Goal: Transaction & Acquisition: Purchase product/service

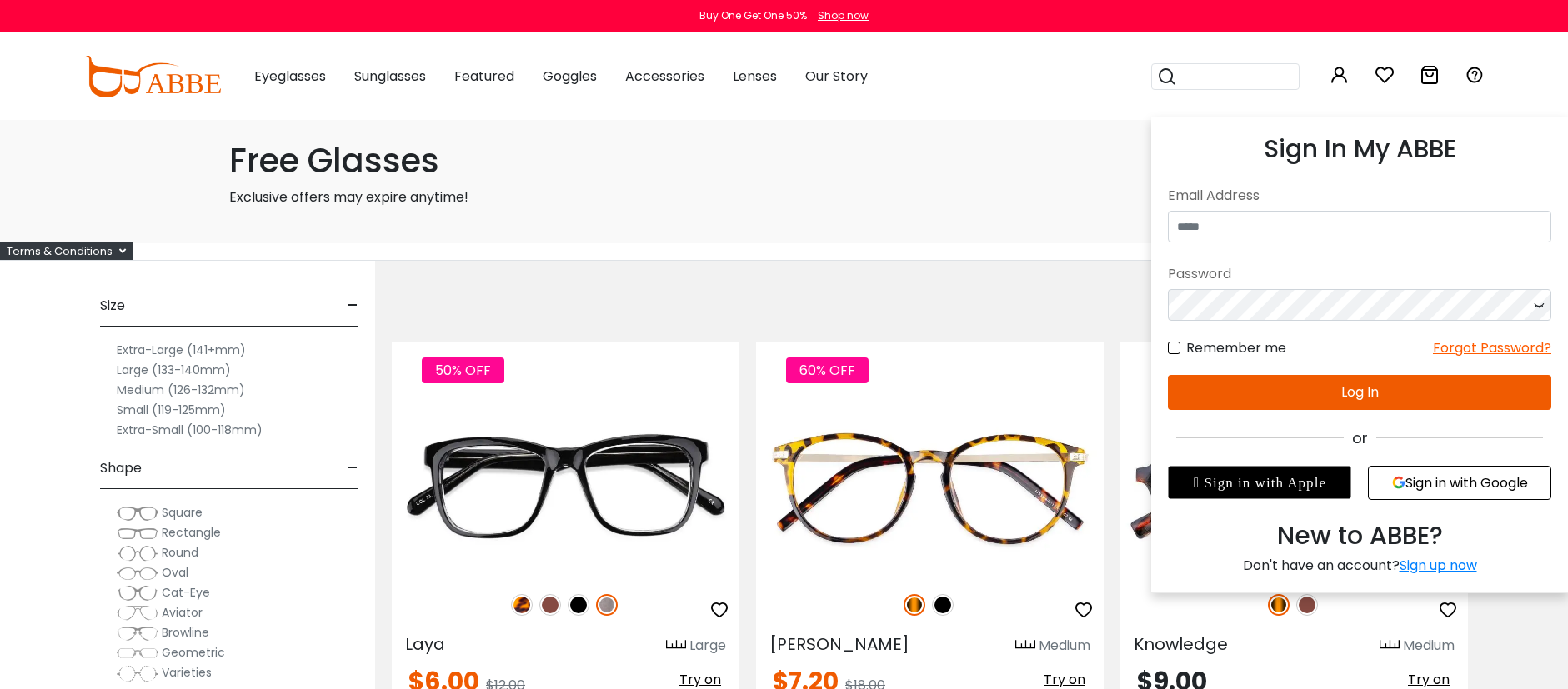
click at [1343, 75] on icon at bounding box center [1340, 75] width 20 height 20
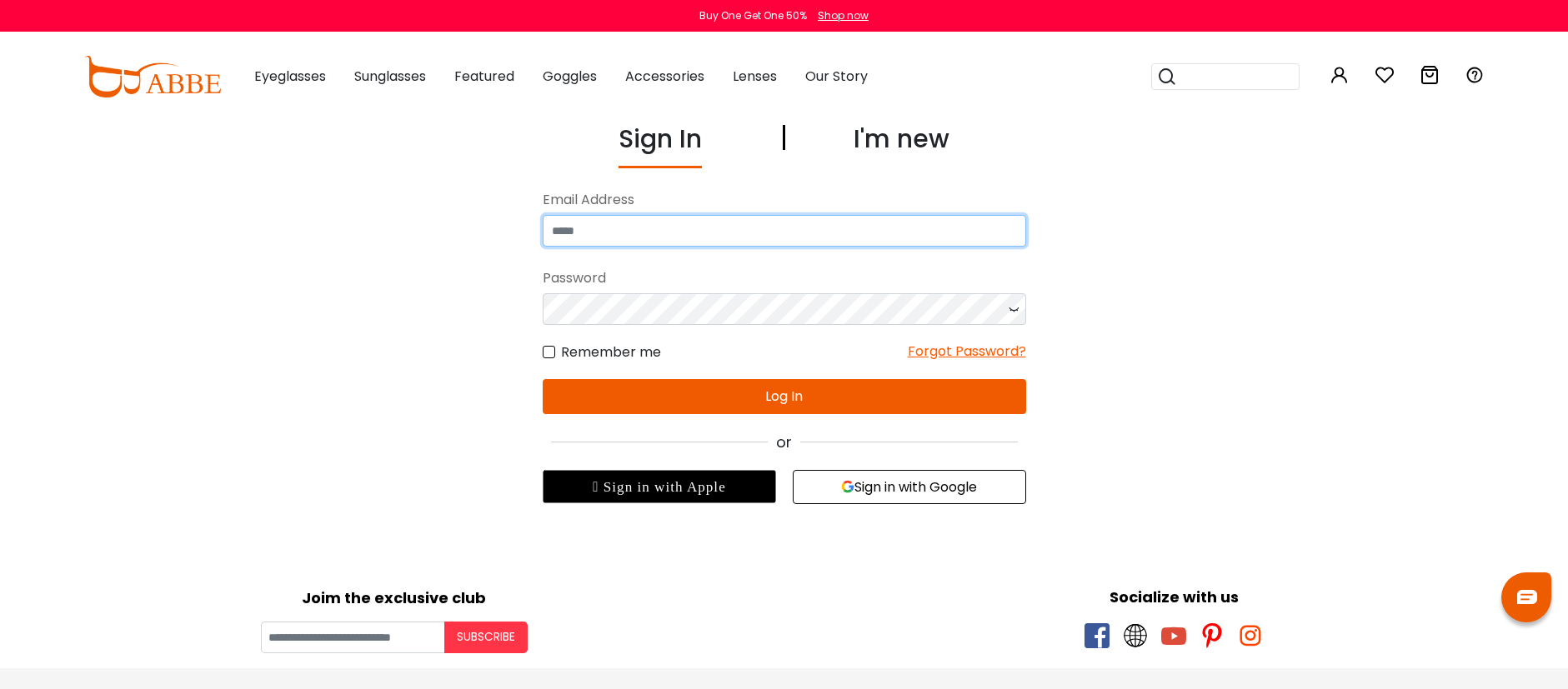
click at [686, 227] on input "email" at bounding box center [785, 230] width 484 height 31
type input "**********"
click at [942, 352] on div "Forgot Password?" at bounding box center [967, 352] width 118 height 21
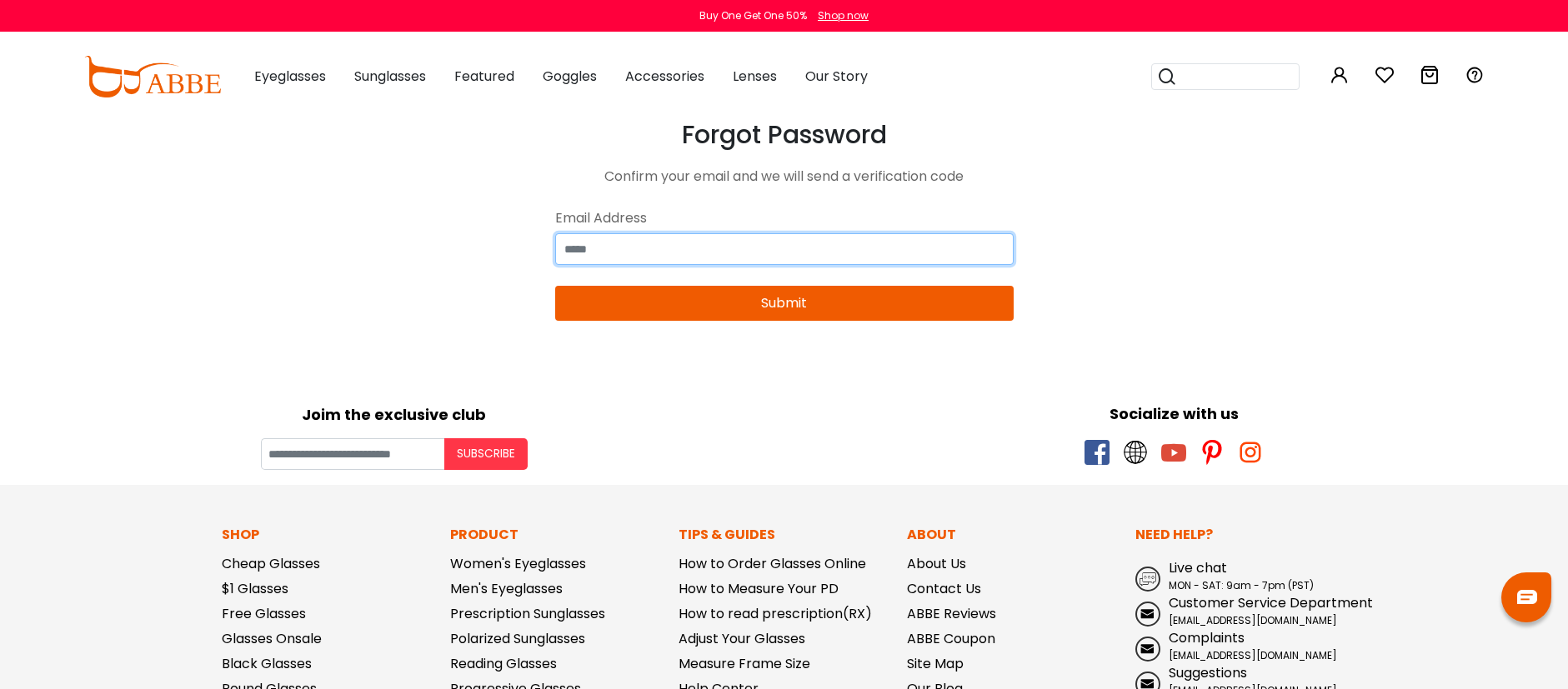
click at [776, 249] on input "email" at bounding box center [785, 249] width 458 height 31
type input "**********"
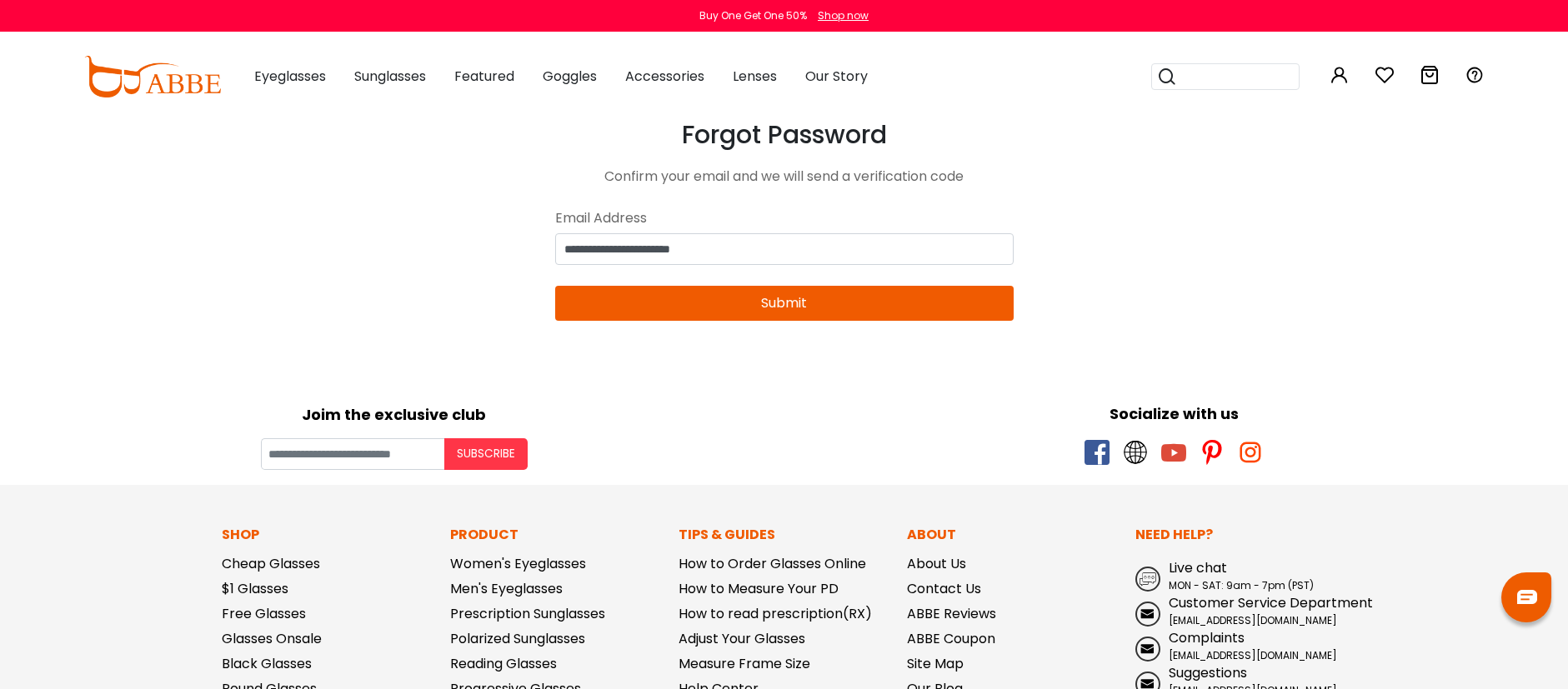
type input "**********"
click at [793, 308] on button "Submit" at bounding box center [785, 303] width 458 height 35
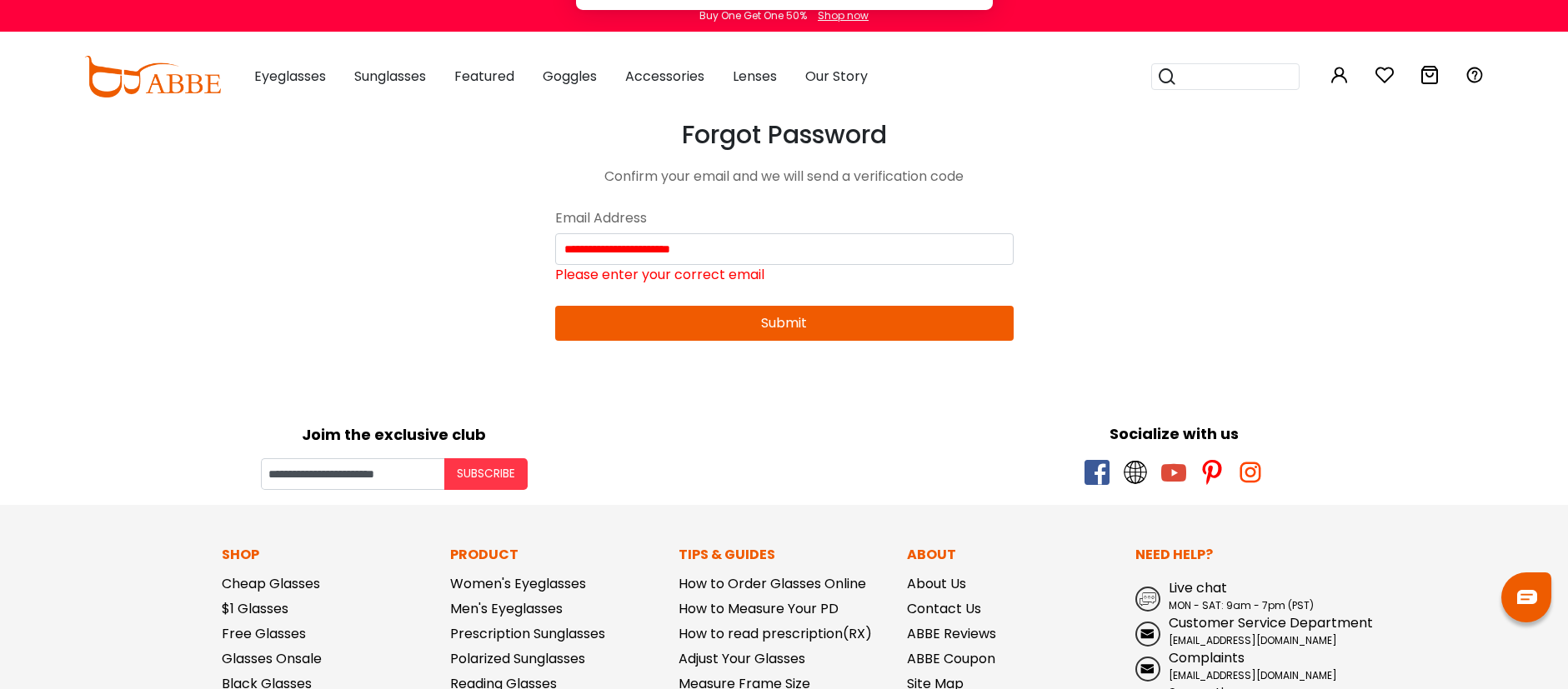
click at [438, 180] on body "Eyeglasses Thanks for your subscription Please use coupon code " NEWCOMER " to …" at bounding box center [784, 609] width 1568 height 977
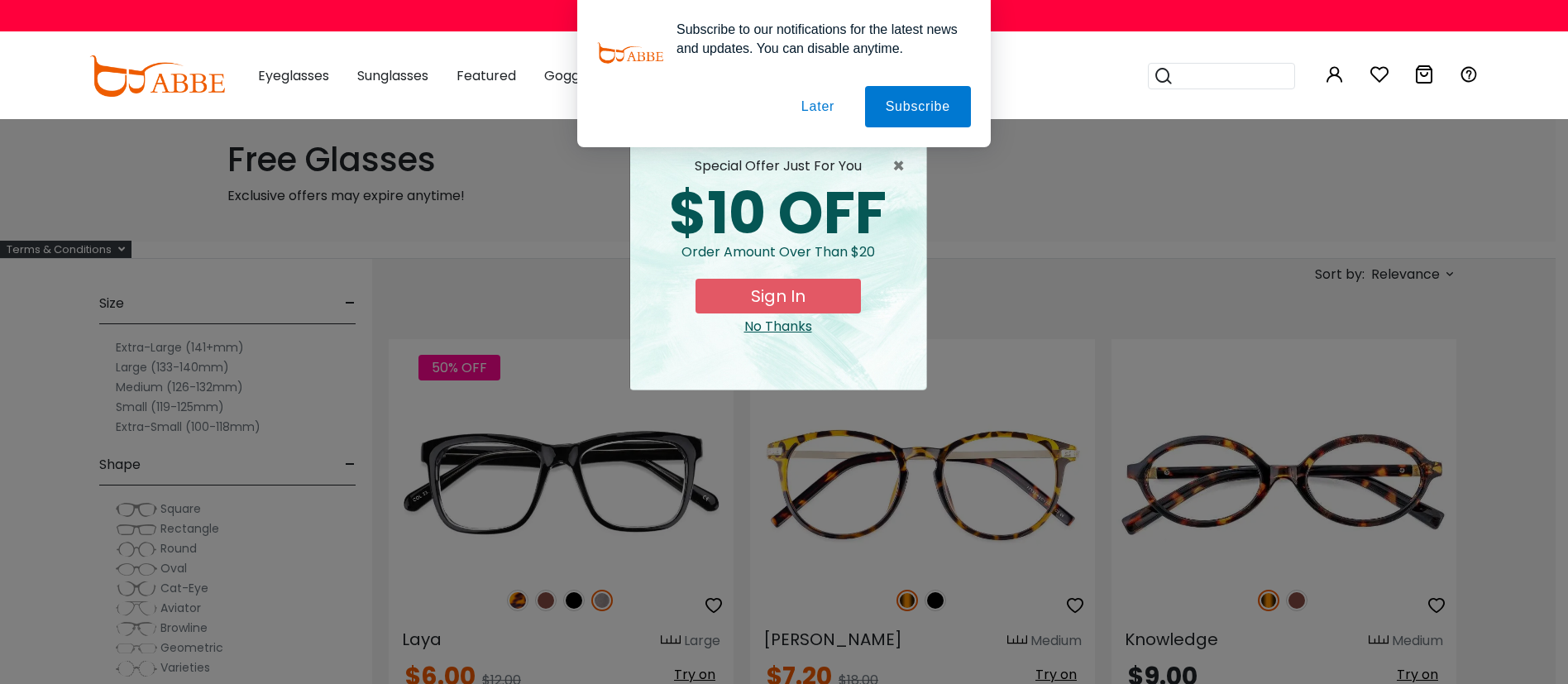
click at [0, 0] on button "Later" at bounding box center [0, 0] width 0 height 0
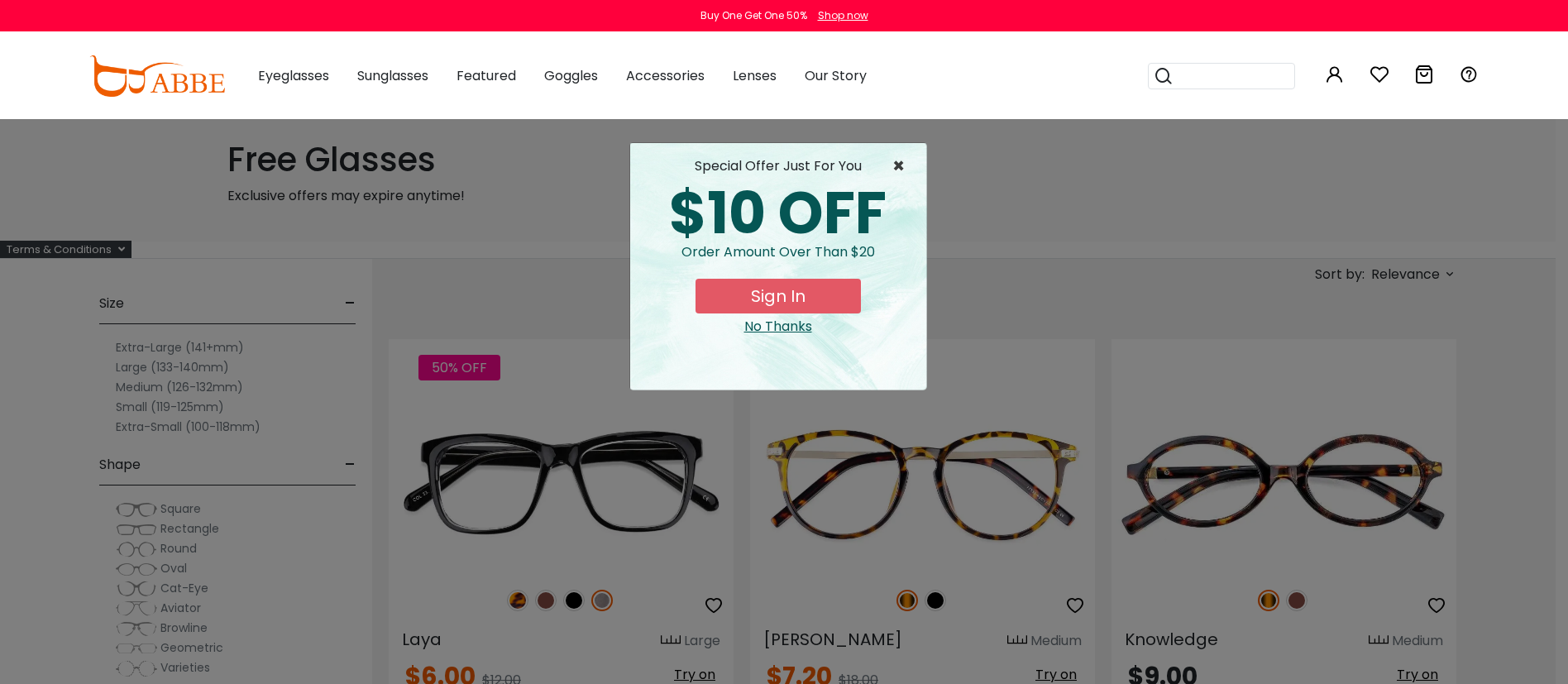
click at [901, 163] on span "×" at bounding box center [903, 166] width 21 height 20
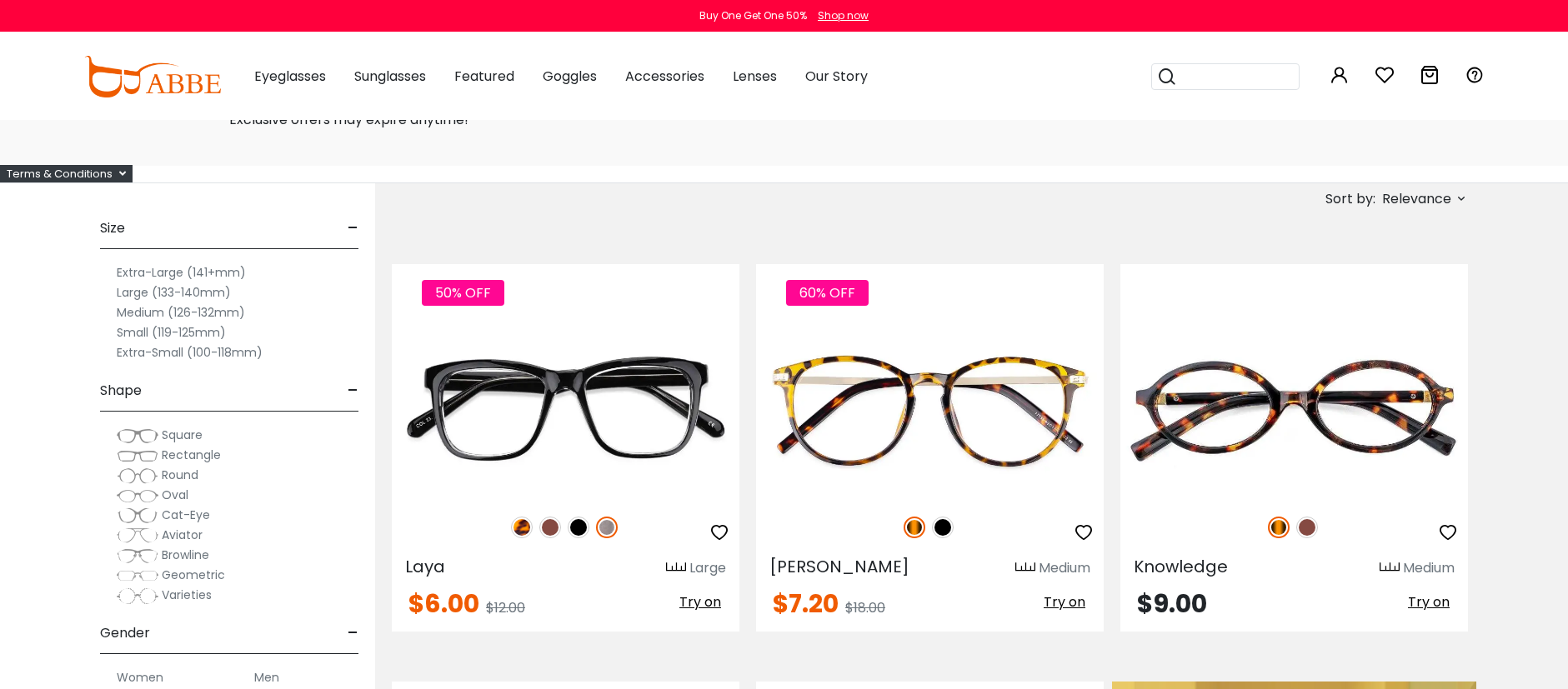
scroll to position [85, 0]
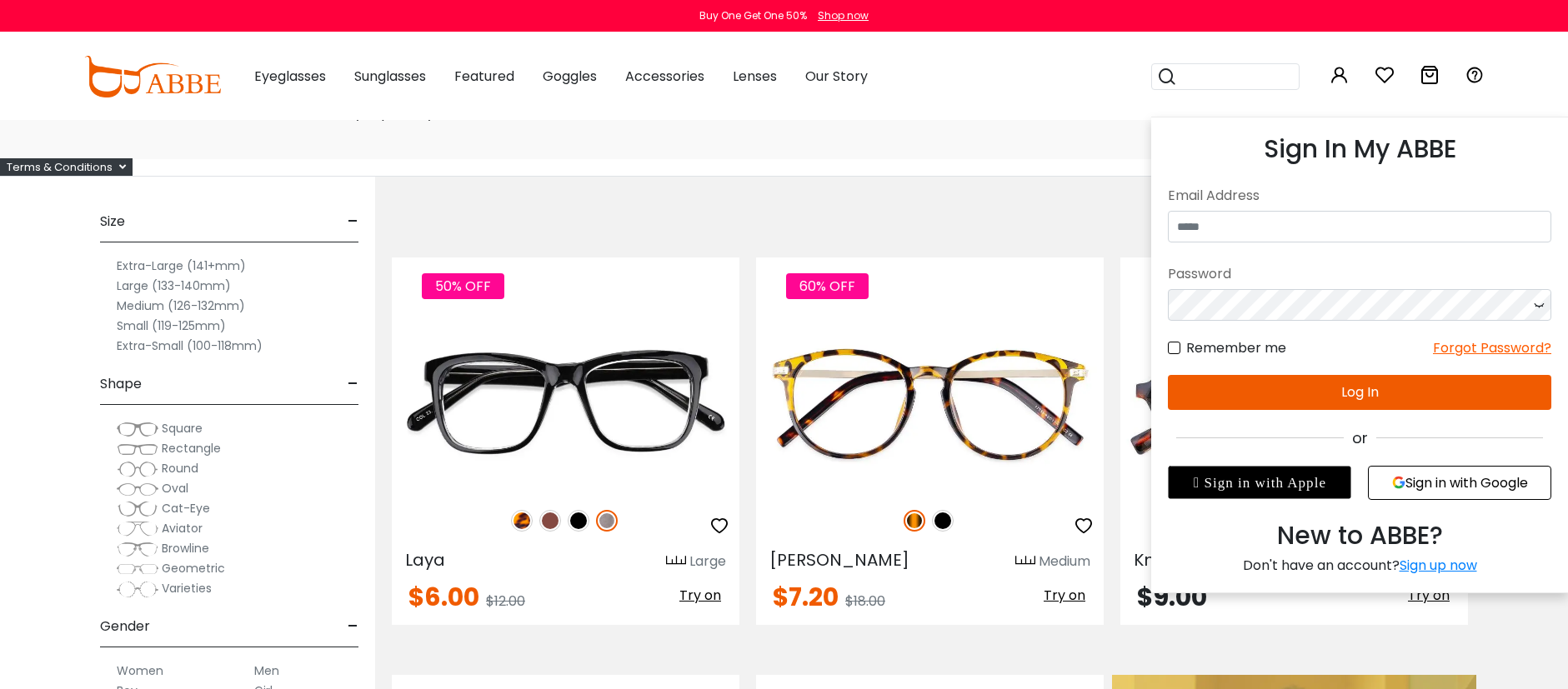
click at [1334, 76] on icon at bounding box center [1340, 75] width 20 height 20
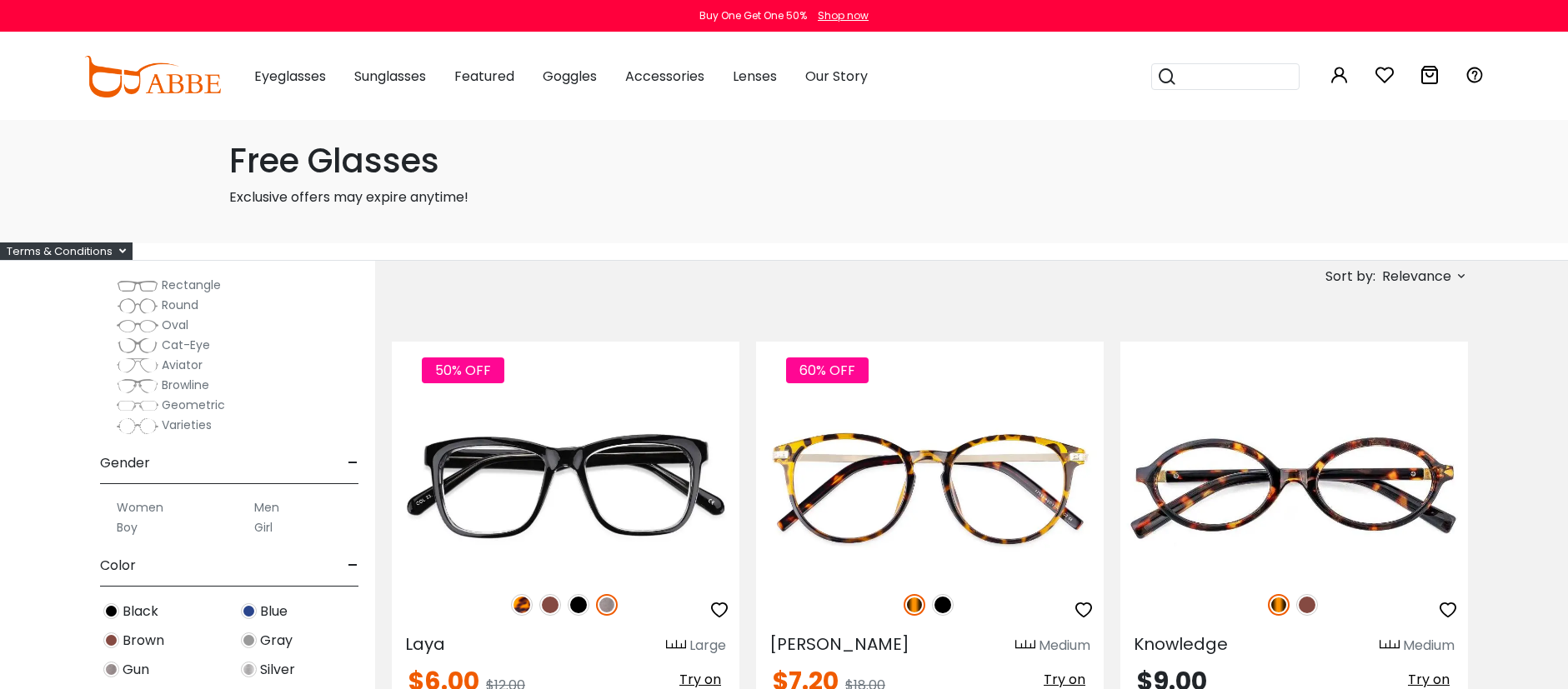
scroll to position [249, 0]
click at [150, 503] on label "Women" at bounding box center [140, 507] width 47 height 20
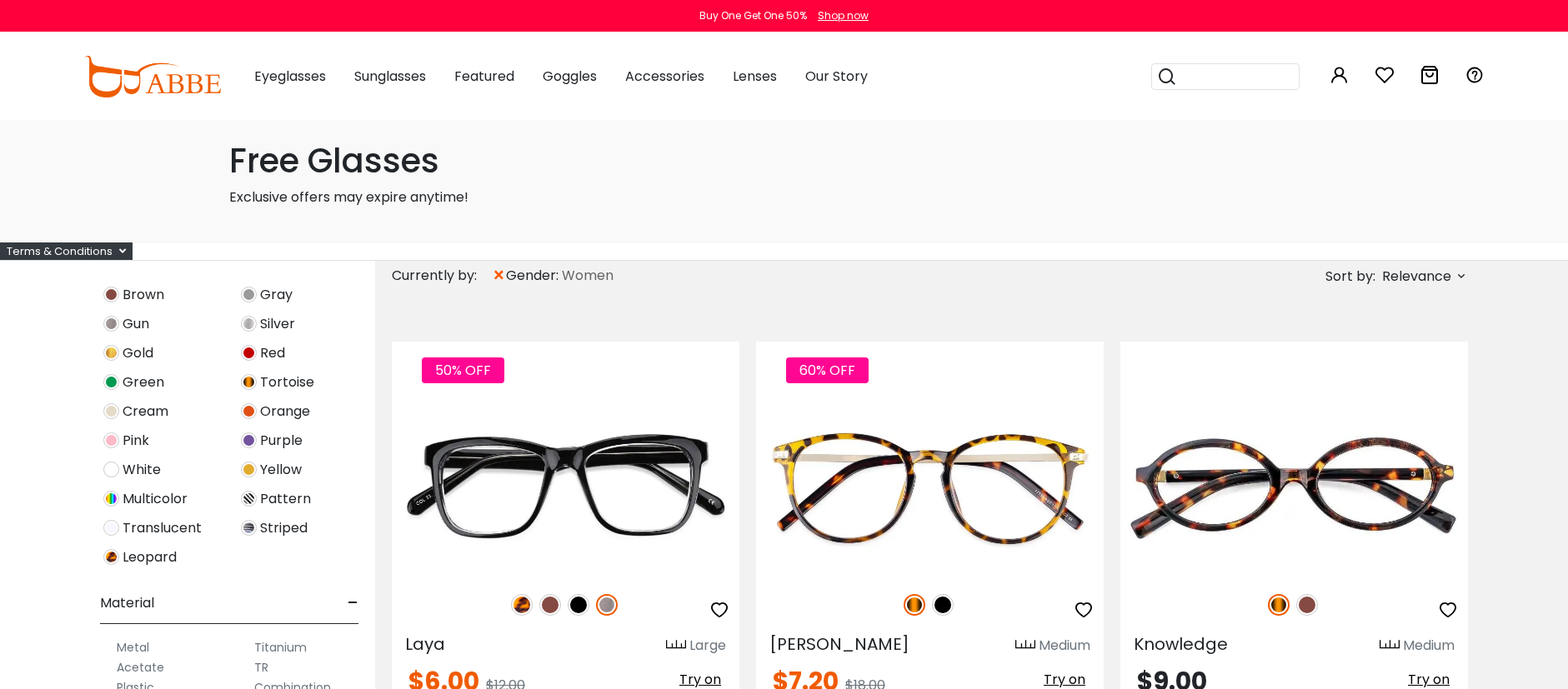
scroll to position [801, 0]
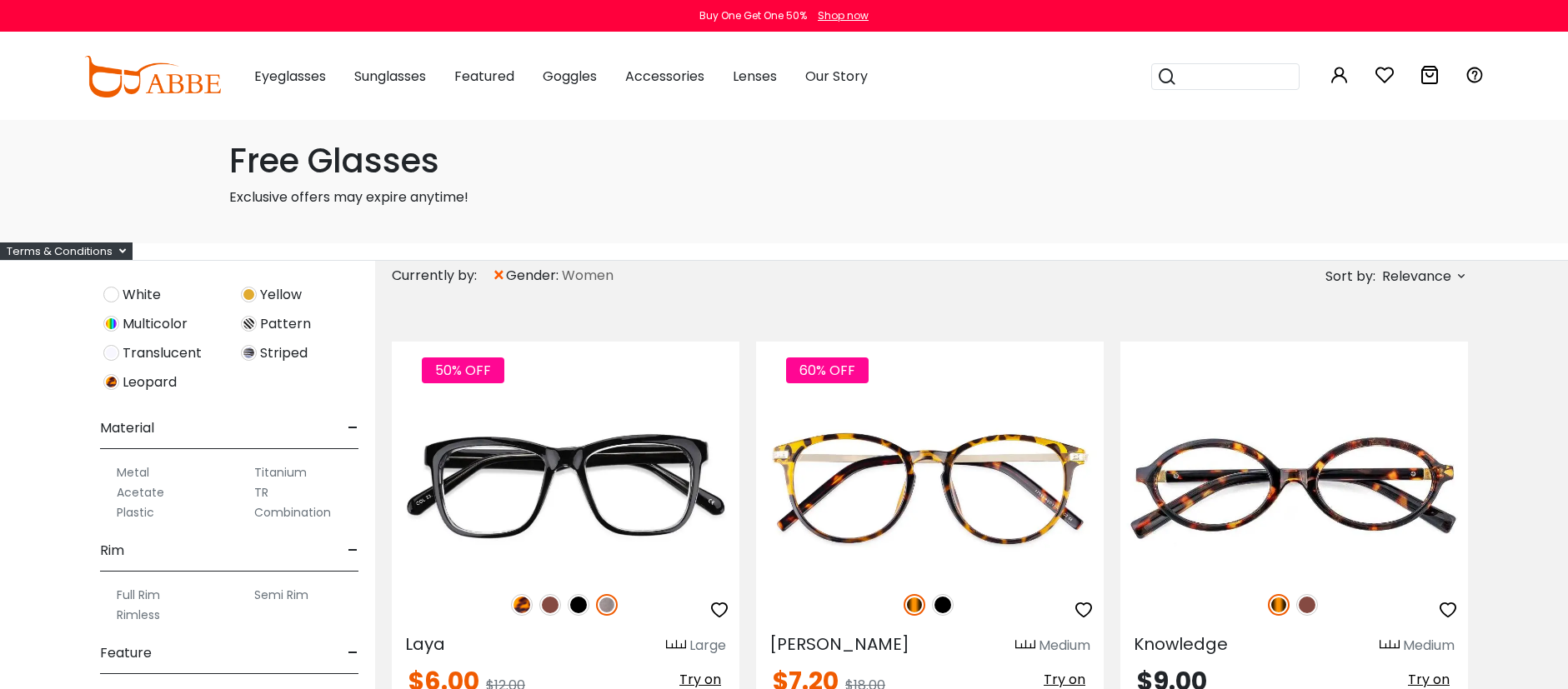
click at [148, 617] on label "Rimless" at bounding box center [138, 615] width 43 height 20
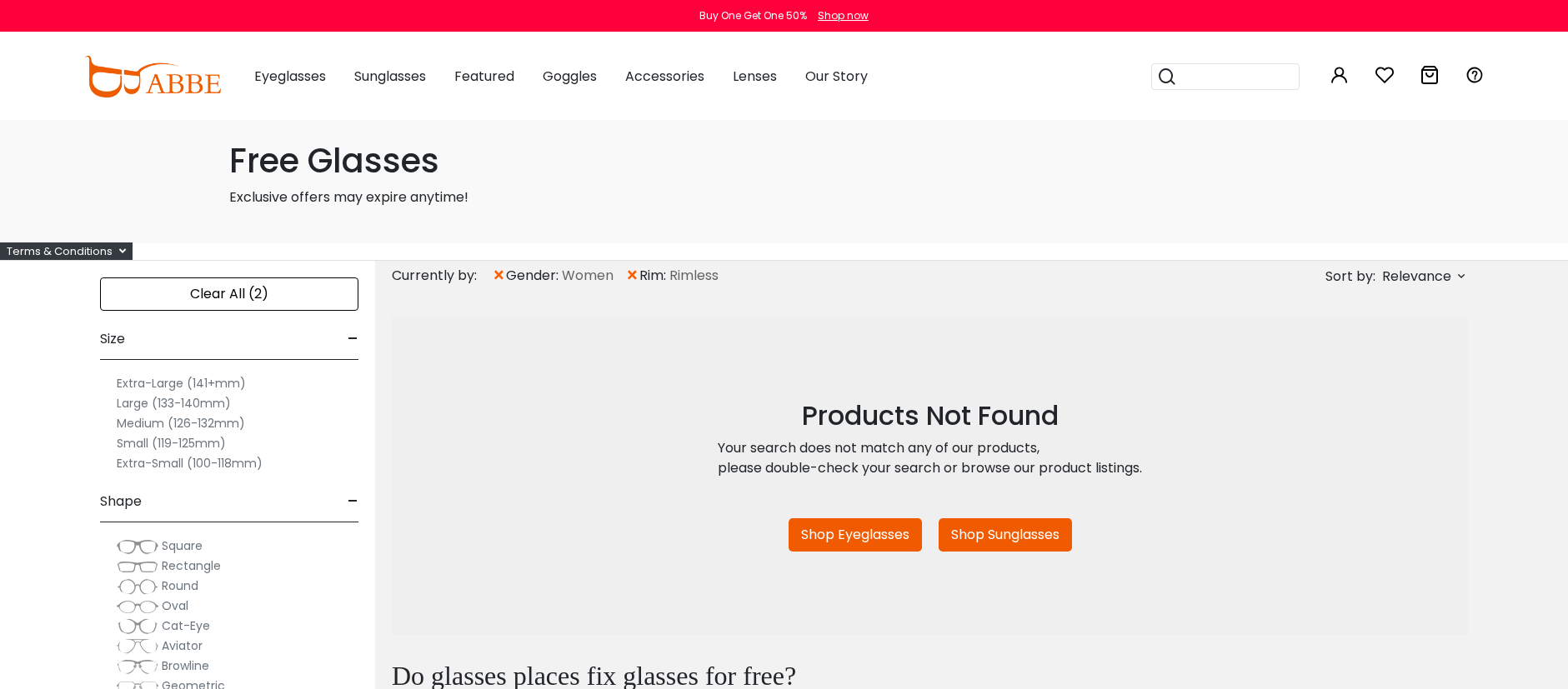
scroll to position [380, 0]
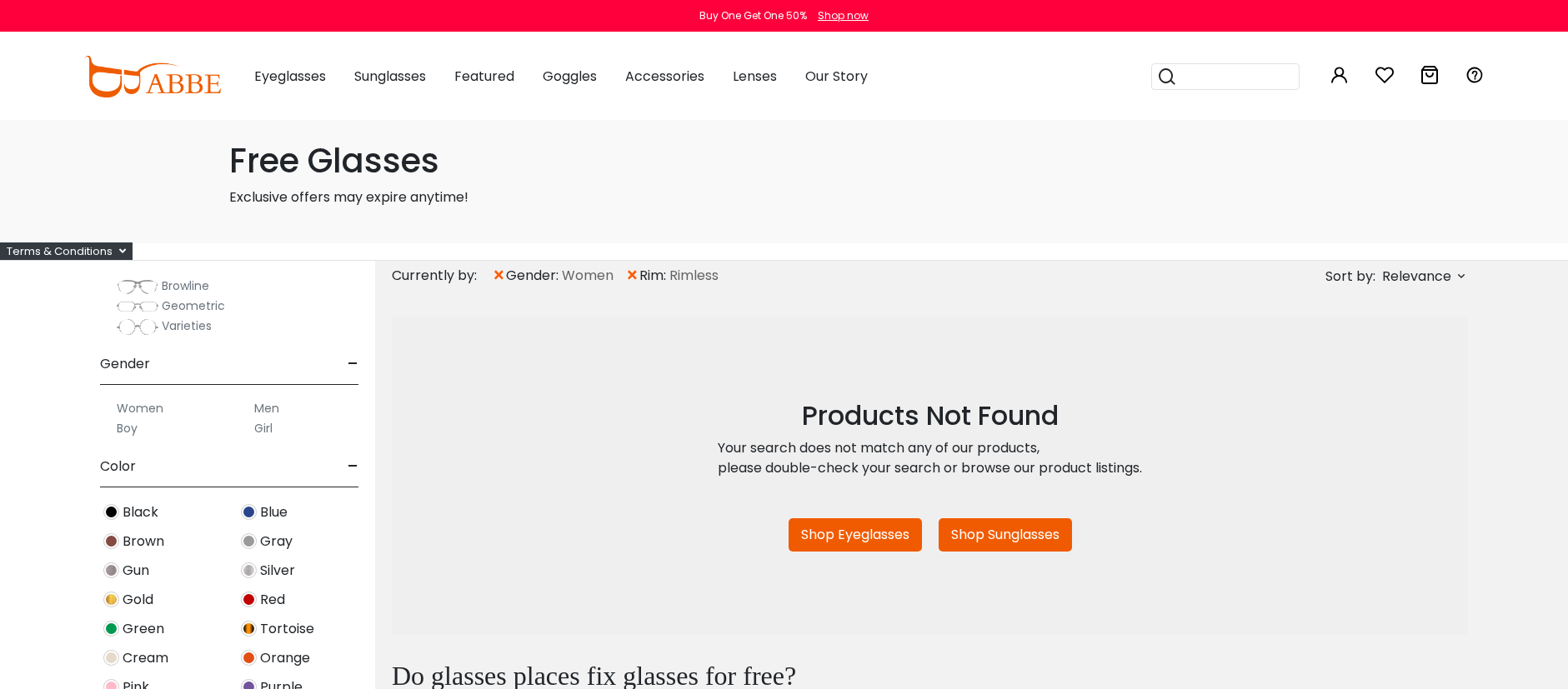
click at [151, 411] on label "Women" at bounding box center [140, 408] width 47 height 20
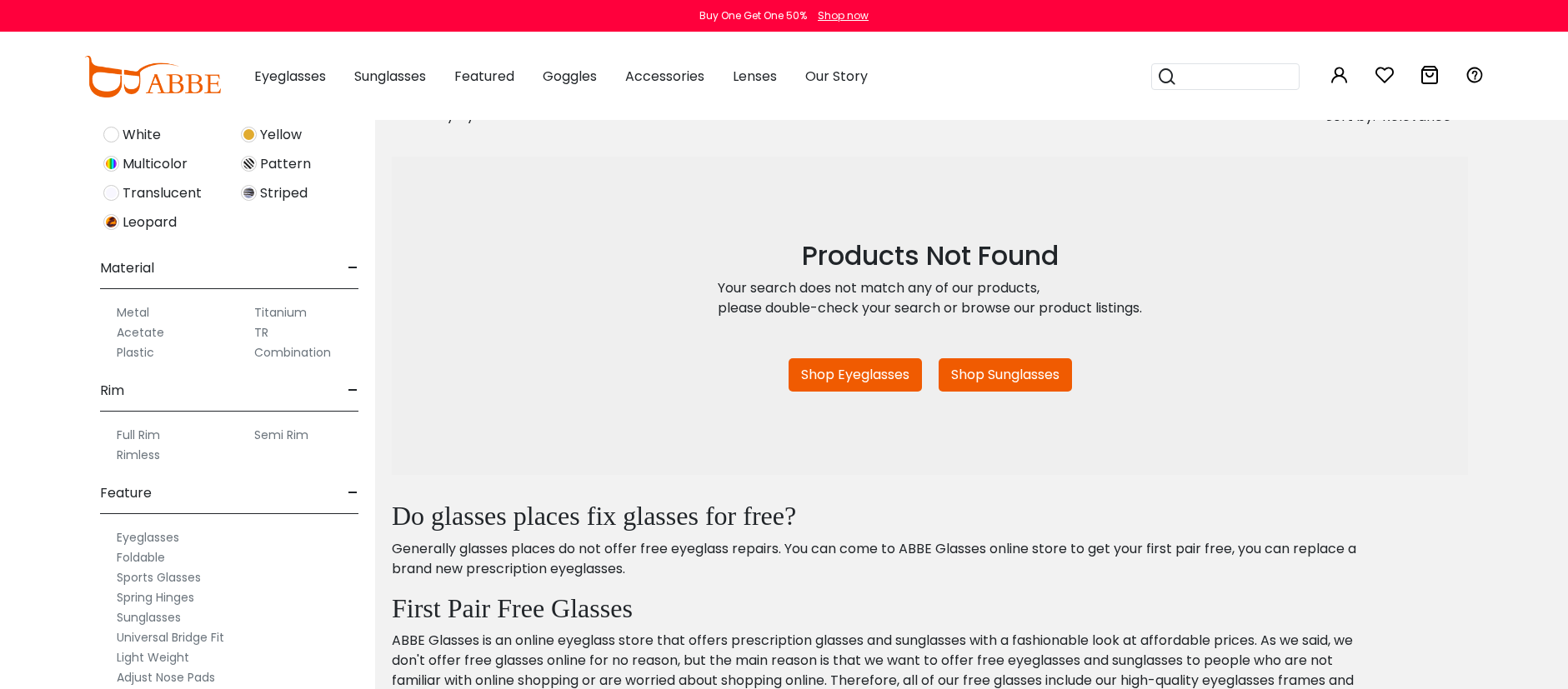
scroll to position [237, 0]
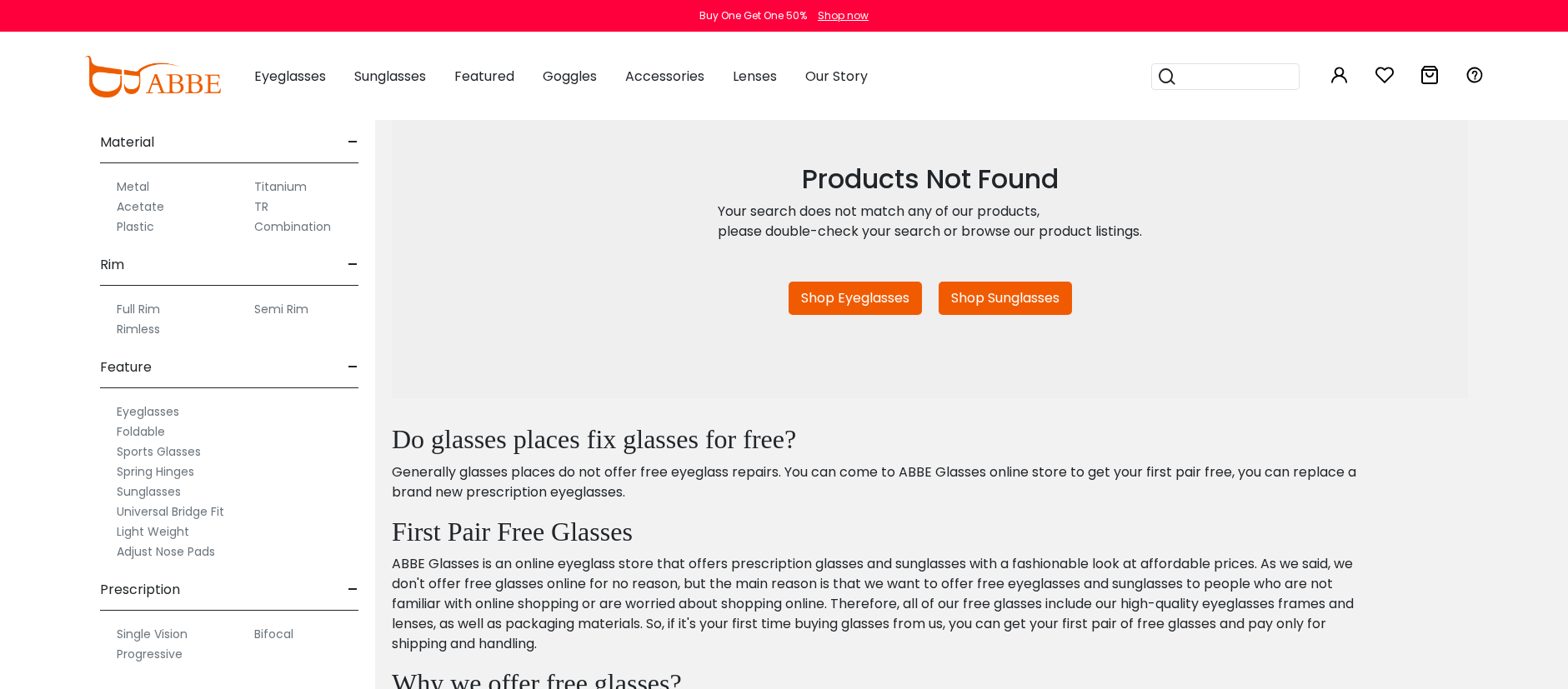
click at [162, 489] on label "Sunglasses" at bounding box center [149, 492] width 64 height 20
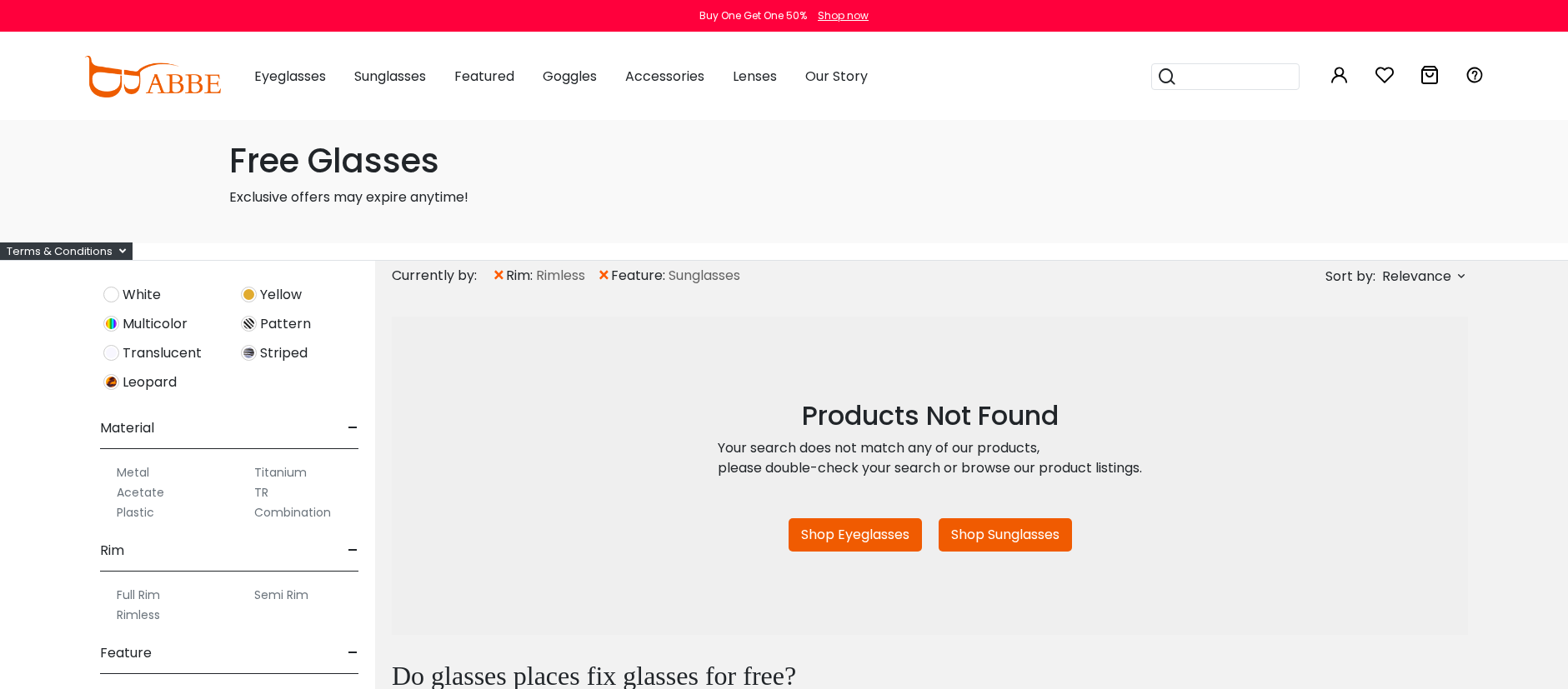
scroll to position [380, 0]
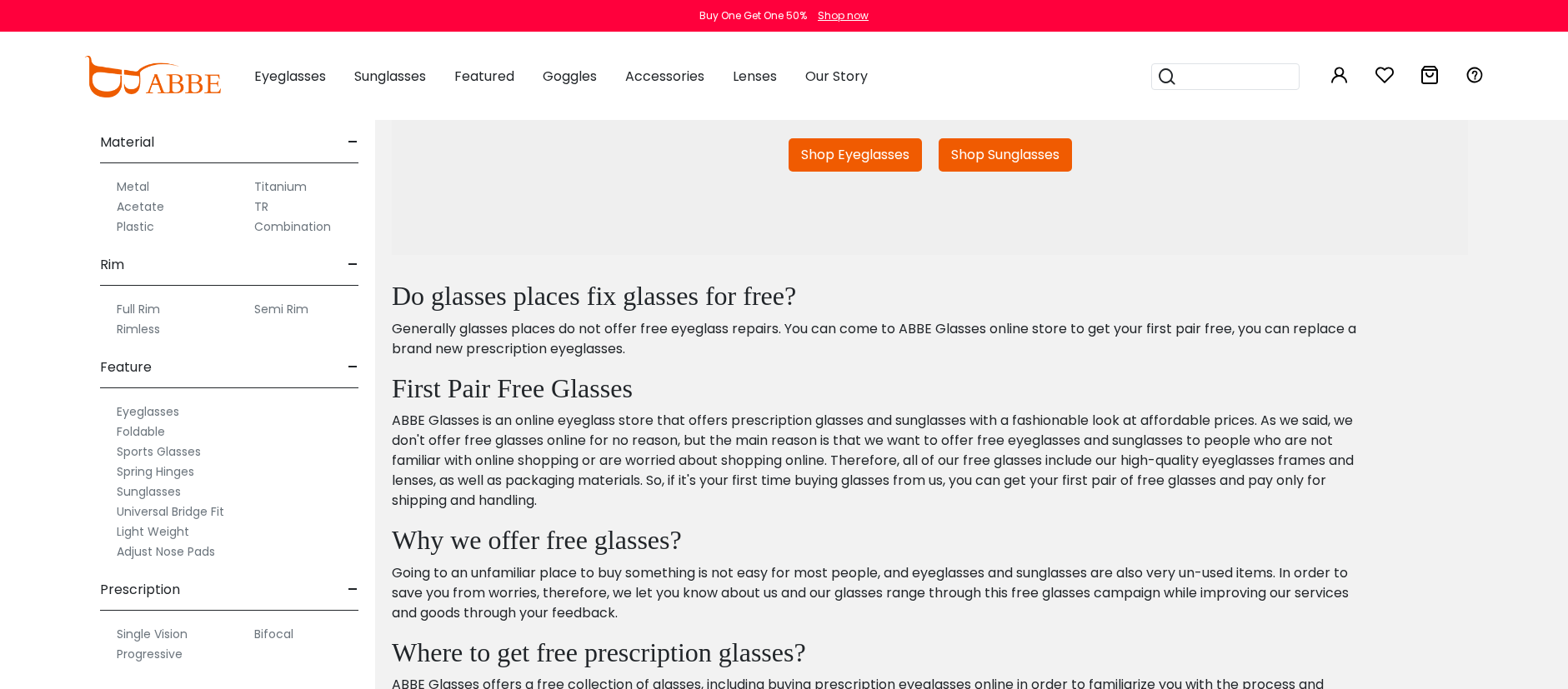
click at [181, 533] on label "Light Weight" at bounding box center [153, 532] width 73 height 20
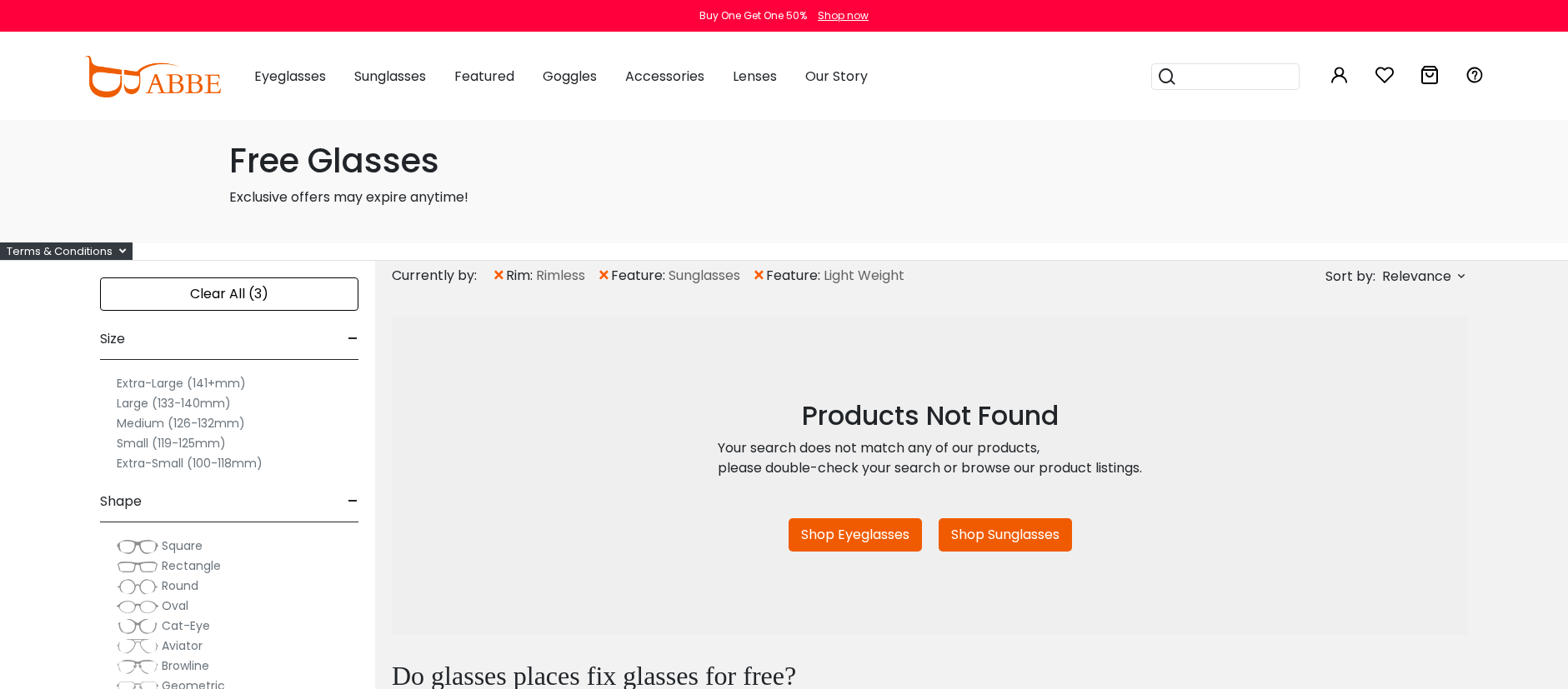
click at [295, 304] on div "Clear All (3)" at bounding box center [229, 293] width 259 height 33
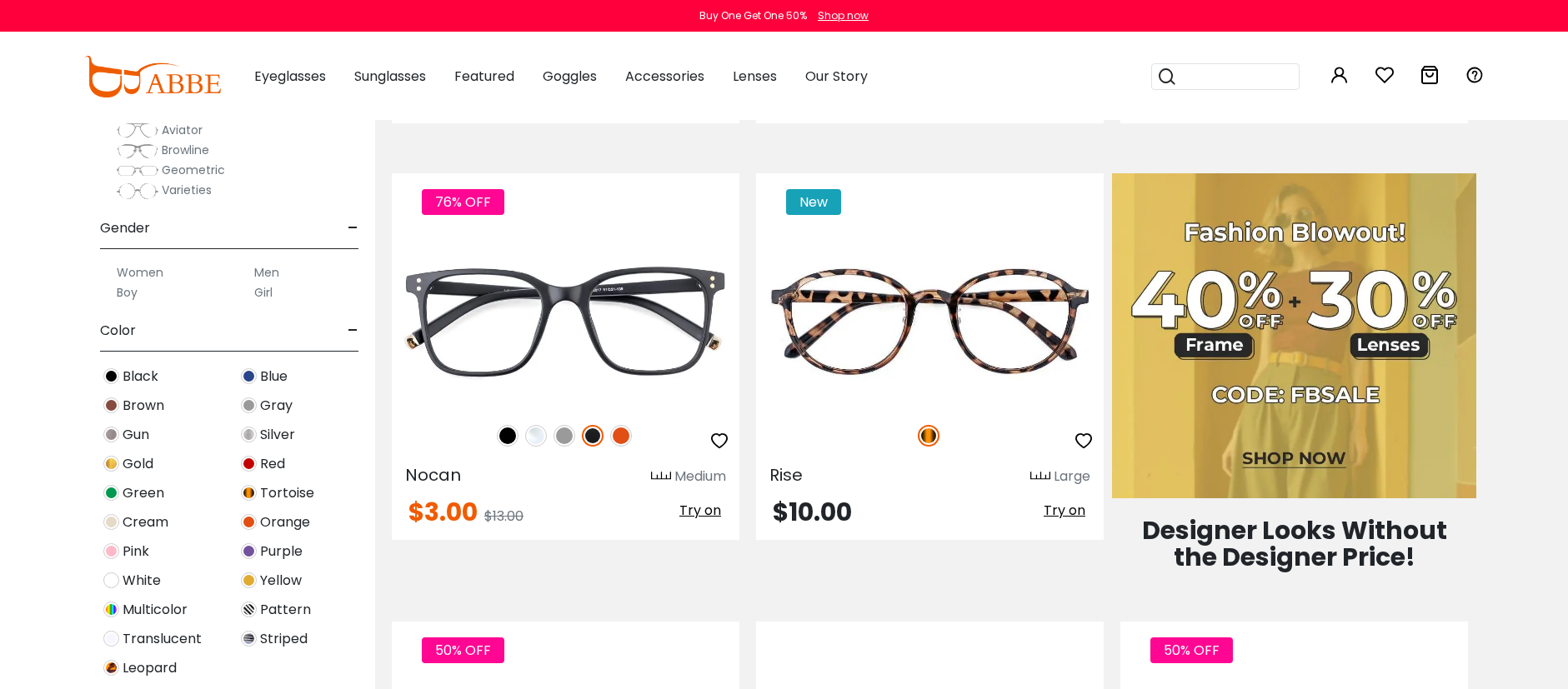
scroll to position [199, 0]
click at [157, 608] on span "Multicolor" at bounding box center [155, 609] width 65 height 20
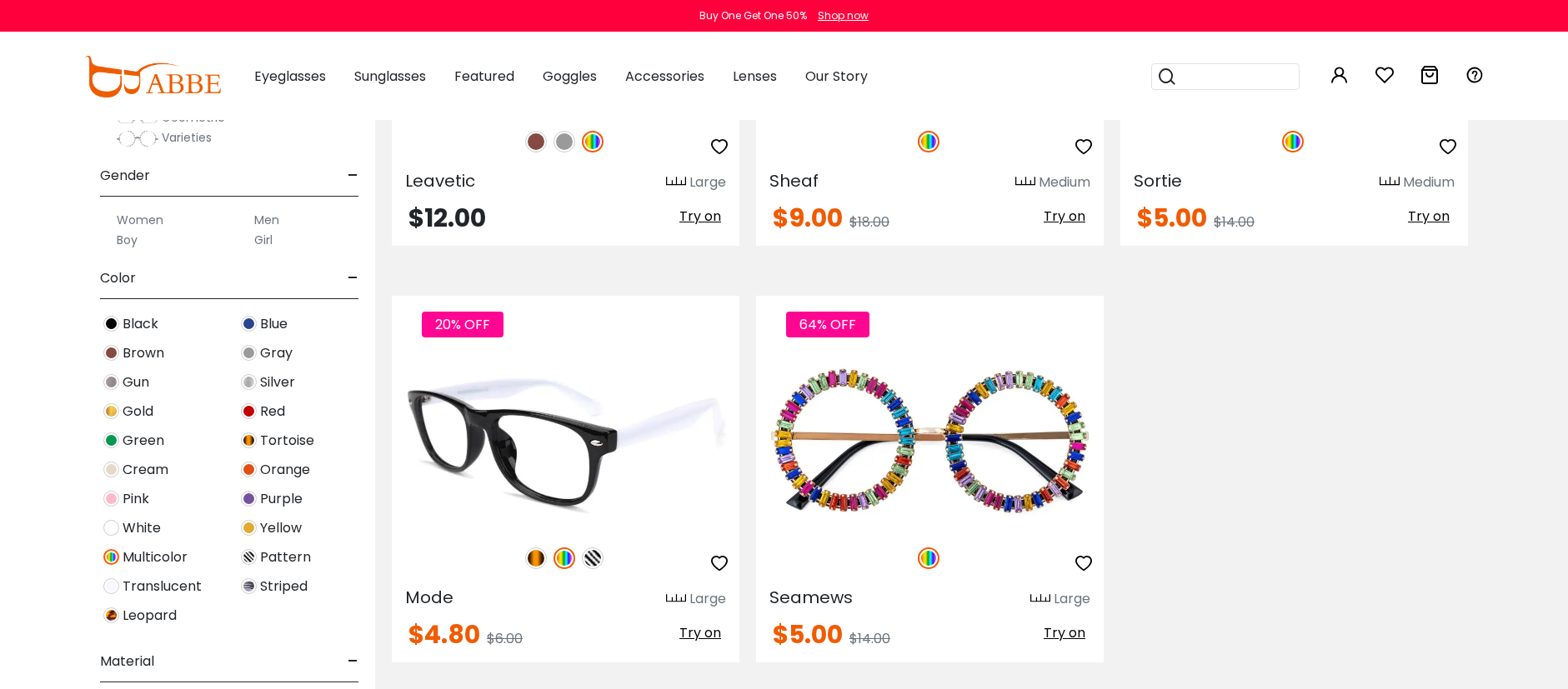
scroll to position [638, 0]
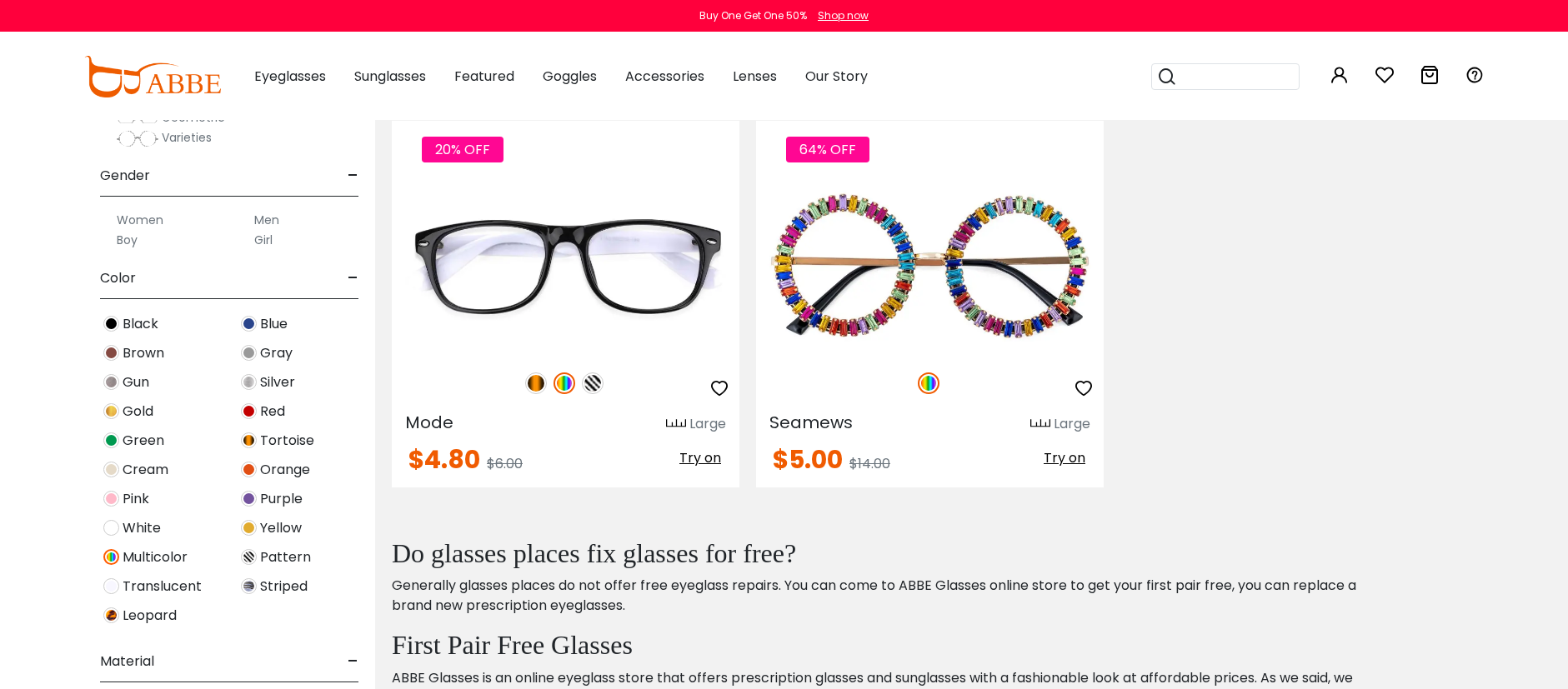
click at [129, 562] on span "Multicolor" at bounding box center [155, 558] width 65 height 20
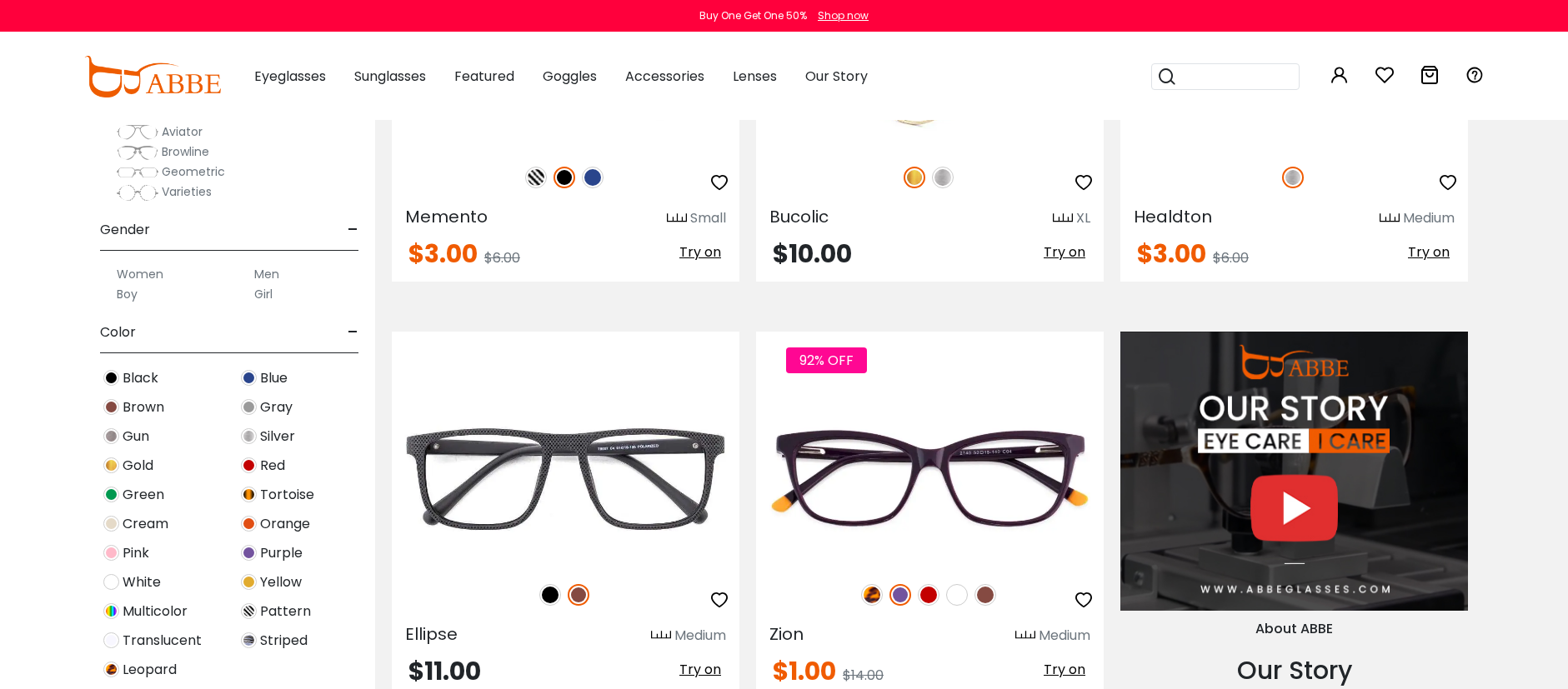
scroll to position [1297, 0]
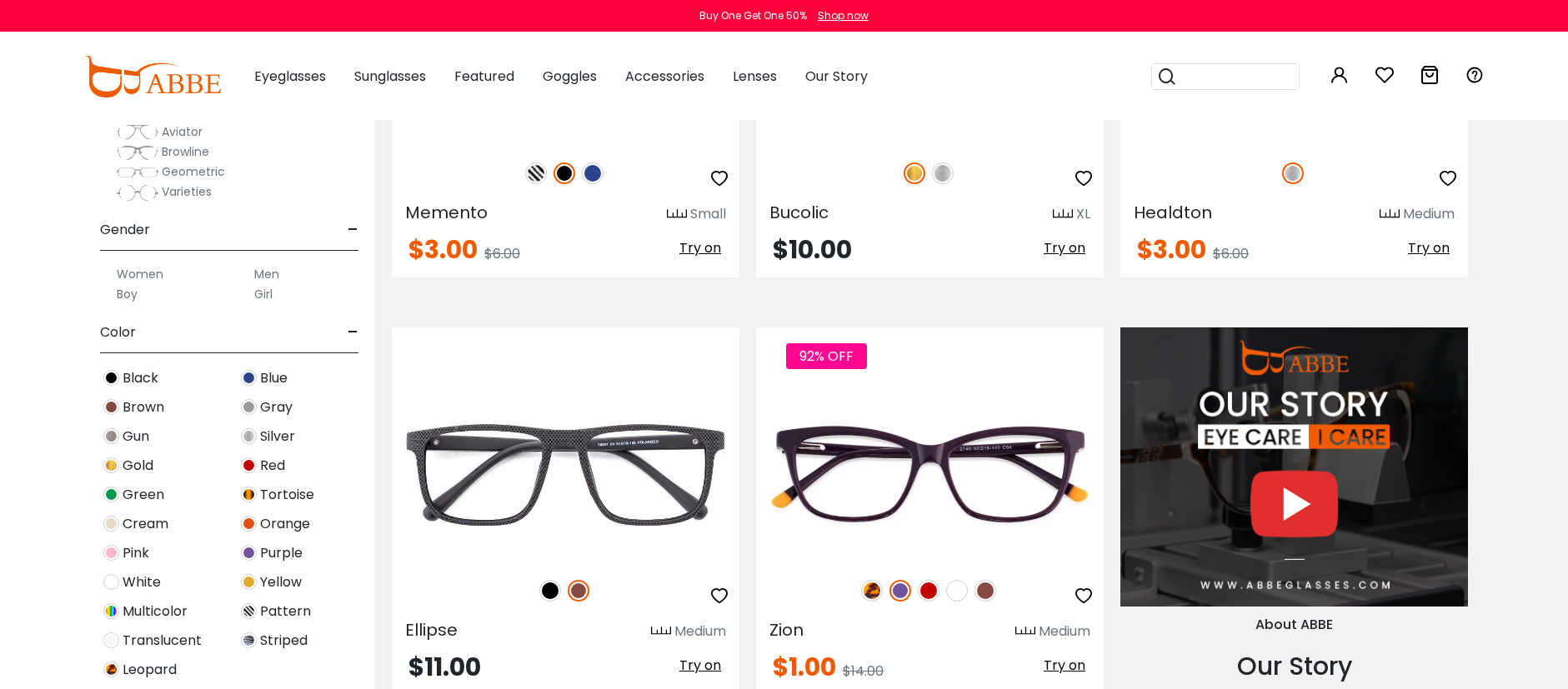
click at [148, 270] on label "Women" at bounding box center [140, 274] width 47 height 20
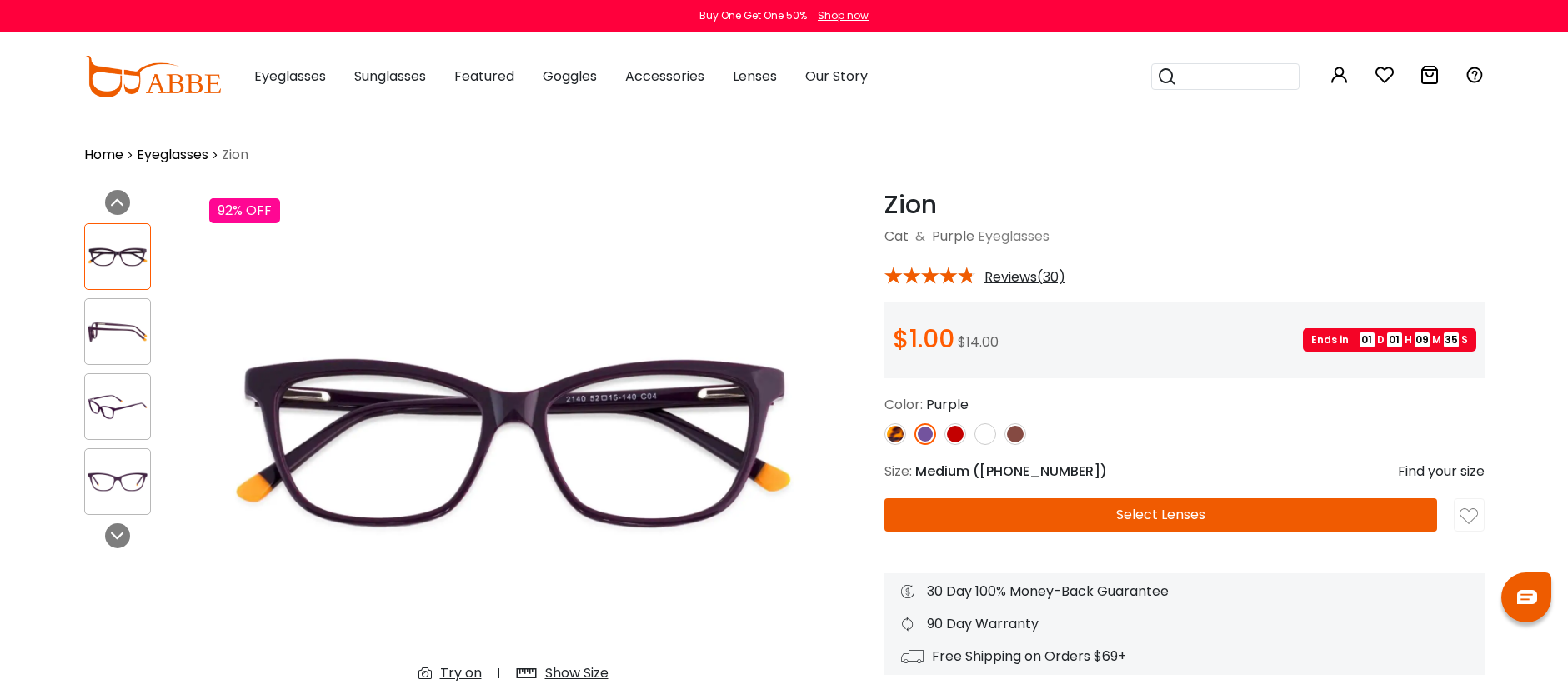
click at [897, 435] on img at bounding box center [896, 435] width 22 height 22
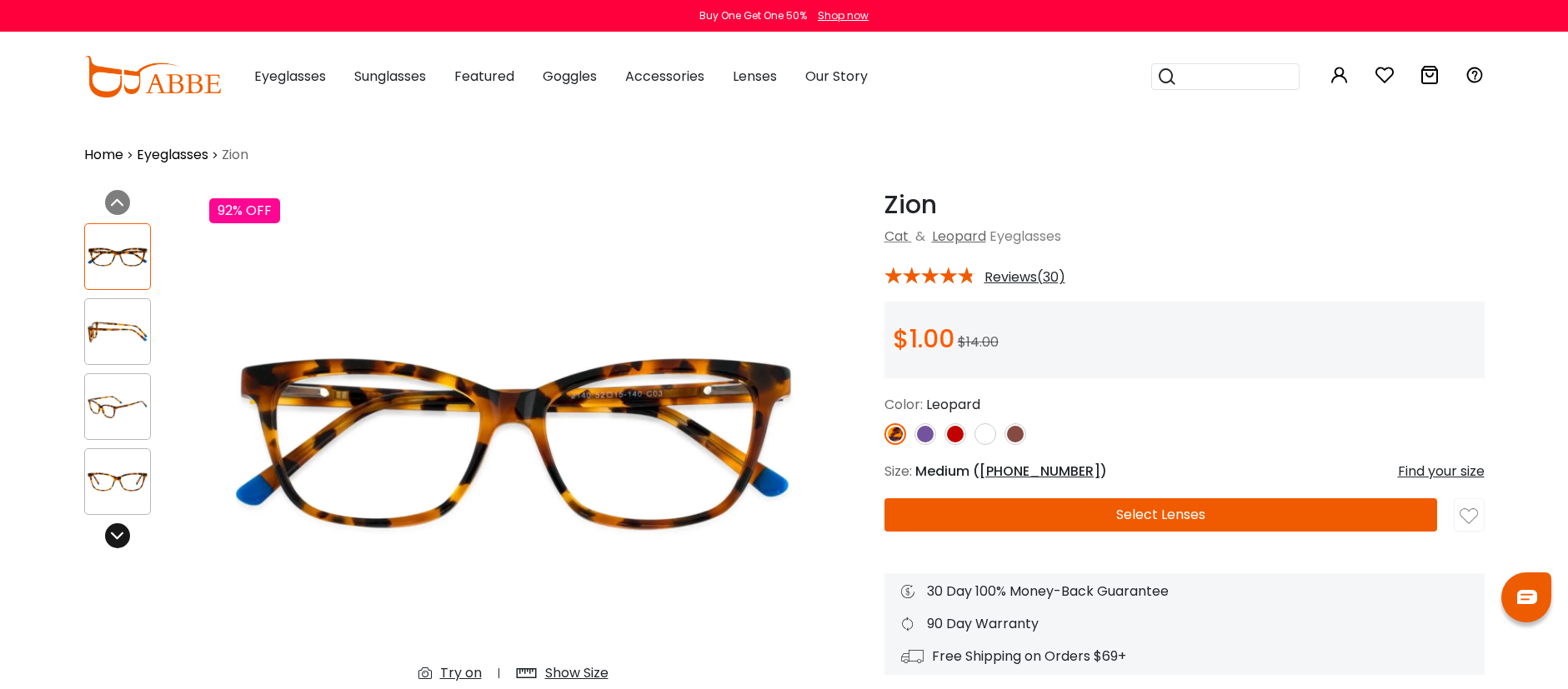
click at [119, 533] on icon at bounding box center [118, 536] width 14 height 14
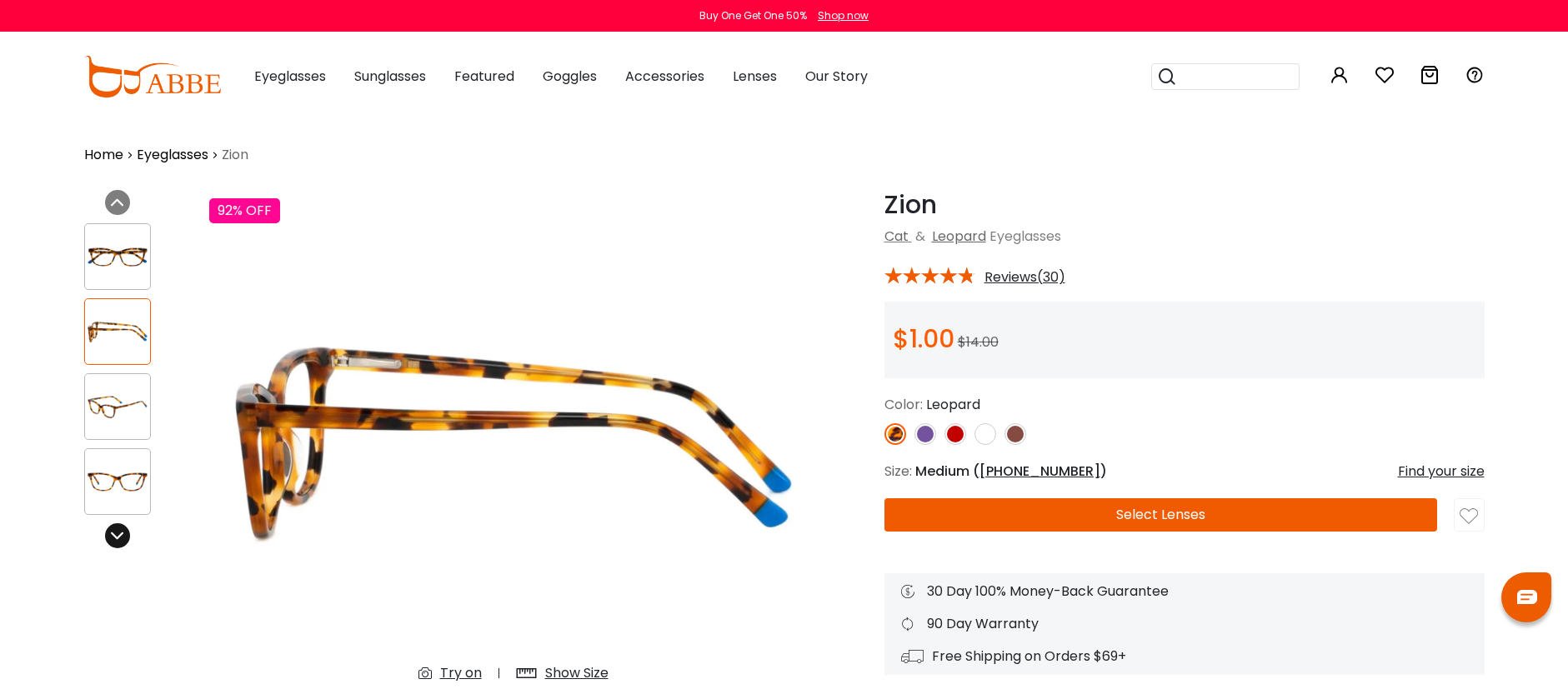
click at [122, 534] on icon at bounding box center [118, 536] width 14 height 14
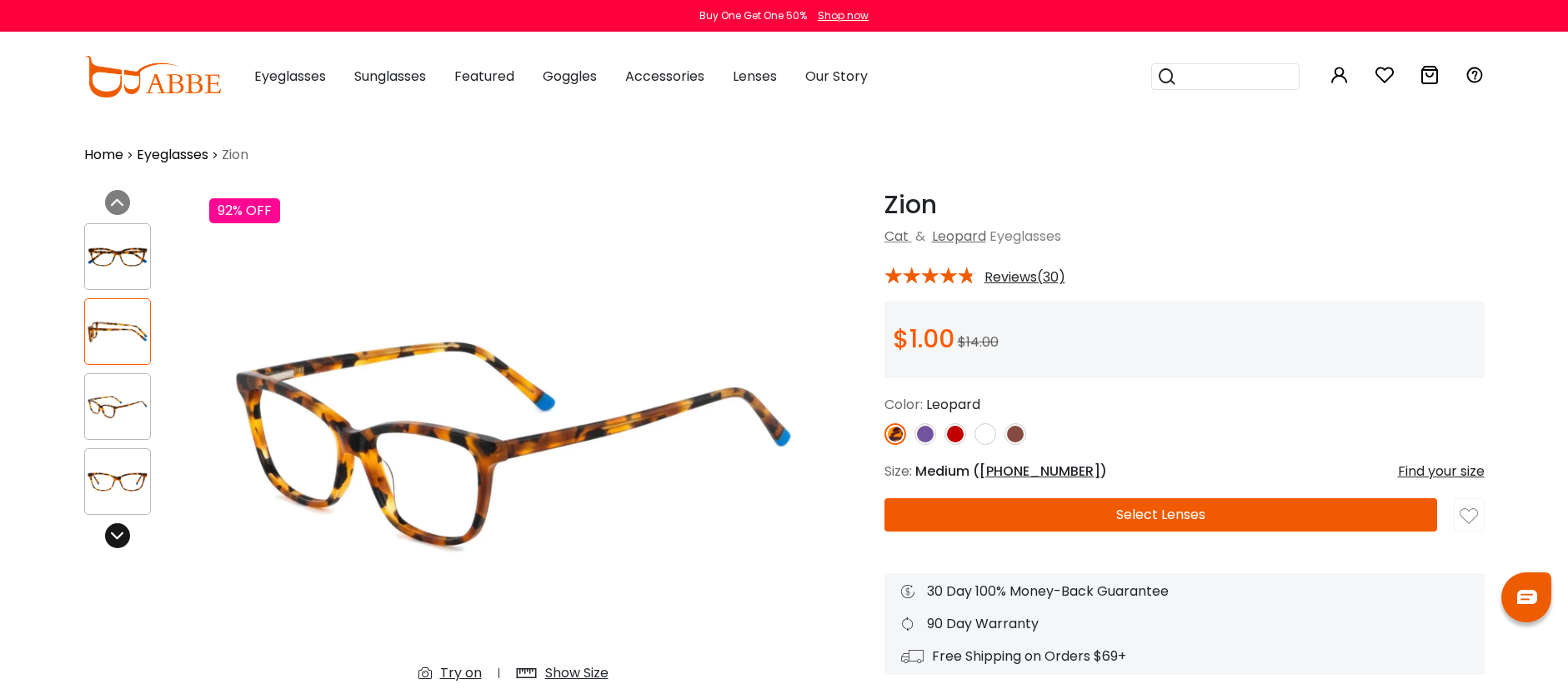
click at [122, 534] on icon at bounding box center [118, 536] width 14 height 14
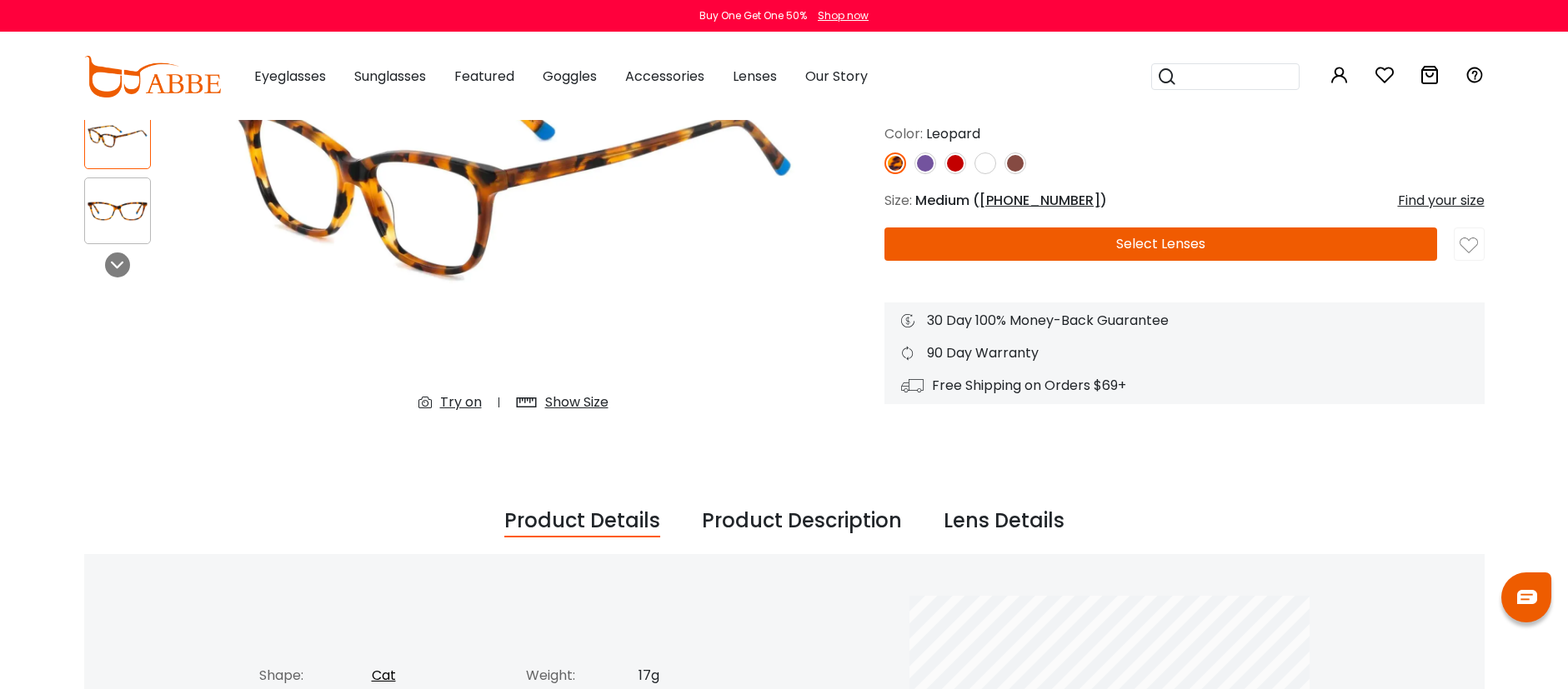
scroll to position [272, 0]
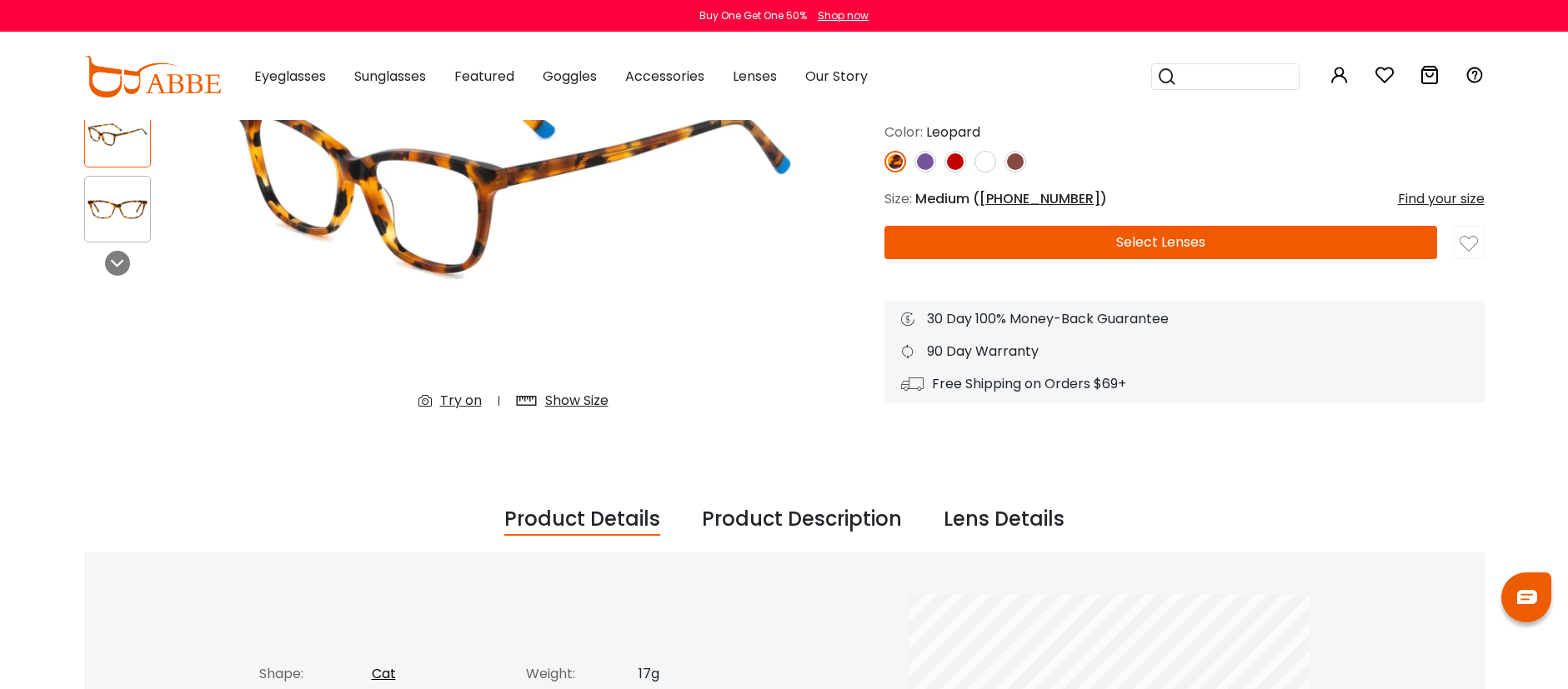
click at [1467, 245] on img at bounding box center [1469, 244] width 19 height 19
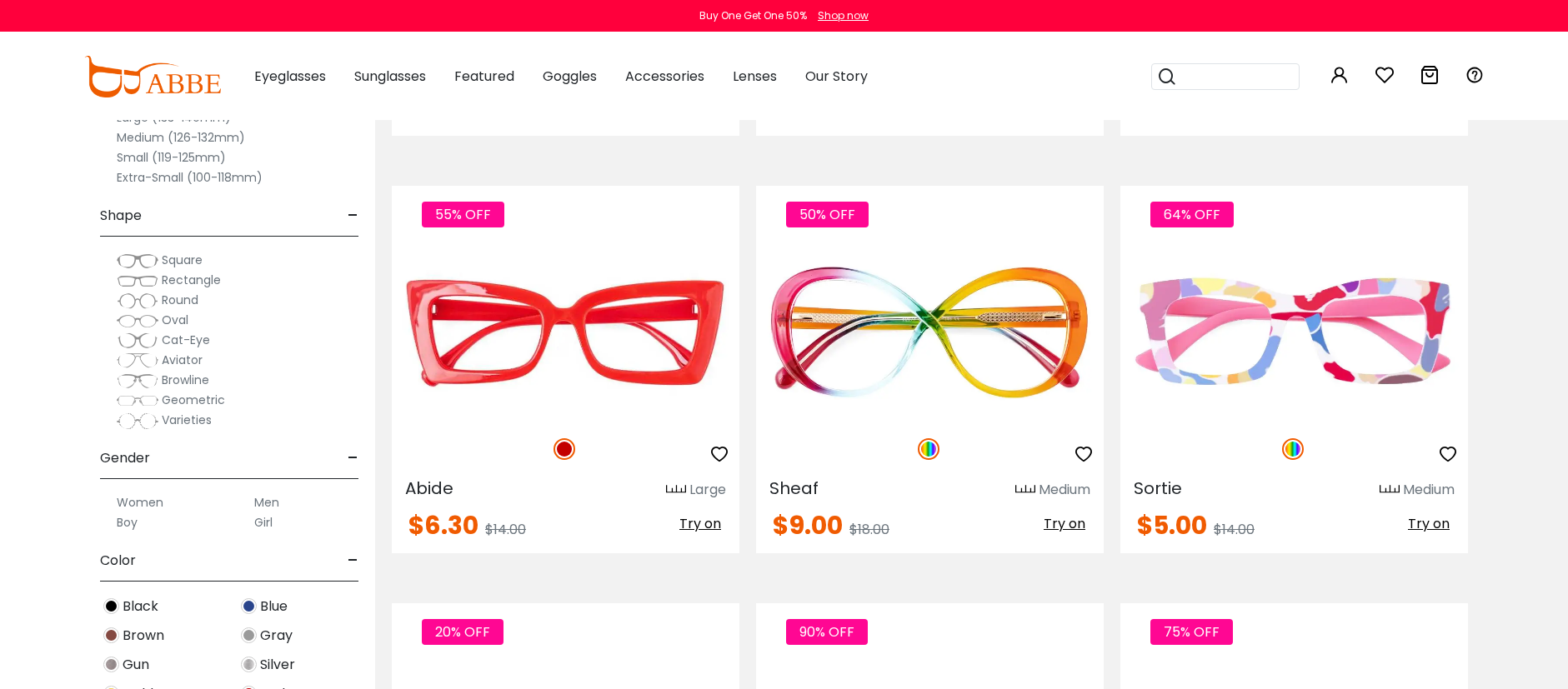
scroll to position [3418, 0]
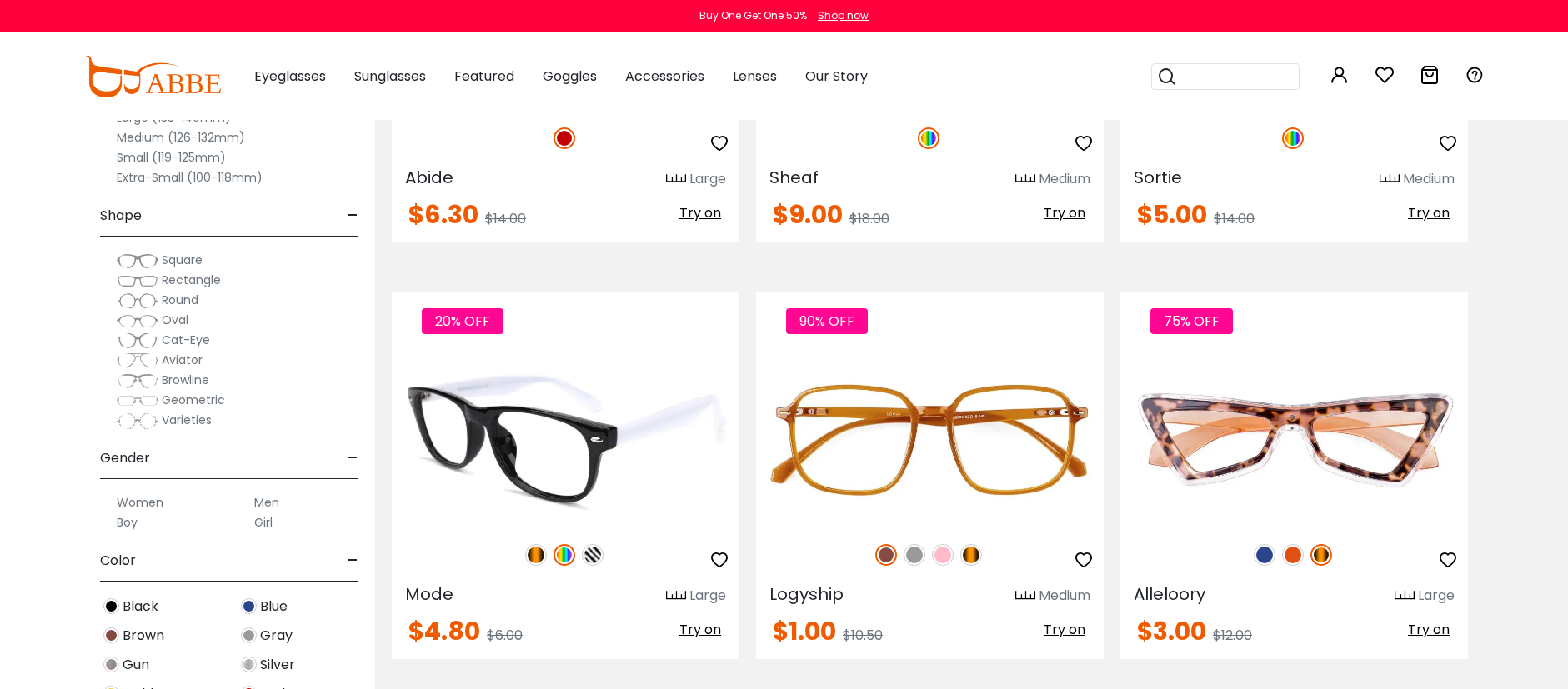
click at [591, 556] on img at bounding box center [593, 555] width 22 height 22
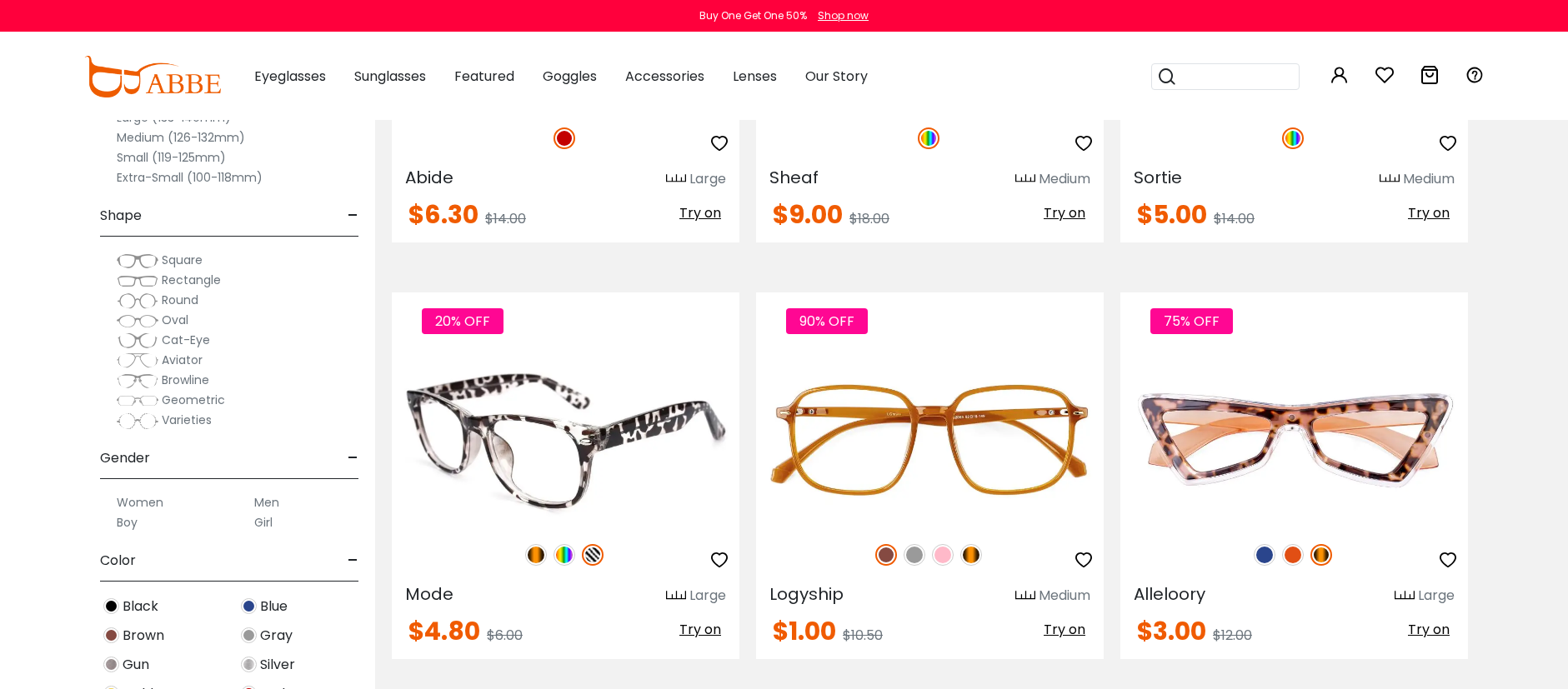
click at [536, 555] on img at bounding box center [536, 555] width 22 height 22
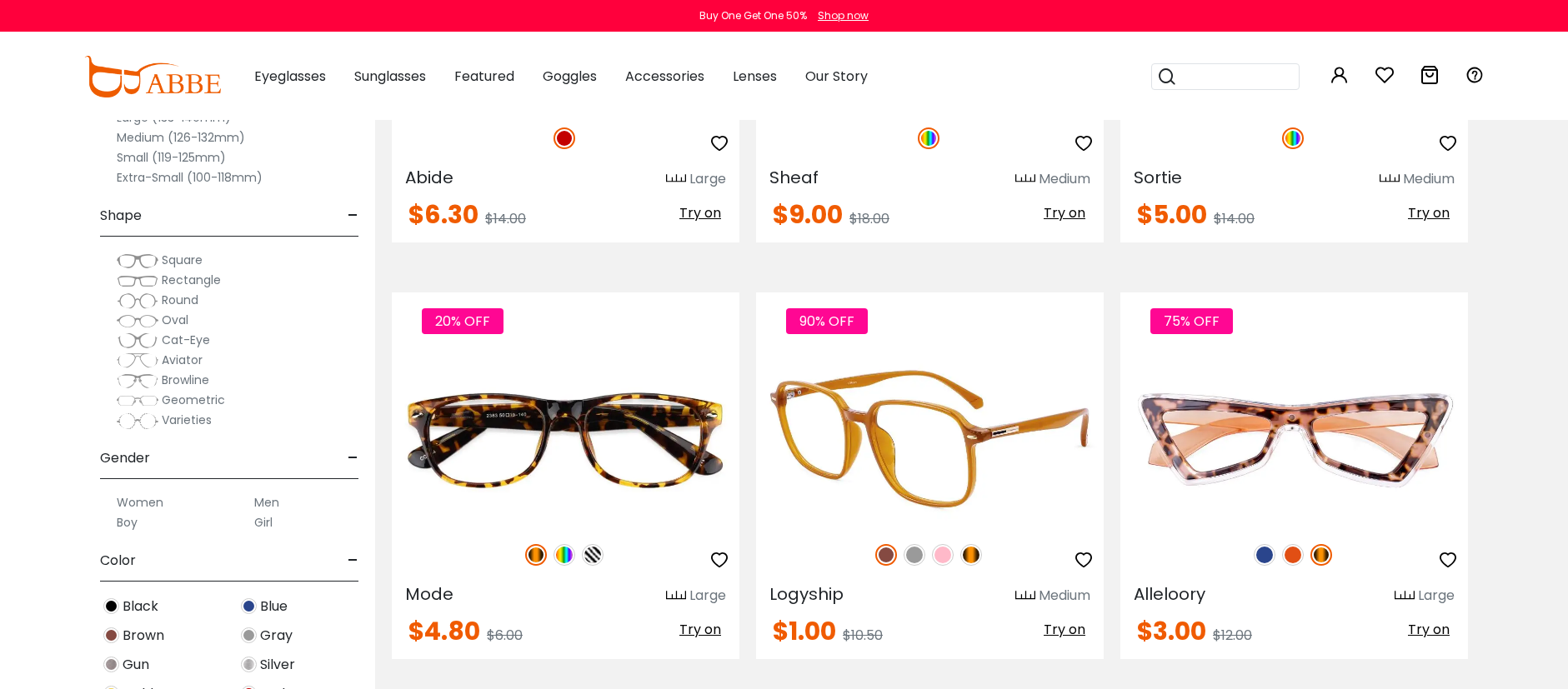
click at [970, 556] on img at bounding box center [972, 555] width 22 height 22
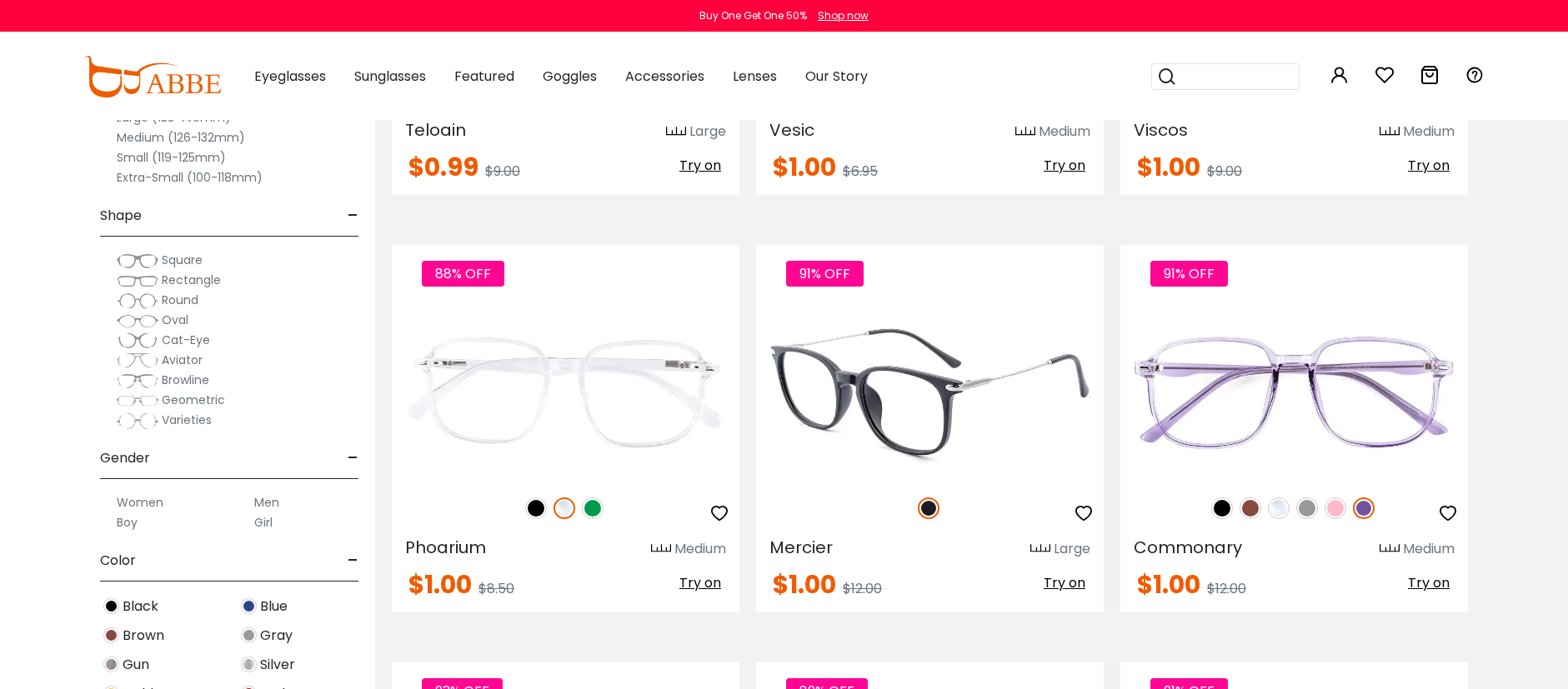
scroll to position [6453, 0]
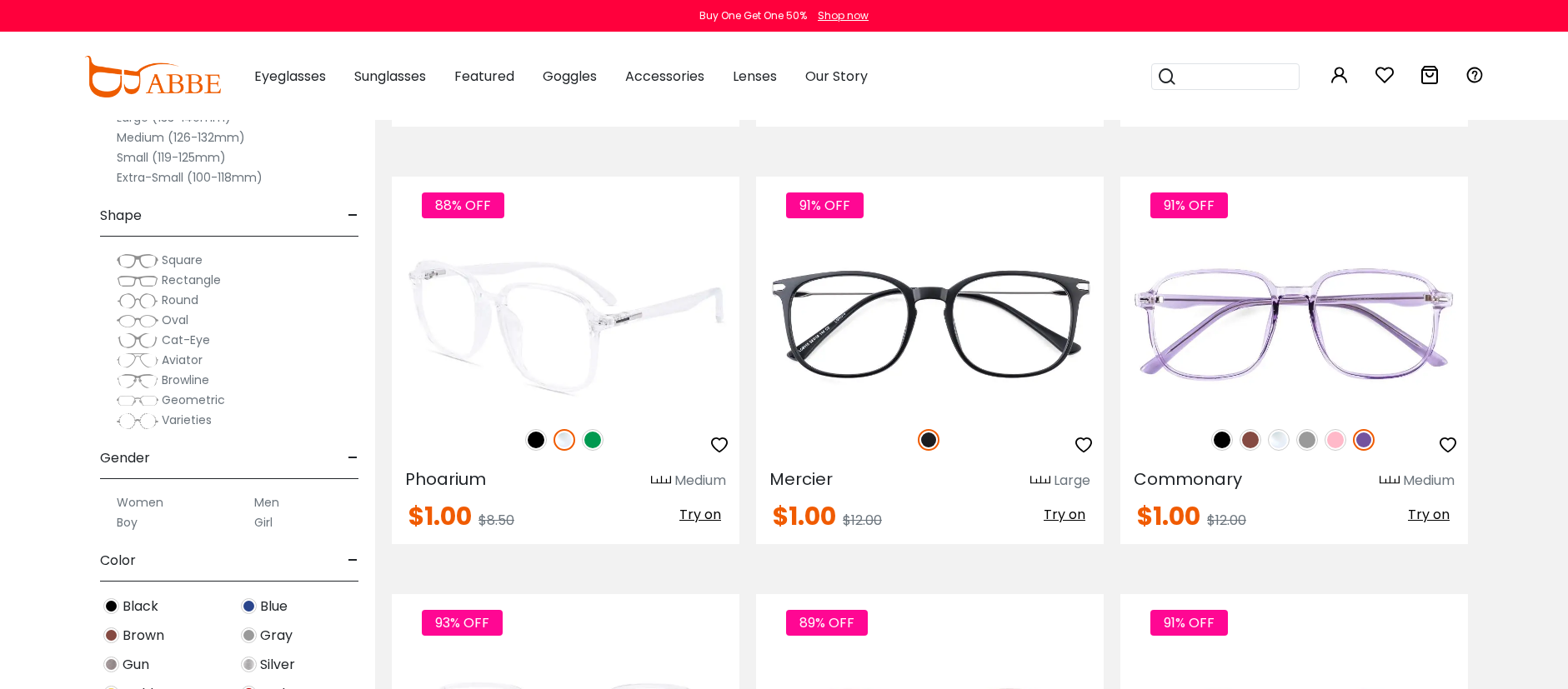
click at [596, 440] on img at bounding box center [593, 440] width 22 height 22
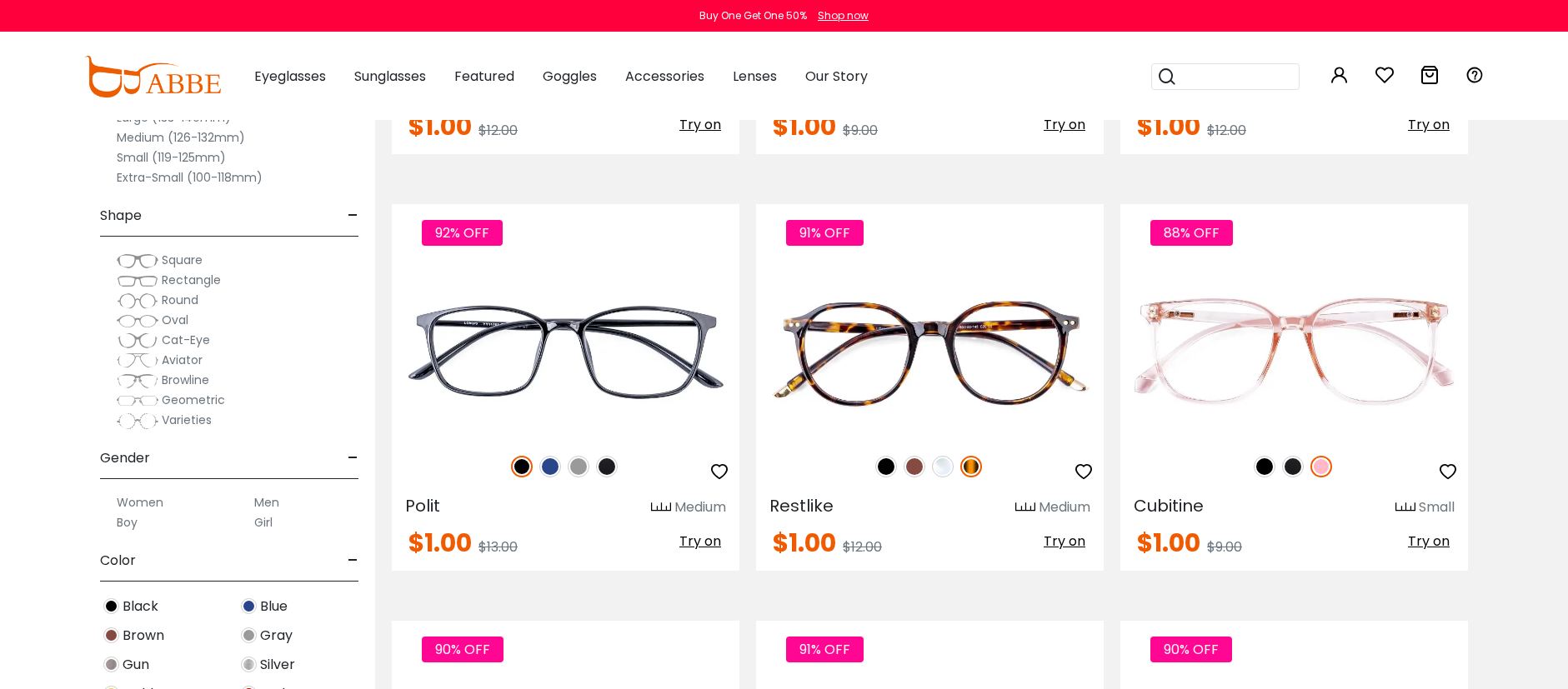
scroll to position [7680, 0]
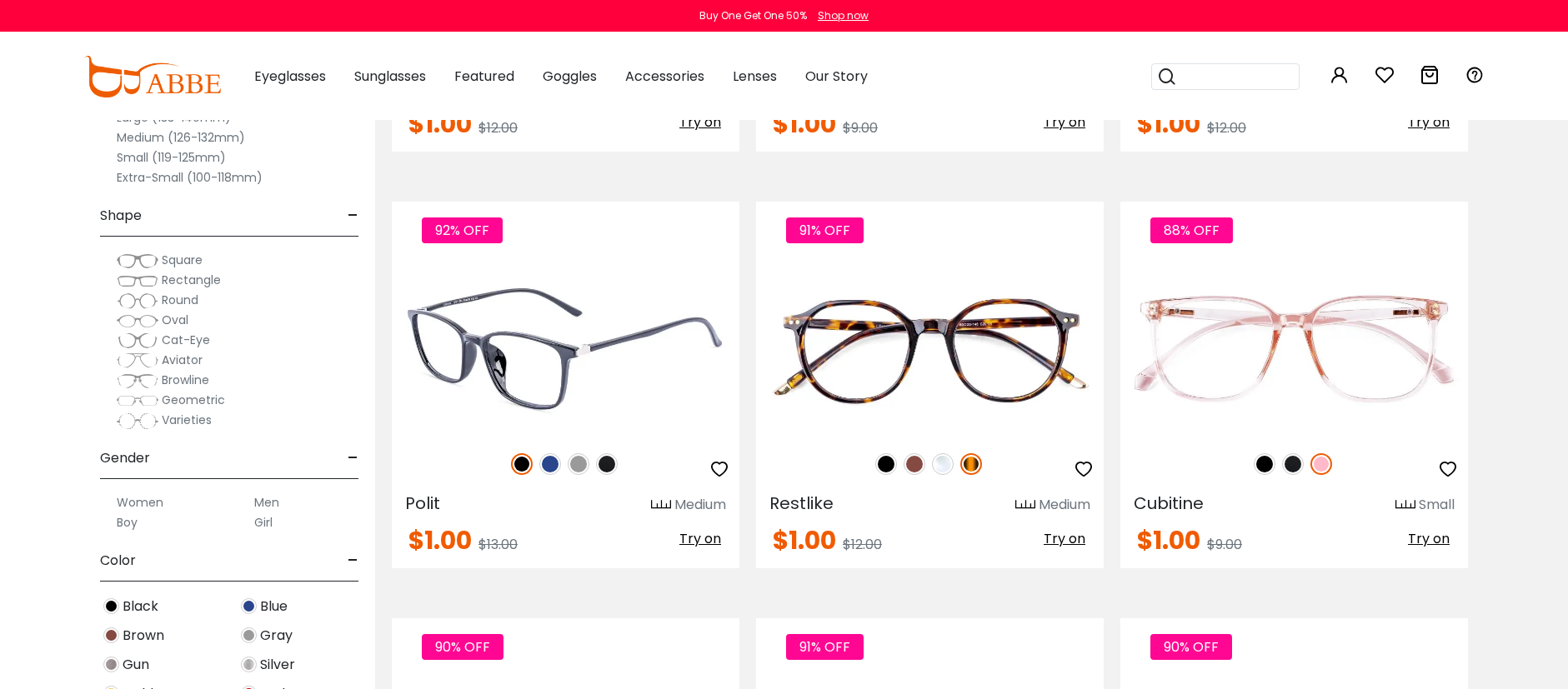
click at [582, 465] on img at bounding box center [578, 464] width 22 height 22
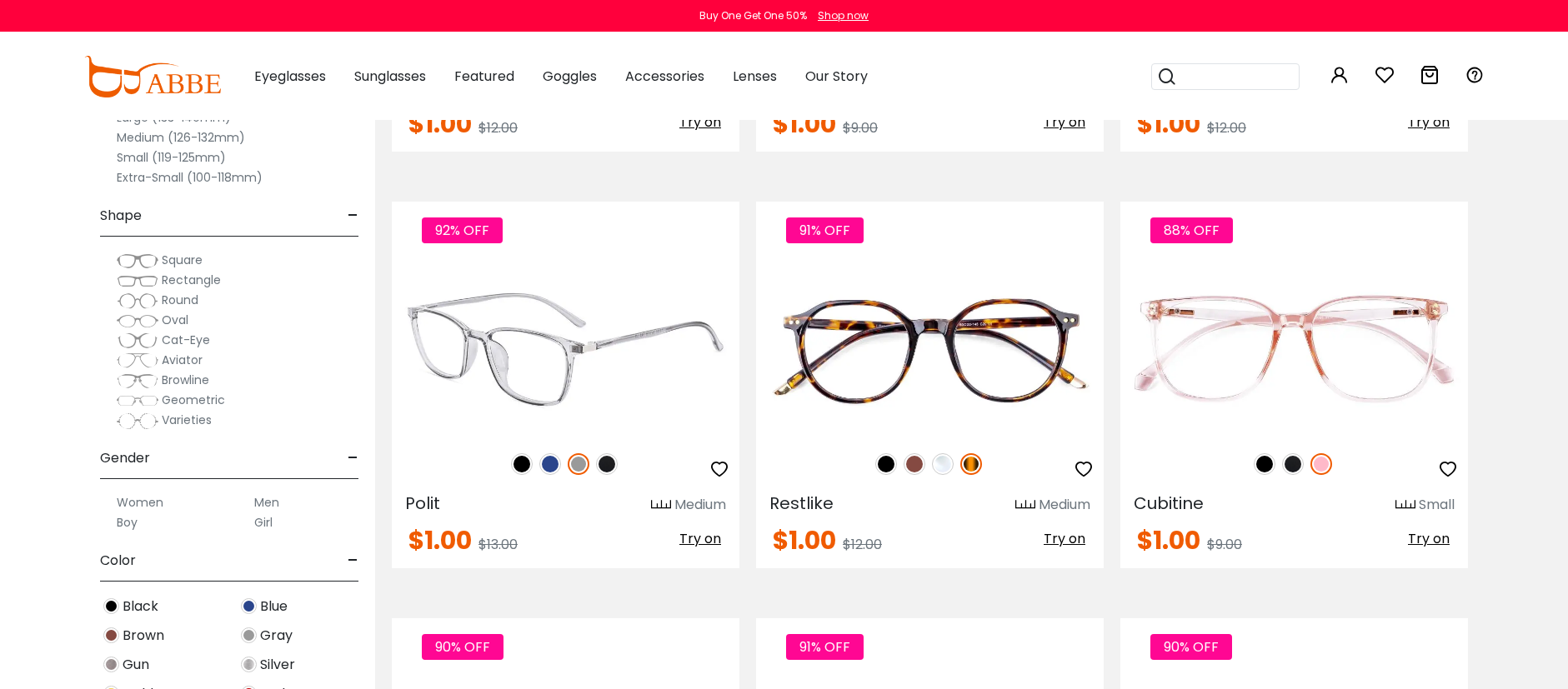
click at [546, 461] on img at bounding box center [551, 464] width 22 height 22
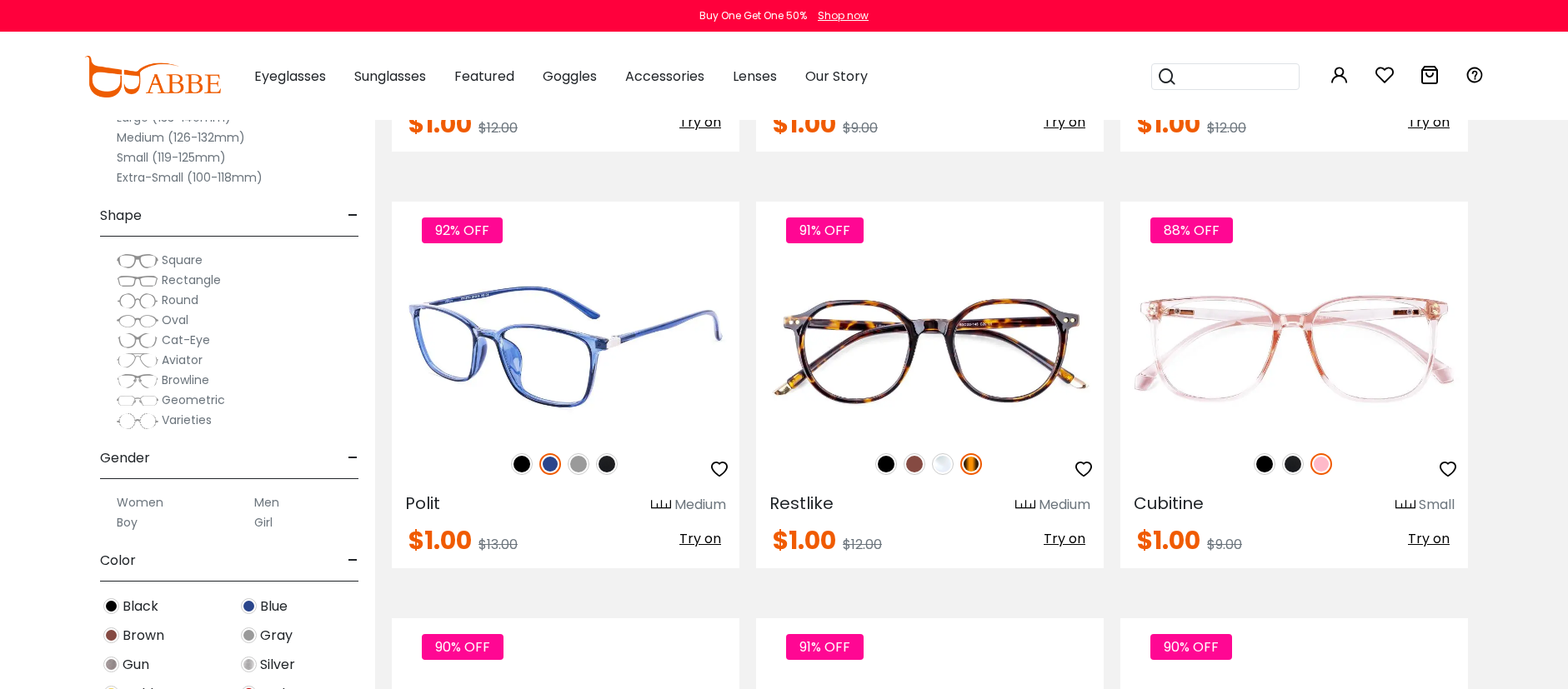
click at [613, 459] on img at bounding box center [607, 464] width 22 height 22
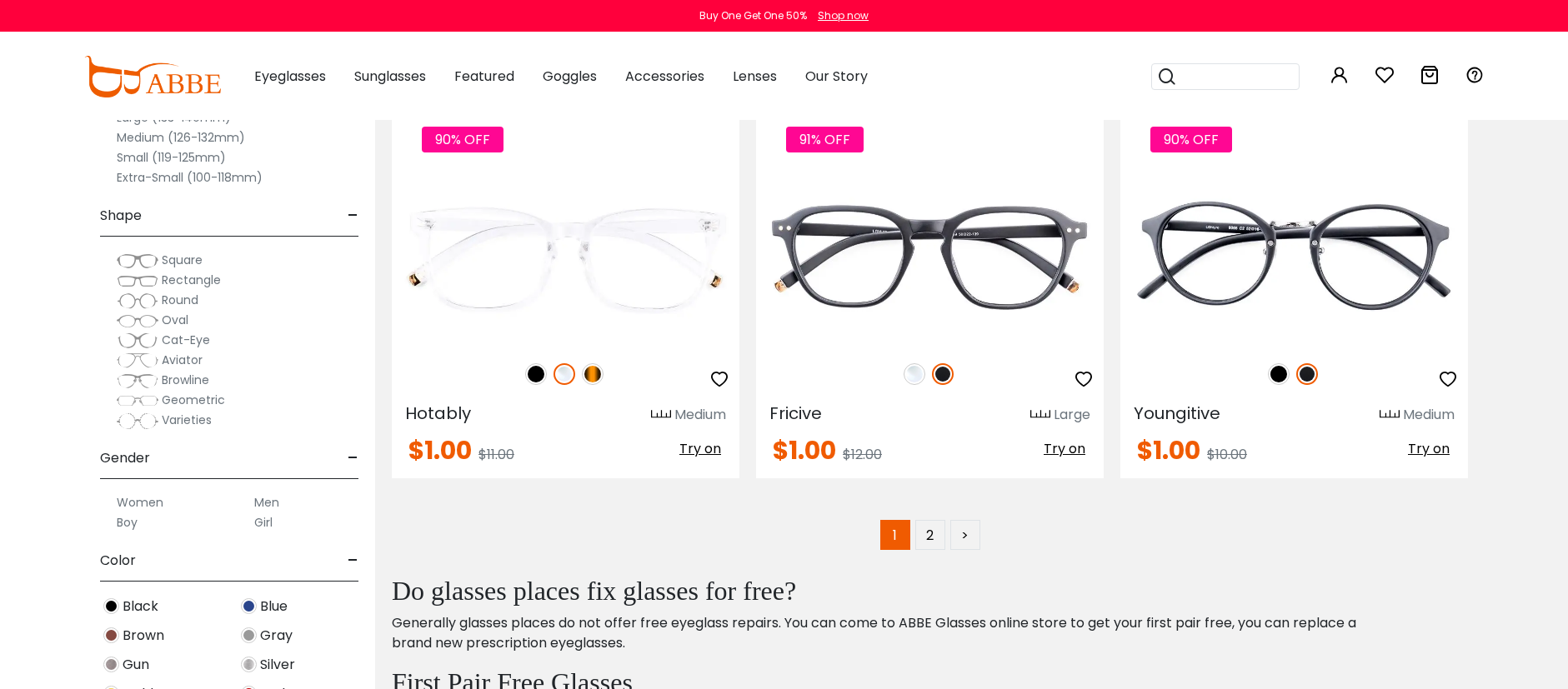
scroll to position [8405, 0]
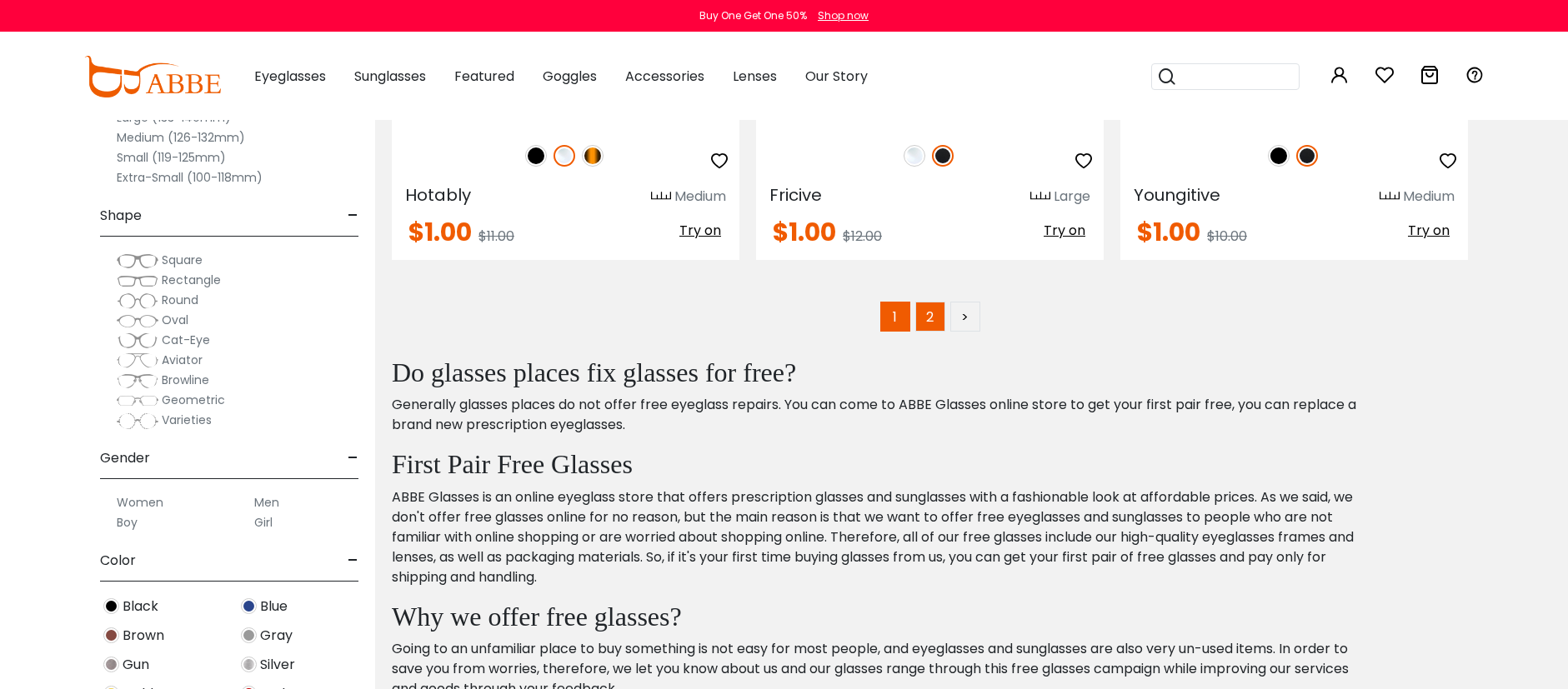
click at [937, 312] on link "2" at bounding box center [929, 316] width 30 height 30
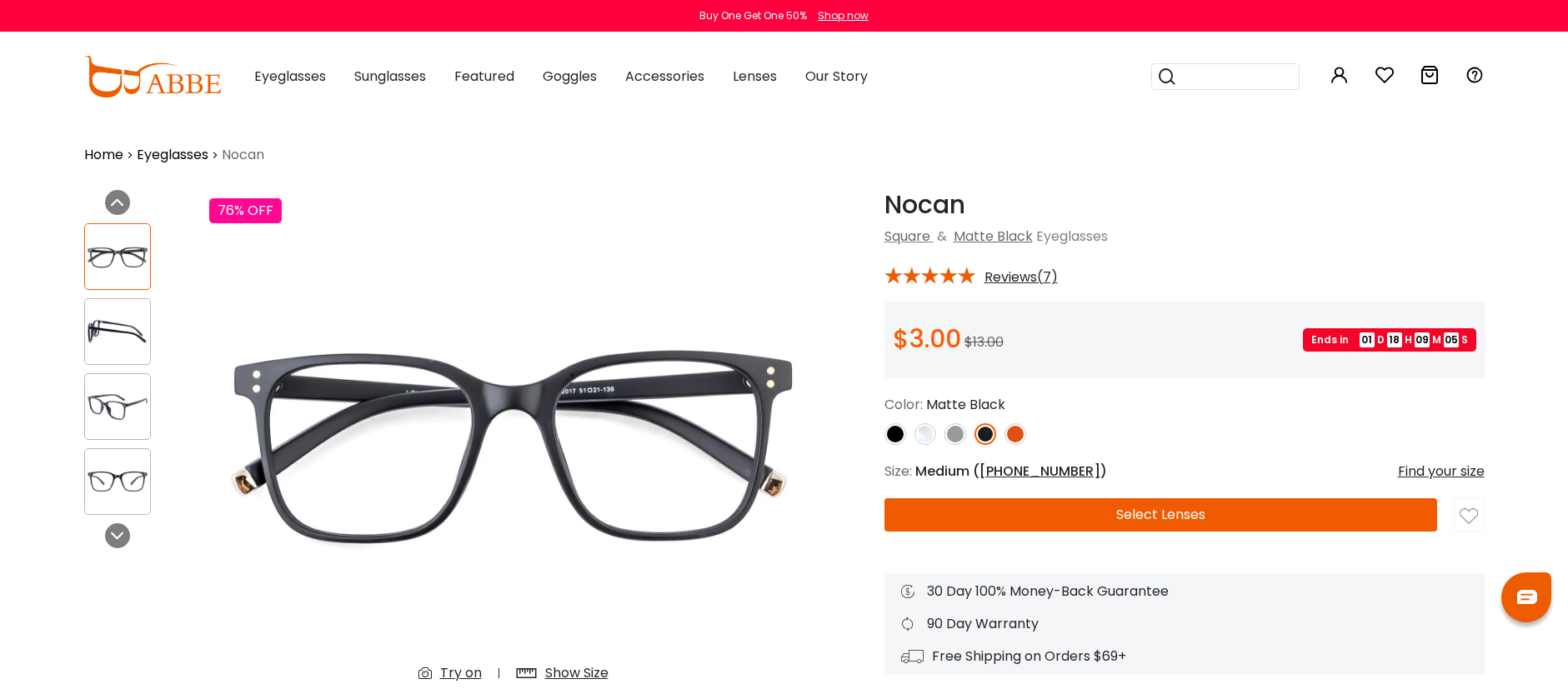
click at [931, 428] on img at bounding box center [925, 435] width 22 height 22
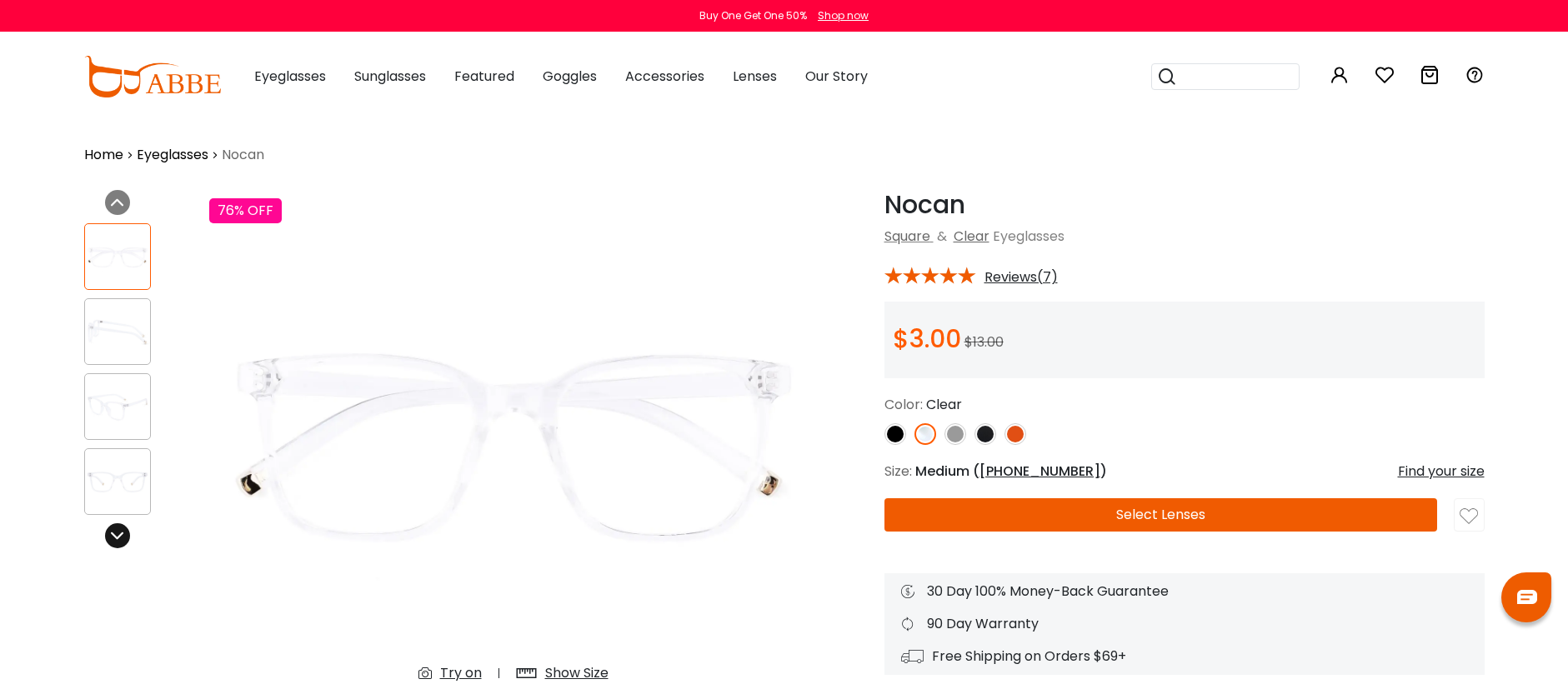
click at [113, 528] on div at bounding box center [118, 536] width 25 height 25
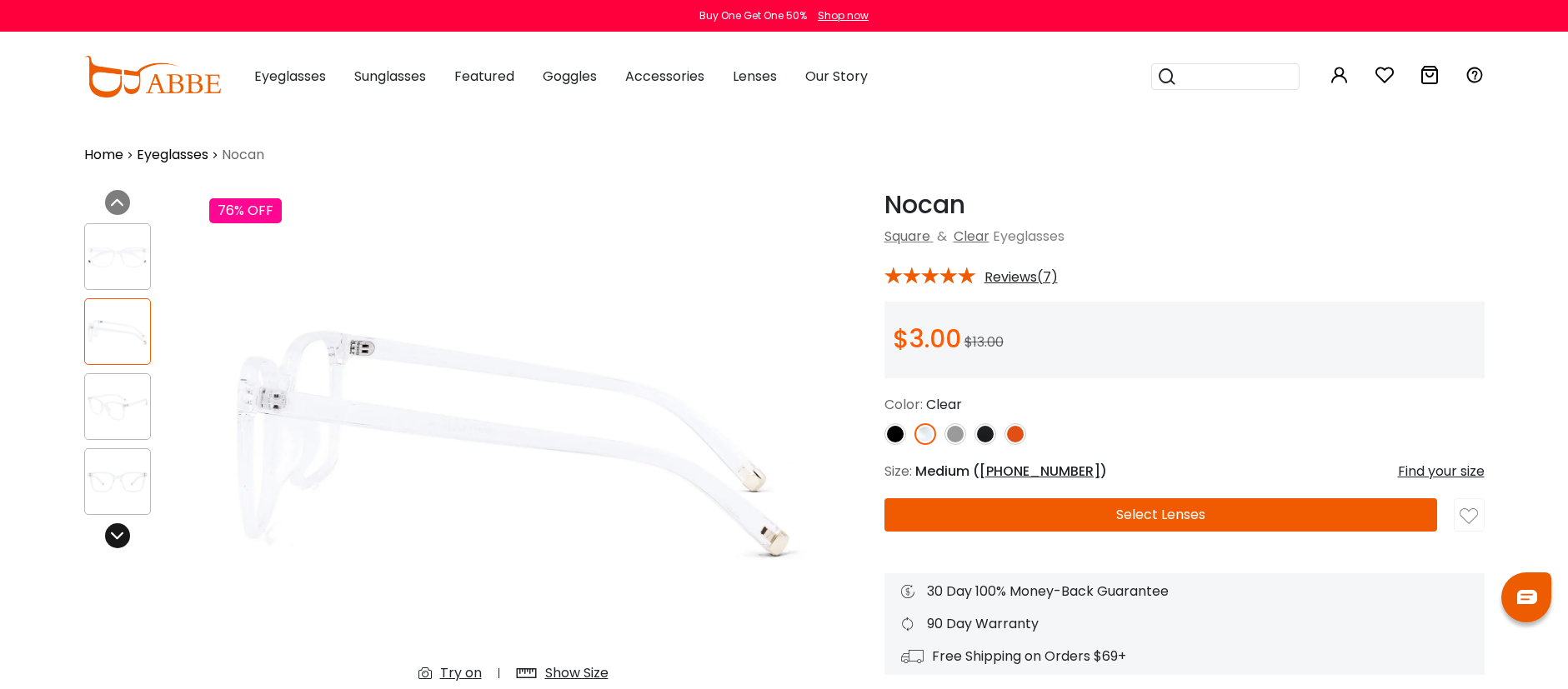
click at [113, 528] on div at bounding box center [118, 536] width 25 height 25
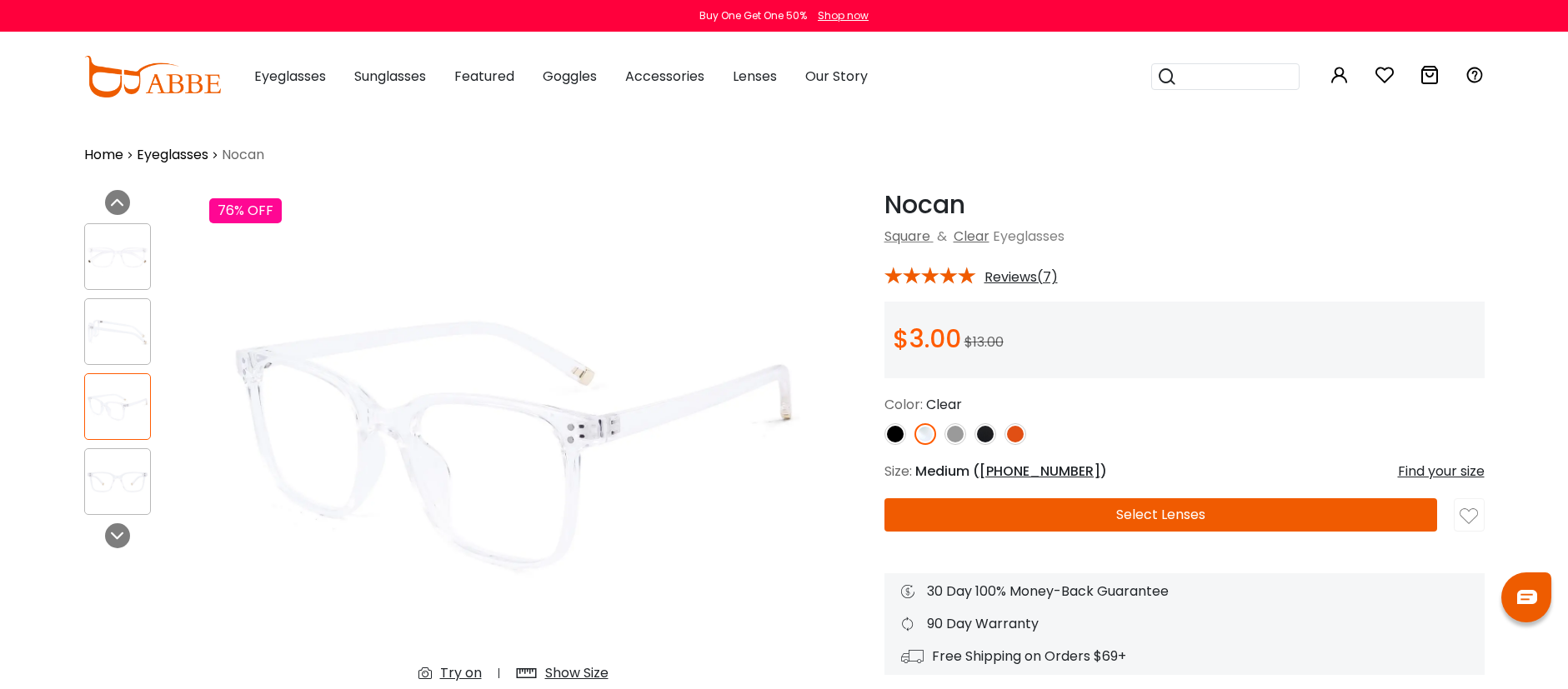
click at [957, 435] on img at bounding box center [956, 435] width 22 height 22
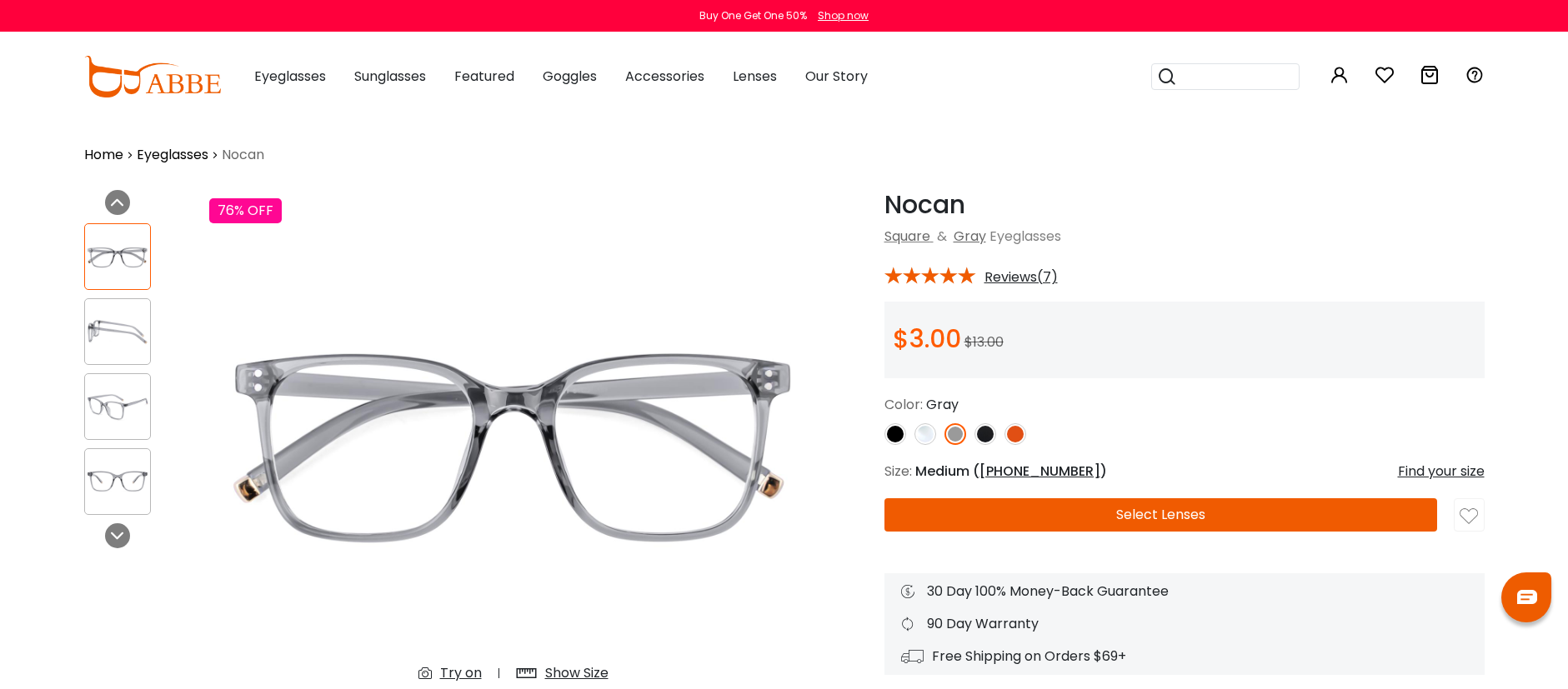
click at [138, 477] on img at bounding box center [118, 482] width 65 height 32
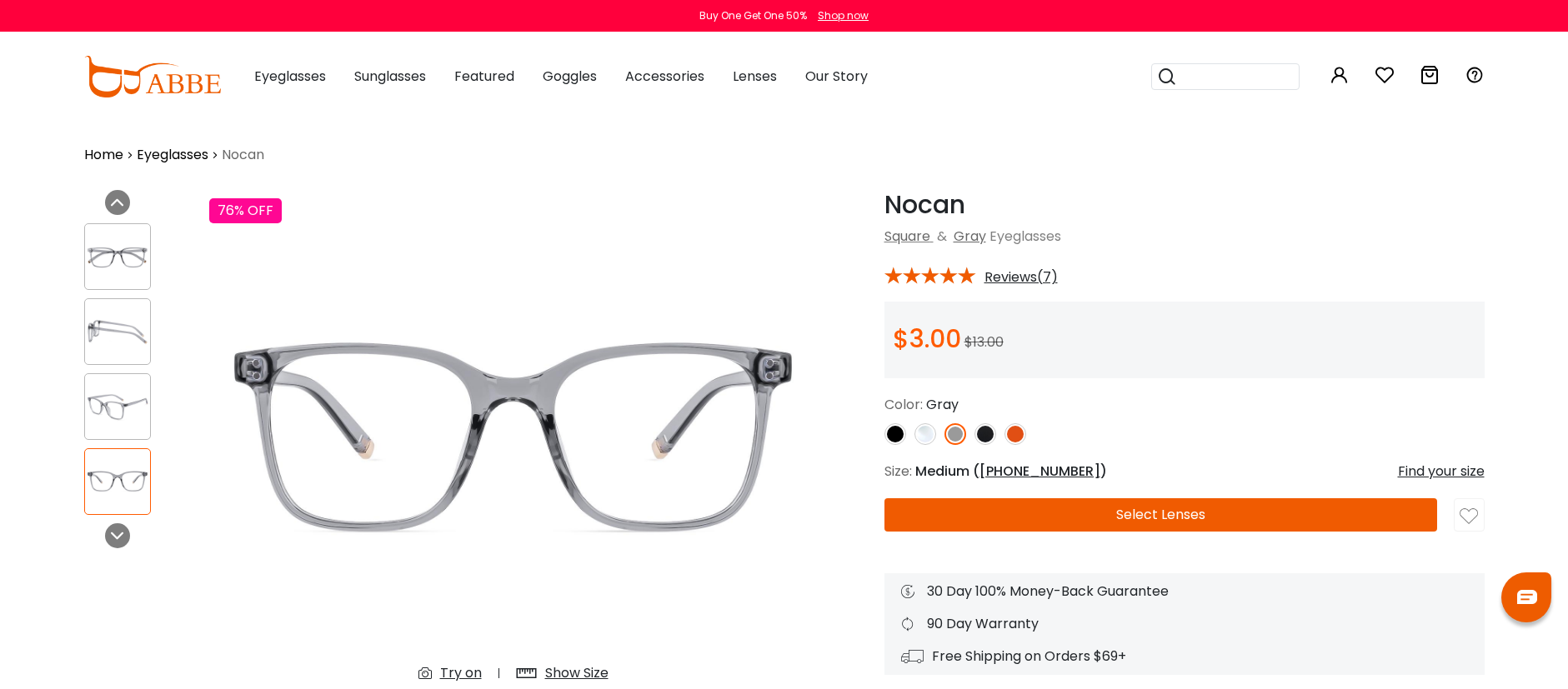
click at [130, 435] on div at bounding box center [118, 407] width 67 height 67
click at [122, 400] on img at bounding box center [118, 407] width 65 height 32
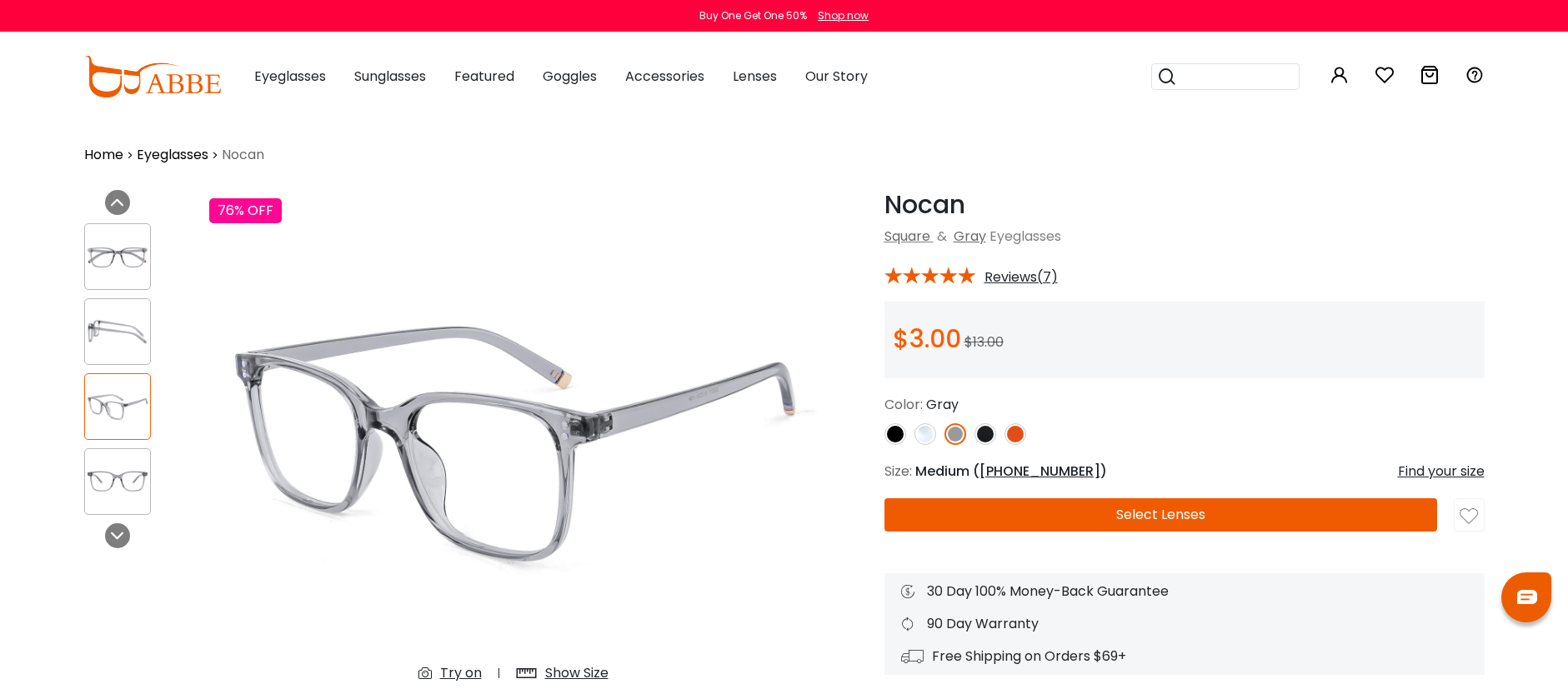
click at [135, 342] on img at bounding box center [118, 332] width 65 height 32
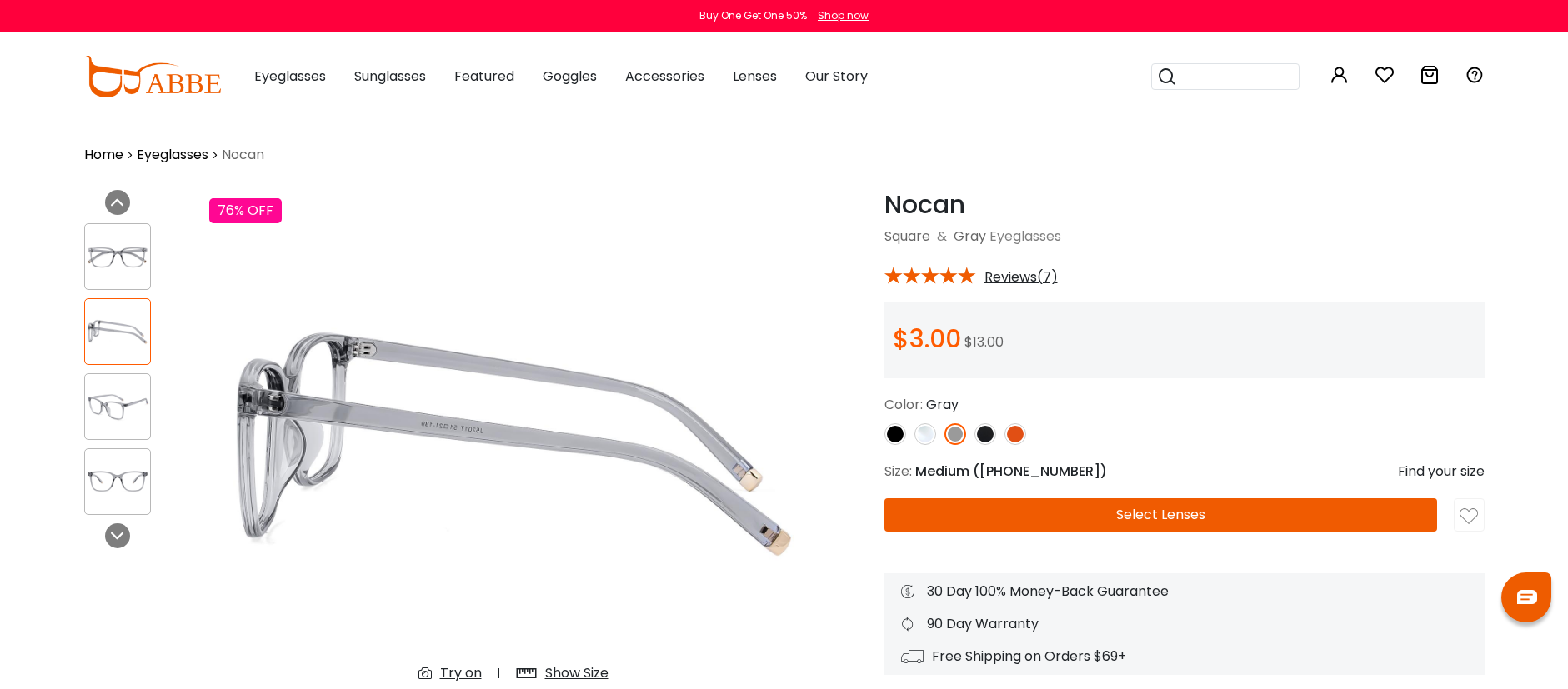
click at [990, 437] on img at bounding box center [985, 435] width 22 height 22
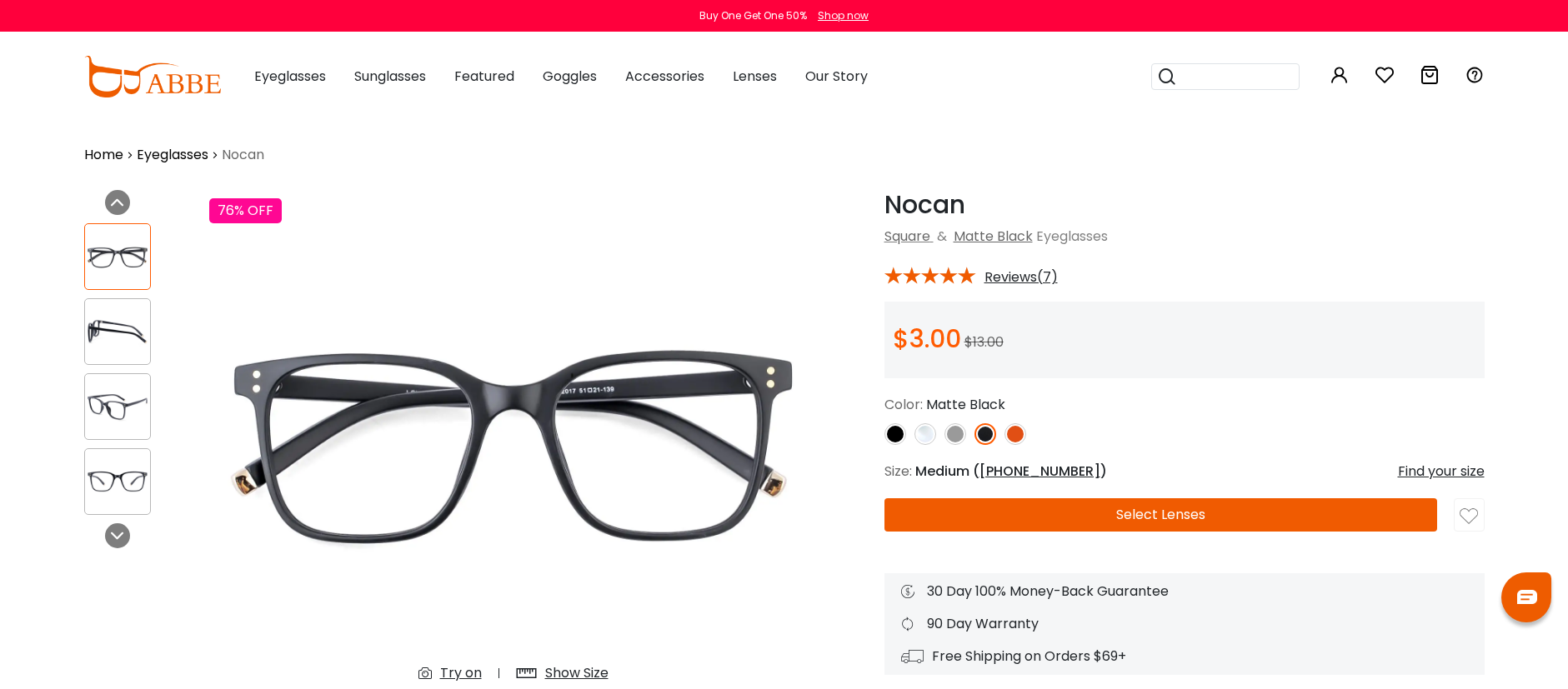
click at [1019, 437] on img at bounding box center [1016, 435] width 22 height 22
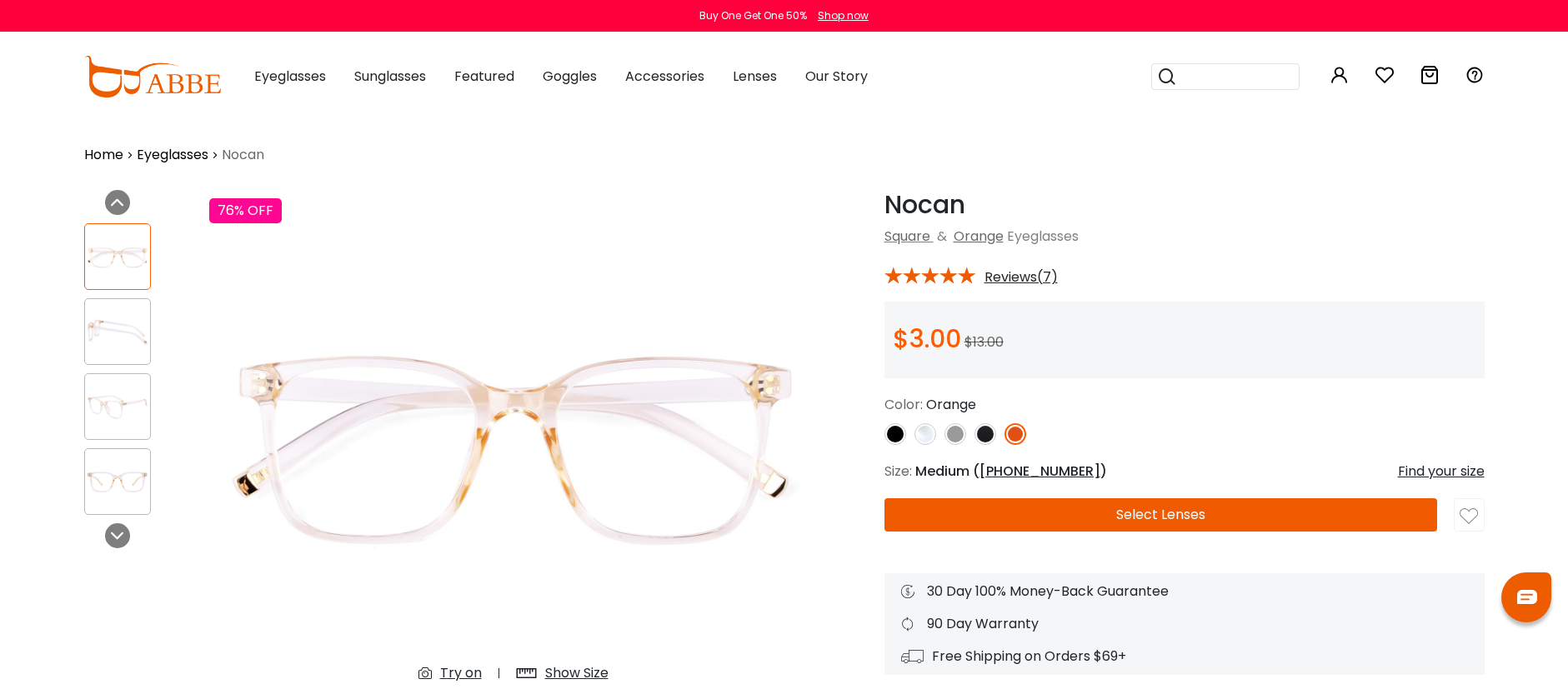
click at [918, 436] on img at bounding box center [925, 435] width 22 height 22
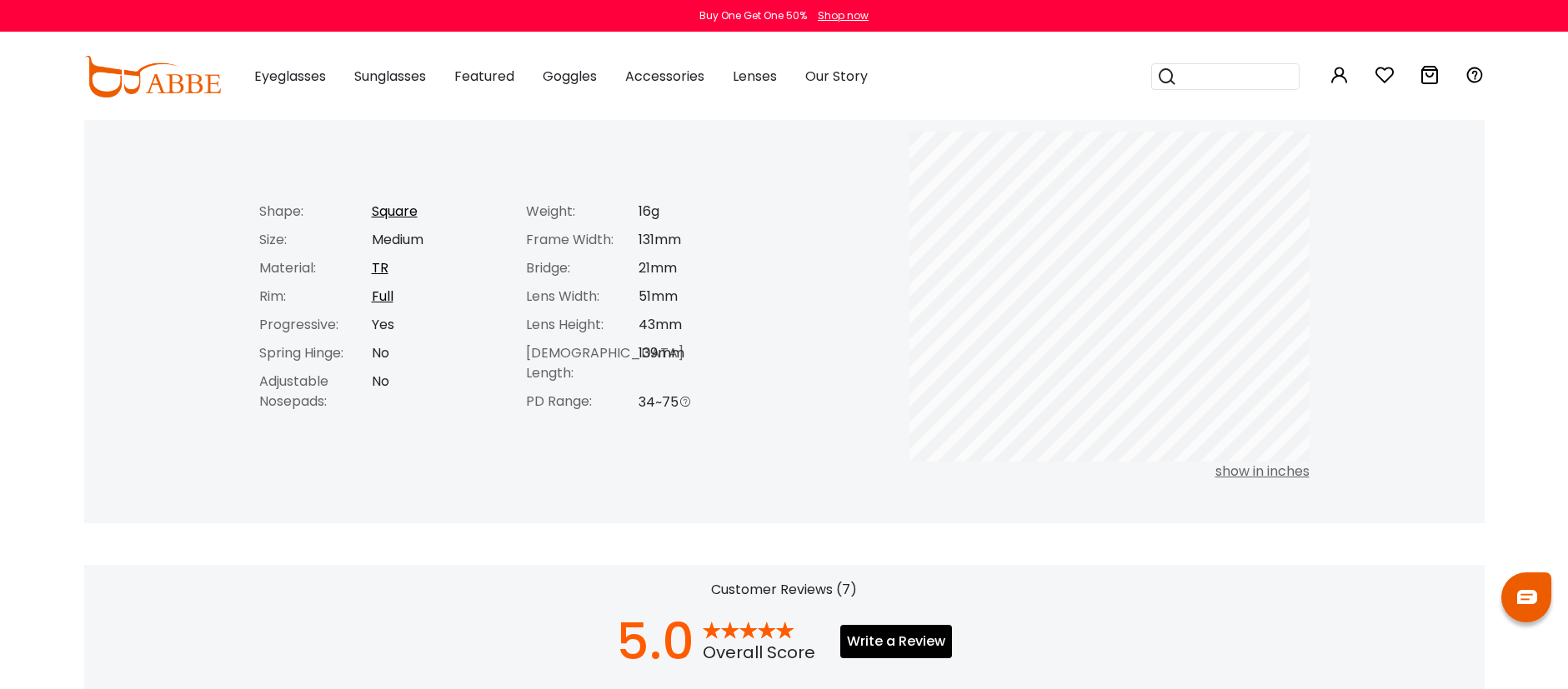
scroll to position [734, 0]
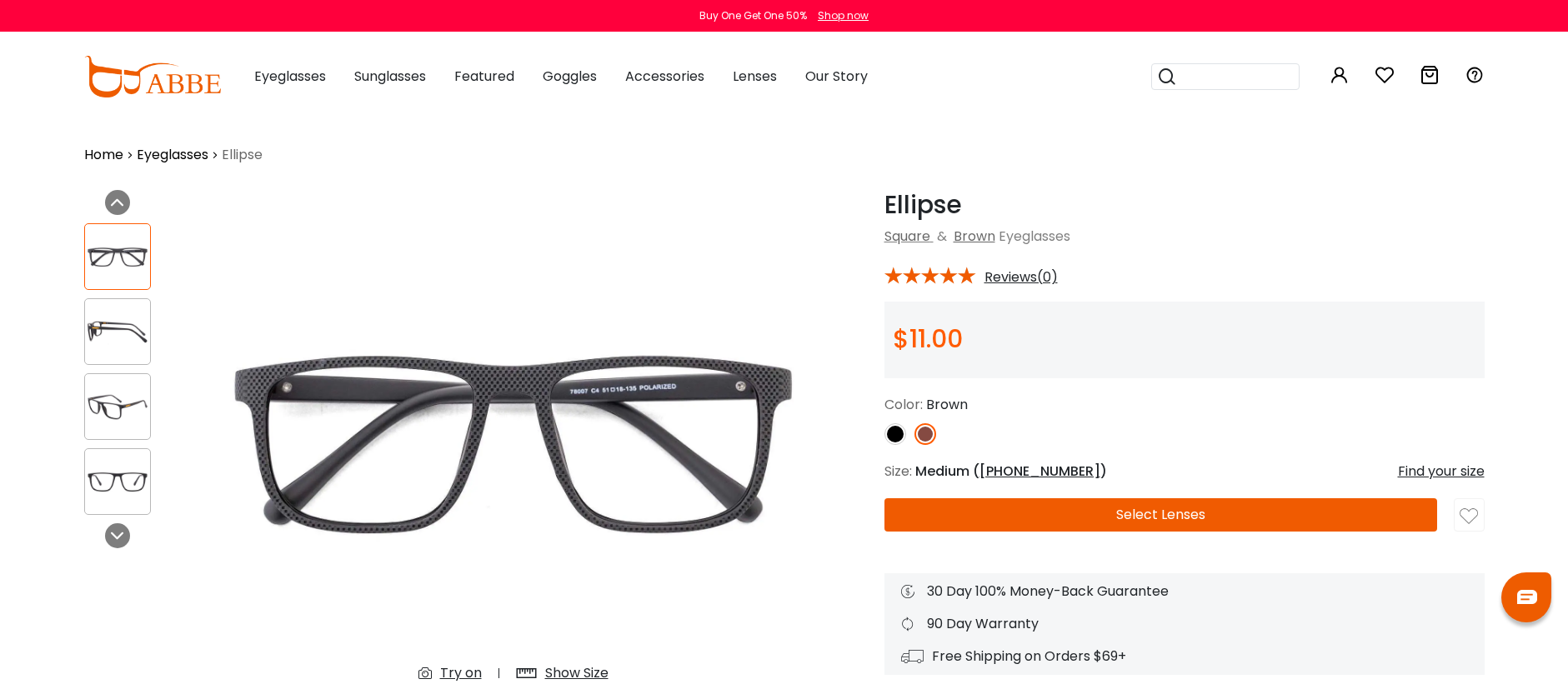
click at [140, 413] on img at bounding box center [118, 407] width 65 height 32
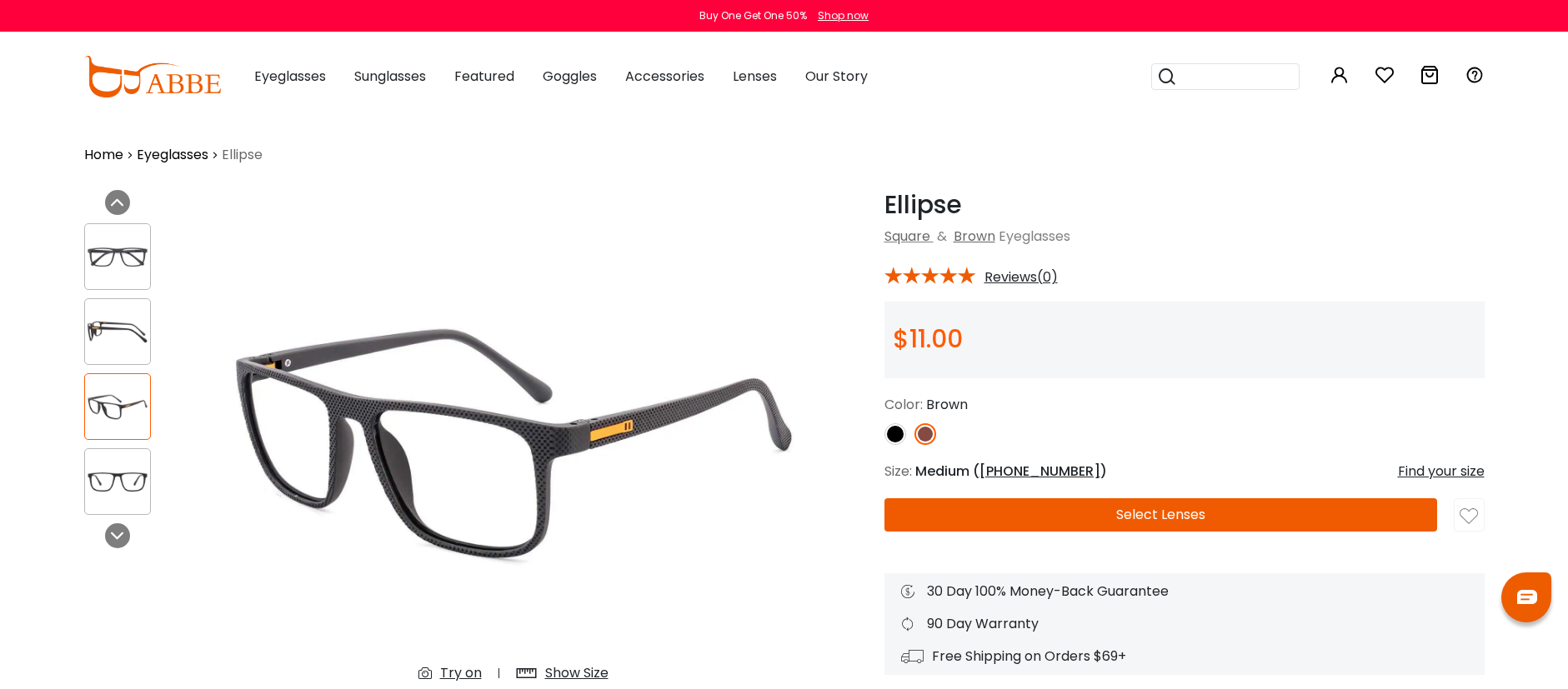
click at [895, 434] on img at bounding box center [896, 435] width 22 height 22
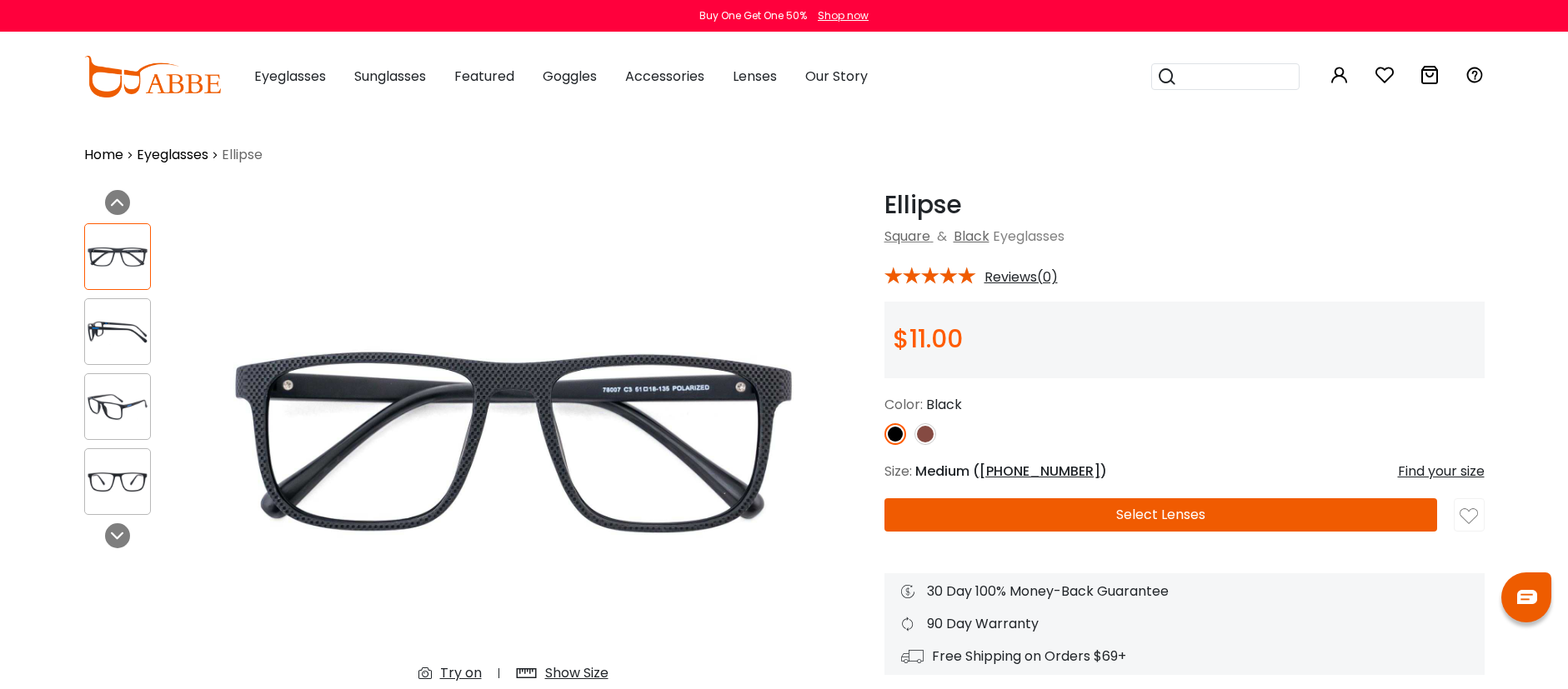
click at [118, 335] on img at bounding box center [118, 332] width 65 height 32
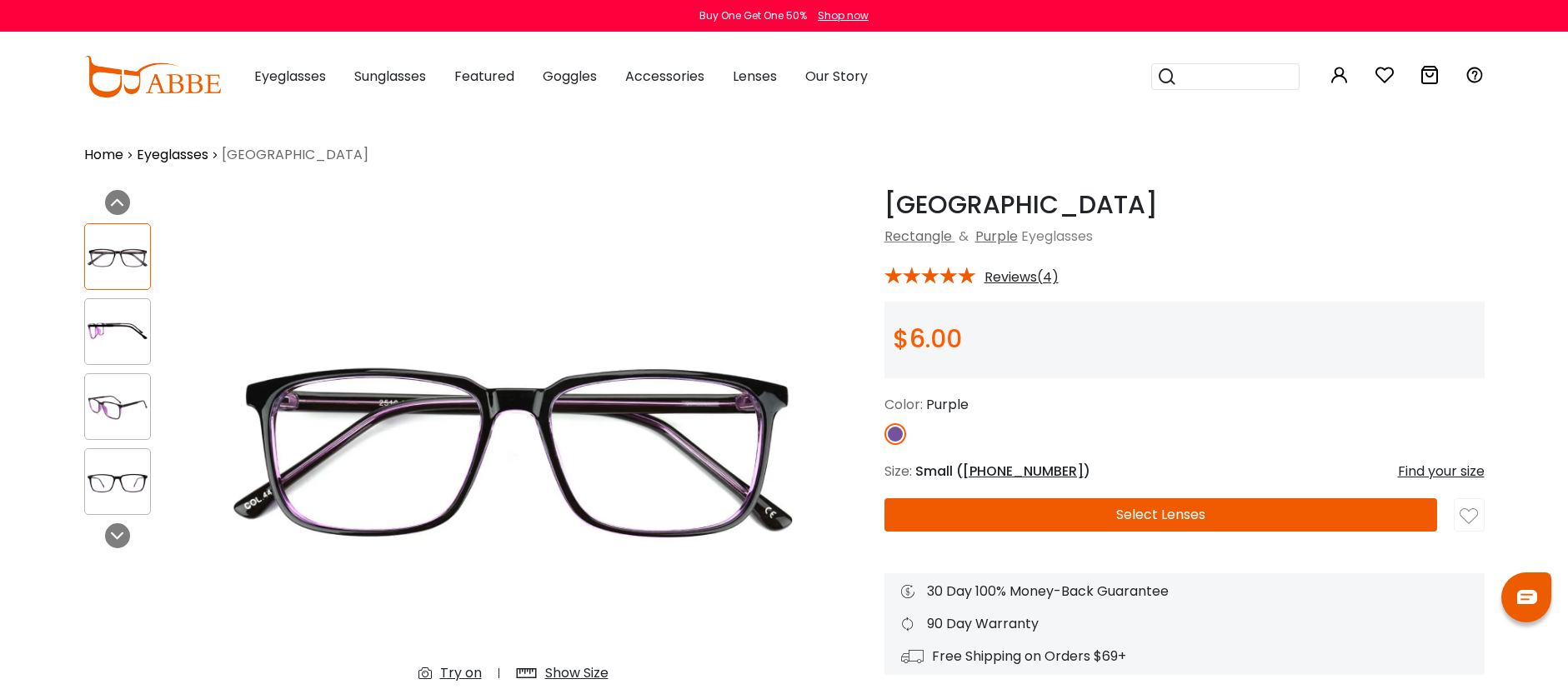
click at [123, 415] on img at bounding box center [118, 407] width 65 height 32
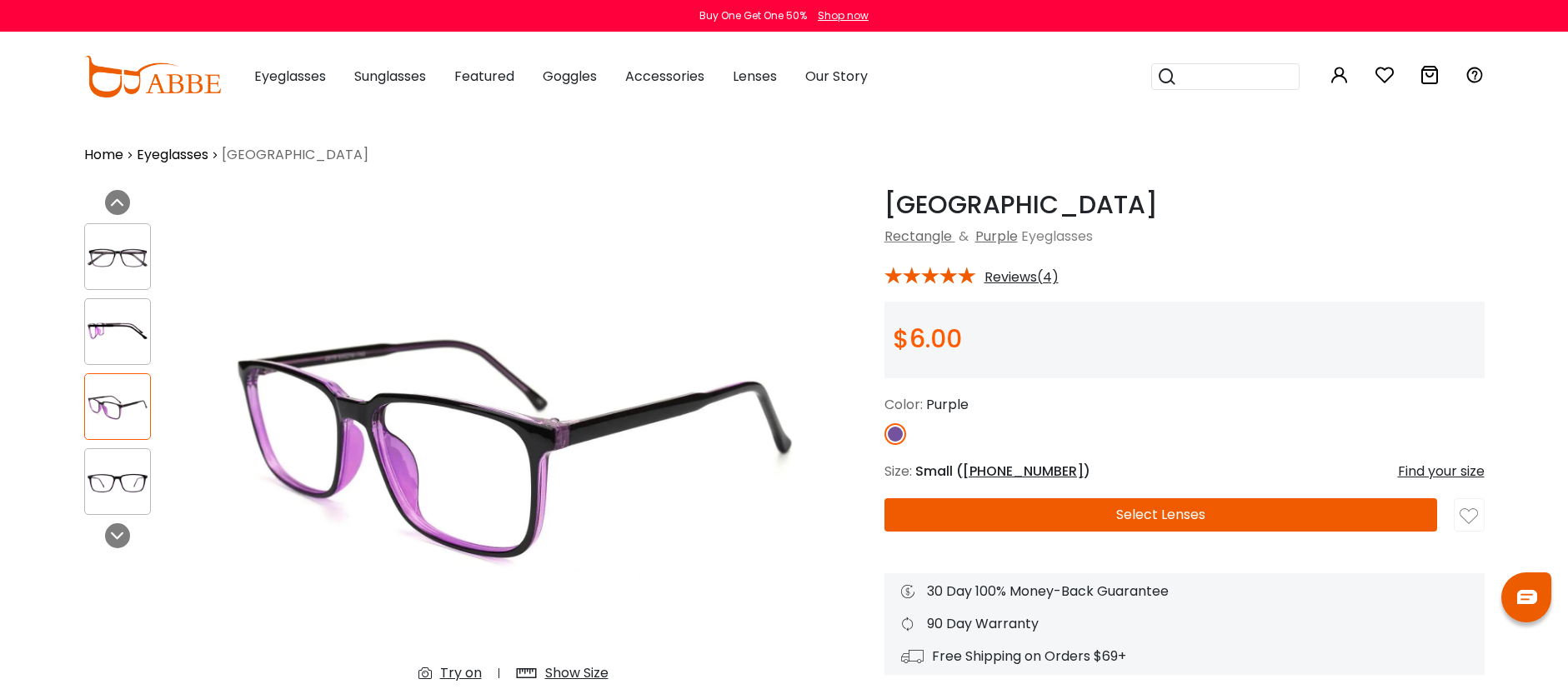
click at [131, 485] on img at bounding box center [118, 482] width 65 height 32
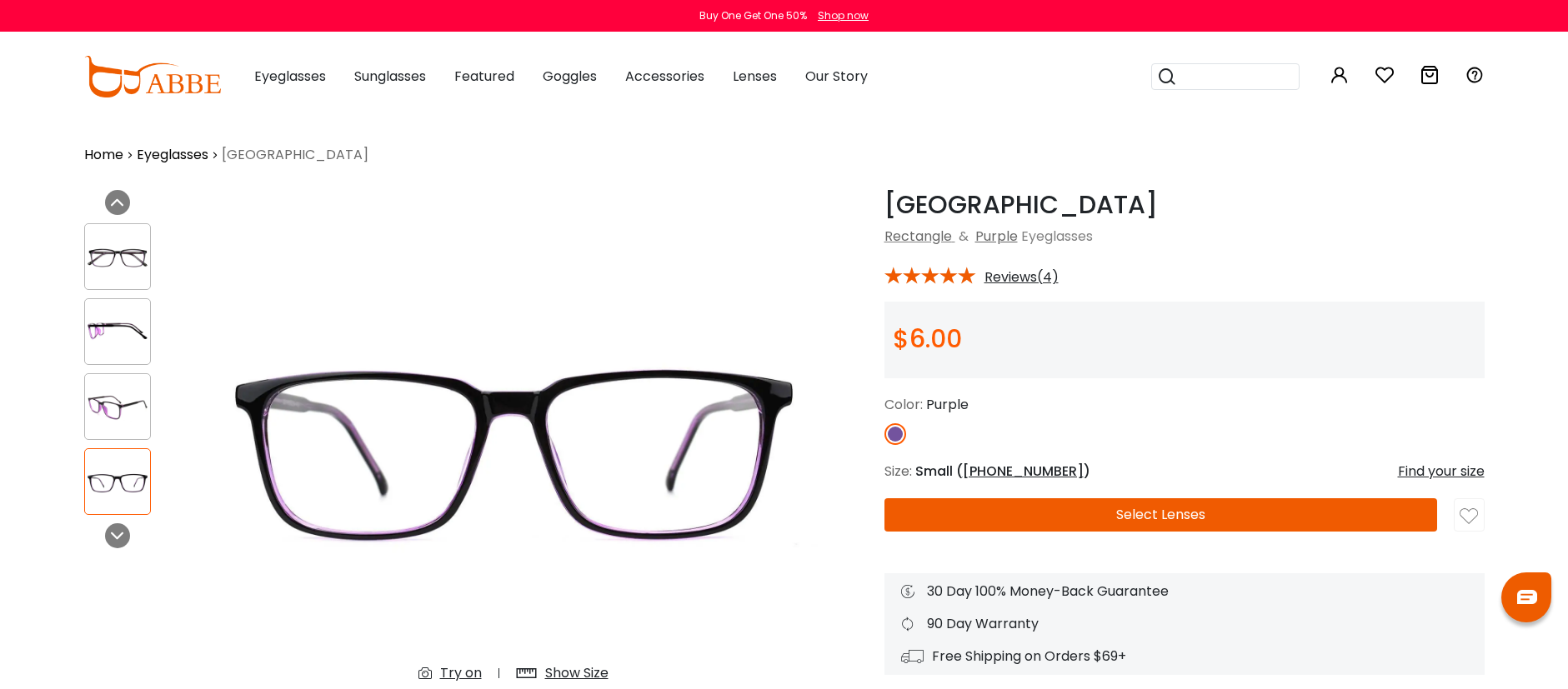
click at [1475, 507] on img at bounding box center [1469, 517] width 19 height 19
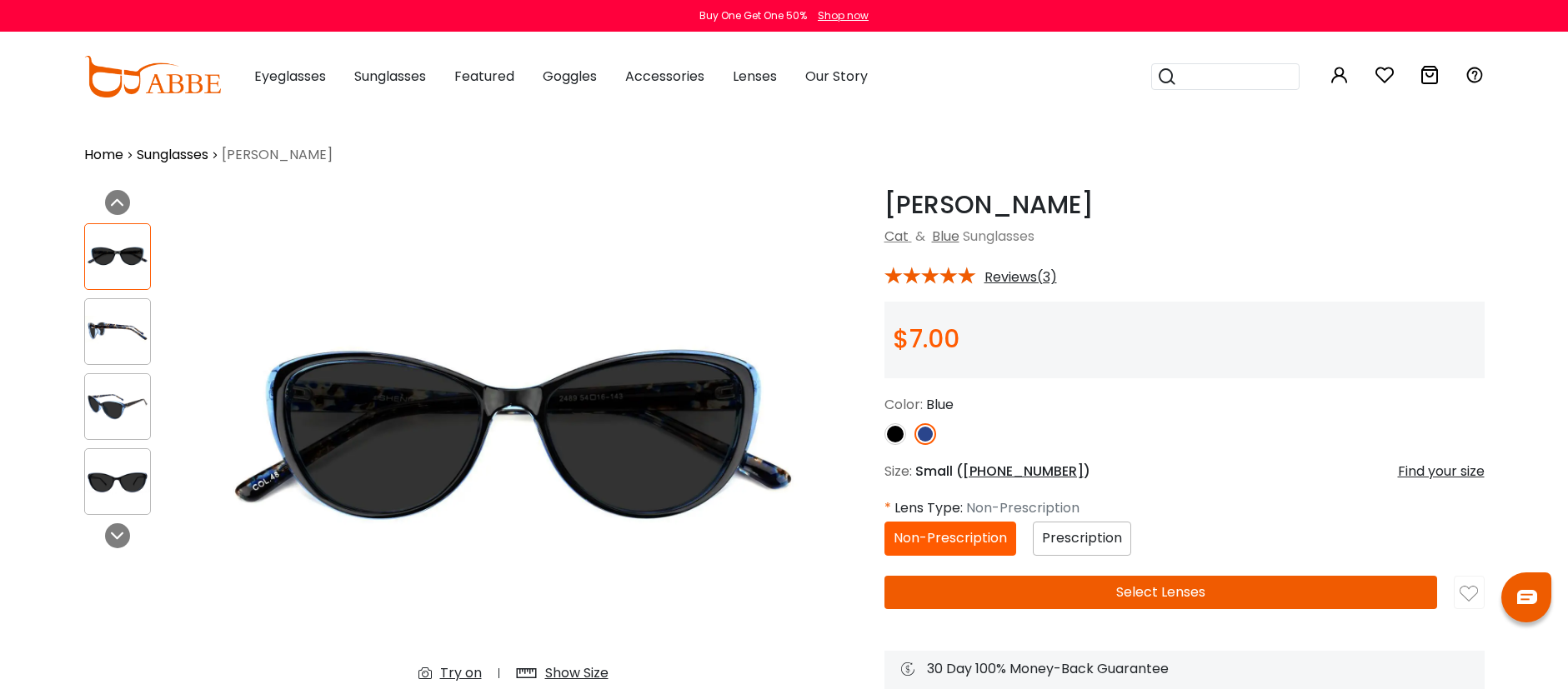
click img
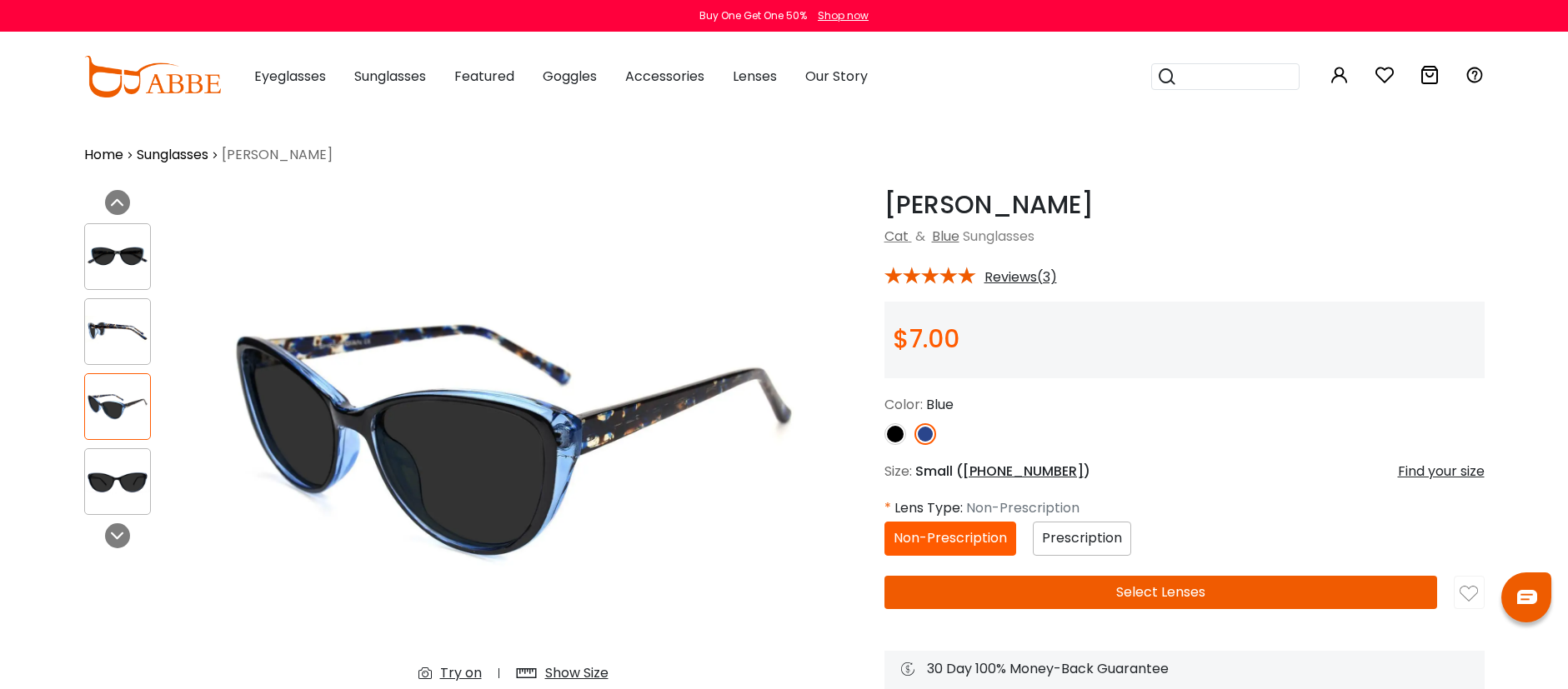
click div "Color: Blue"
click img
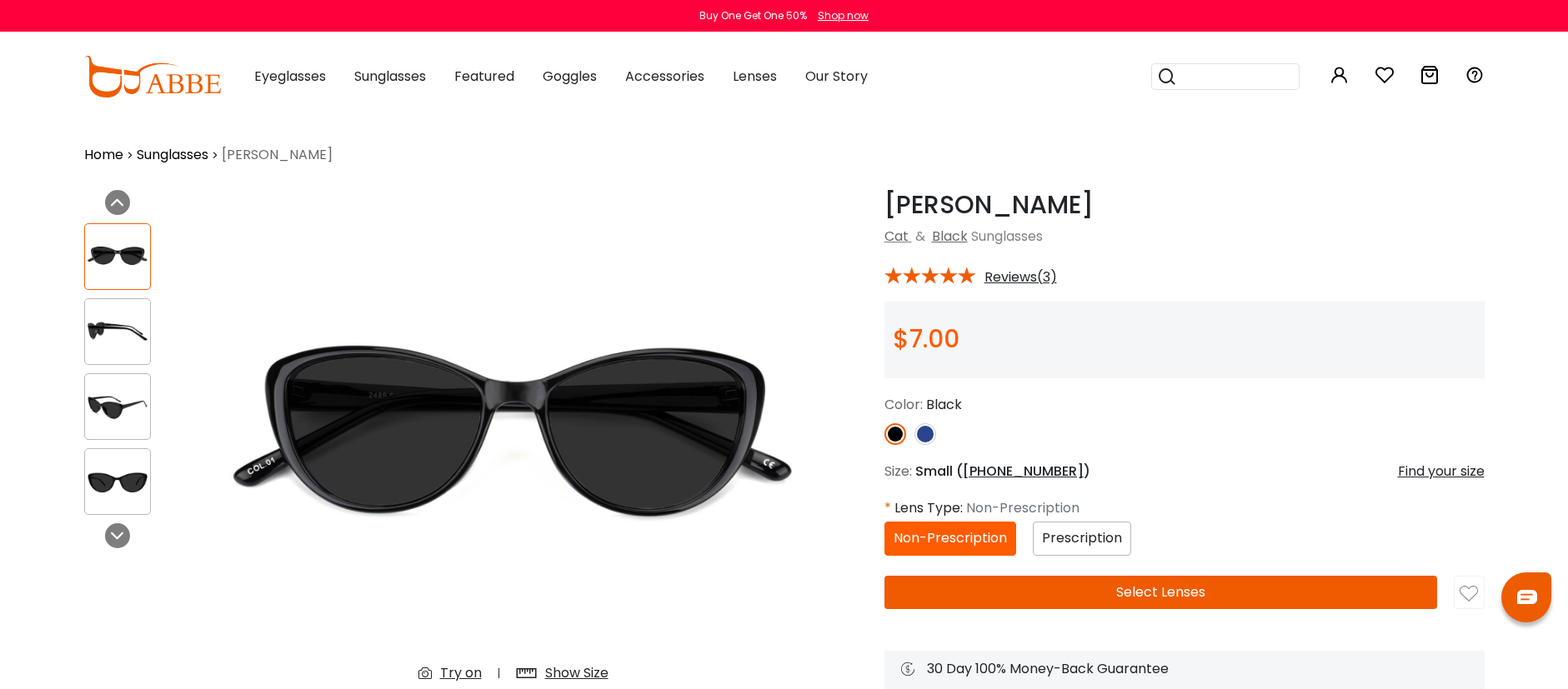
click img
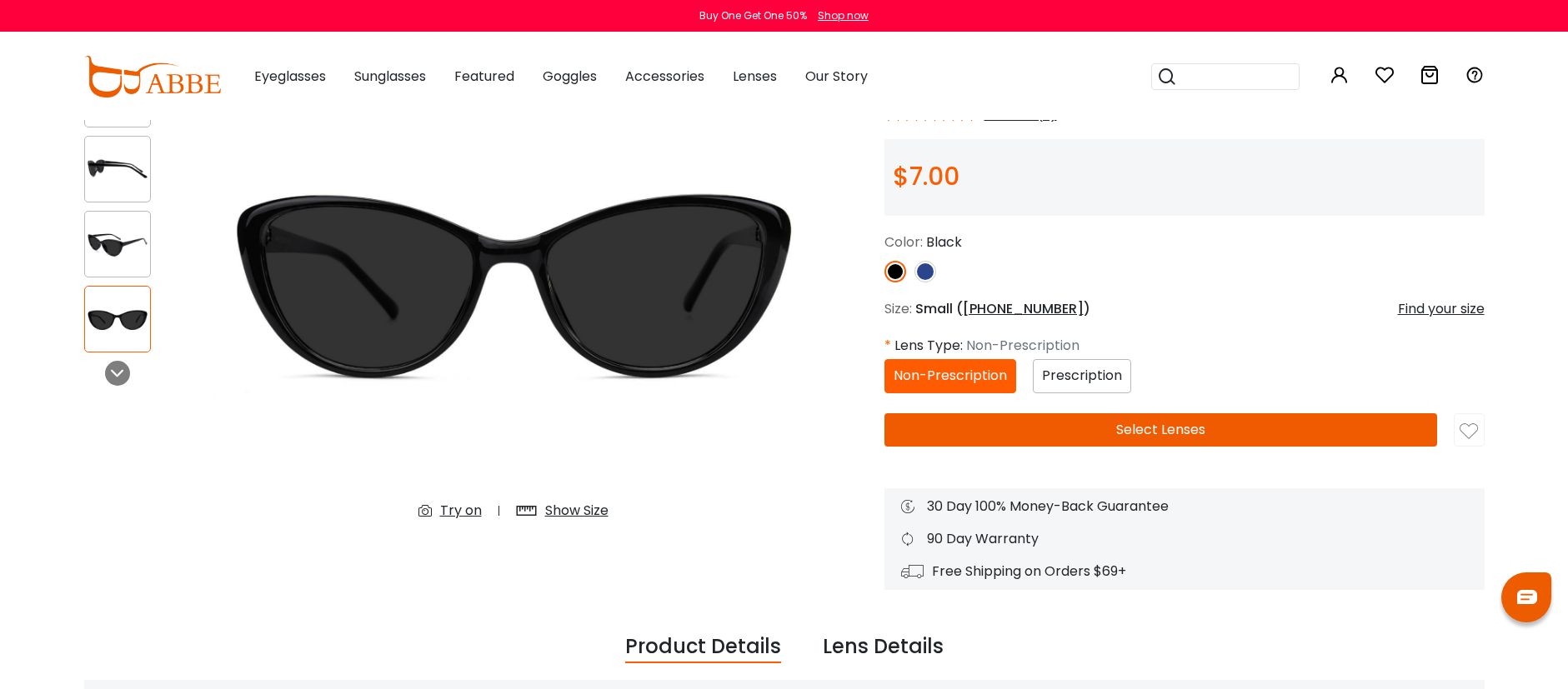
scroll to position [166, 0]
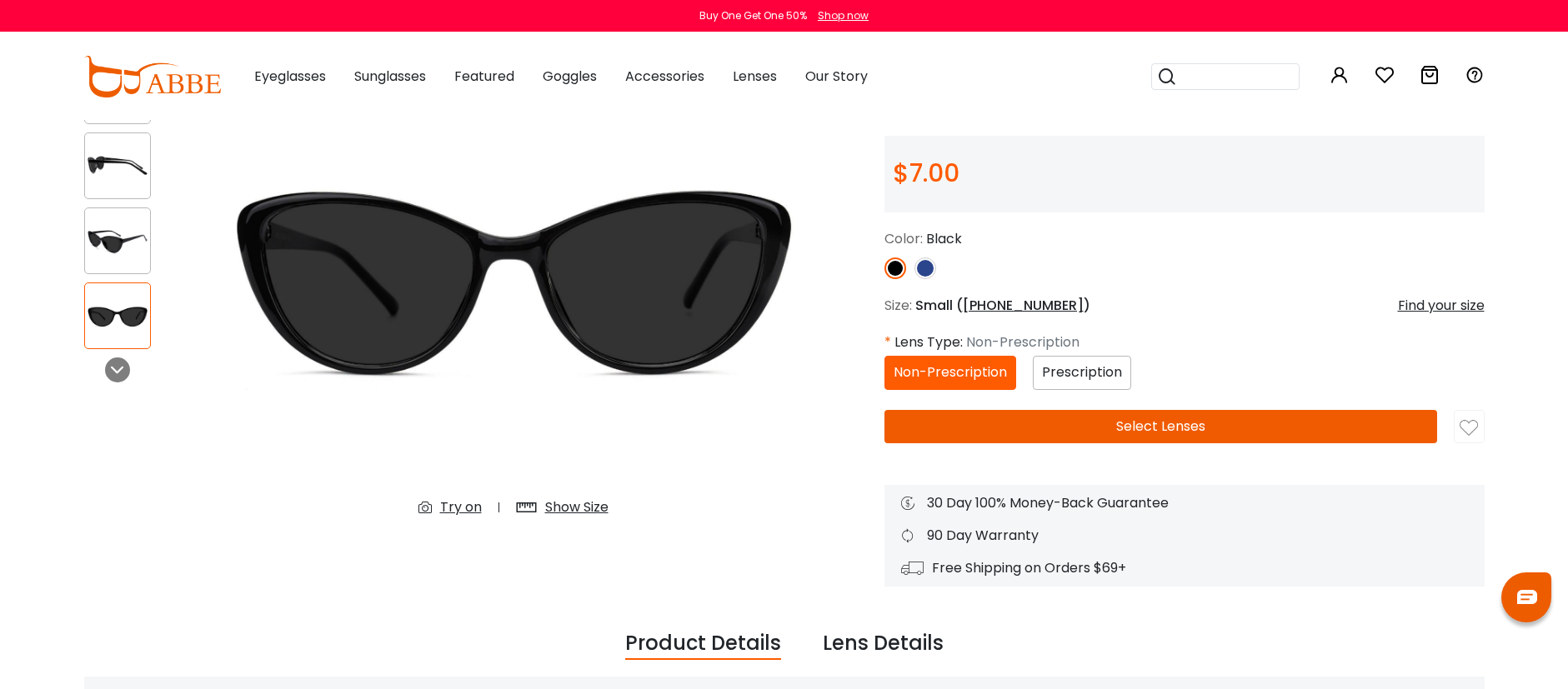
click img
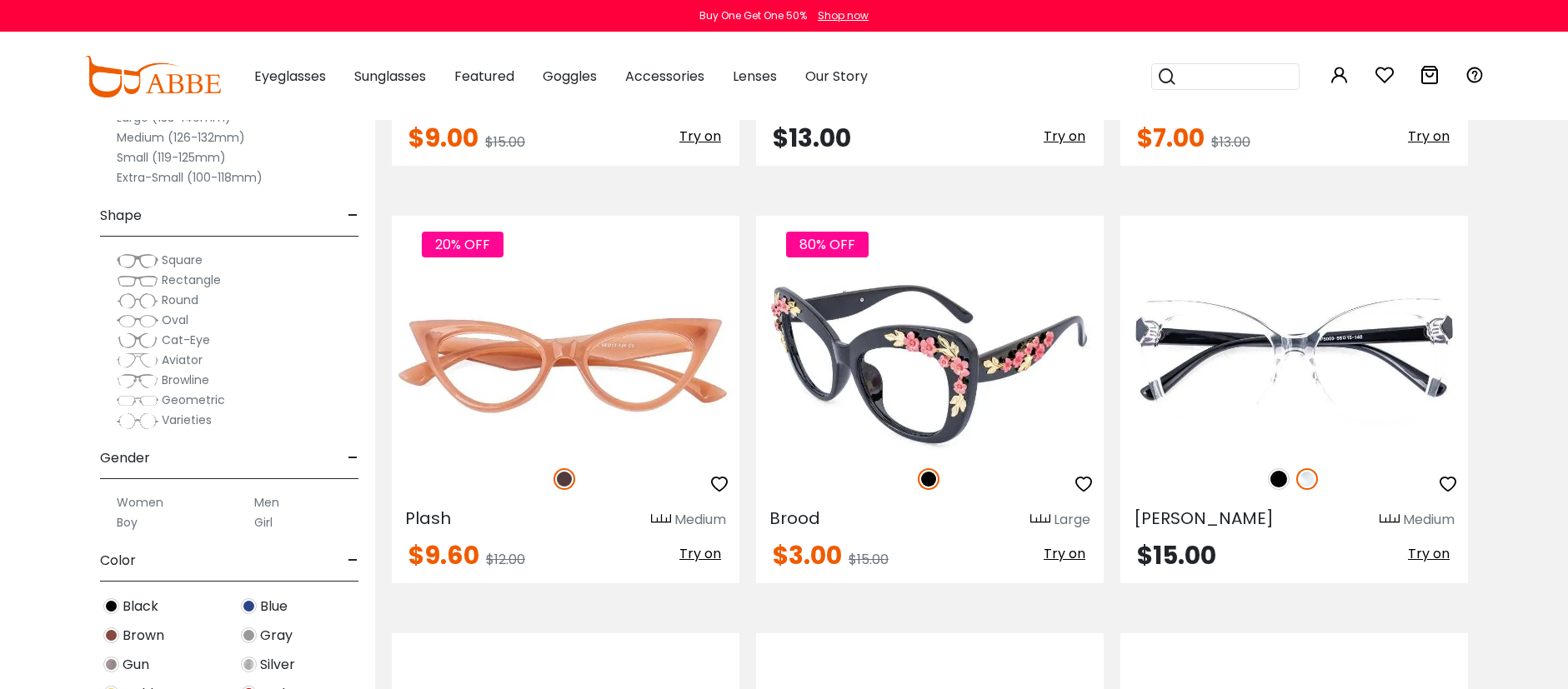
scroll to position [5142, 0]
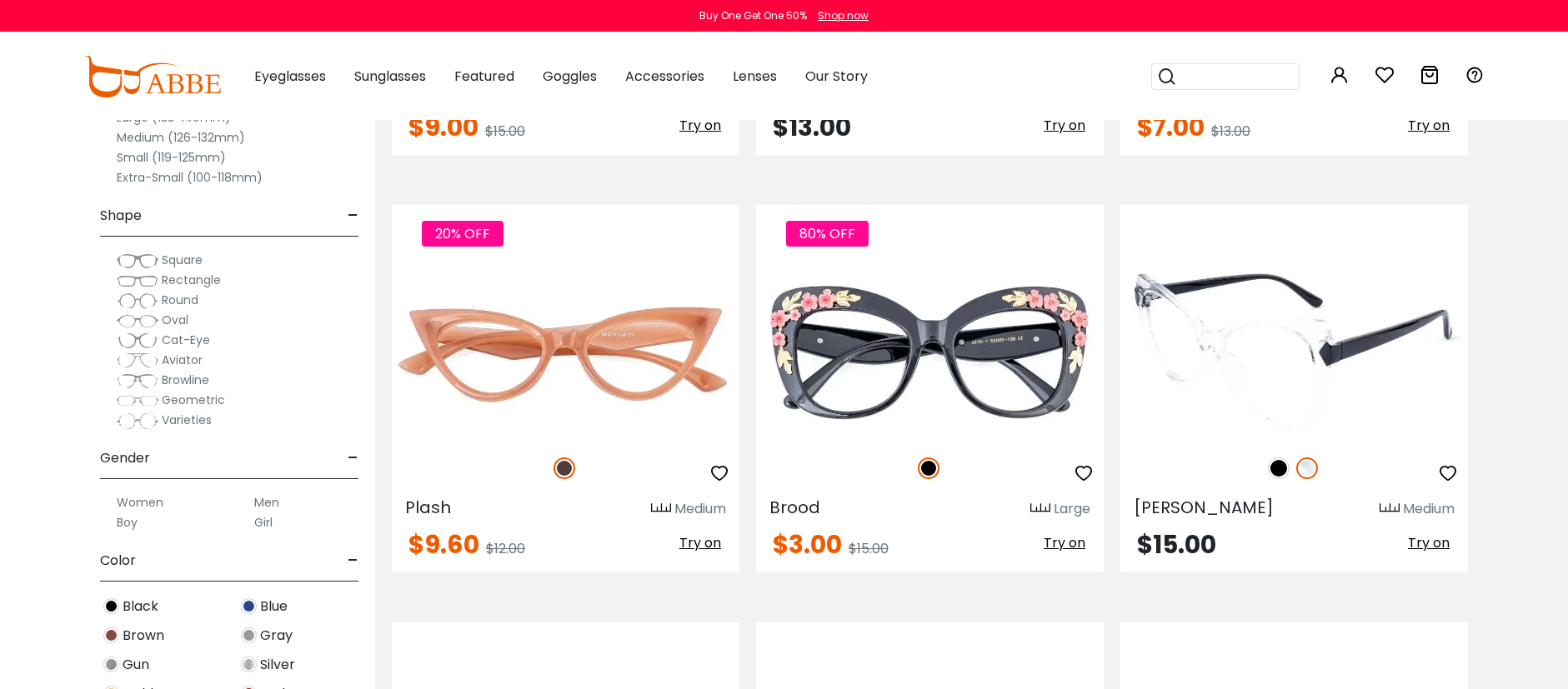
click img
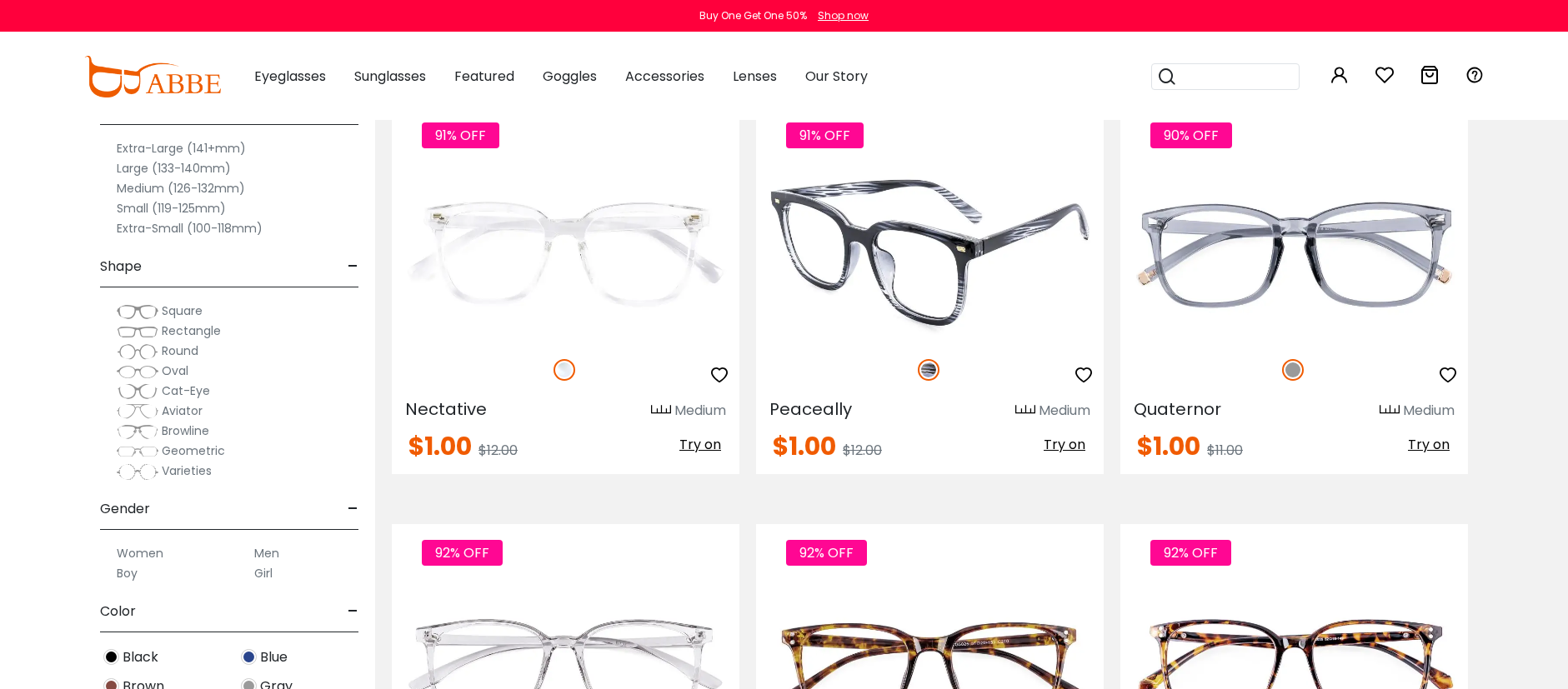
scroll to position [0, 0]
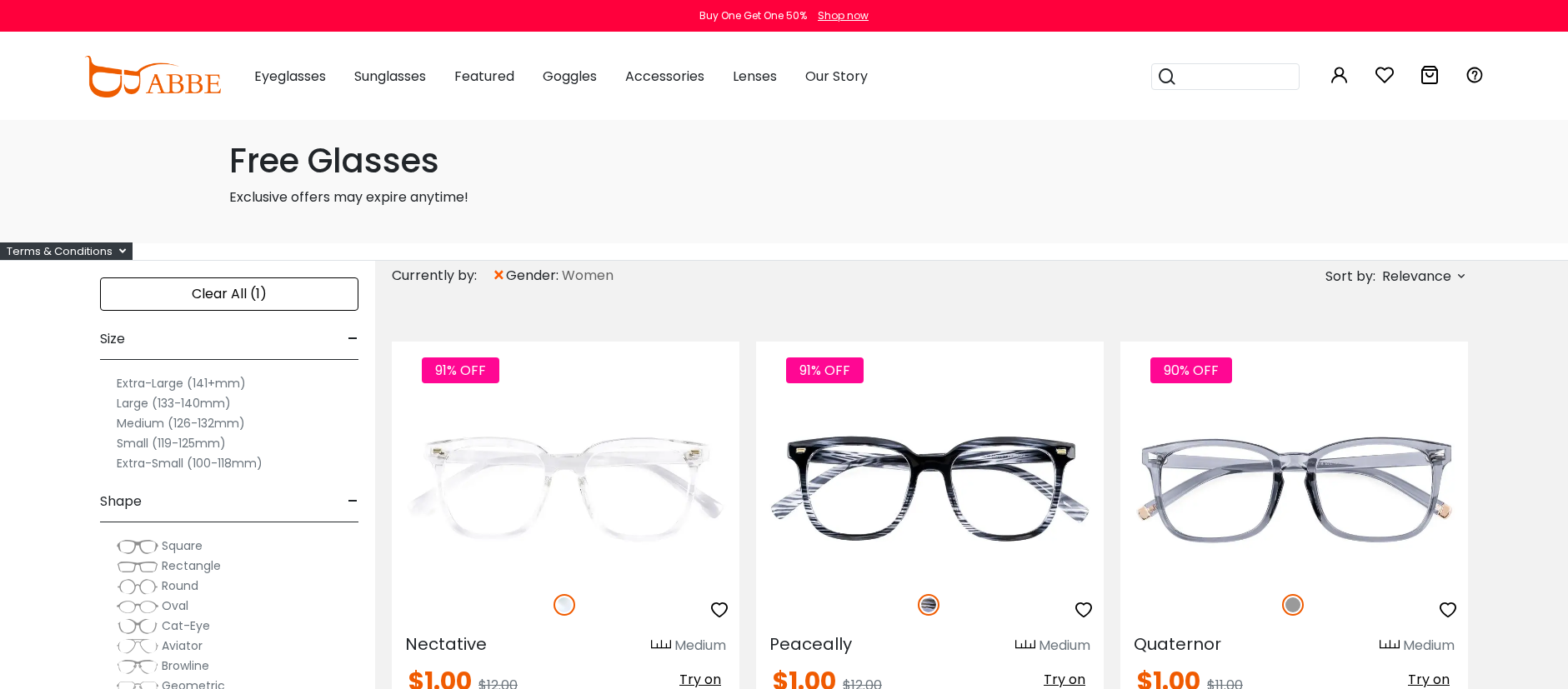
click div "Terms & Conditions"
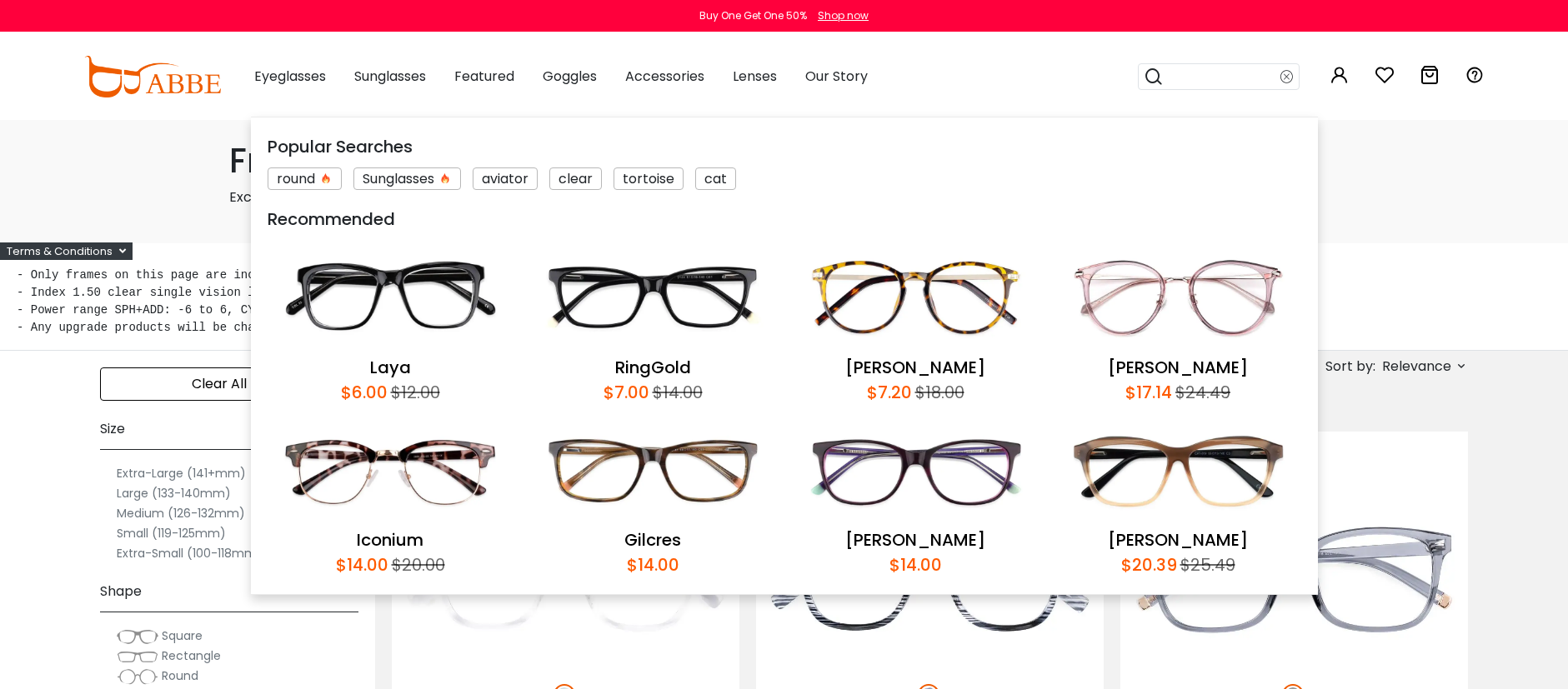
click input "search"
type input "*****"
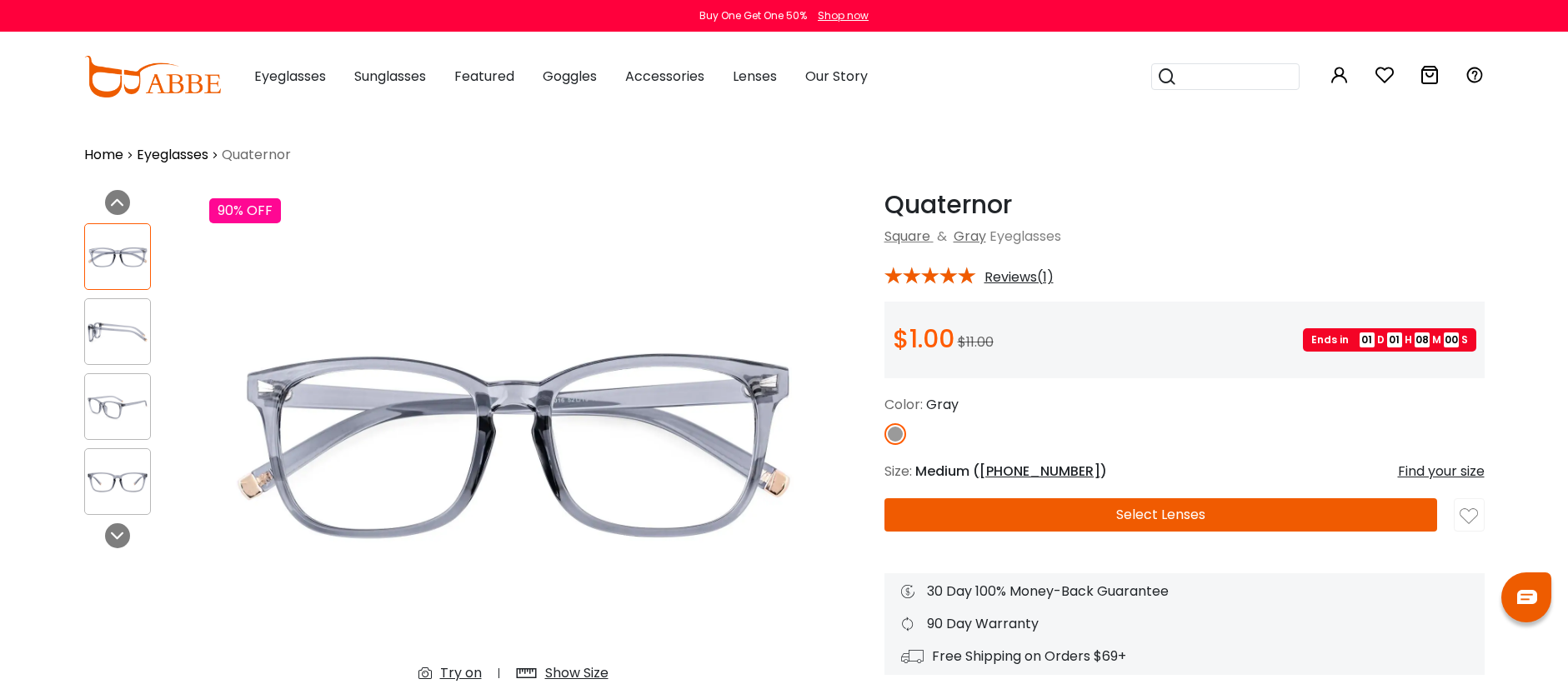
click at [90, 401] on img at bounding box center [118, 407] width 65 height 32
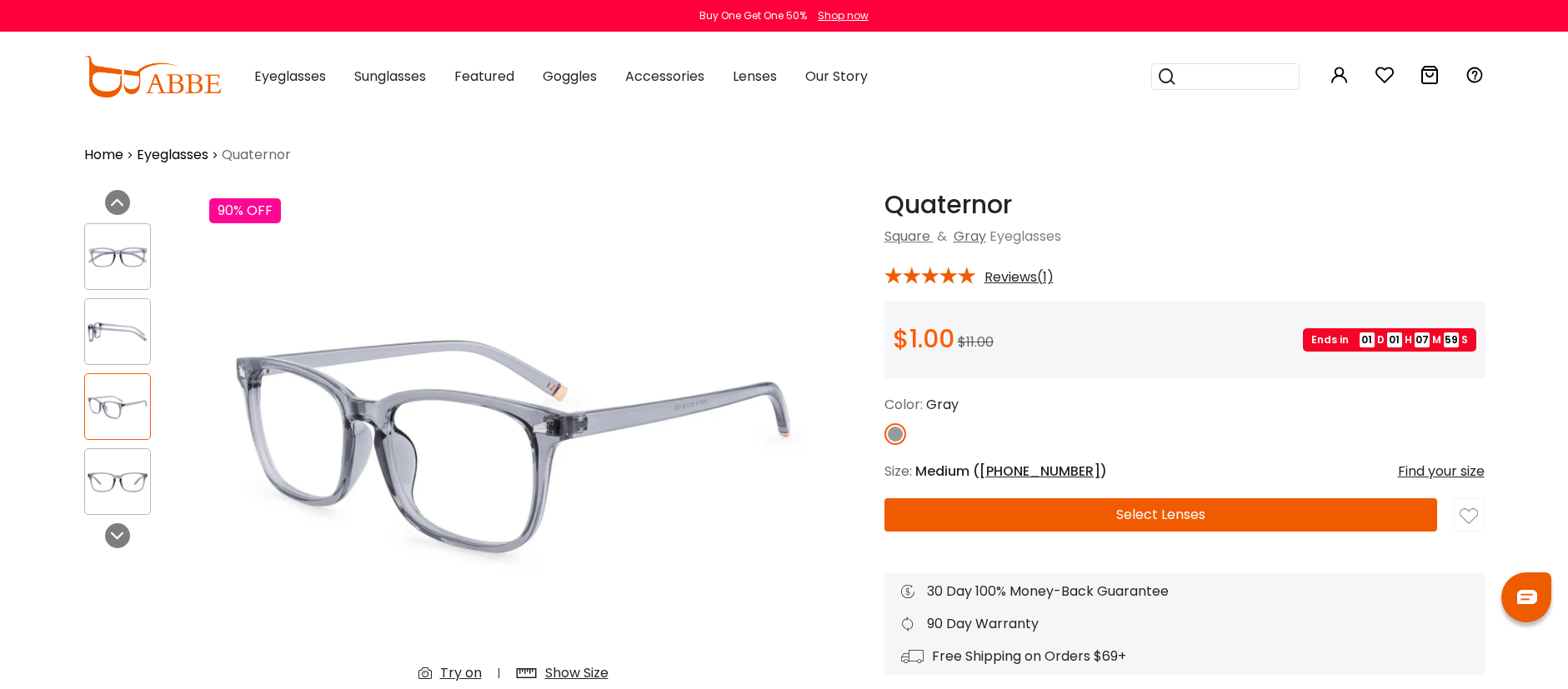
click at [95, 355] on div at bounding box center [118, 331] width 67 height 67
click at [110, 324] on img at bounding box center [118, 332] width 65 height 32
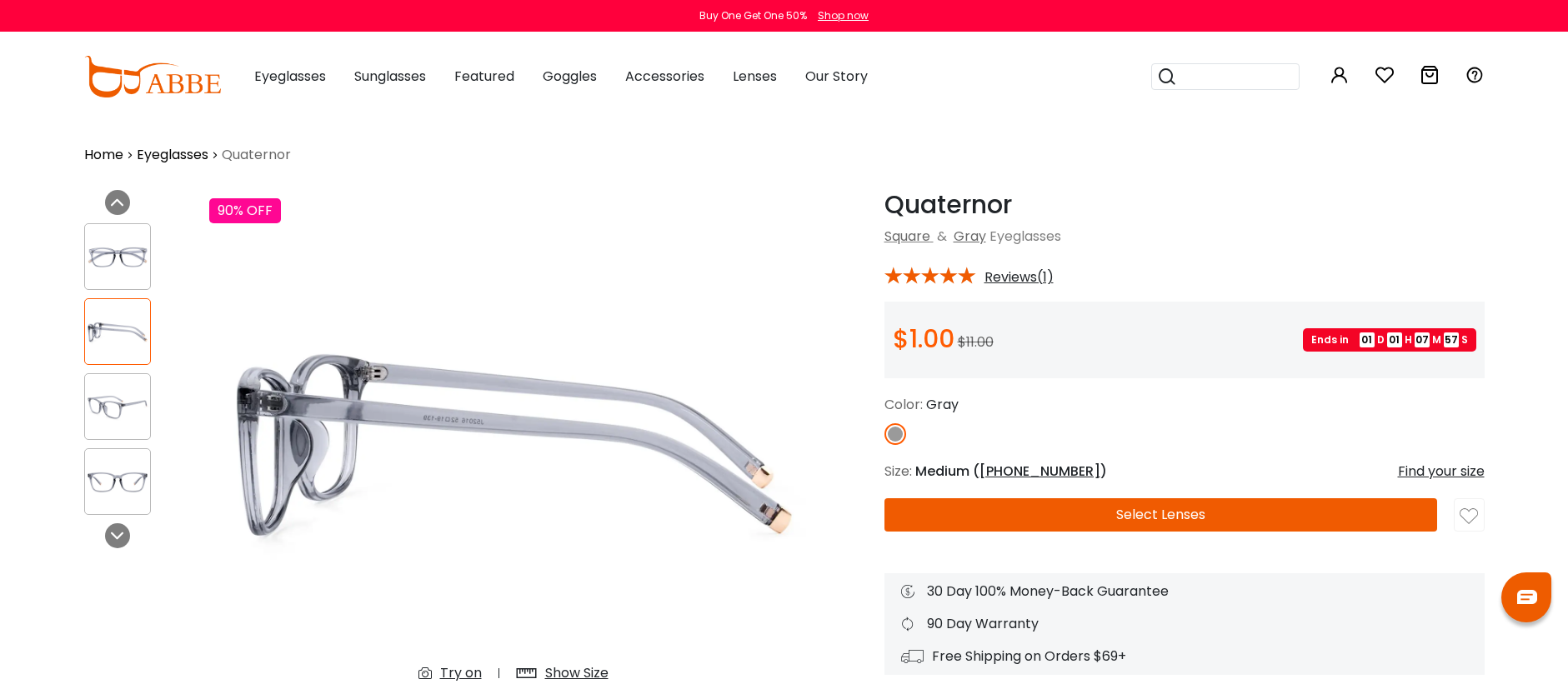
click at [119, 237] on div at bounding box center [118, 256] width 67 height 67
click at [119, 495] on img at bounding box center [118, 482] width 65 height 32
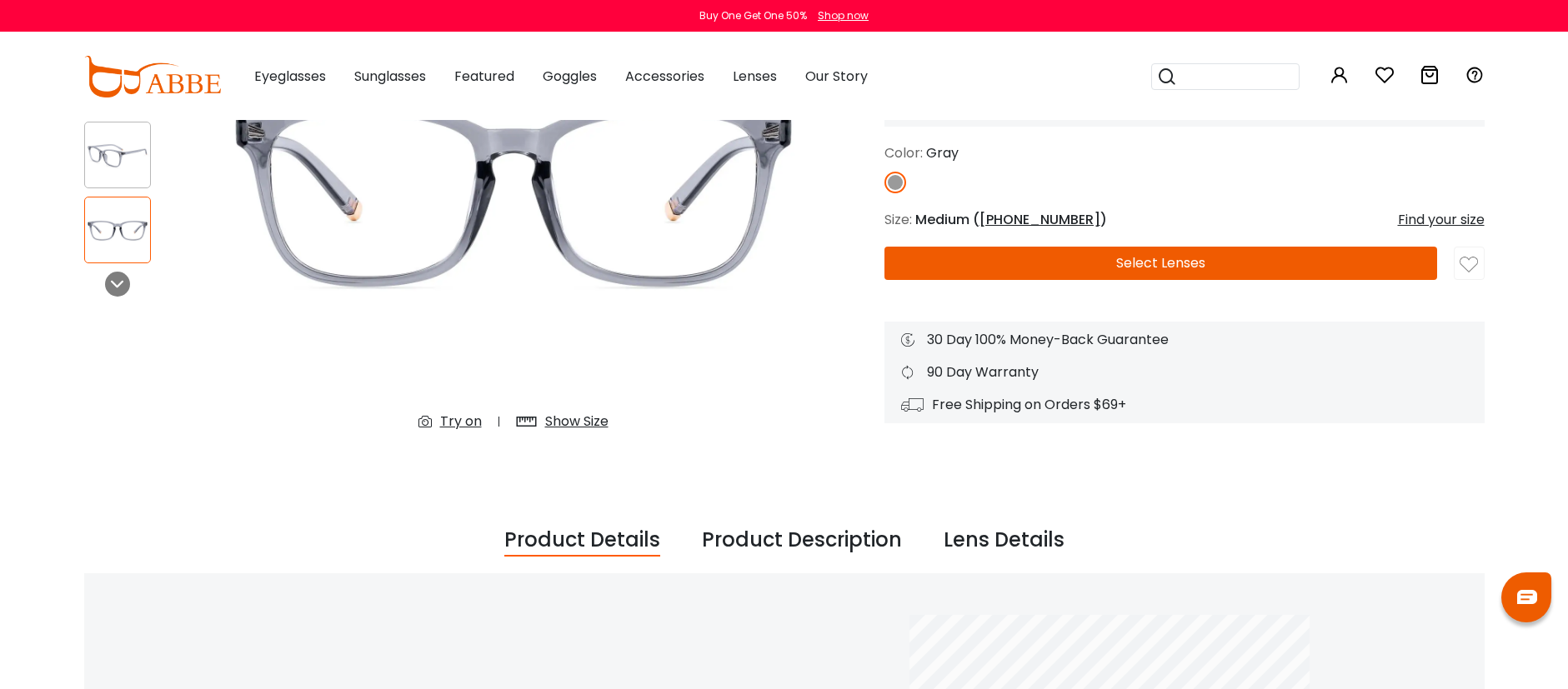
scroll to position [725, 0]
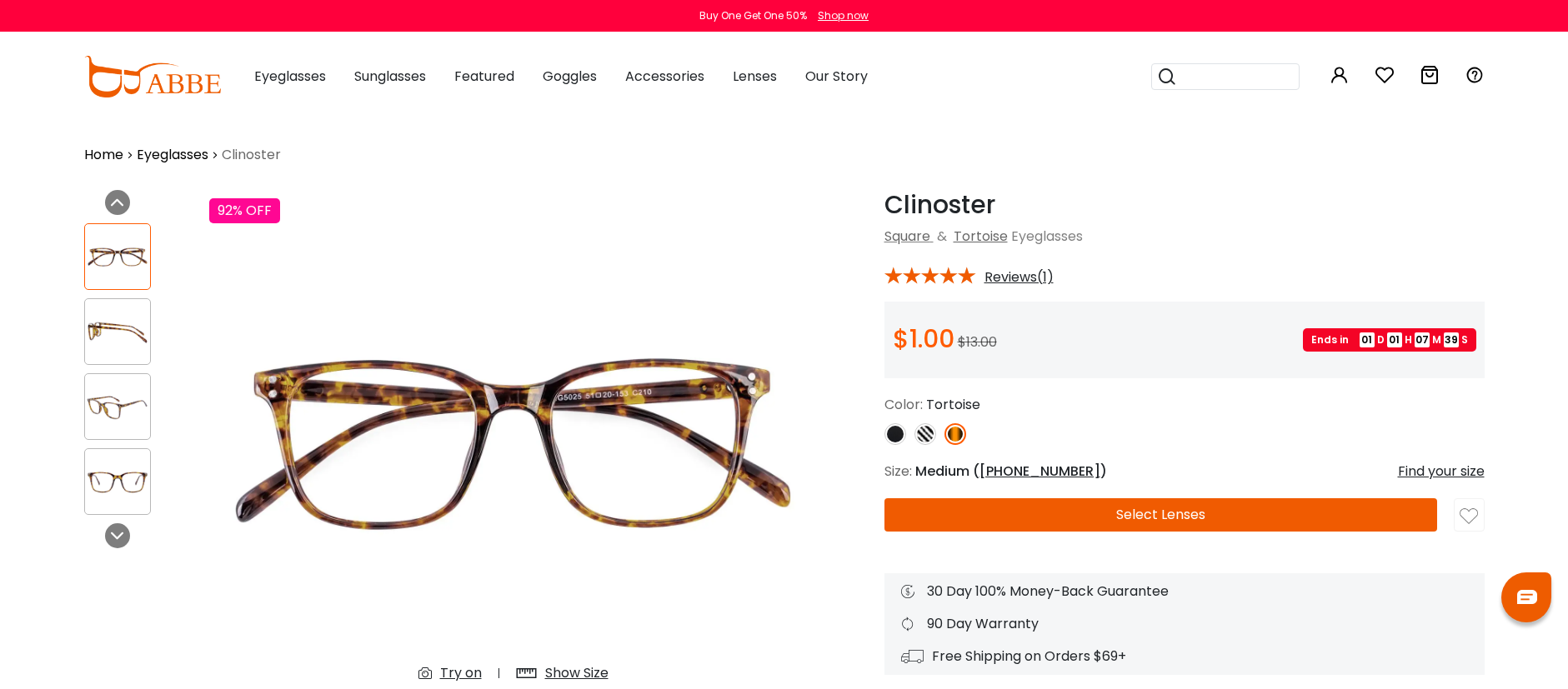
click at [101, 399] on img at bounding box center [118, 407] width 65 height 32
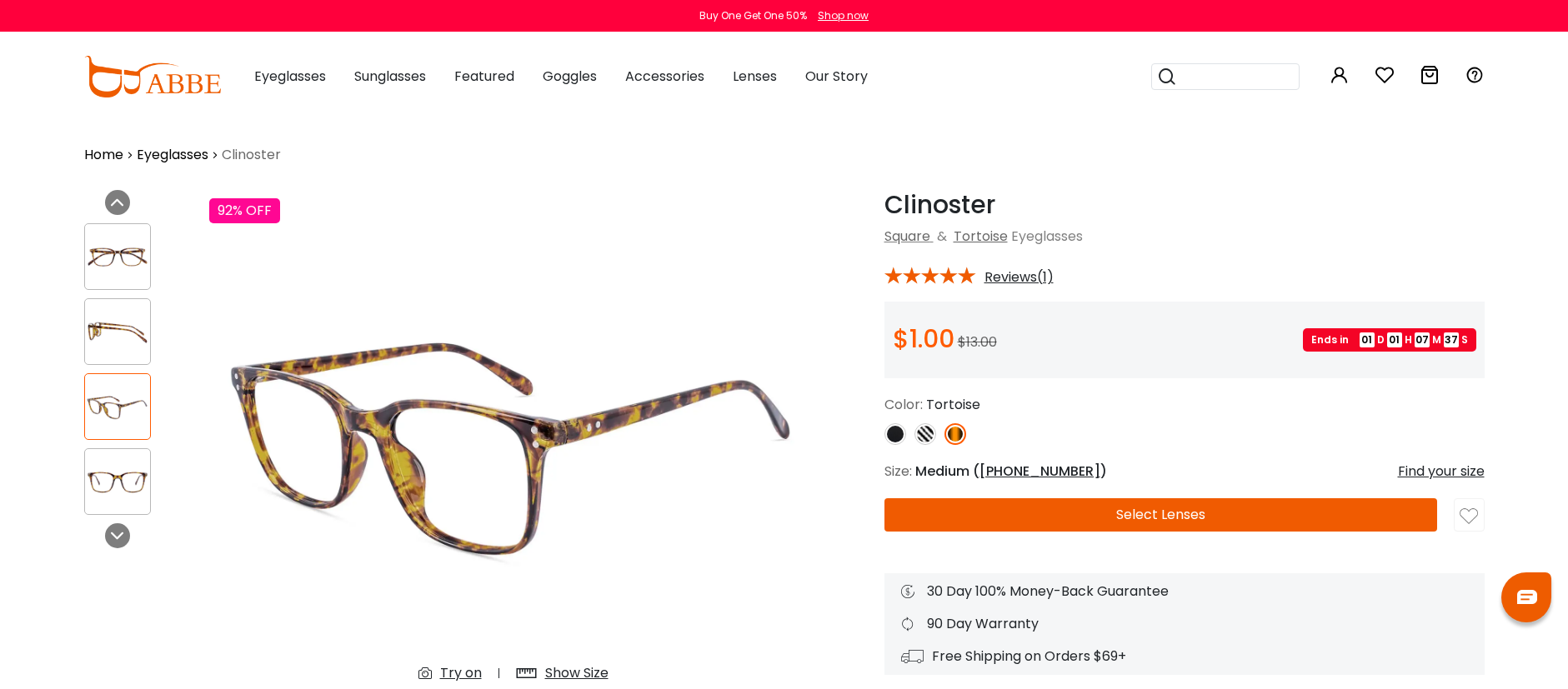
click at [125, 340] on img at bounding box center [118, 332] width 65 height 32
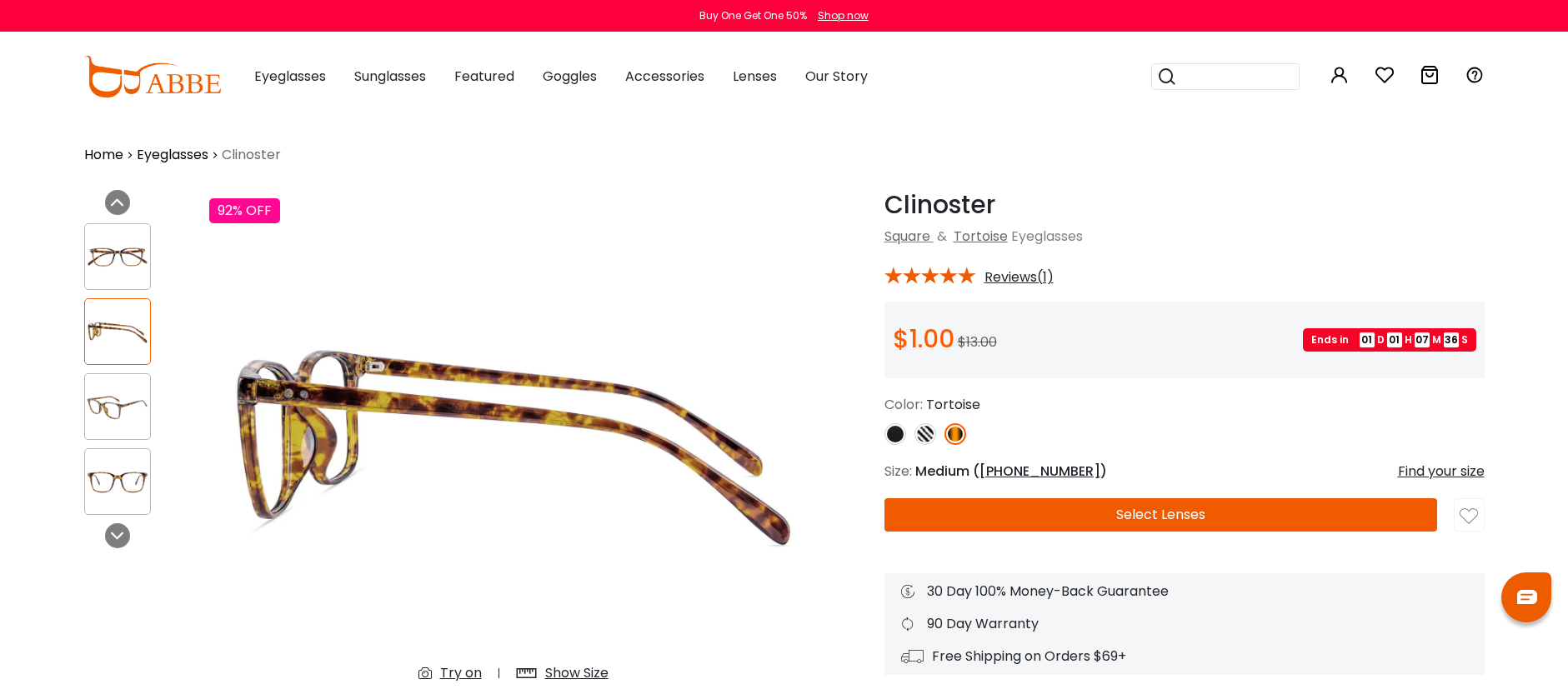
click at [107, 254] on img at bounding box center [118, 257] width 65 height 32
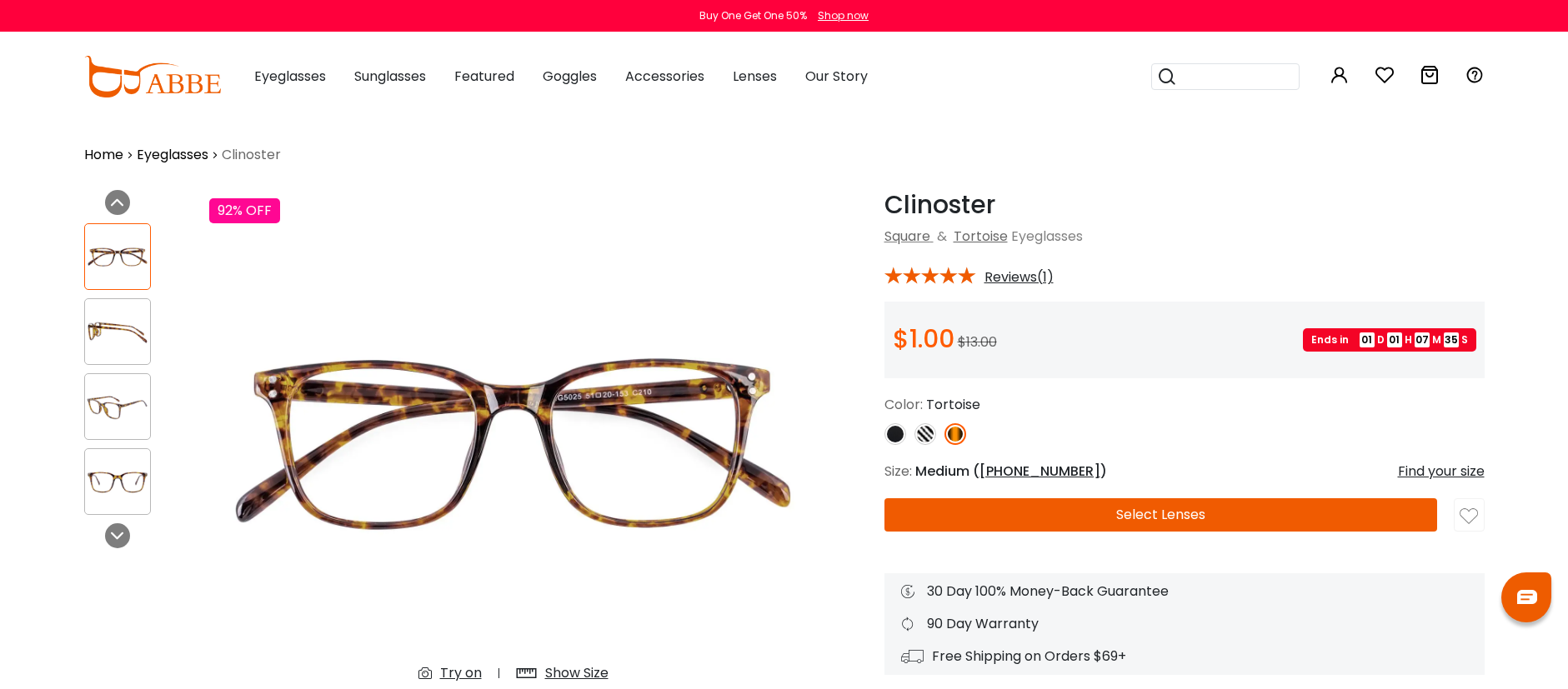
click at [125, 467] on img at bounding box center [118, 482] width 65 height 32
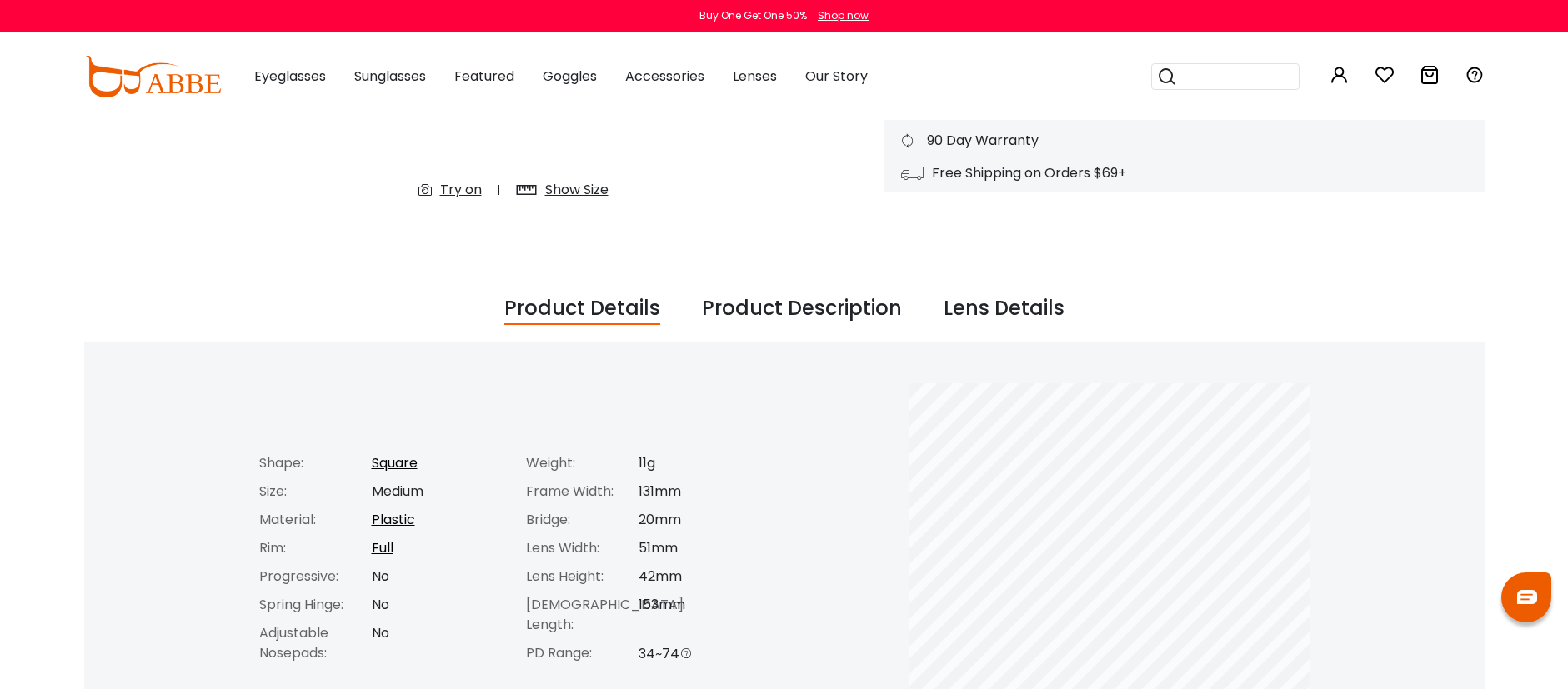
scroll to position [605, 0]
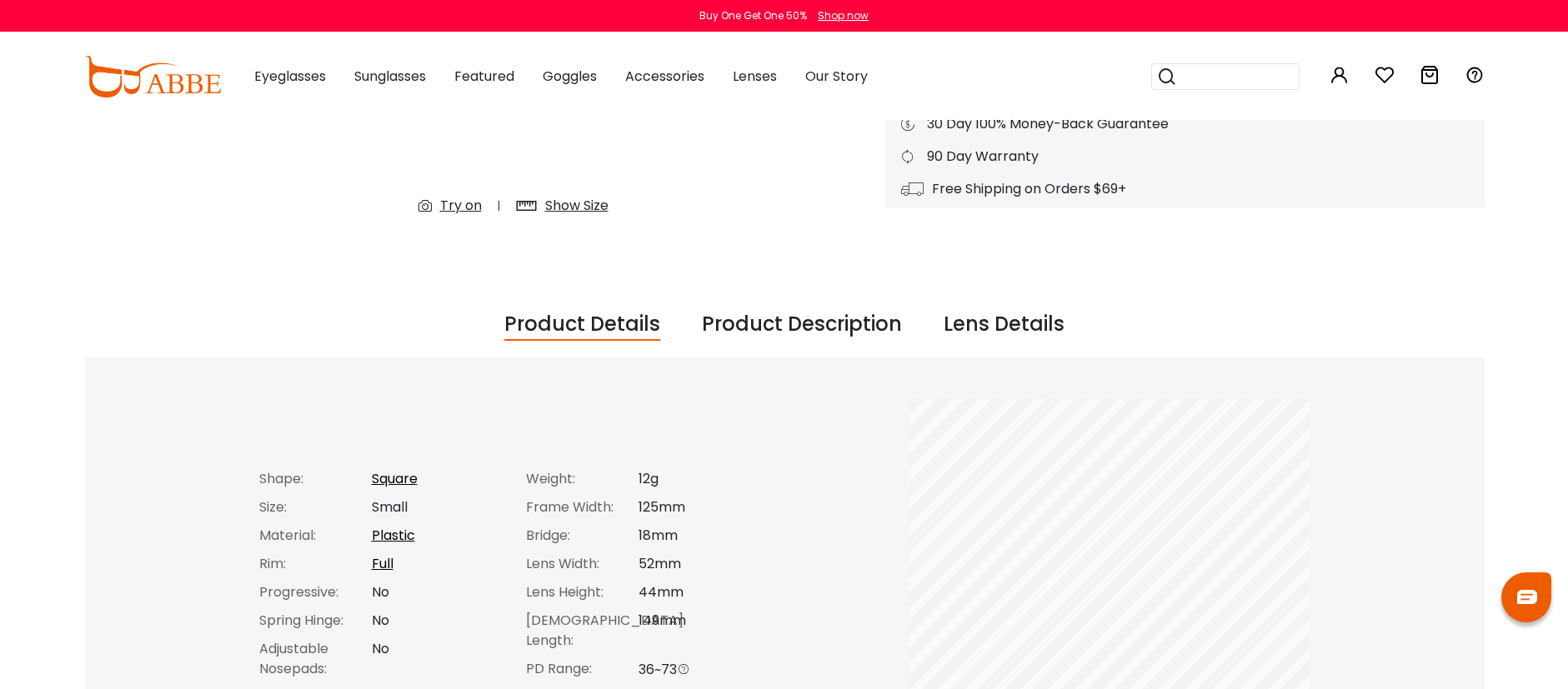
scroll to position [559, 0]
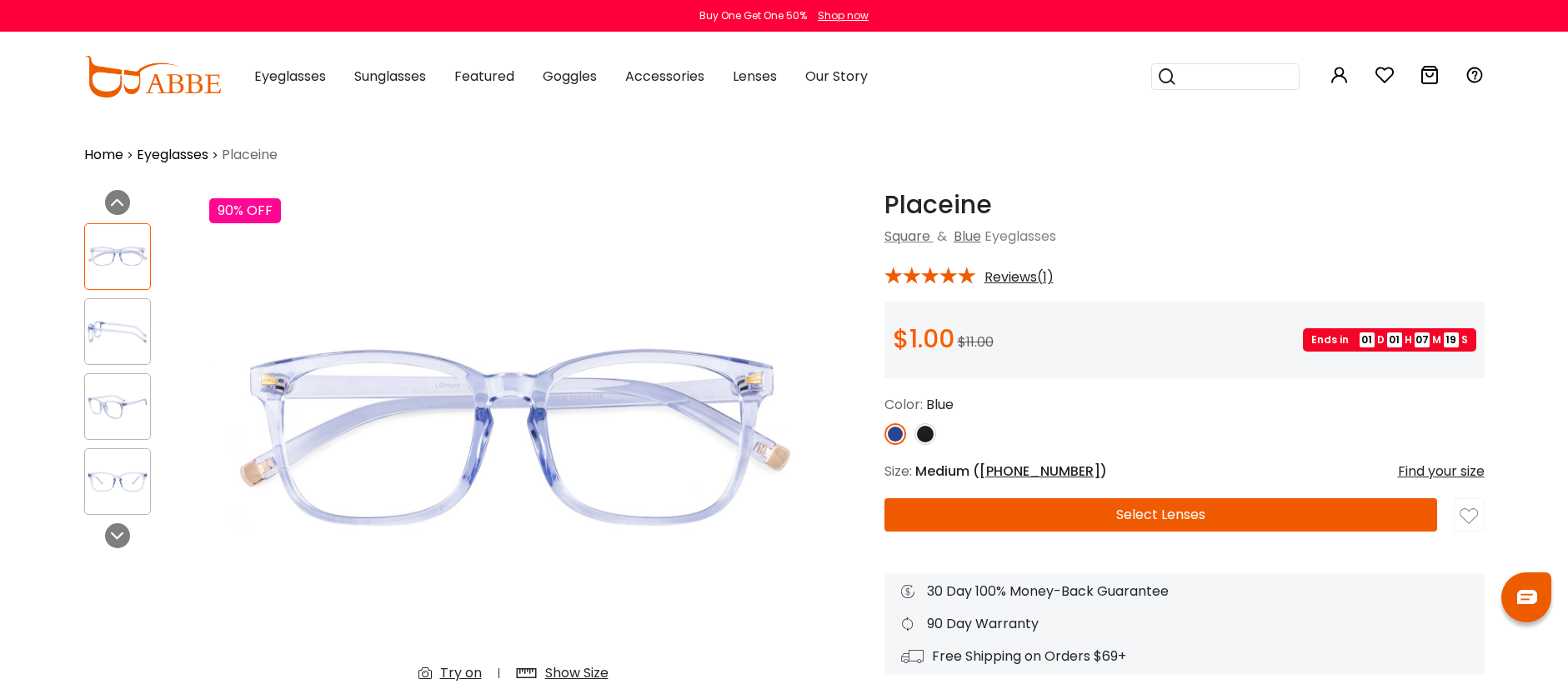
click at [111, 348] on div at bounding box center [118, 331] width 67 height 67
click at [107, 395] on img at bounding box center [118, 407] width 65 height 32
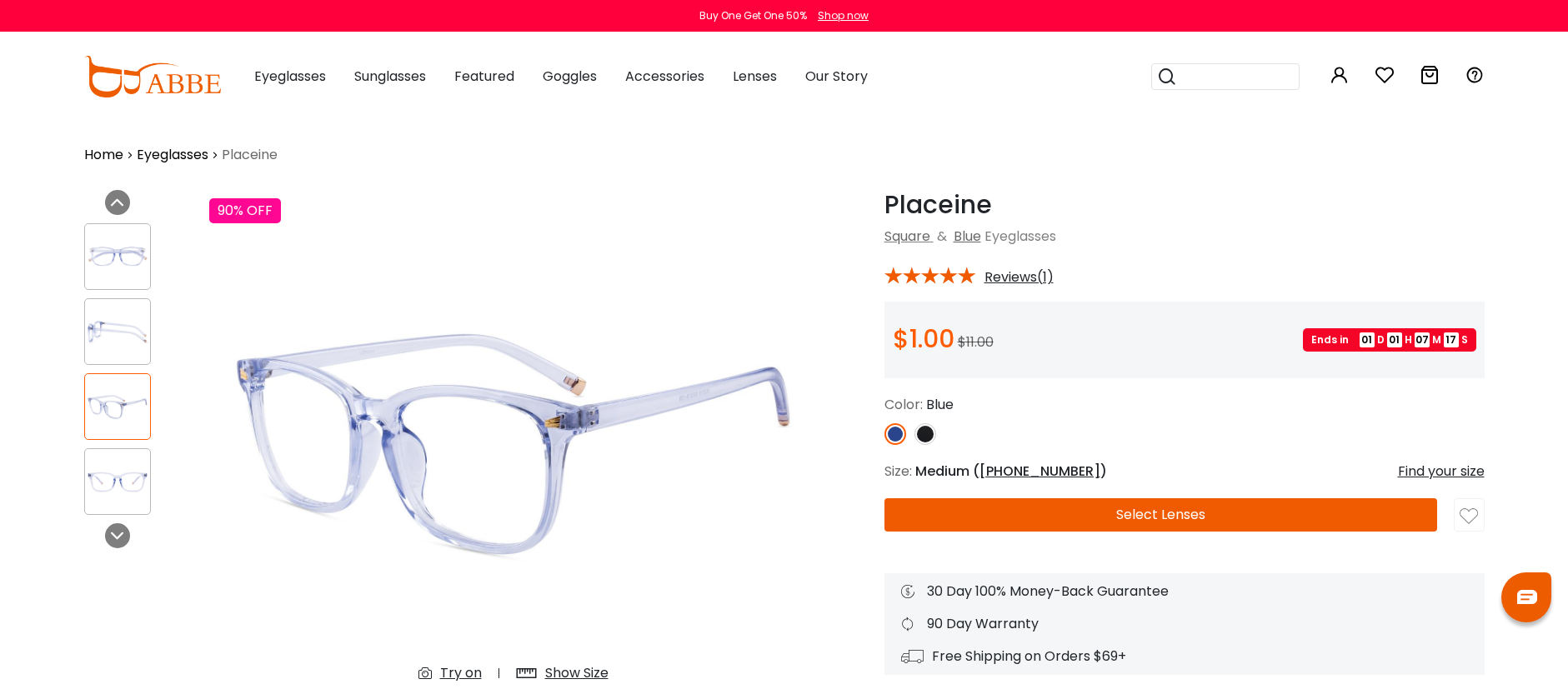
click at [114, 463] on div at bounding box center [118, 481] width 67 height 67
click at [924, 434] on img at bounding box center [925, 435] width 22 height 22
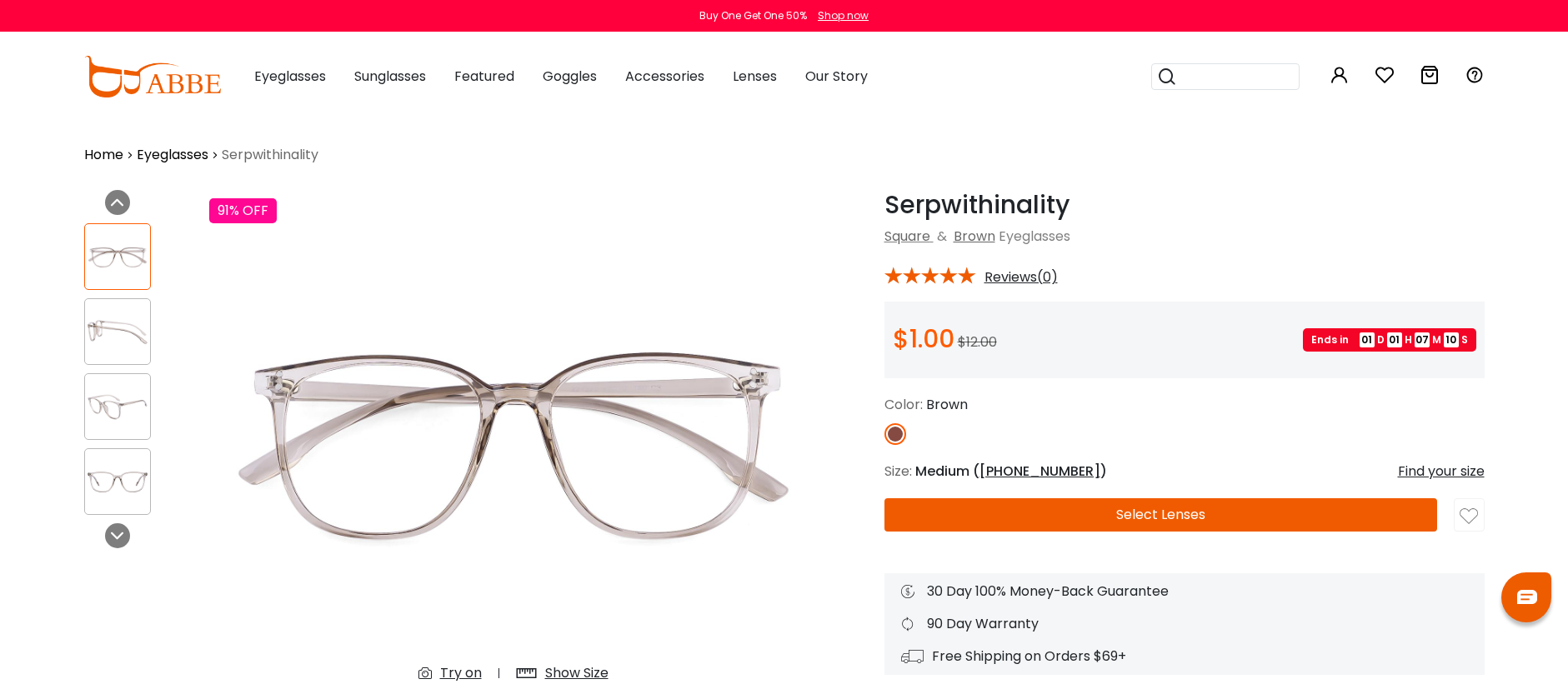
click at [117, 332] on img at bounding box center [118, 332] width 65 height 32
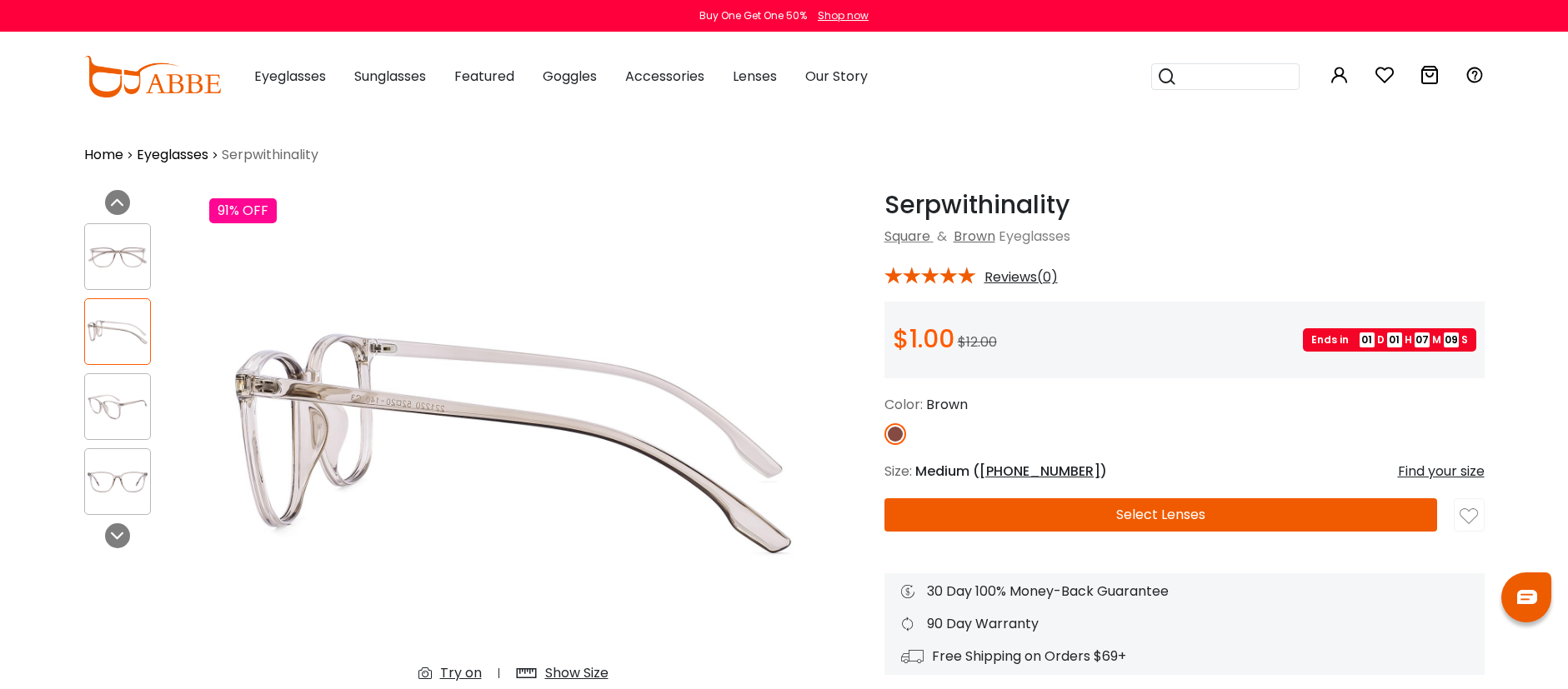
click at [115, 404] on img at bounding box center [118, 407] width 65 height 32
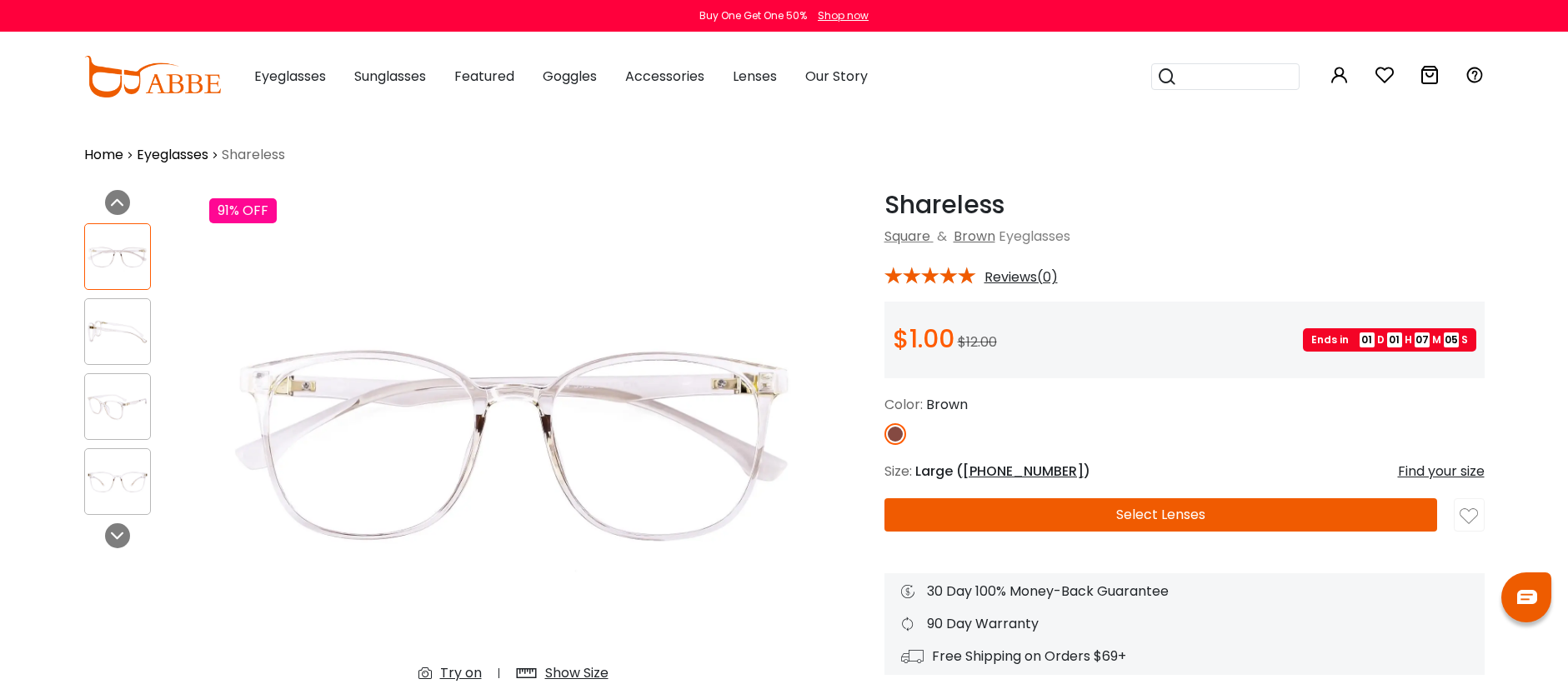
click at [112, 401] on img at bounding box center [118, 407] width 65 height 32
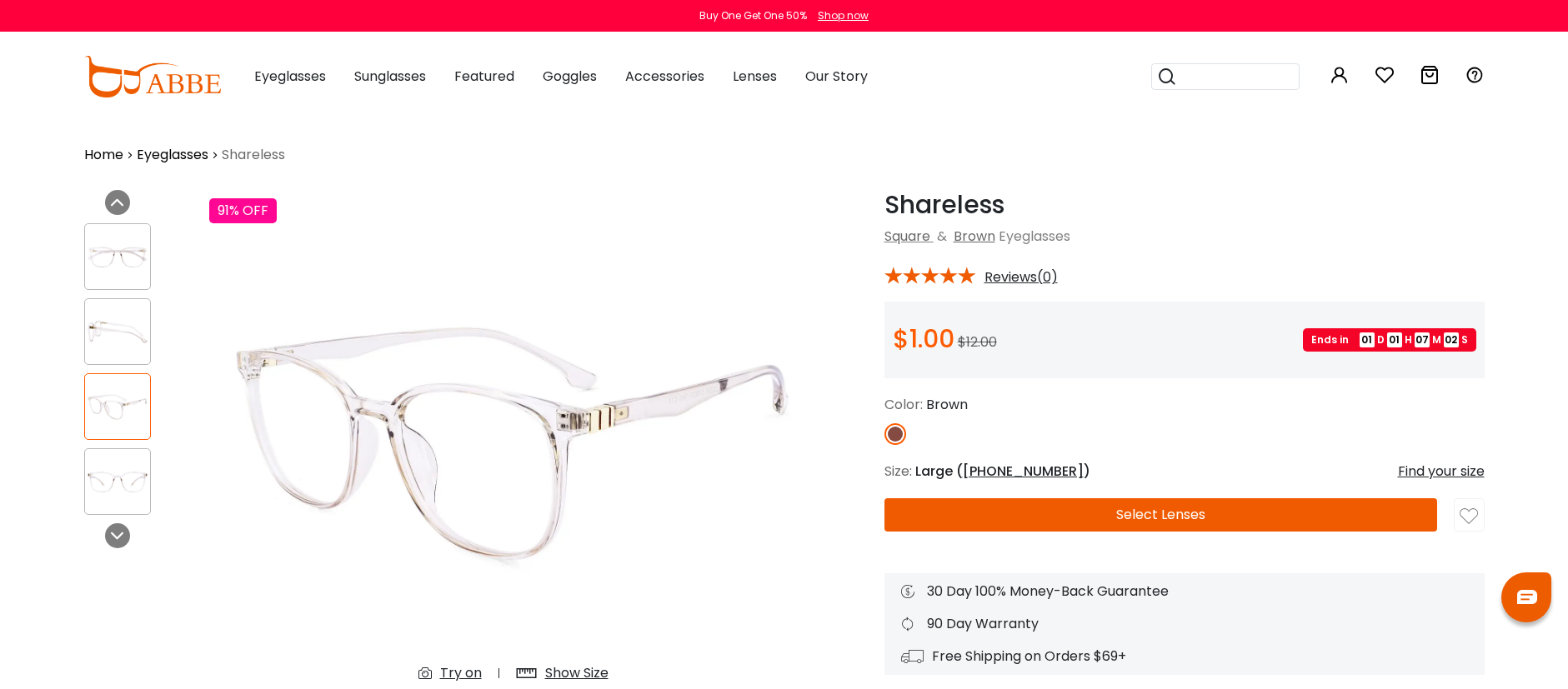
click at [117, 468] on img at bounding box center [118, 482] width 65 height 32
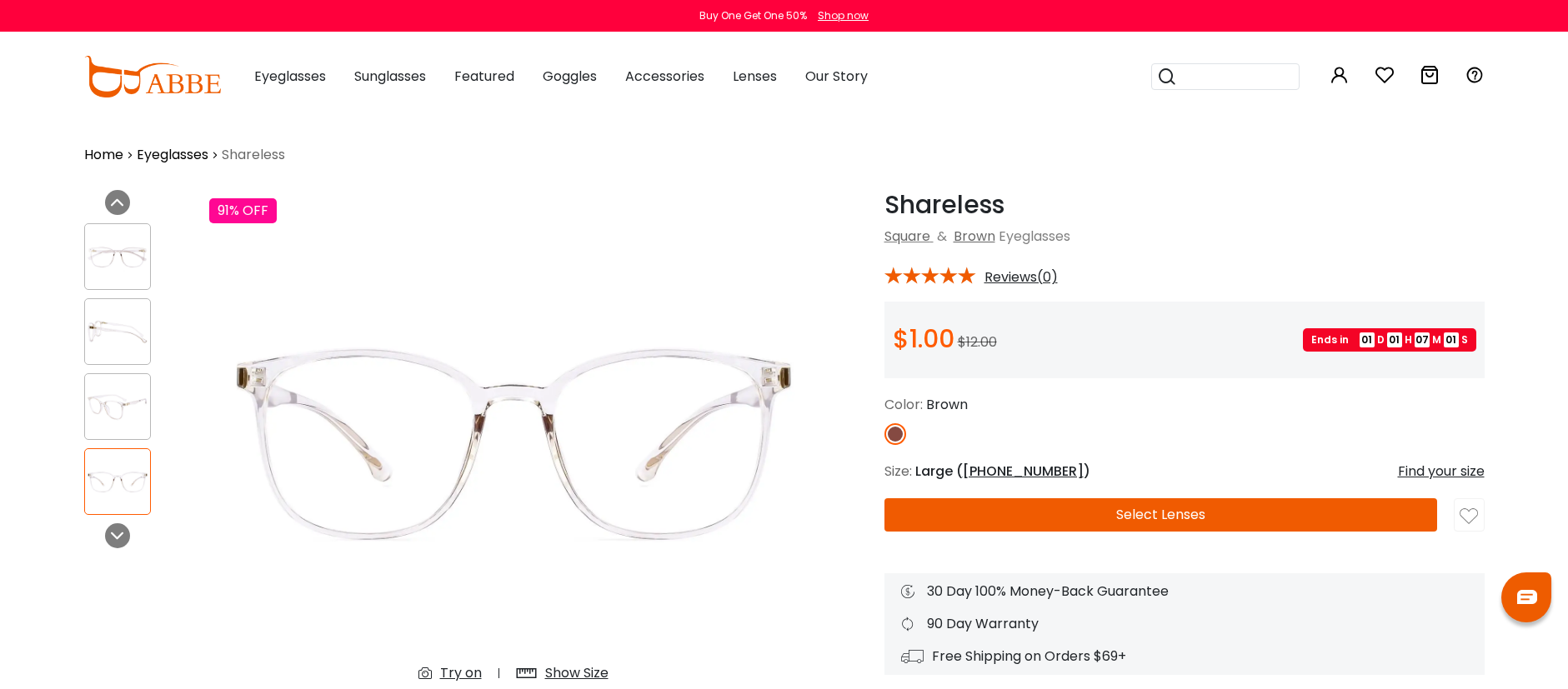
click at [121, 328] on img at bounding box center [118, 332] width 65 height 32
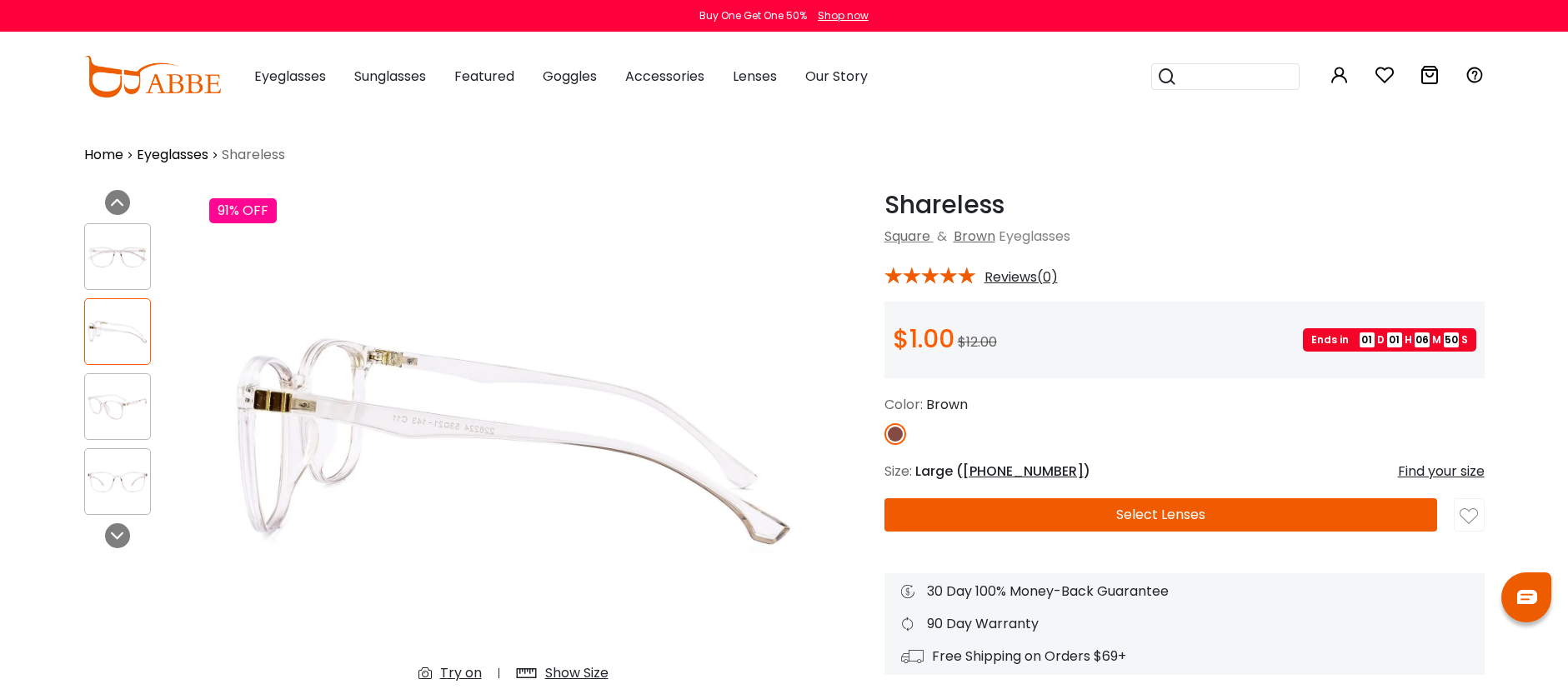
click at [1472, 512] on img at bounding box center [1469, 517] width 19 height 19
click at [1390, 73] on icon "4" at bounding box center [1395, 68] width 14 height 14
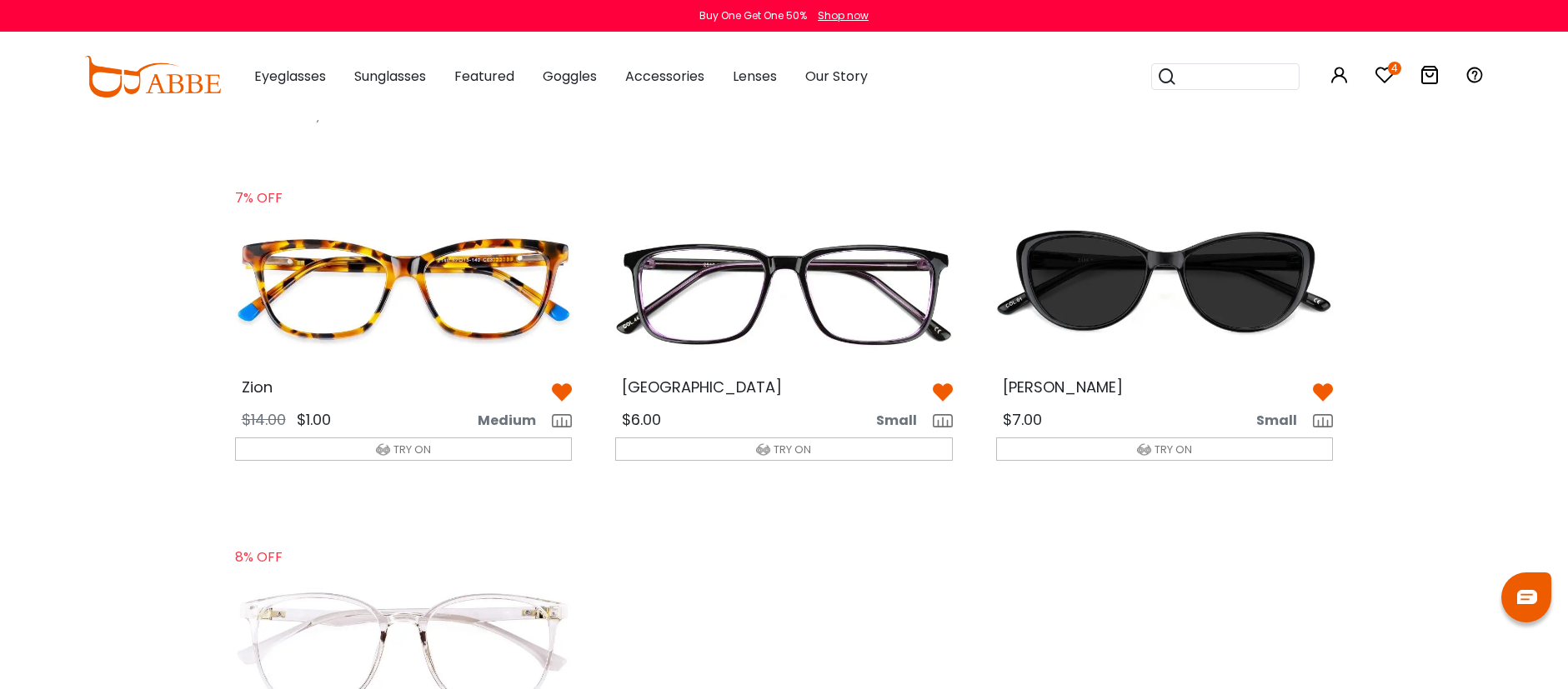
scroll to position [54, 0]
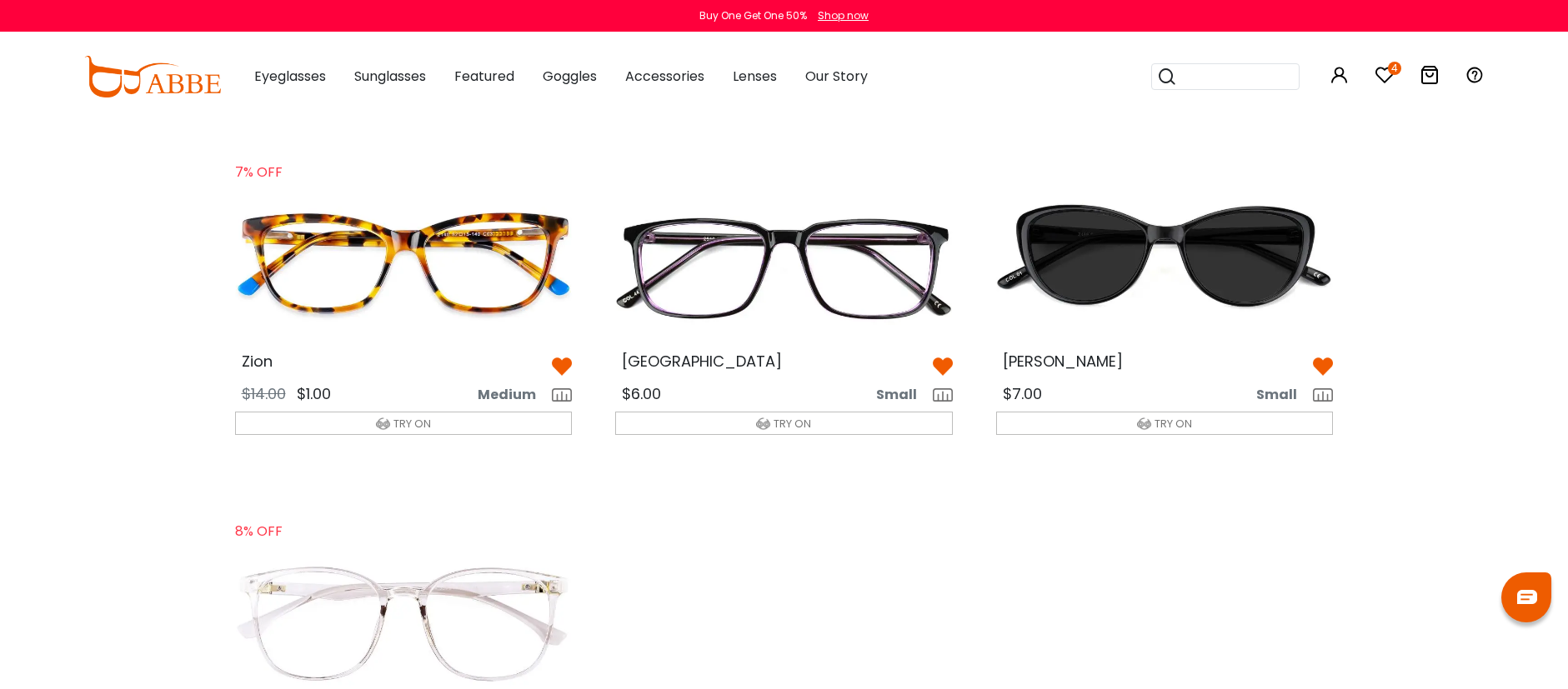
click at [1211, 246] on img at bounding box center [1165, 263] width 365 height 182
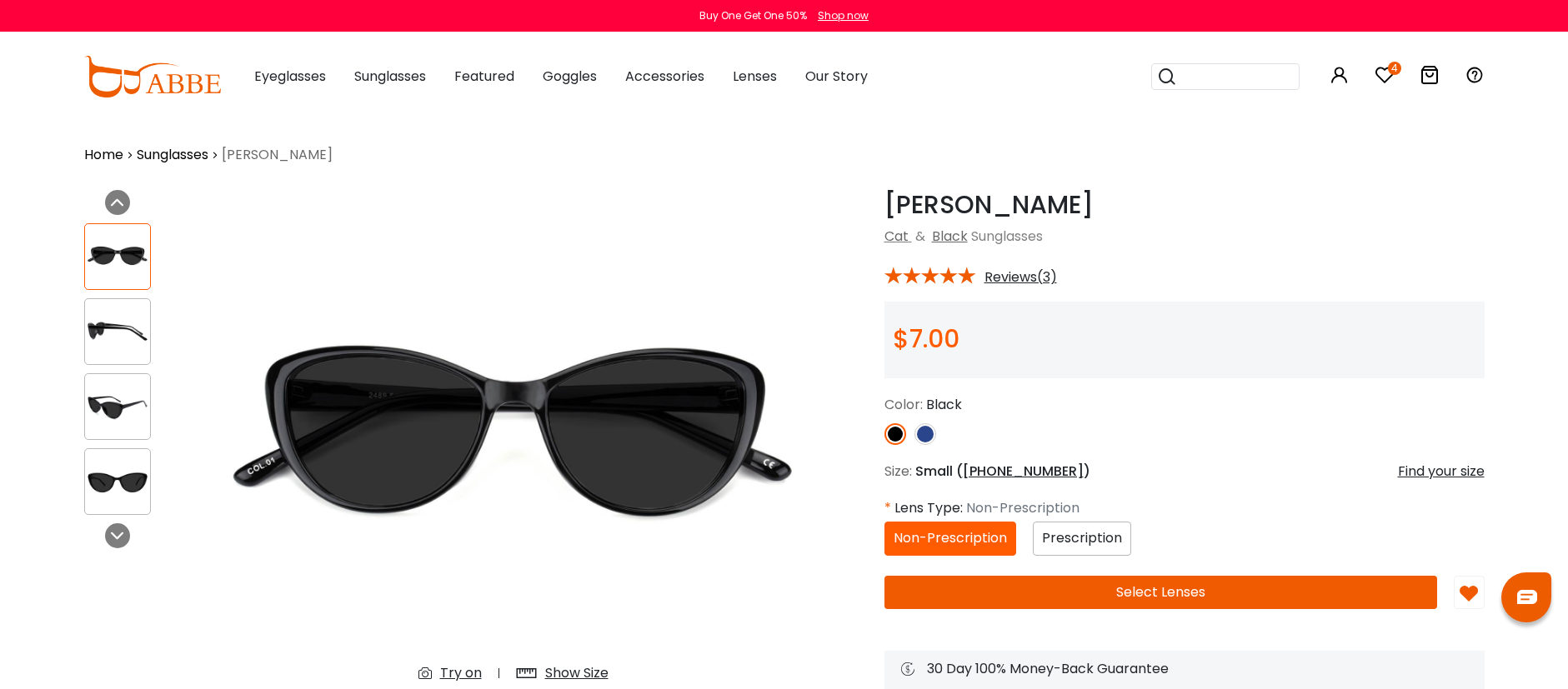
click at [1099, 537] on span "Prescription" at bounding box center [1082, 538] width 80 height 19
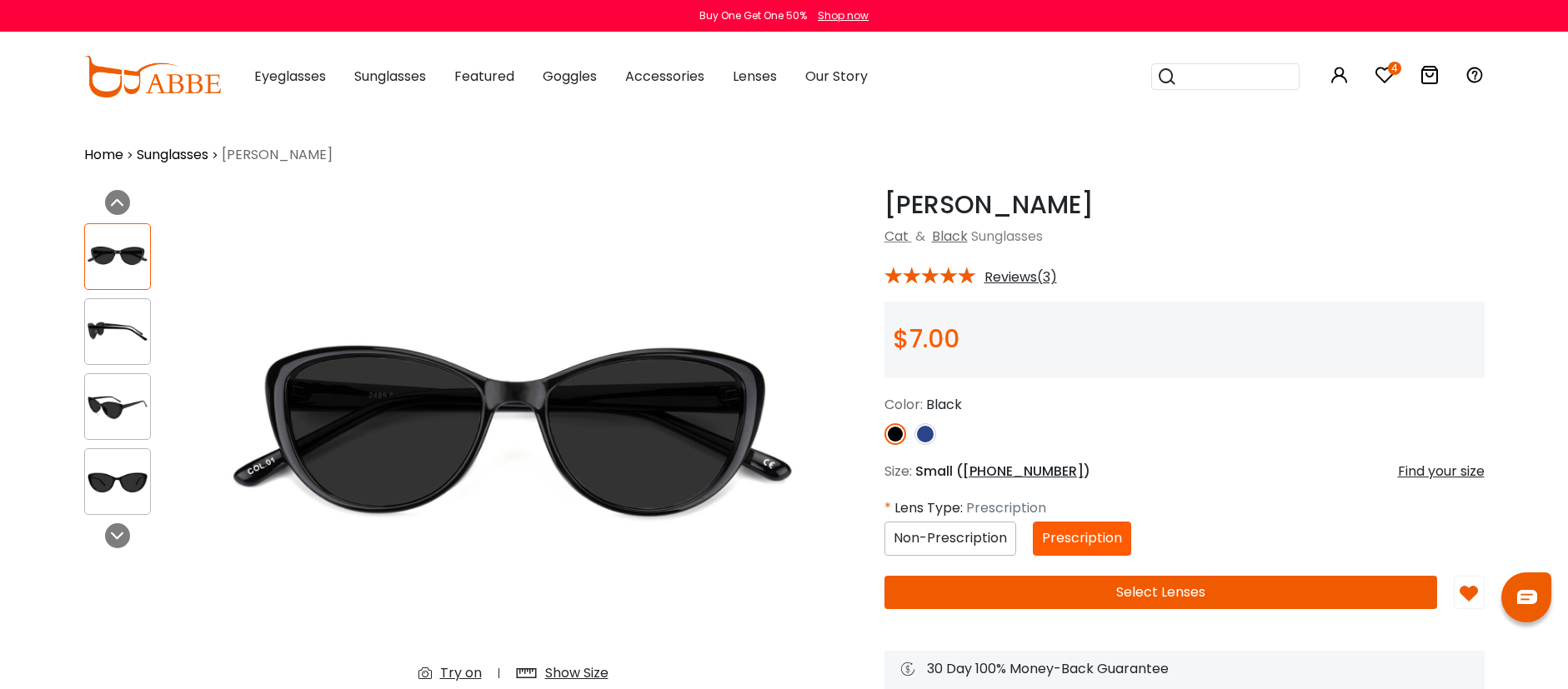
click at [1143, 596] on button "Select Lenses" at bounding box center [1161, 592] width 553 height 33
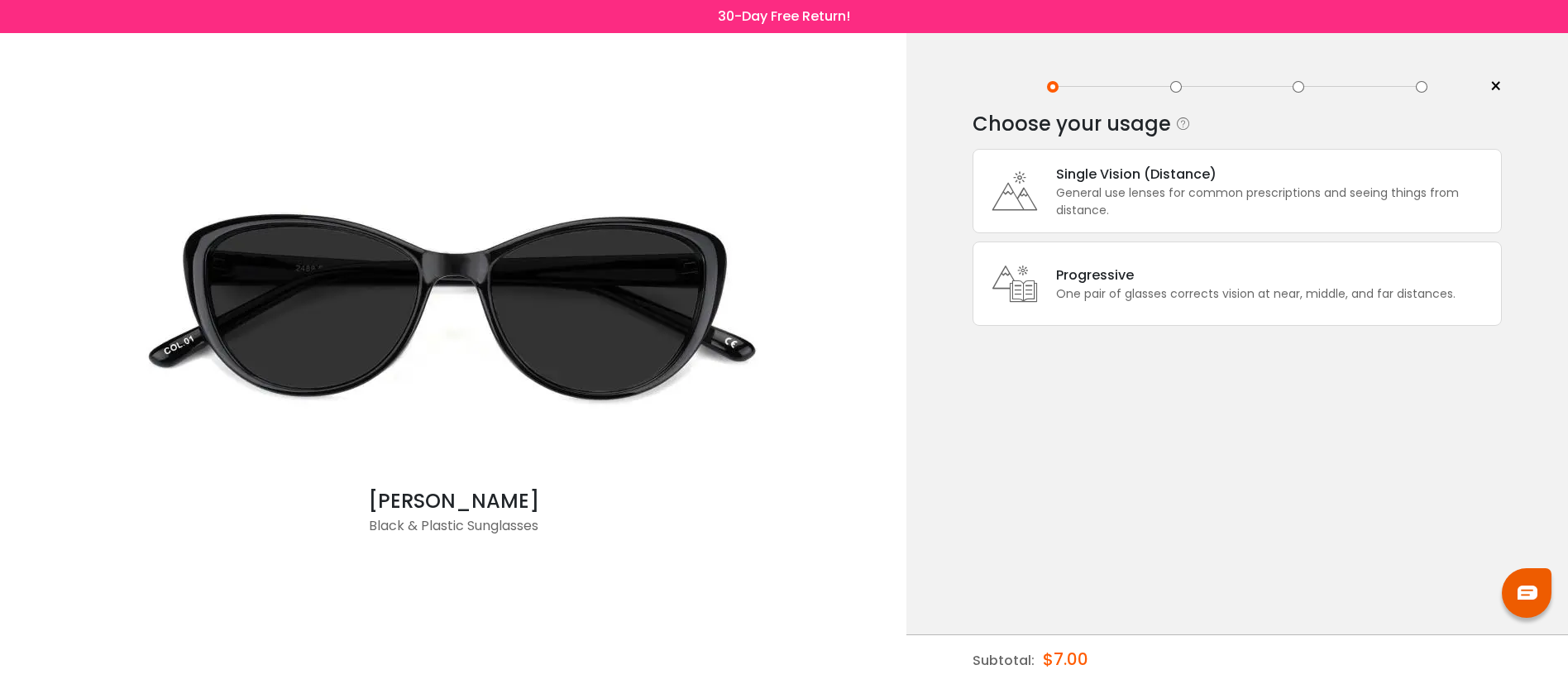
click at [1141, 197] on div "General use lenses for common prescriptions and seeing things from distance." at bounding box center [1274, 201] width 436 height 34
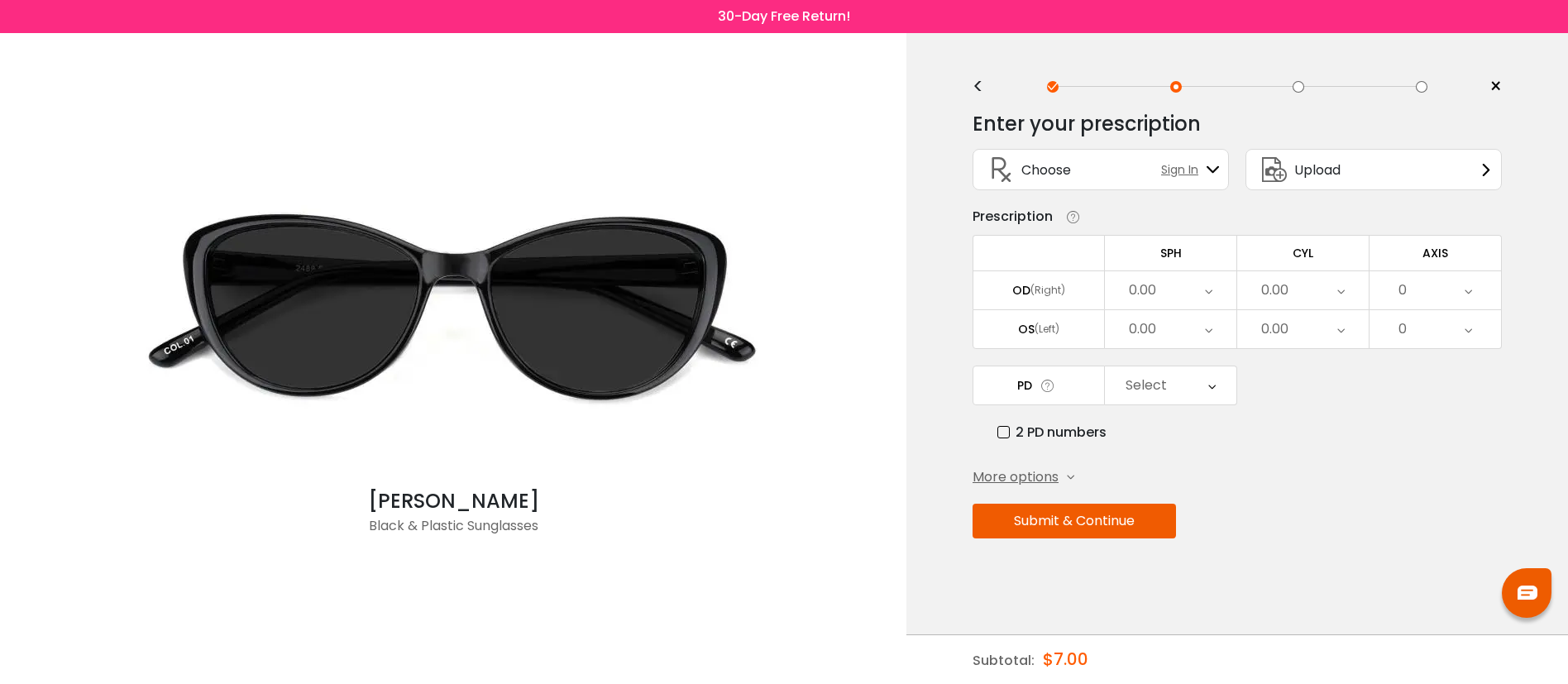
click at [1150, 286] on div "0.00" at bounding box center [1143, 290] width 28 height 33
click at [1188, 332] on li "-2.25" at bounding box center [1170, 329] width 132 height 29
click at [1189, 332] on div "0.00" at bounding box center [1170, 329] width 132 height 38
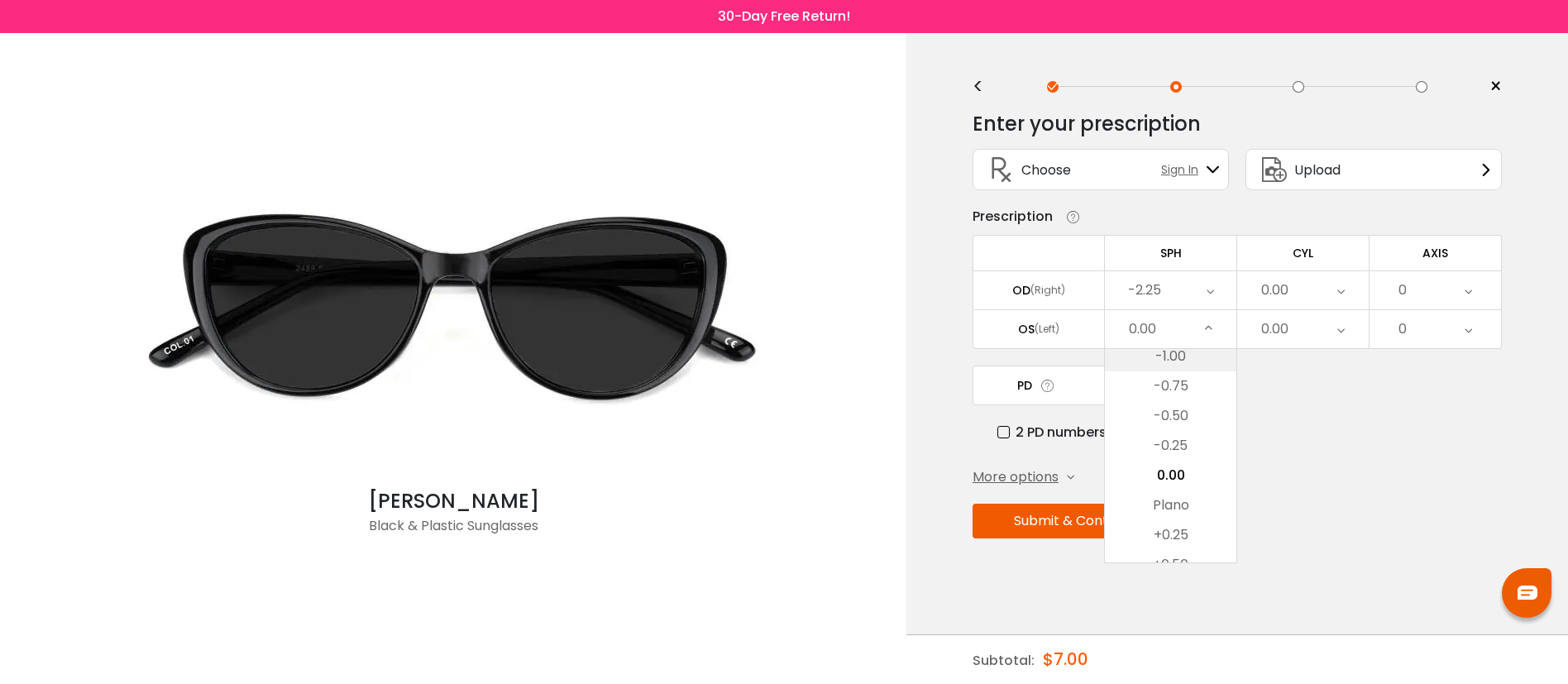
click at [1185, 366] on li "-1.00" at bounding box center [1170, 356] width 132 height 29
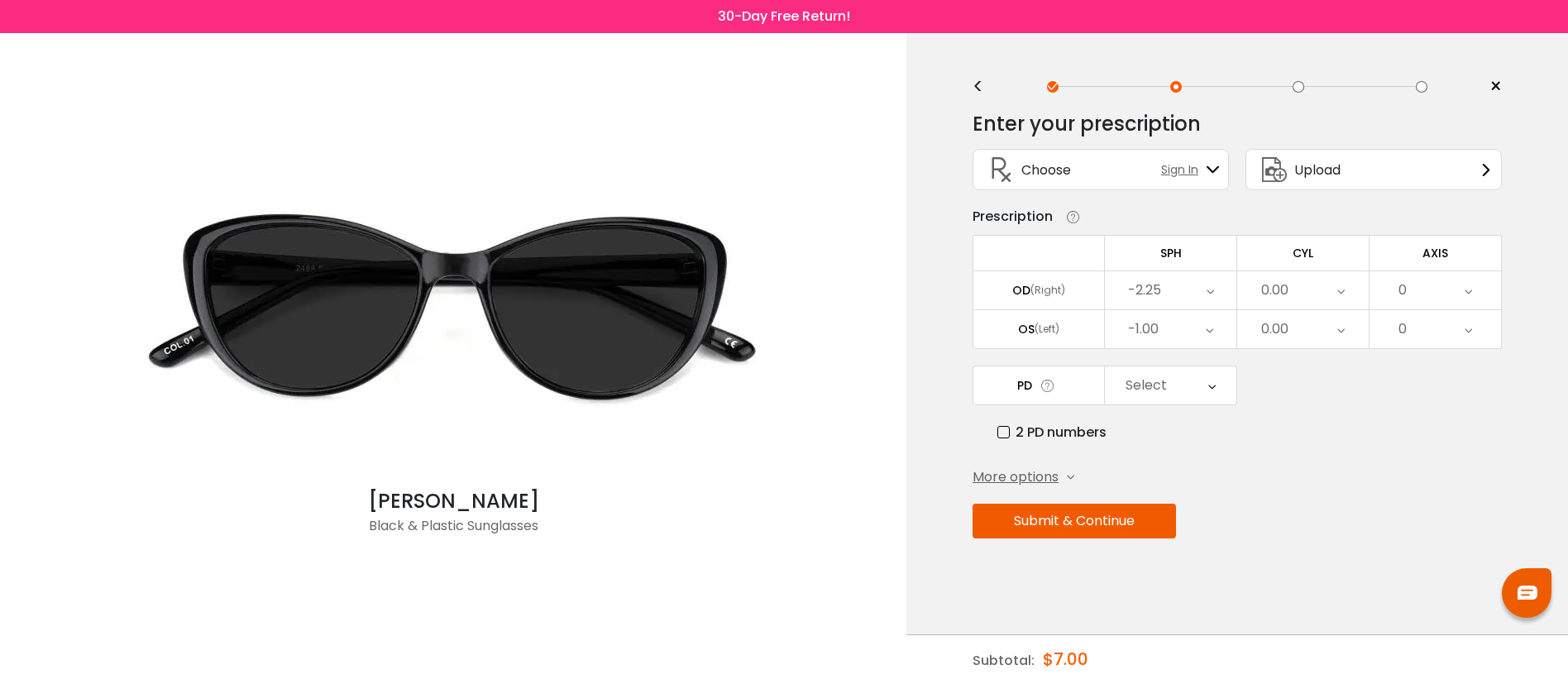
click at [1131, 385] on div "Select" at bounding box center [1146, 385] width 41 height 33
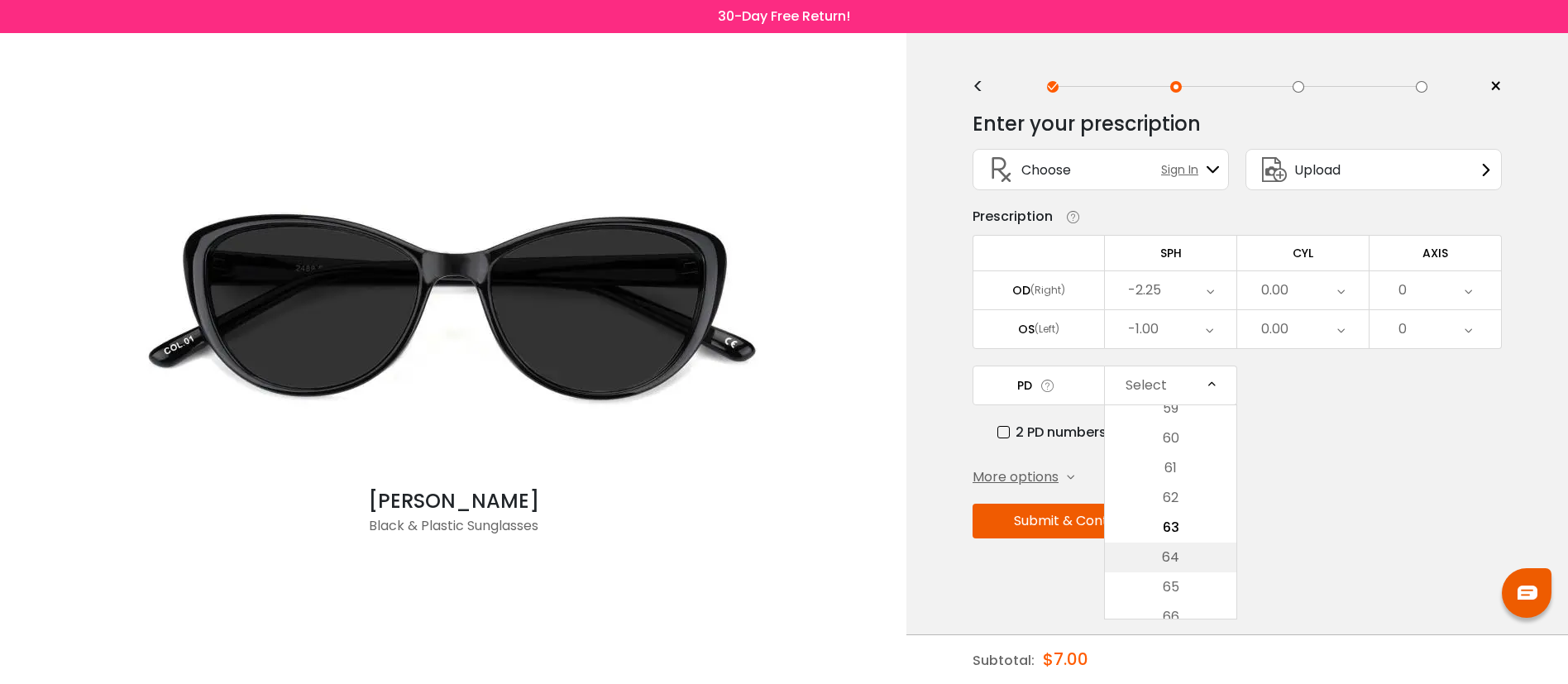
click at [1177, 560] on li "64" at bounding box center [1170, 557] width 132 height 29
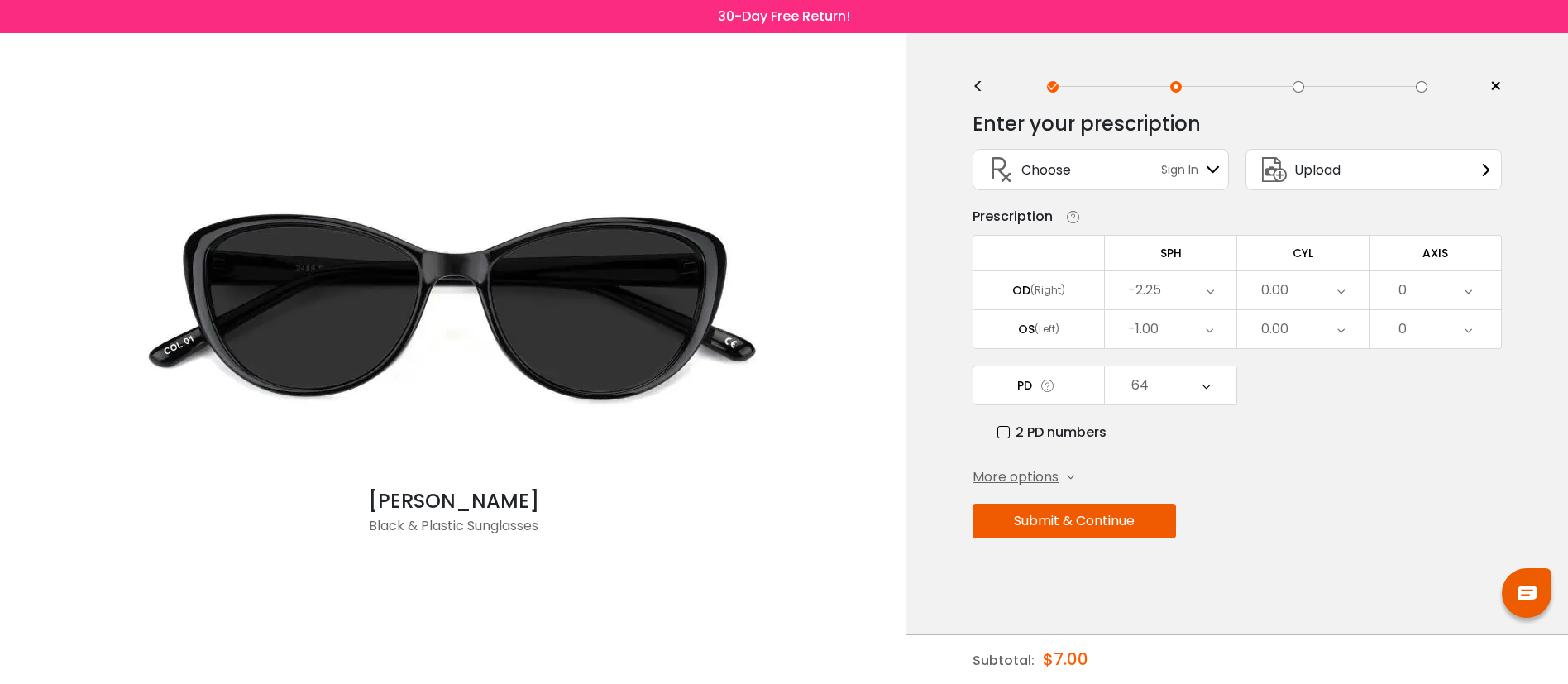
click at [1111, 523] on button "Submit & Continue" at bounding box center [1074, 520] width 203 height 34
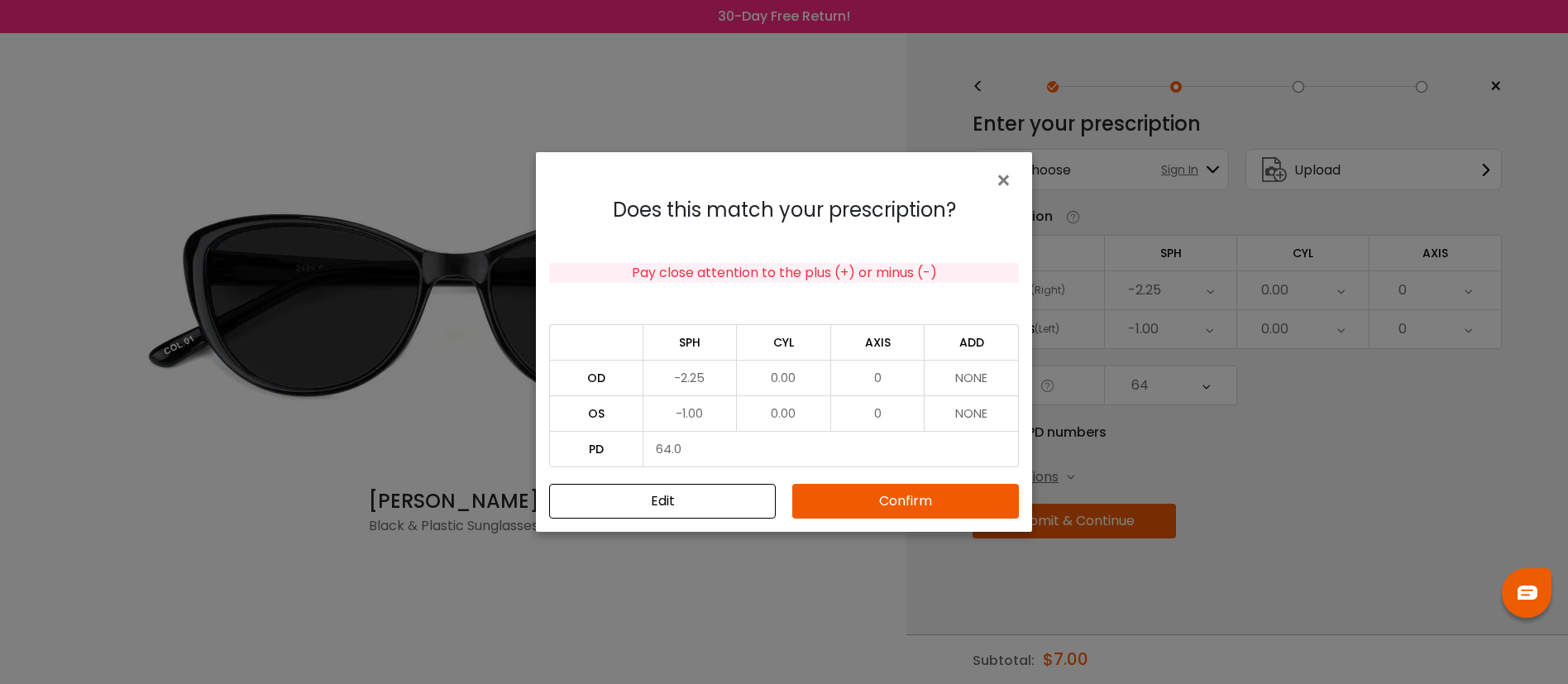
click at [899, 504] on button "Confirm" at bounding box center [905, 501] width 227 height 34
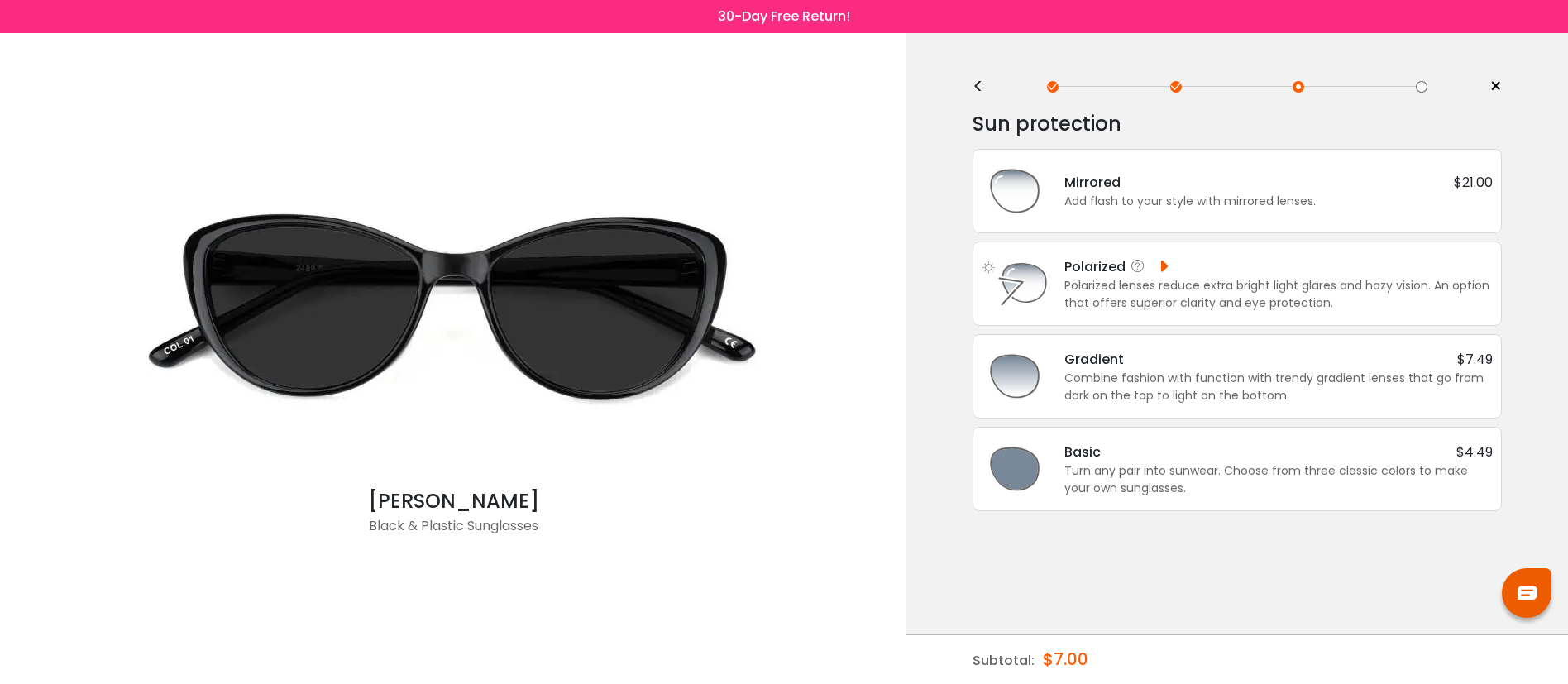
click at [1236, 297] on div "Polarized lenses reduce extra bright light glares and hazy vision. An option th…" at bounding box center [1279, 294] width 429 height 34
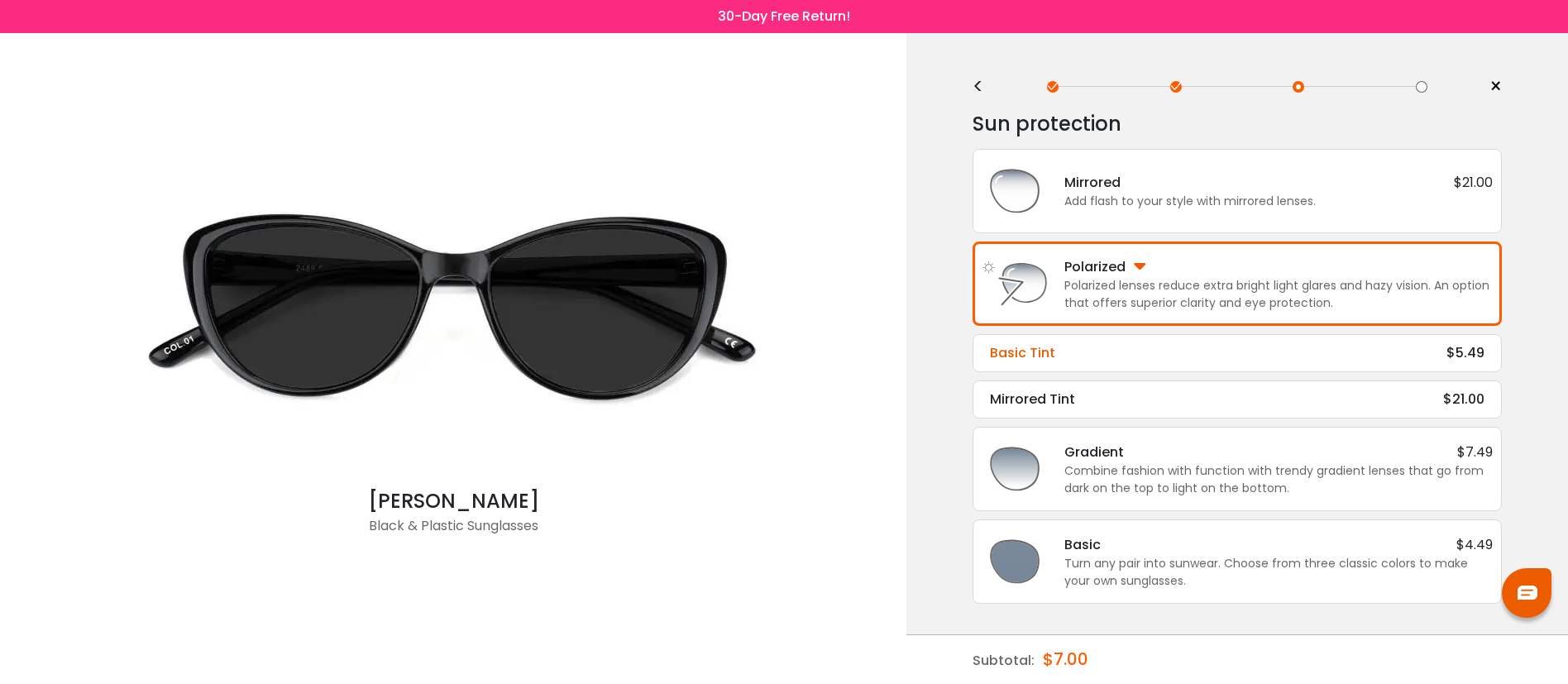
click at [1103, 349] on div "Basic Tint $5.49" at bounding box center [1237, 353] width 494 height 20
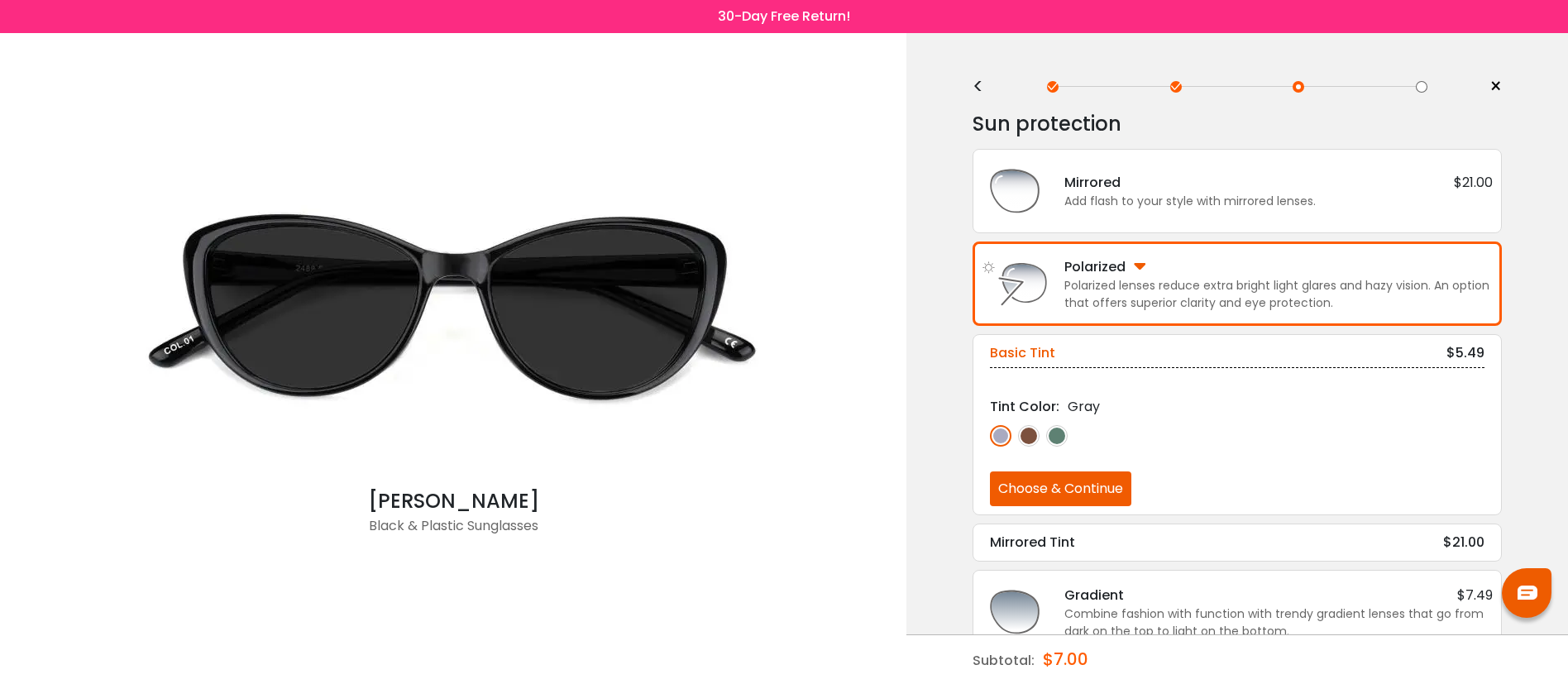
click at [1028, 432] on img at bounding box center [1029, 436] width 22 height 22
click at [1060, 437] on img at bounding box center [1057, 436] width 22 height 22
click at [998, 429] on img at bounding box center [1001, 436] width 22 height 22
click at [1148, 290] on div "Polarized lenses reduce extra bright light glares and hazy vision. An option th…" at bounding box center [1279, 294] width 429 height 34
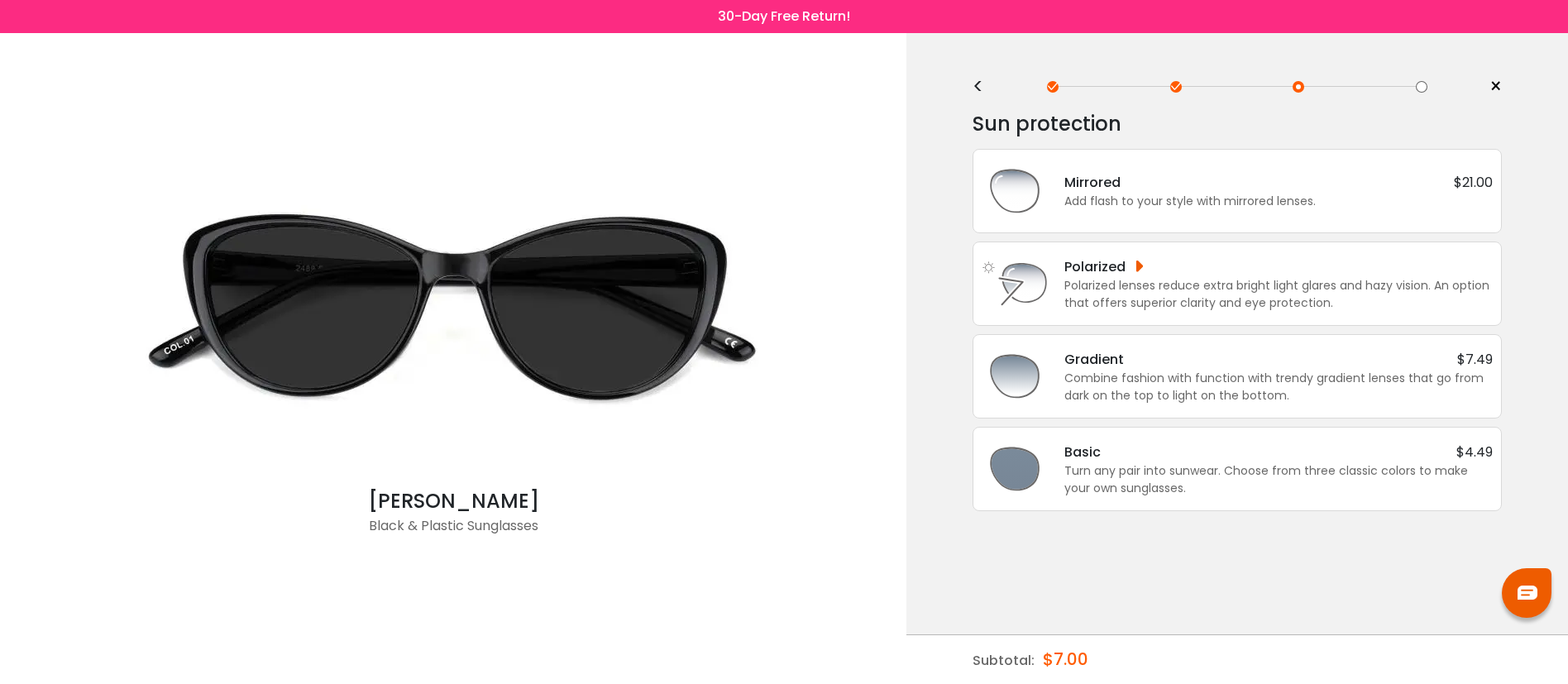
click at [1159, 197] on div "Add flash to your style with mirrored lenses." at bounding box center [1279, 201] width 429 height 18
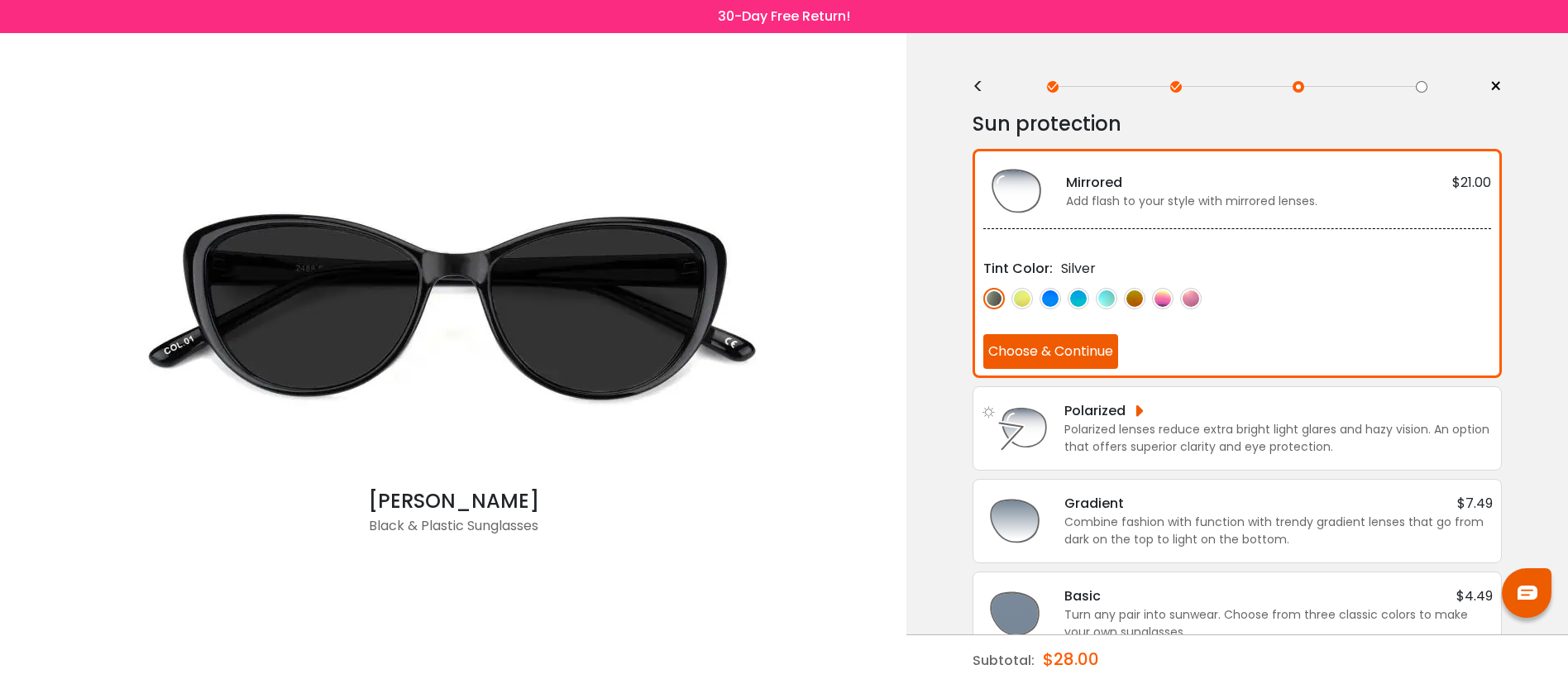
click at [1177, 123] on div "Sun protection" at bounding box center [1237, 123] width 529 height 33
click at [1163, 206] on div "Add flash to your style with mirrored lenses." at bounding box center [1279, 201] width 425 height 18
click at [1323, 128] on div "Sun protection" at bounding box center [1237, 123] width 529 height 33
click at [977, 86] on div "<" at bounding box center [985, 87] width 25 height 13
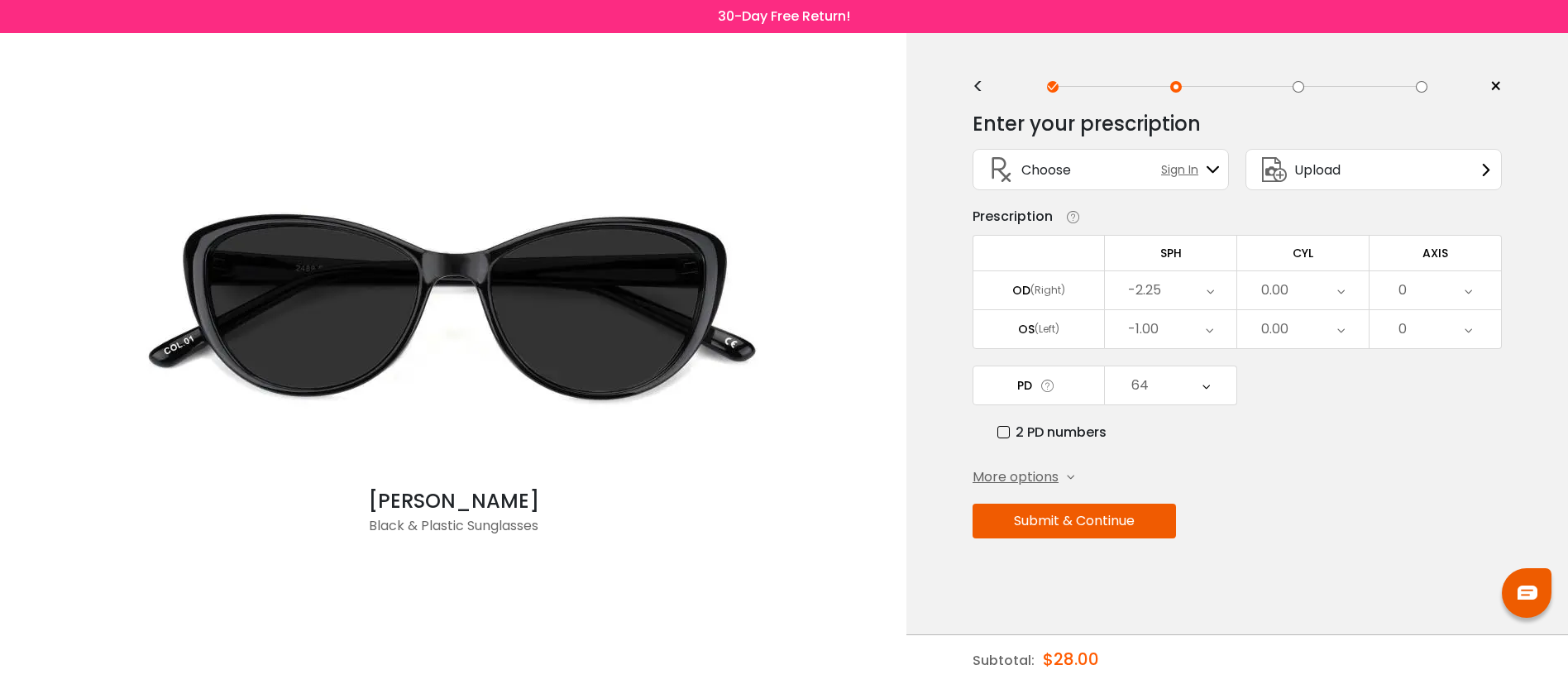
click at [1093, 528] on button "Submit & Continue" at bounding box center [1074, 520] width 203 height 34
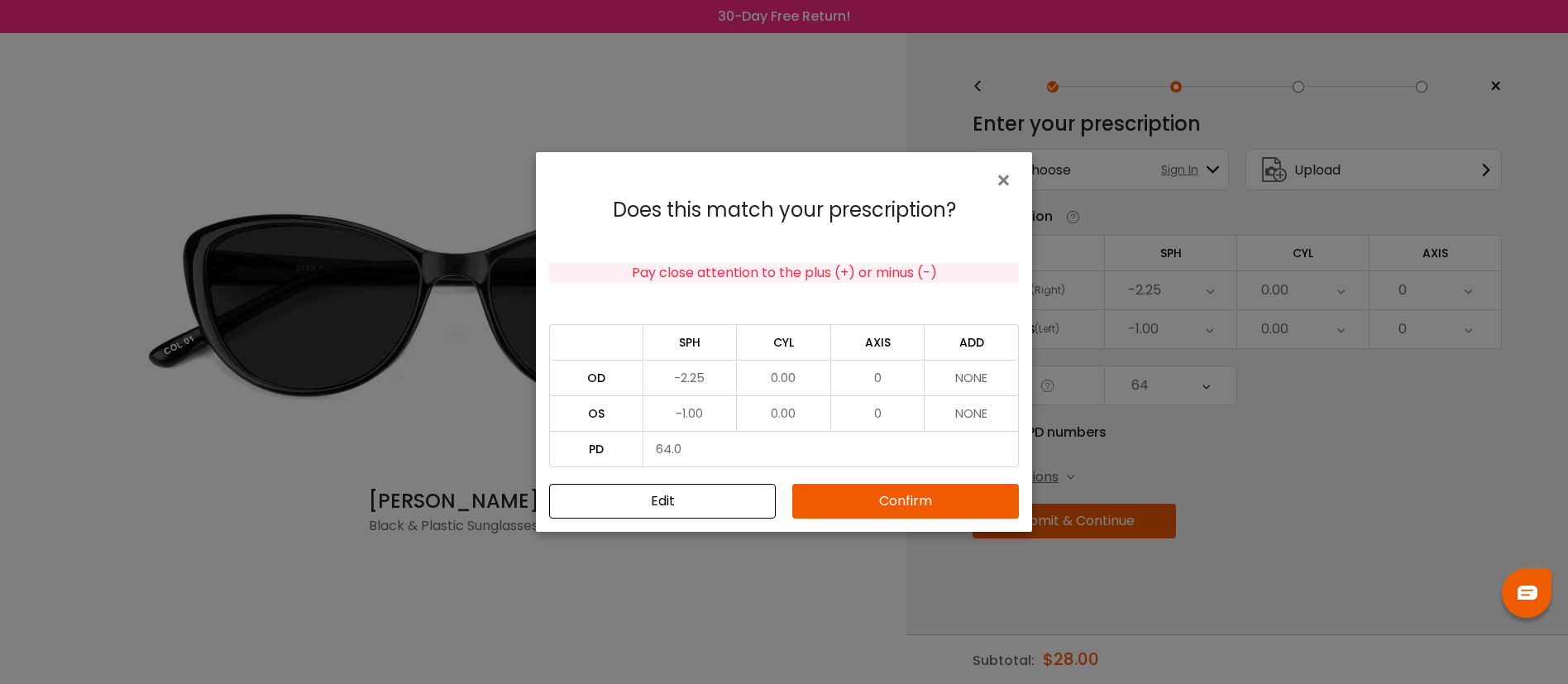
click at [946, 492] on button "Confirm" at bounding box center [905, 501] width 227 height 34
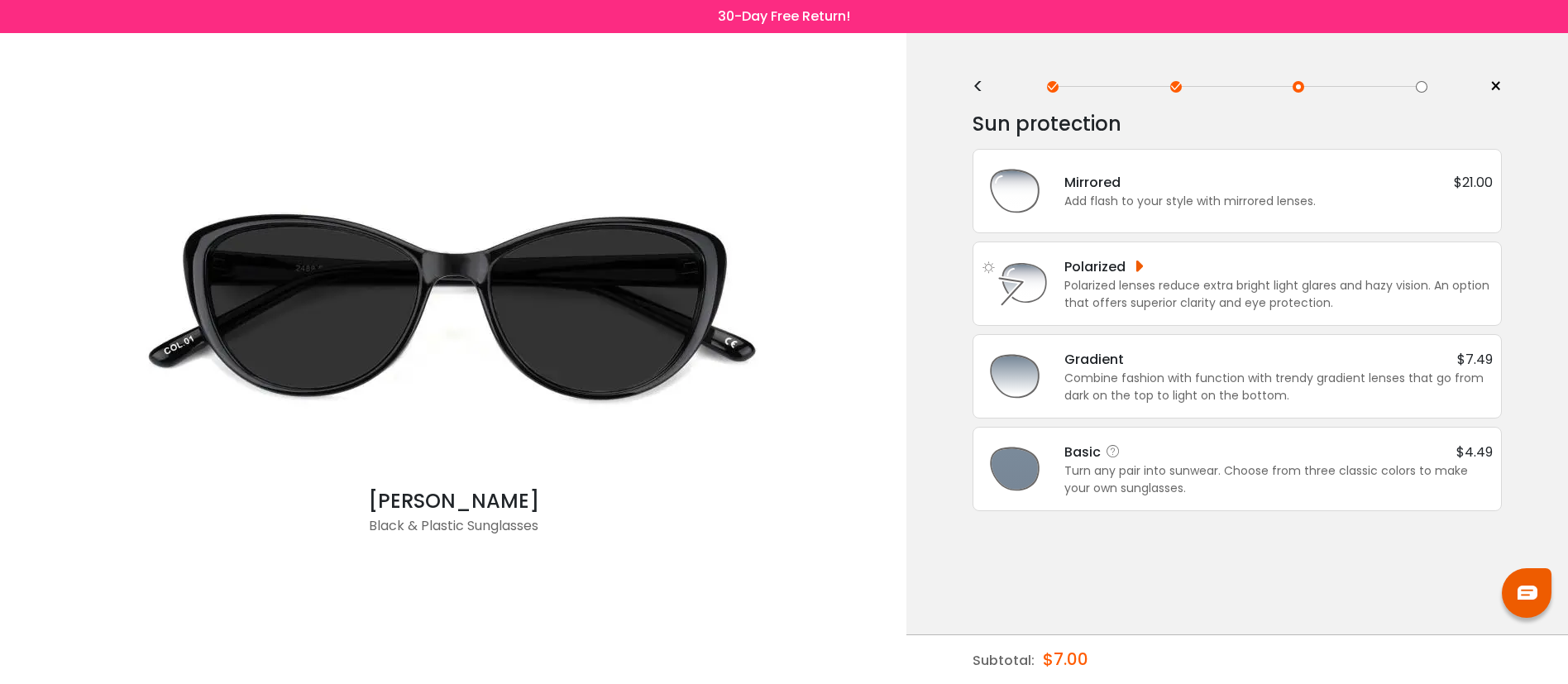
click at [1316, 483] on div "Turn any pair into sunwear. Choose from three classic colors to make your own s…" at bounding box center [1279, 479] width 429 height 34
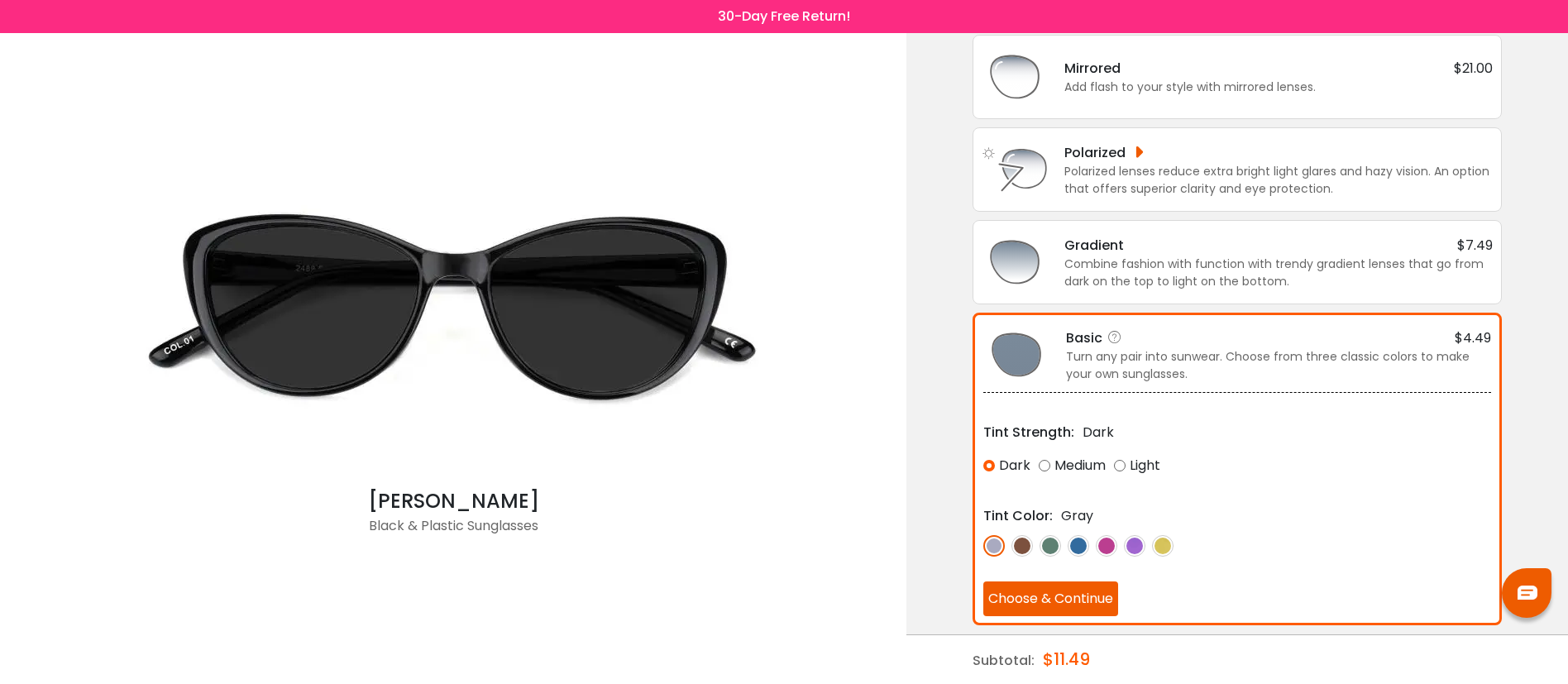
scroll to position [122, 0]
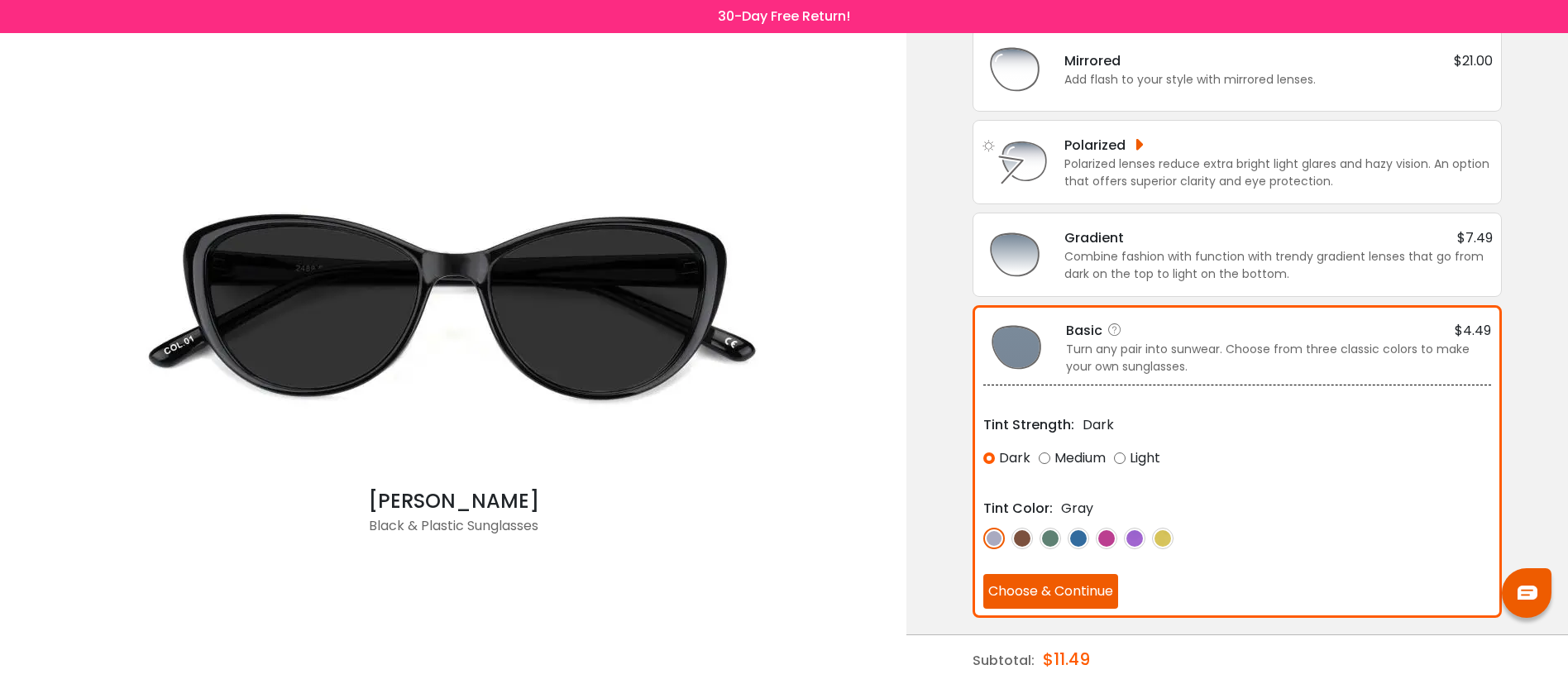
click at [1062, 593] on button "Choose & Continue" at bounding box center [1050, 591] width 135 height 34
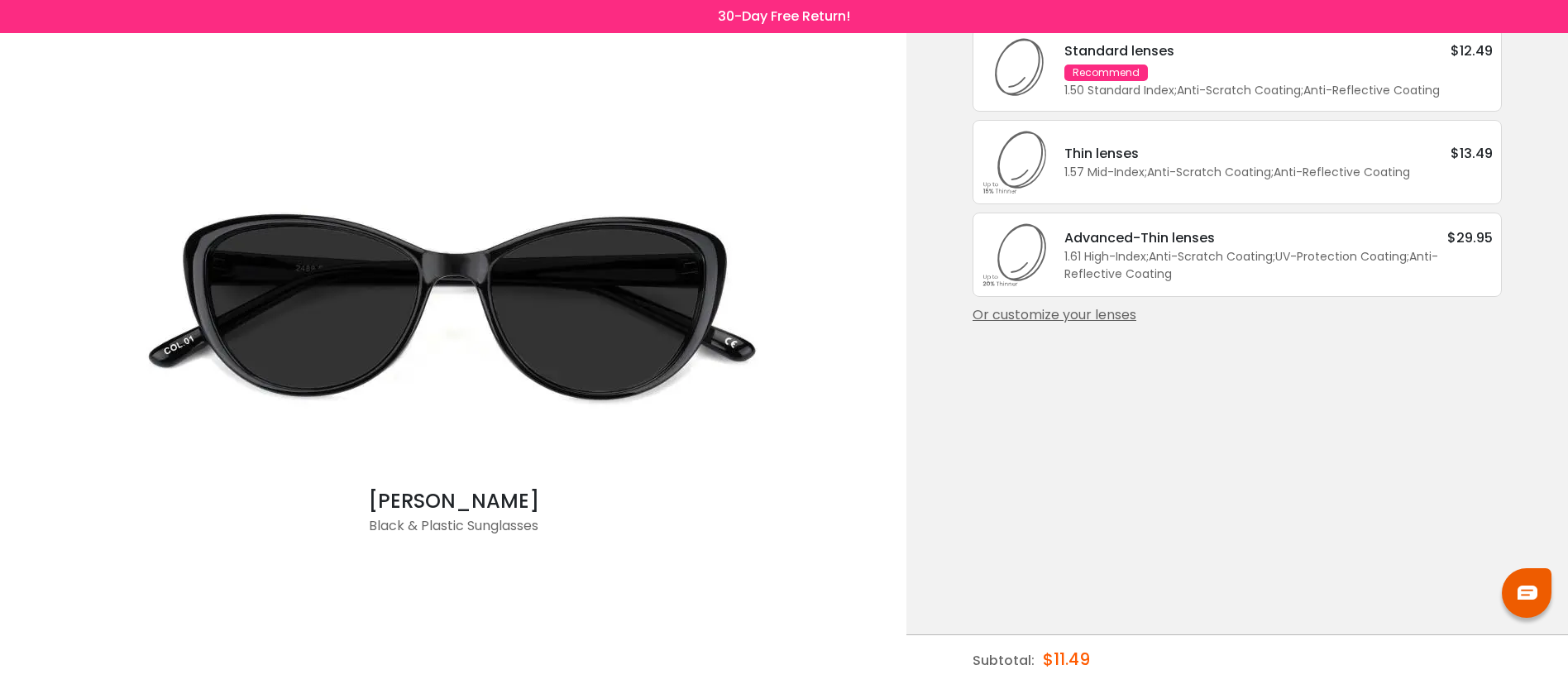
scroll to position [0, 0]
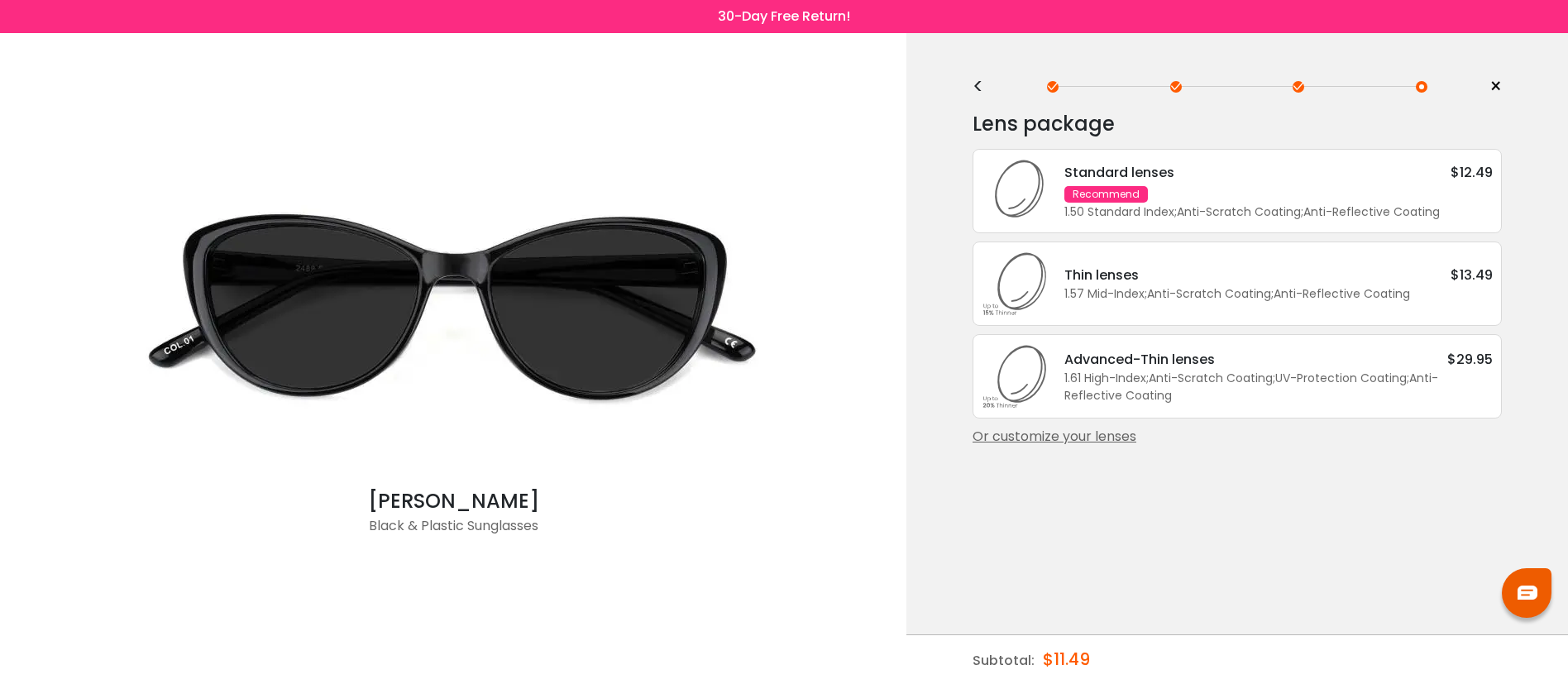
click at [1103, 446] on div "Or customize your lenses" at bounding box center [1237, 437] width 529 height 20
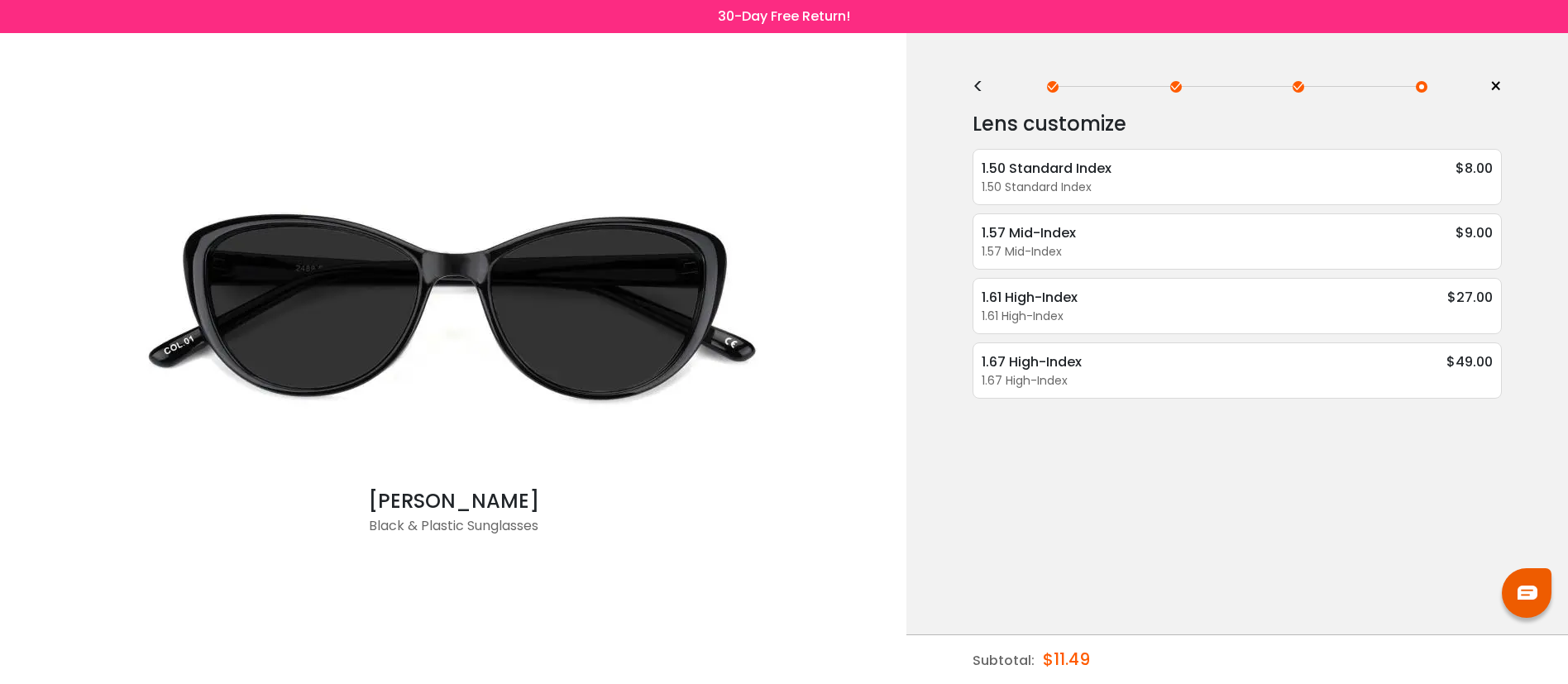
click at [980, 91] on div "<" at bounding box center [985, 87] width 25 height 13
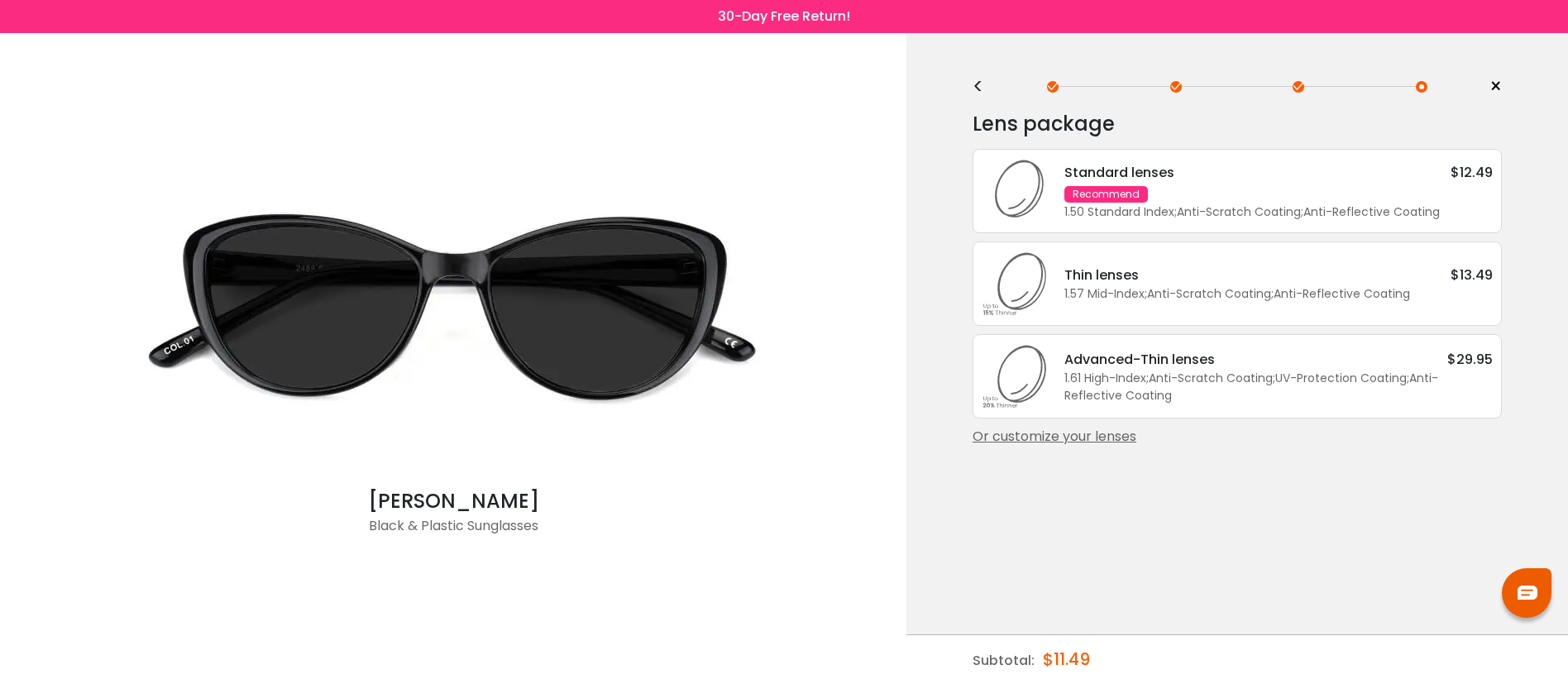
click at [1167, 194] on div "Standard lenses $12.49 Recommend 1.50 Standard Index ; Anti-Scratch Coating ; A…" at bounding box center [1270, 191] width 445 height 59
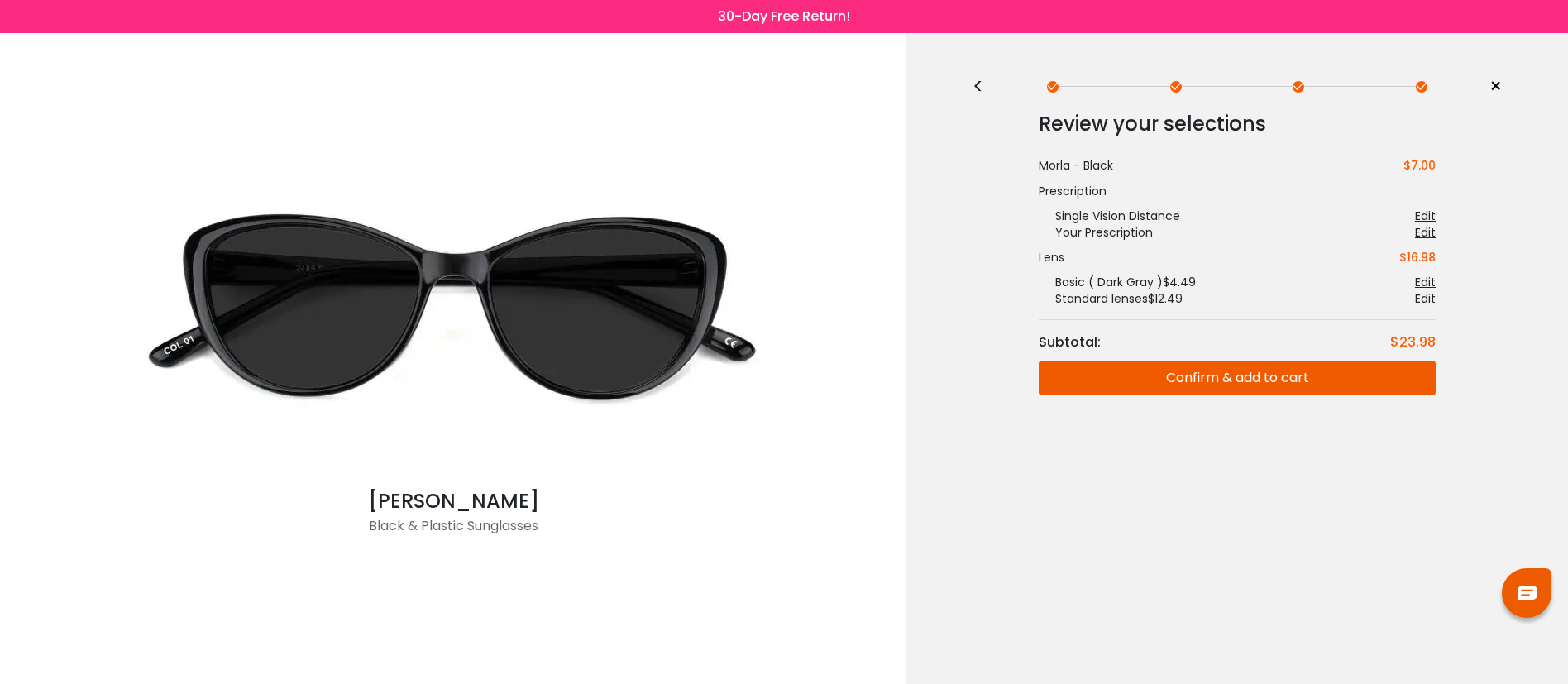
click at [983, 83] on div "<" at bounding box center [985, 87] width 25 height 13
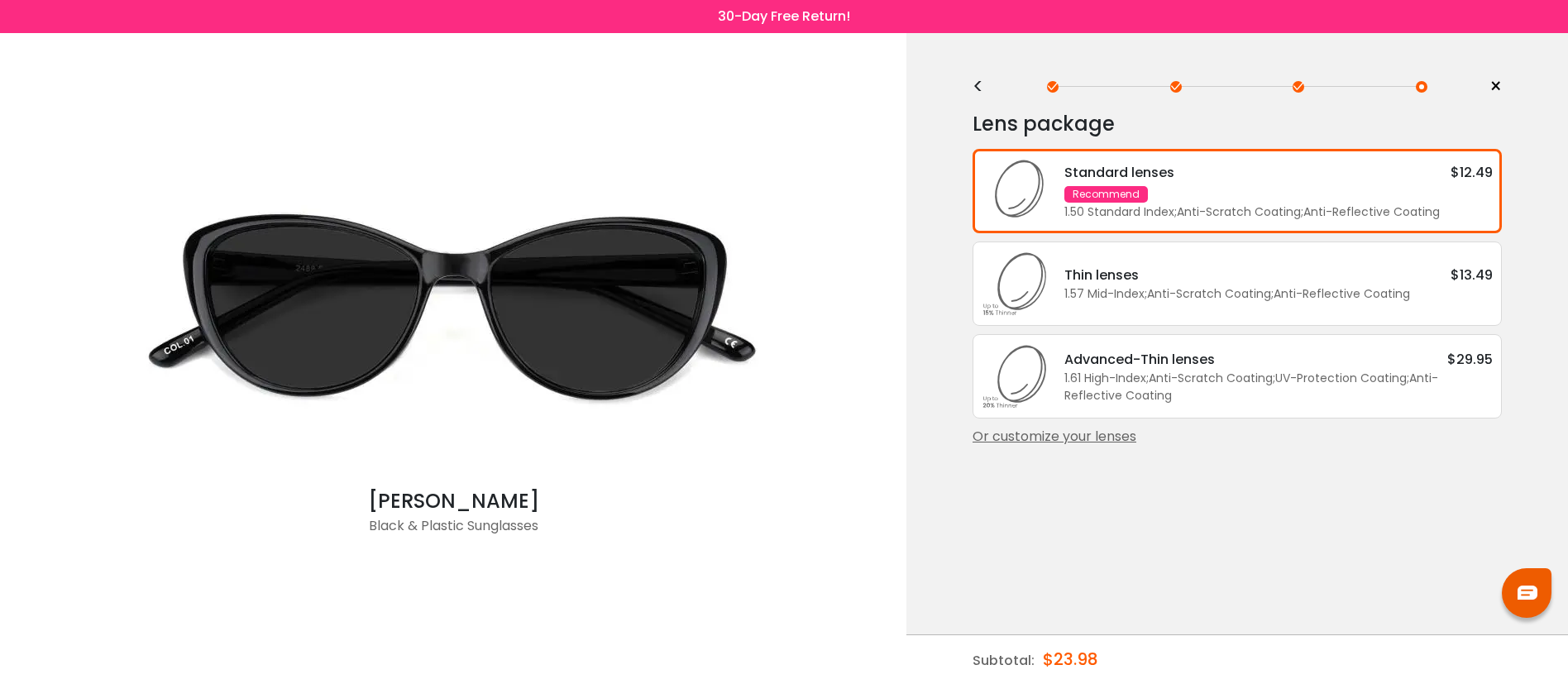
click at [1053, 446] on div "Or customize your lenses" at bounding box center [1237, 437] width 529 height 20
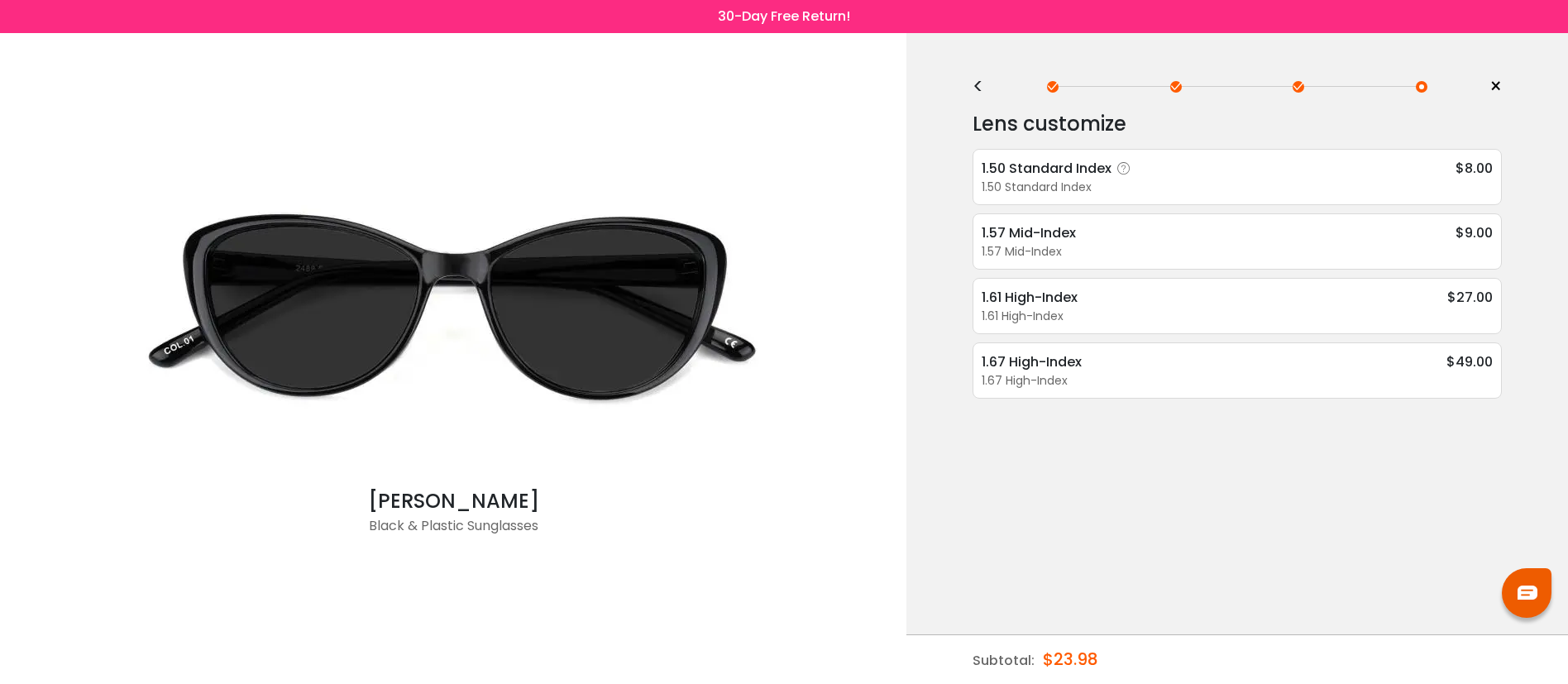
click at [1089, 185] on div "1.50 Standard Index" at bounding box center [1237, 187] width 511 height 18
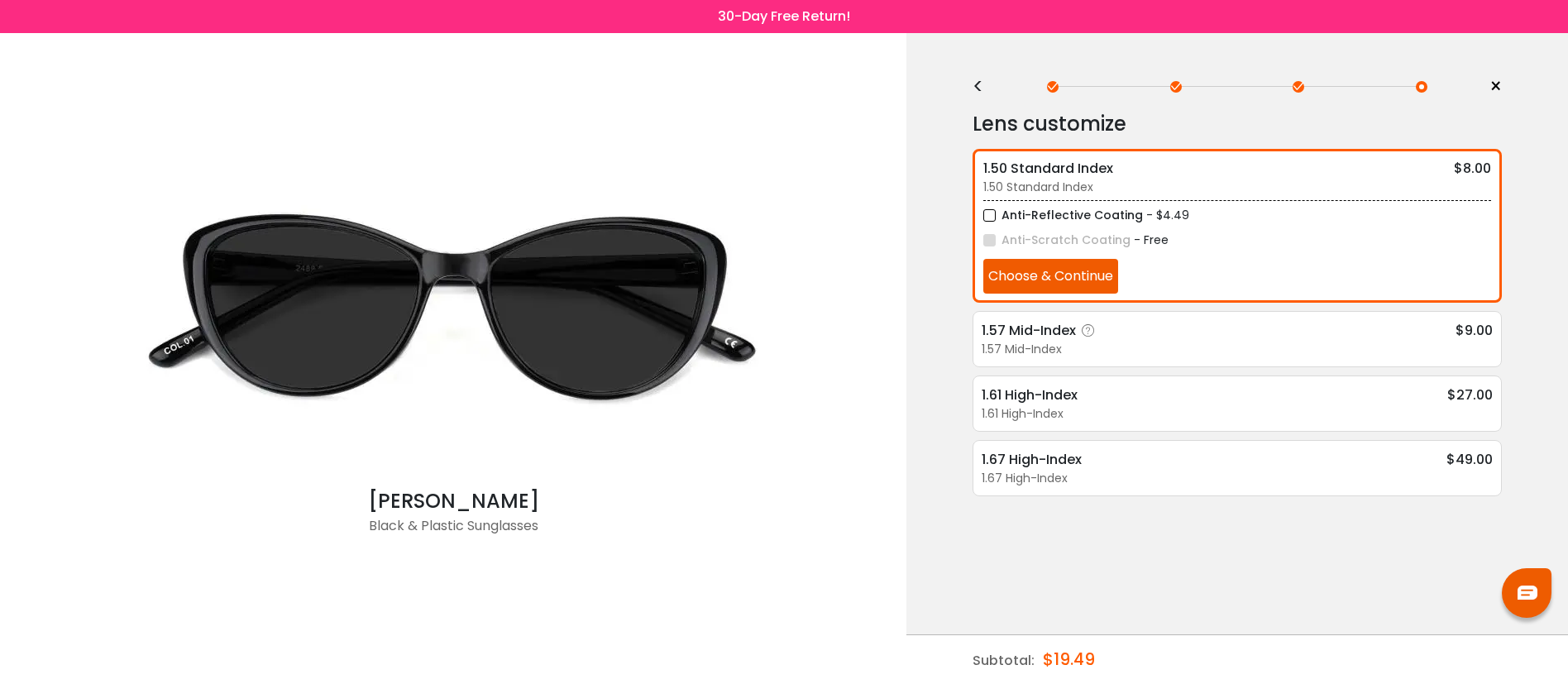
click at [1081, 326] on icon at bounding box center [1088, 331] width 17 height 17
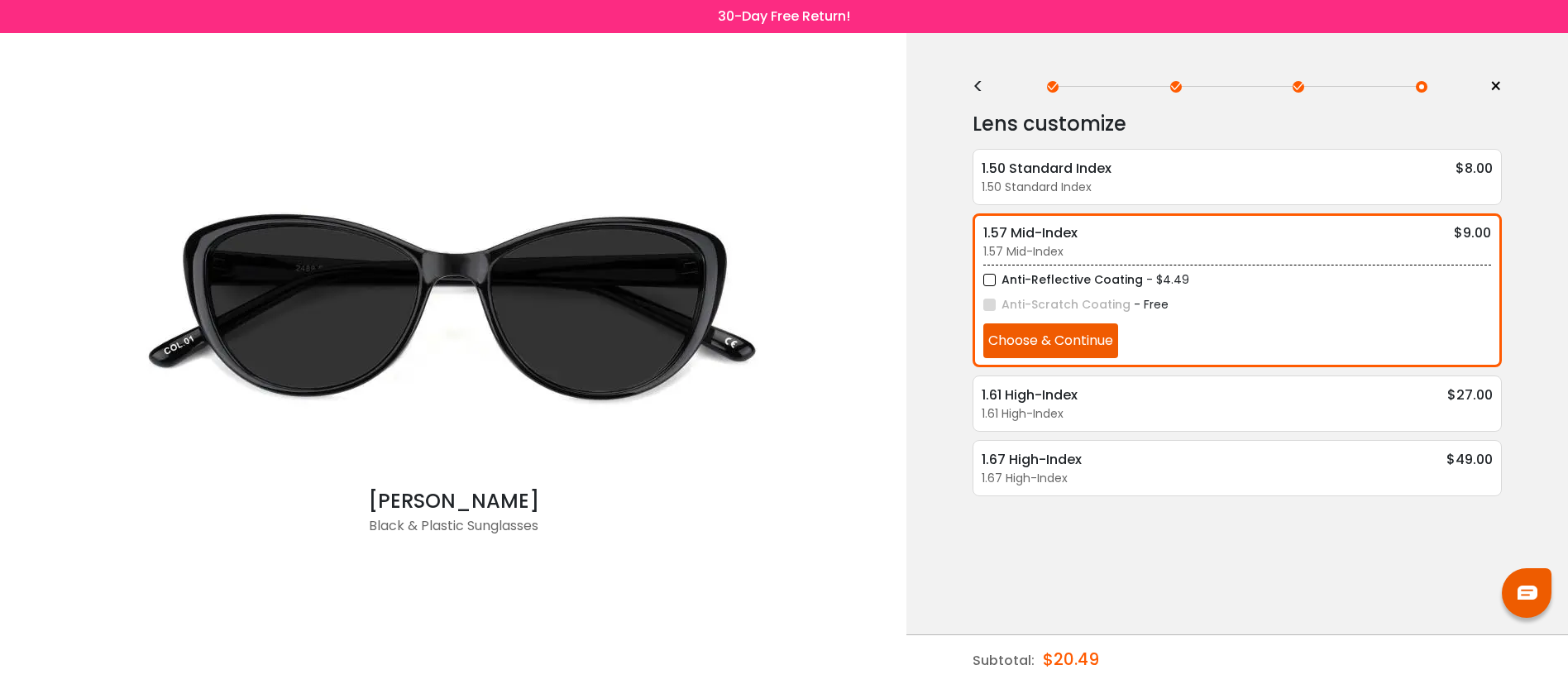
click at [980, 90] on div "<" at bounding box center [985, 87] width 25 height 13
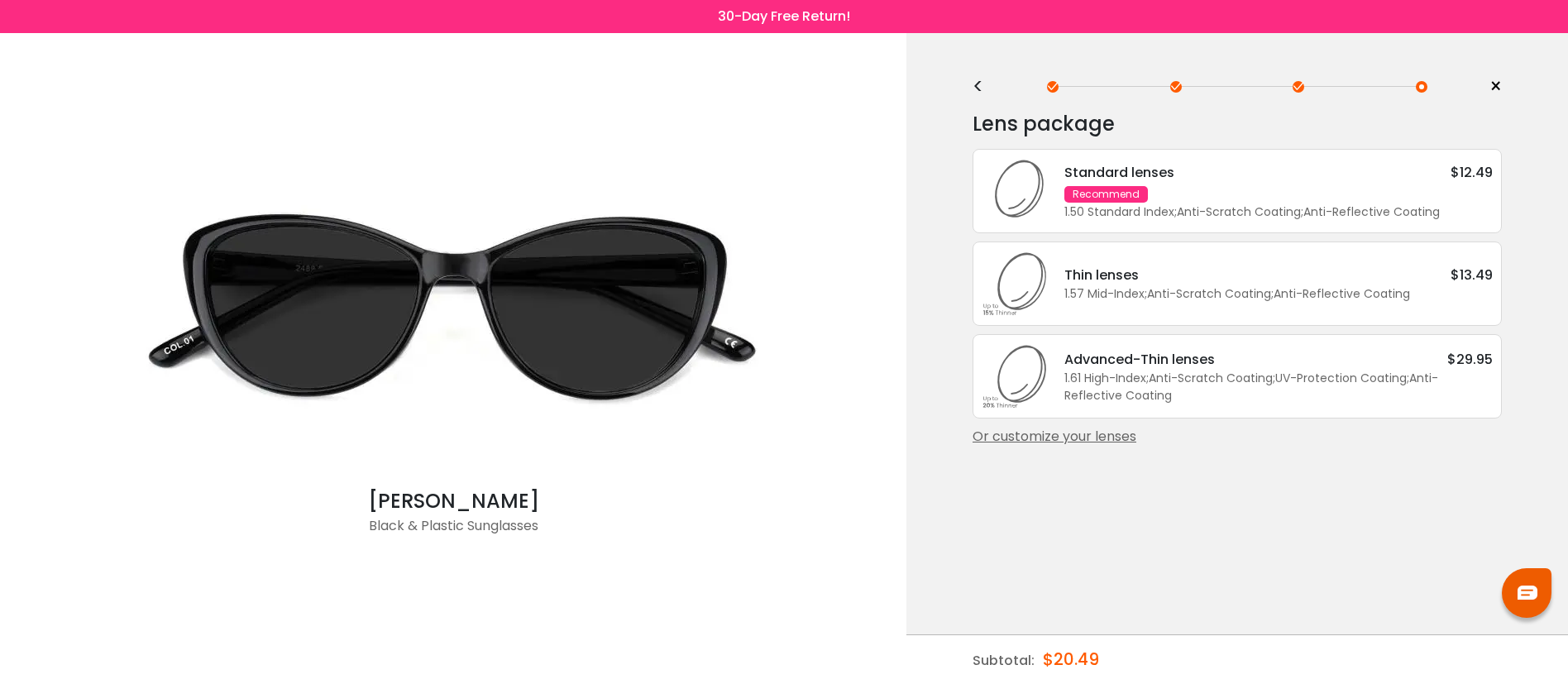
click at [1130, 446] on div "Or customize your lenses" at bounding box center [1237, 437] width 529 height 20
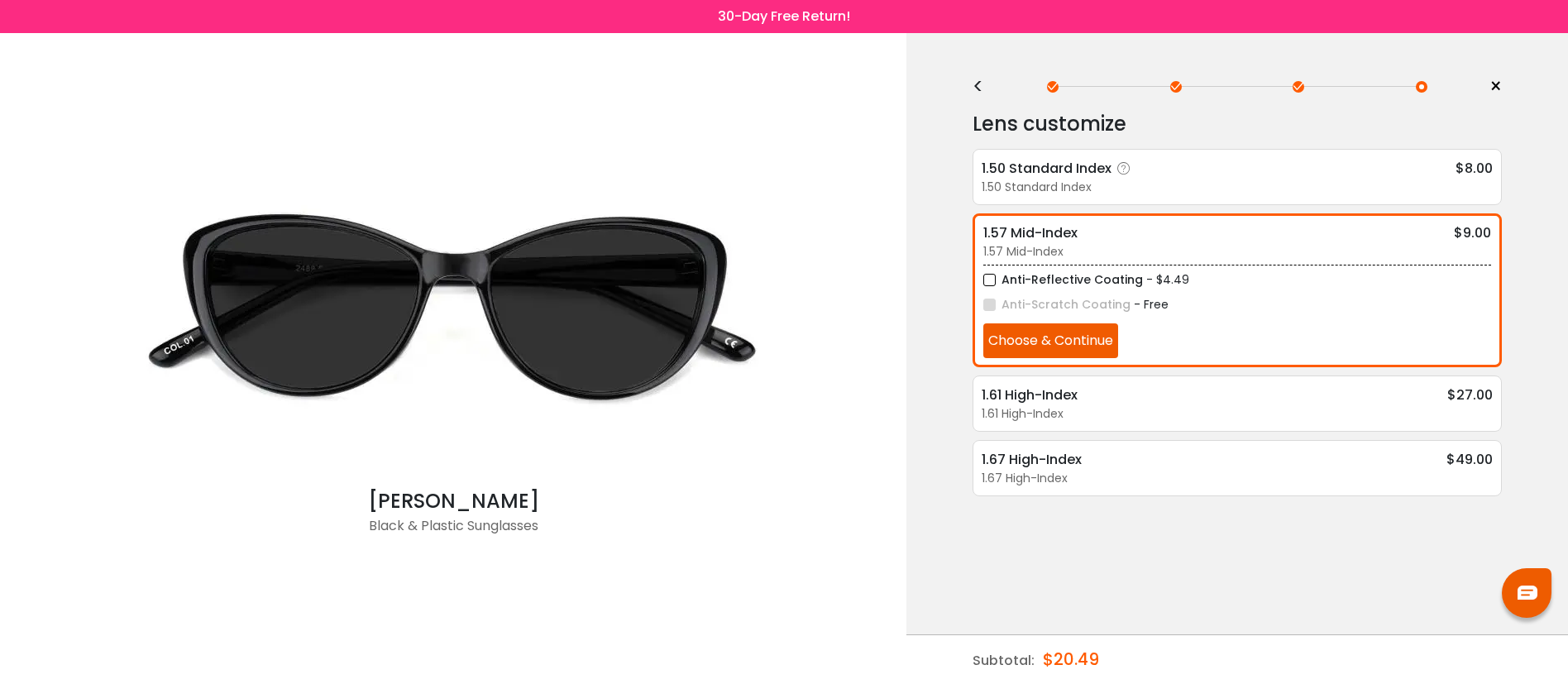
click at [1098, 182] on div "1.50 Standard Index" at bounding box center [1237, 187] width 511 height 18
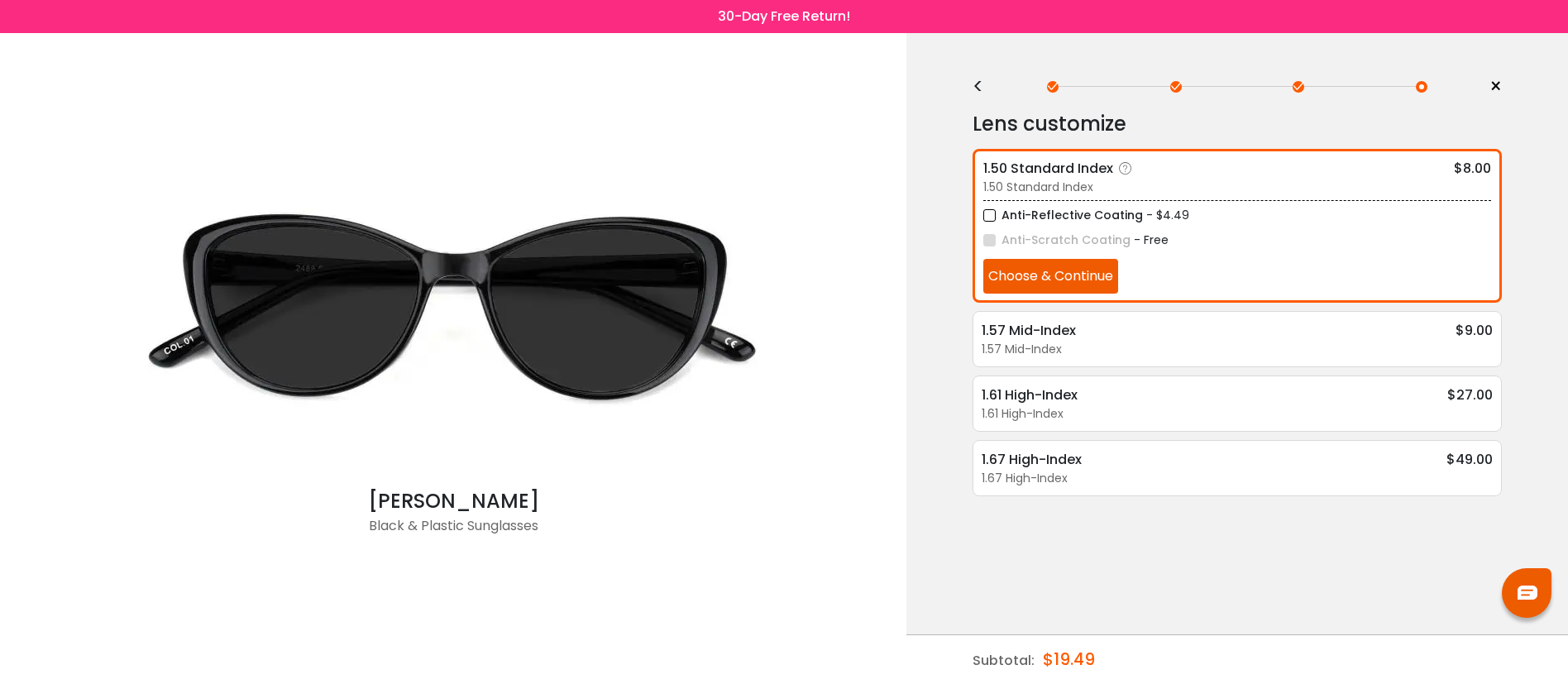
click at [988, 216] on label "Anti-Reflective Coating" at bounding box center [1063, 215] width 159 height 21
click at [1008, 270] on button "Choose & Continue" at bounding box center [1050, 276] width 135 height 34
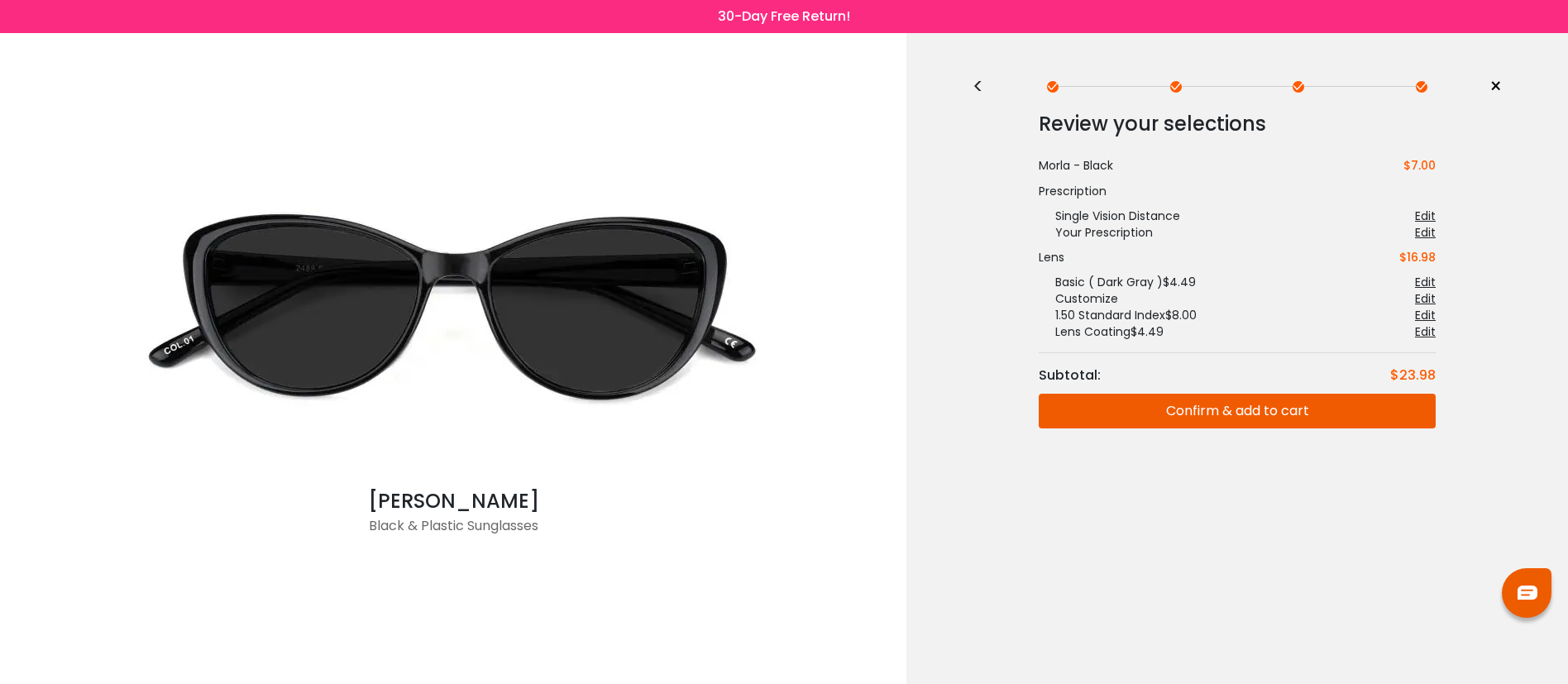
click at [985, 81] on div "<" at bounding box center [985, 87] width 25 height 13
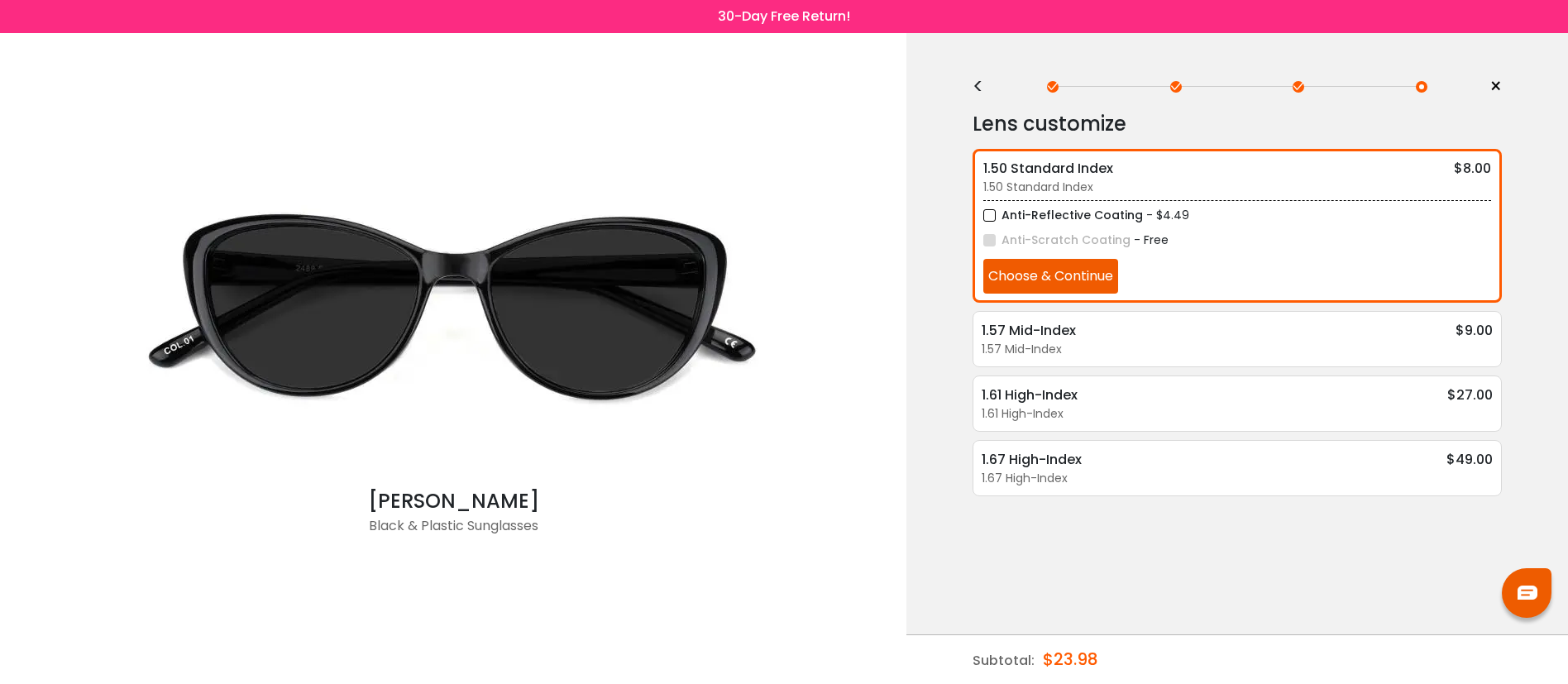
click at [981, 82] on div "<" at bounding box center [985, 87] width 25 height 13
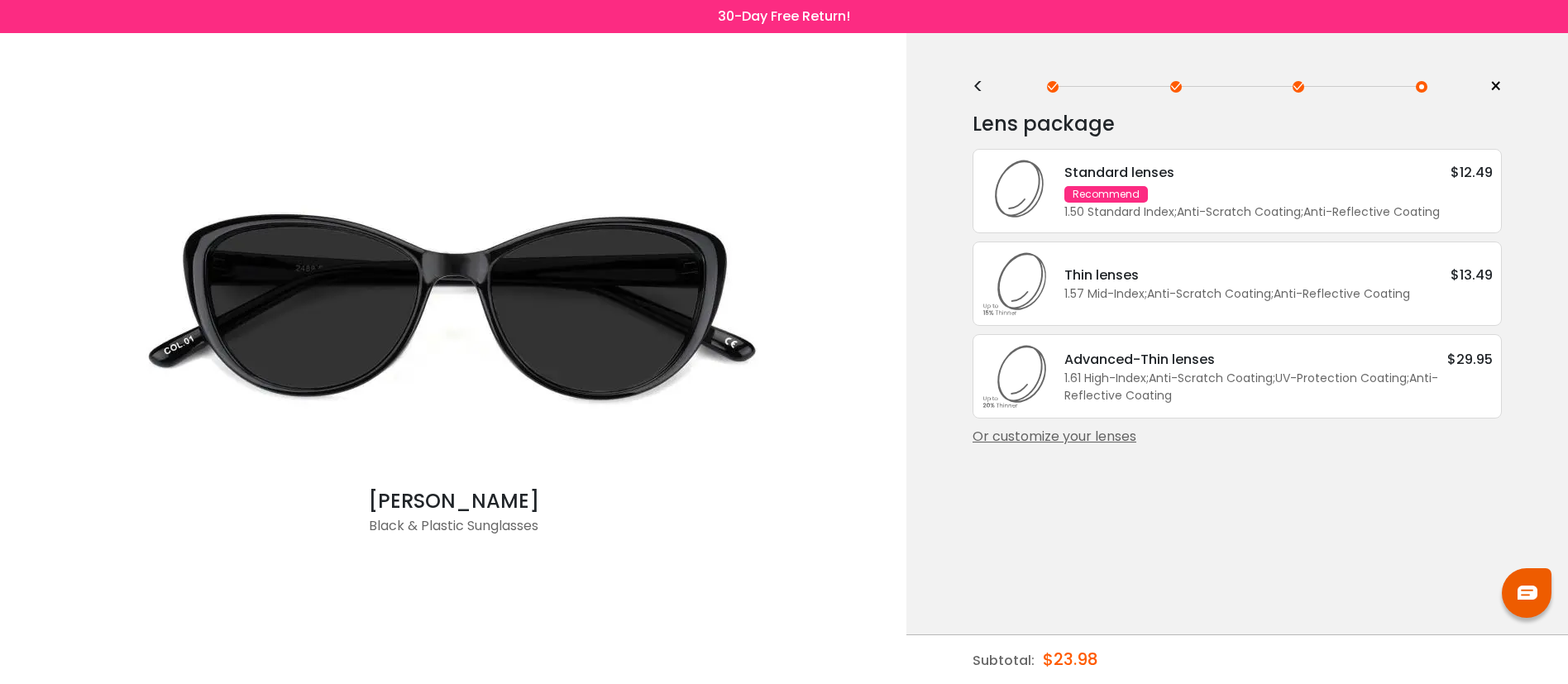
click at [1261, 180] on div "Standard lenses $12.49" at bounding box center [1279, 172] width 429 height 21
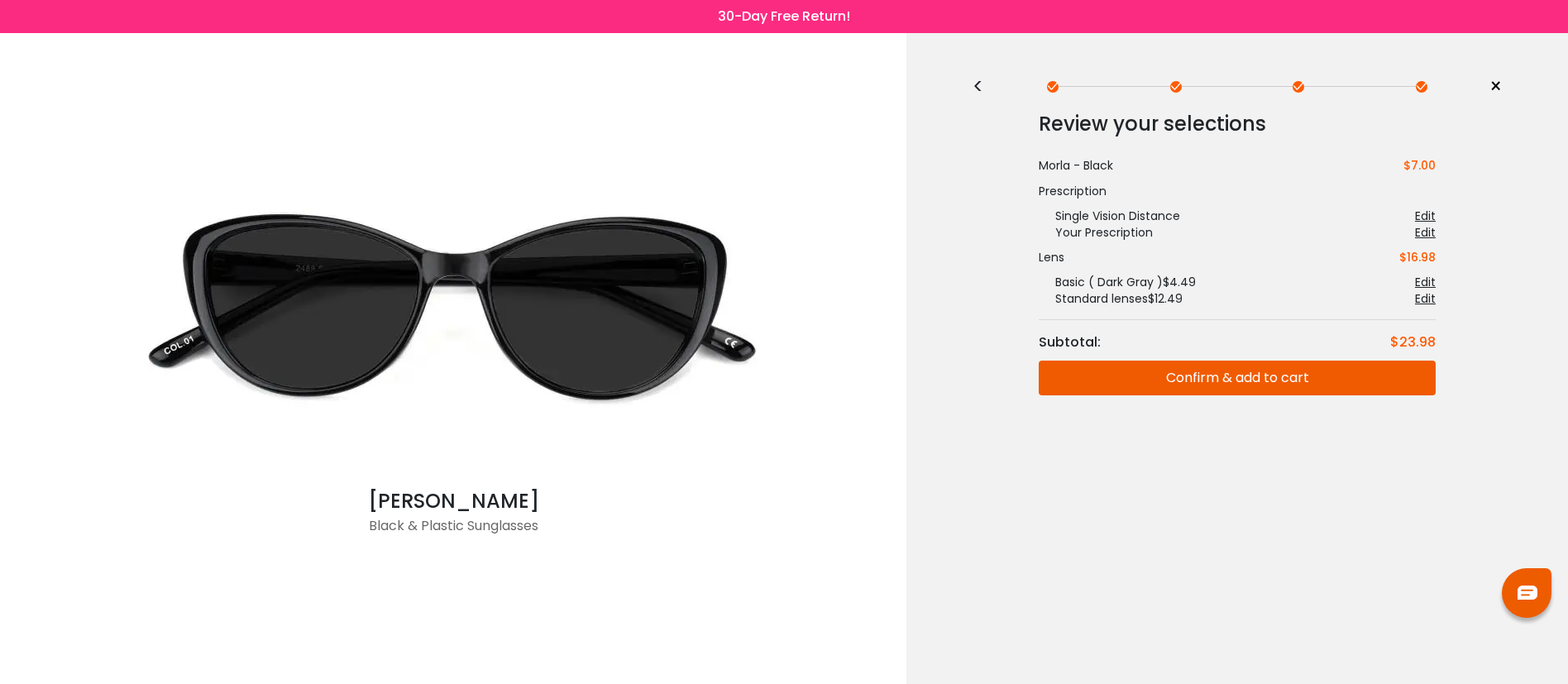
click at [976, 85] on div "<" at bounding box center [985, 87] width 25 height 13
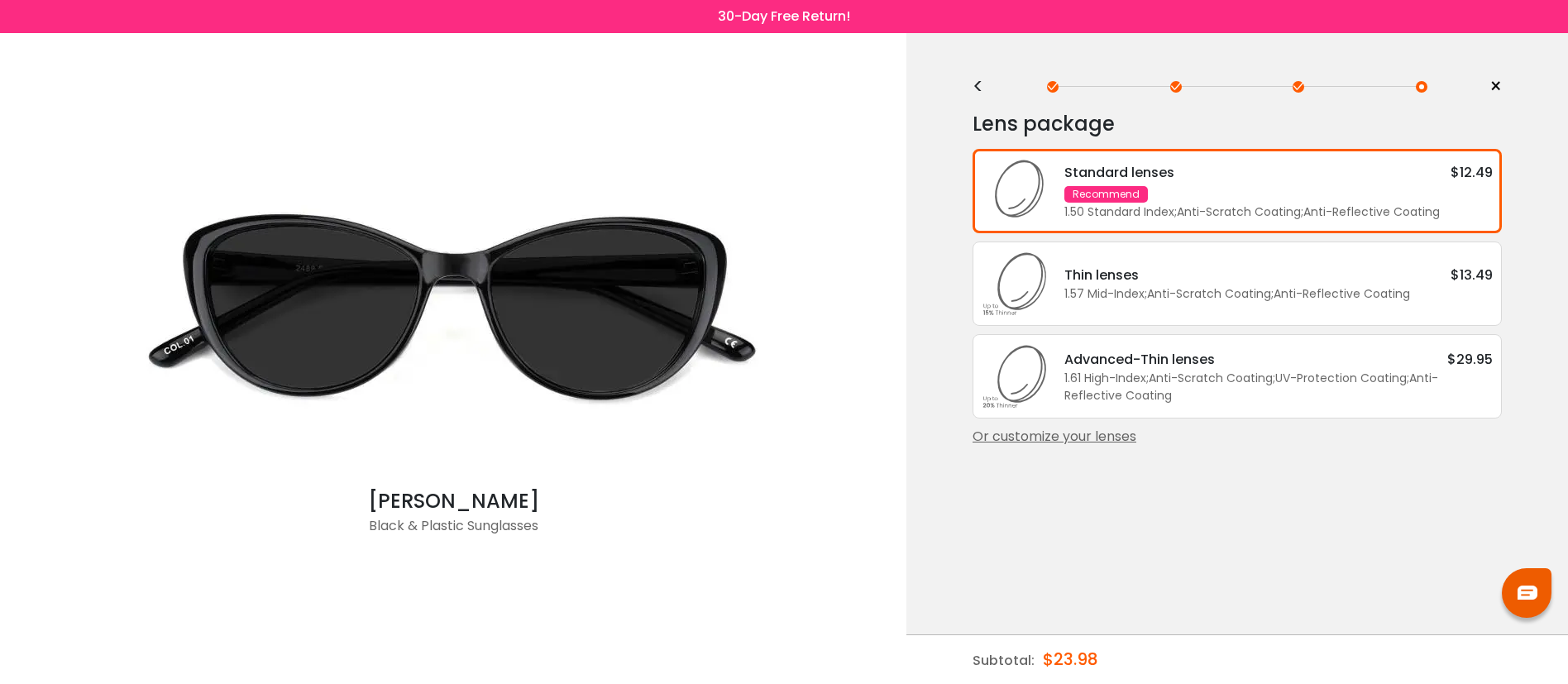
click at [1102, 446] on div "Or customize your lenses" at bounding box center [1237, 437] width 529 height 20
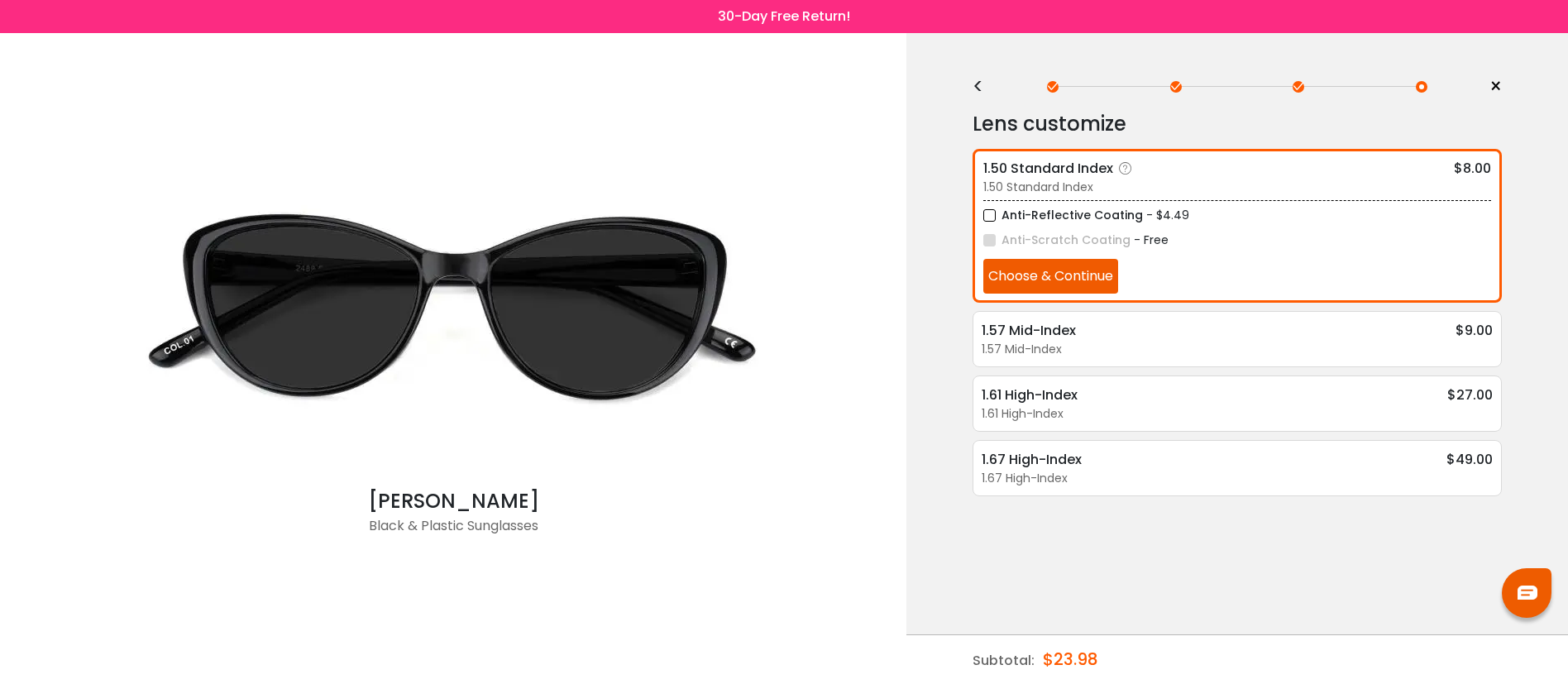
click at [990, 217] on label "Anti-Reflective Coating" at bounding box center [1063, 215] width 159 height 21
click at [1036, 265] on button "Choose & Continue" at bounding box center [1050, 276] width 135 height 34
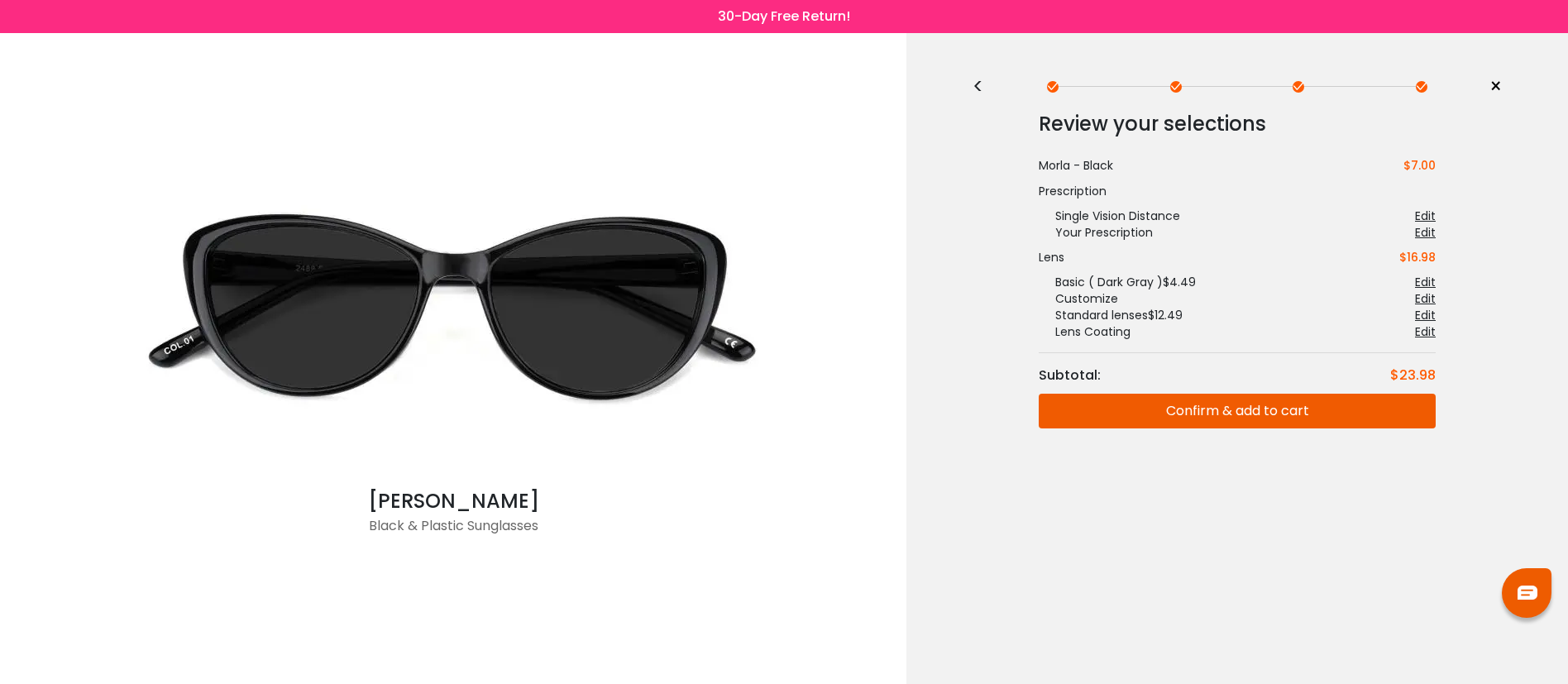
click at [983, 89] on div "<" at bounding box center [985, 87] width 25 height 13
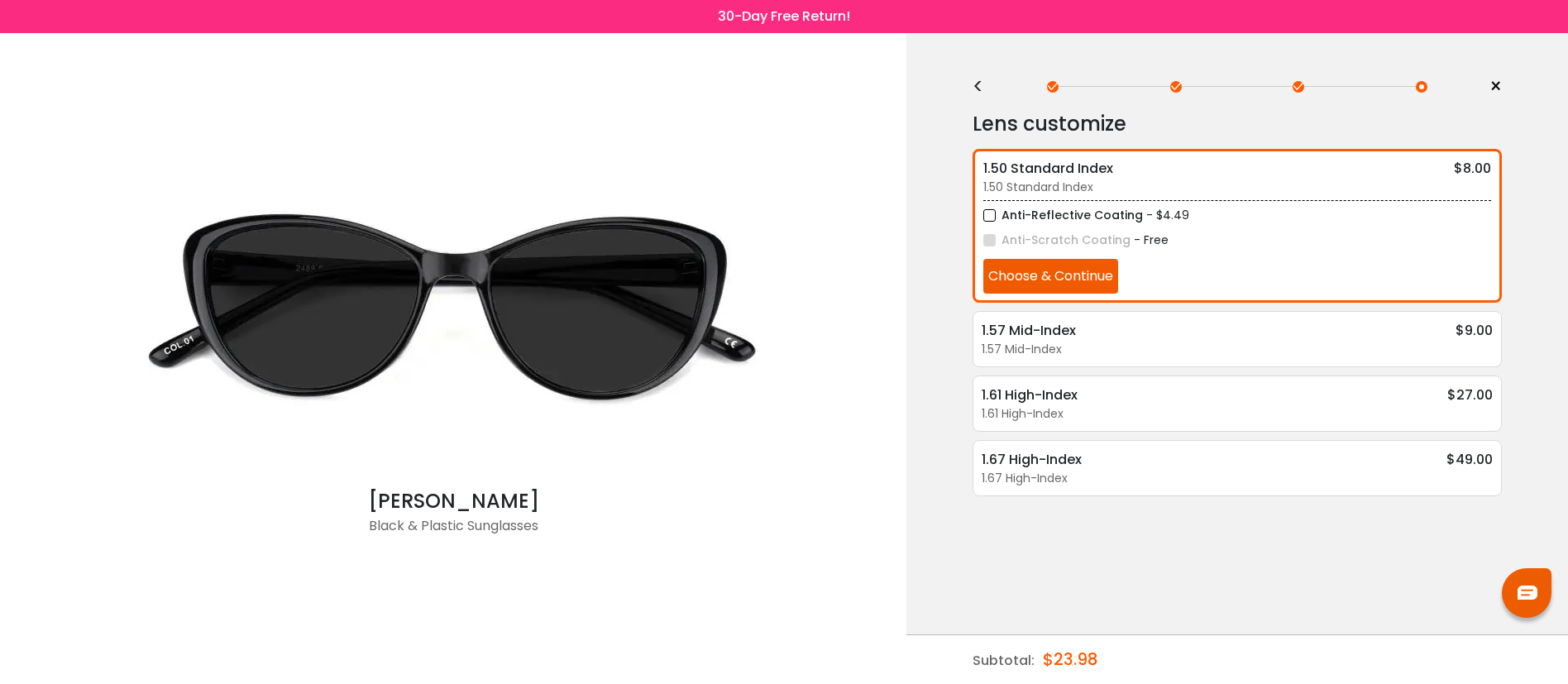
click at [983, 90] on div "<" at bounding box center [985, 87] width 25 height 13
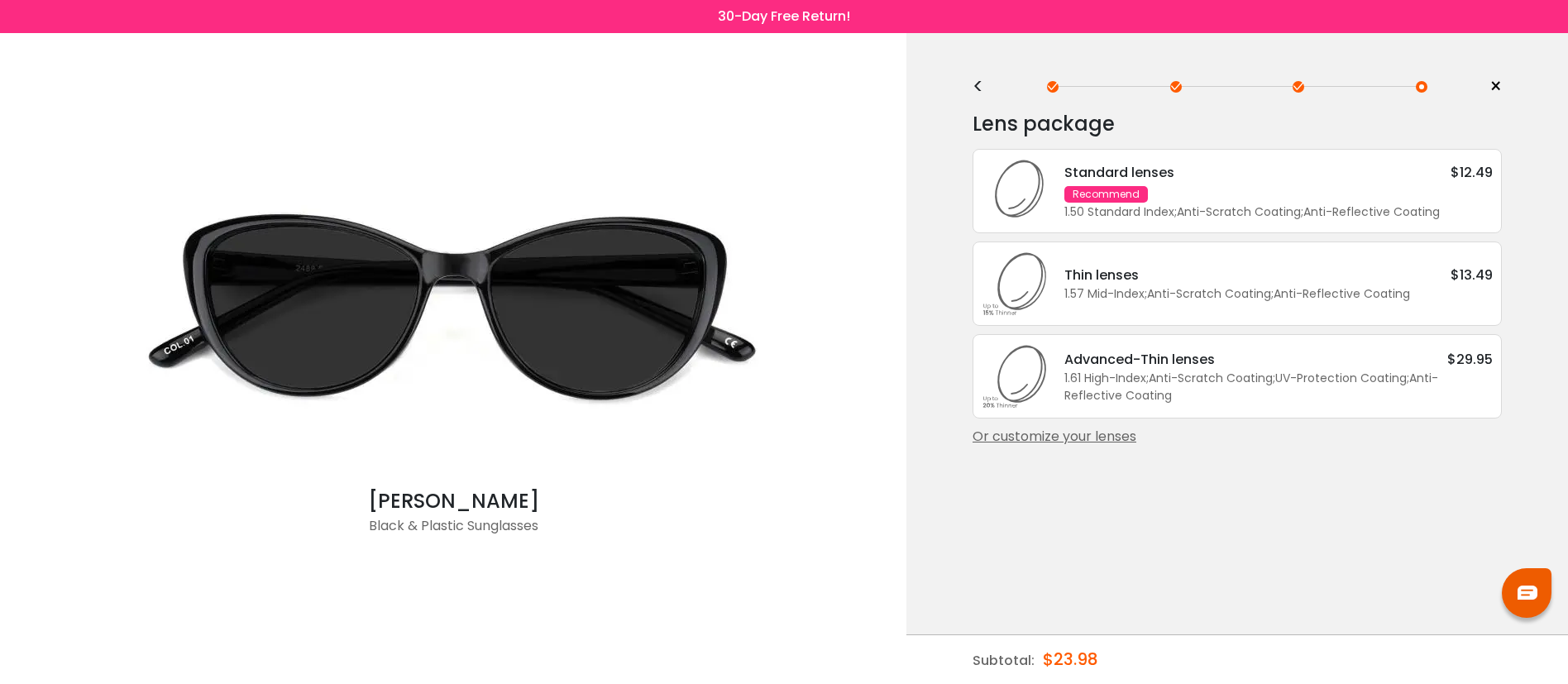
click at [1047, 446] on div "Or customize your lenses" at bounding box center [1237, 437] width 529 height 20
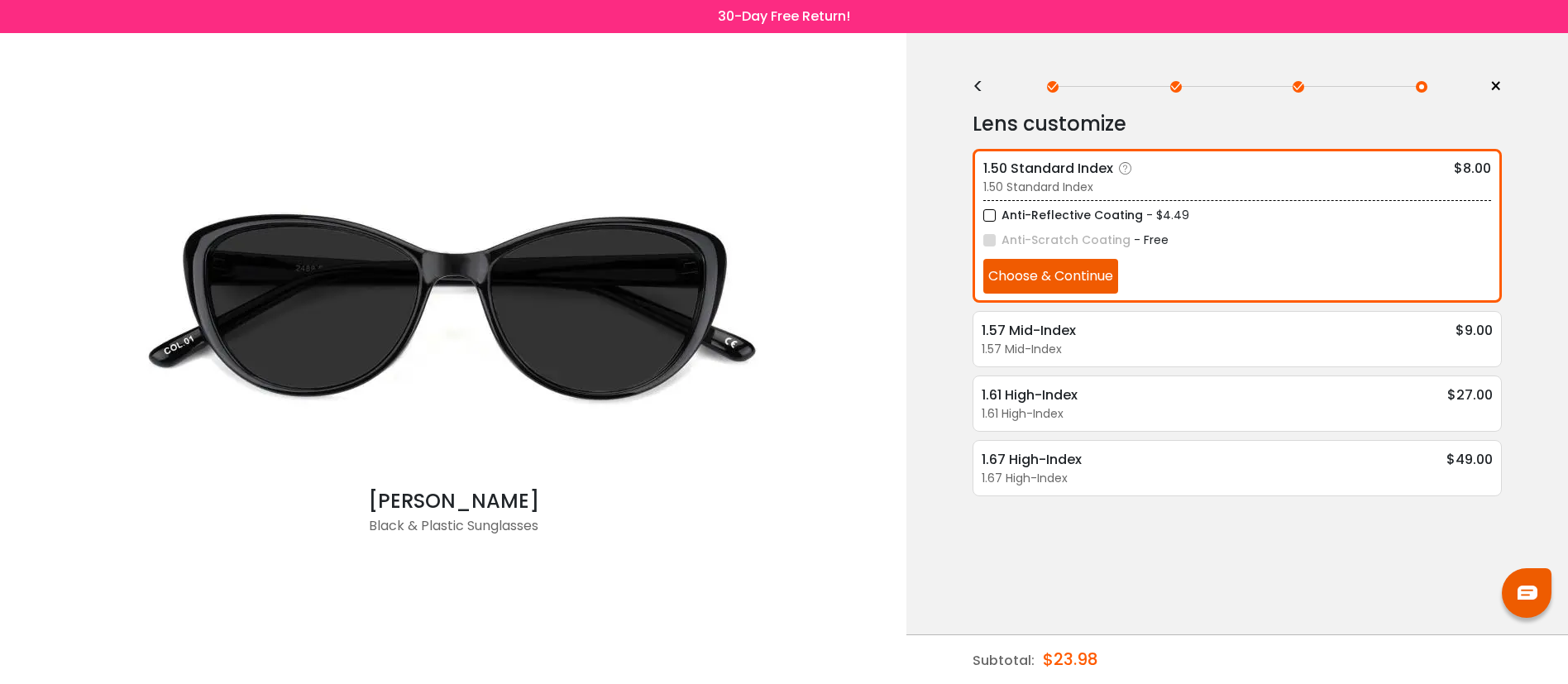
click at [1065, 267] on button "Choose & Continue" at bounding box center [1050, 276] width 135 height 34
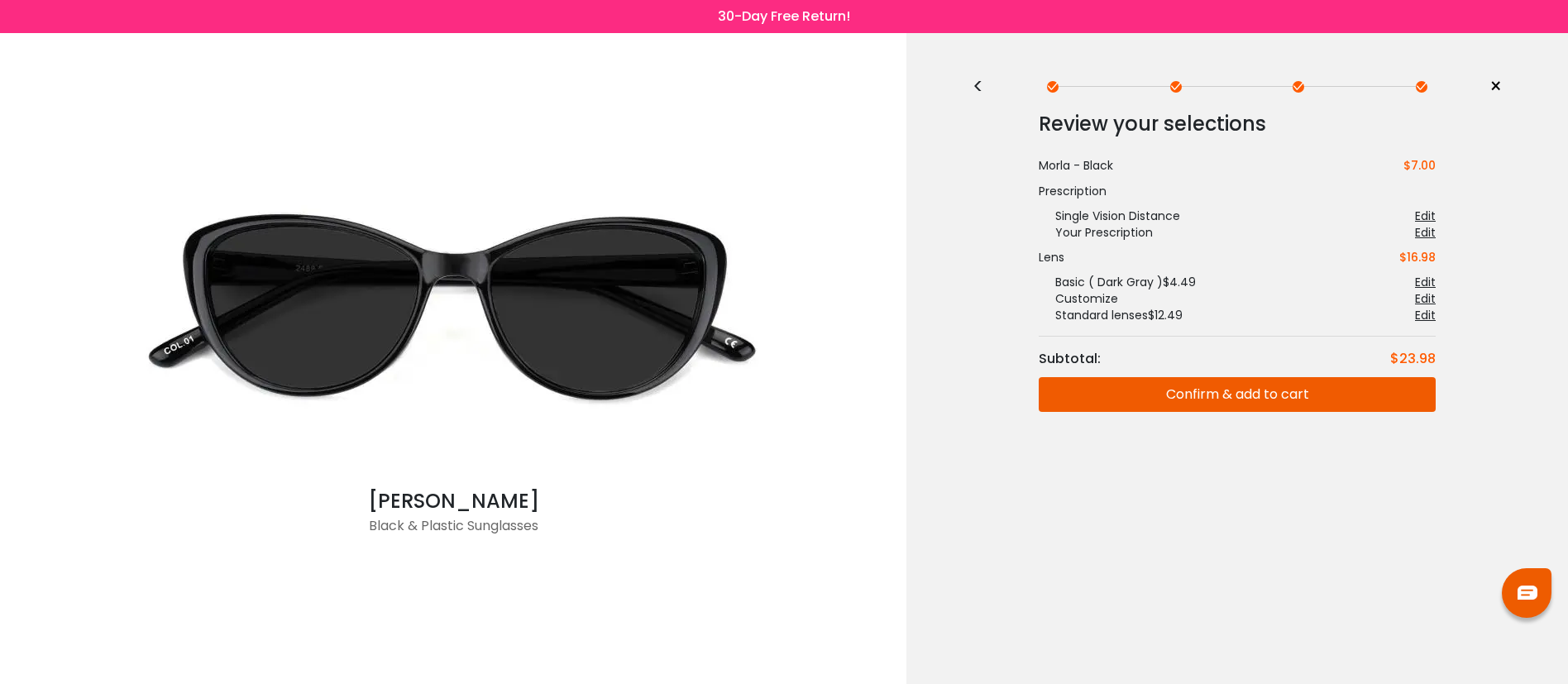
click at [977, 82] on div "<" at bounding box center [985, 87] width 25 height 13
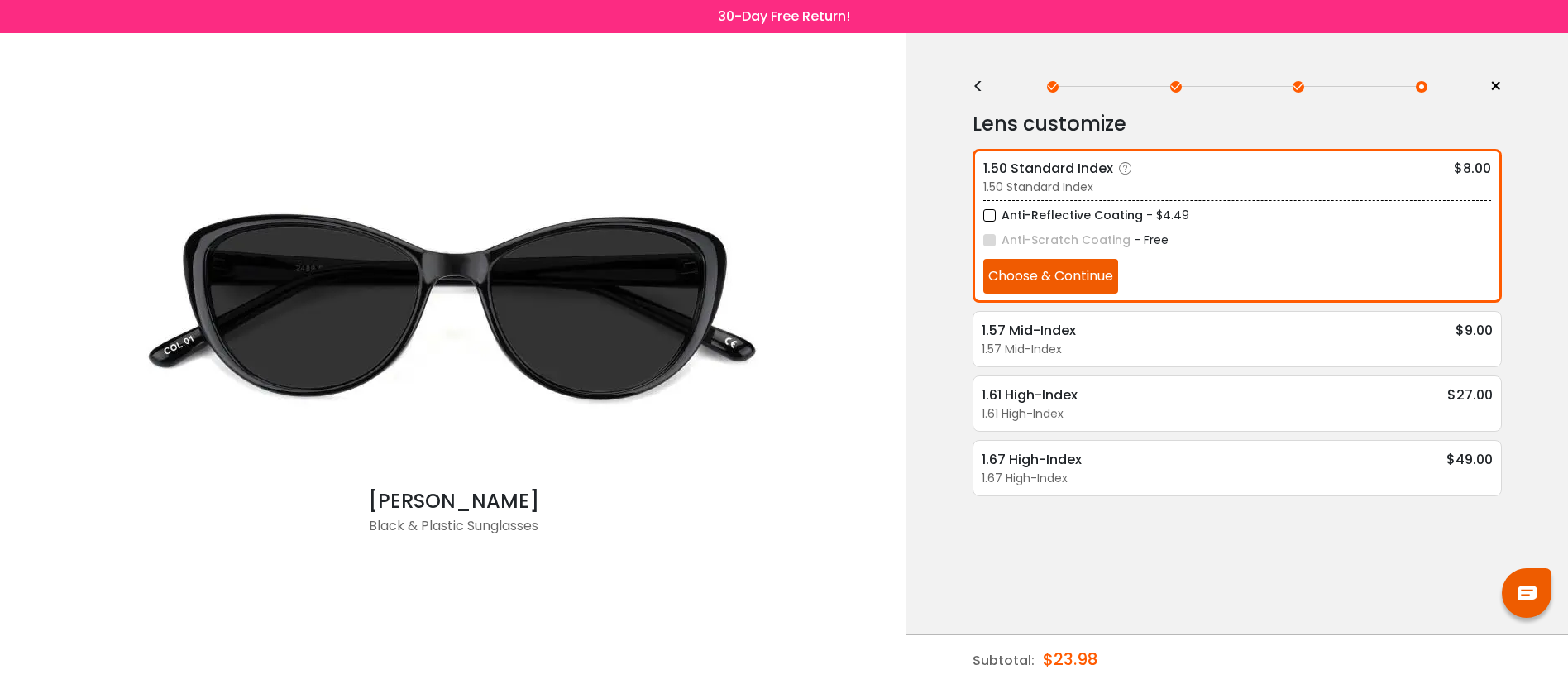
click at [1015, 209] on label "Anti-Reflective Coating" at bounding box center [1063, 215] width 159 height 21
click at [1037, 257] on div "Anti-Reflective Coating - $4.49 Anti-Scratch Coating - Free Choose & Continue" at bounding box center [1237, 247] width 508 height 93
click at [1040, 267] on button "Choose & Continue" at bounding box center [1050, 276] width 135 height 34
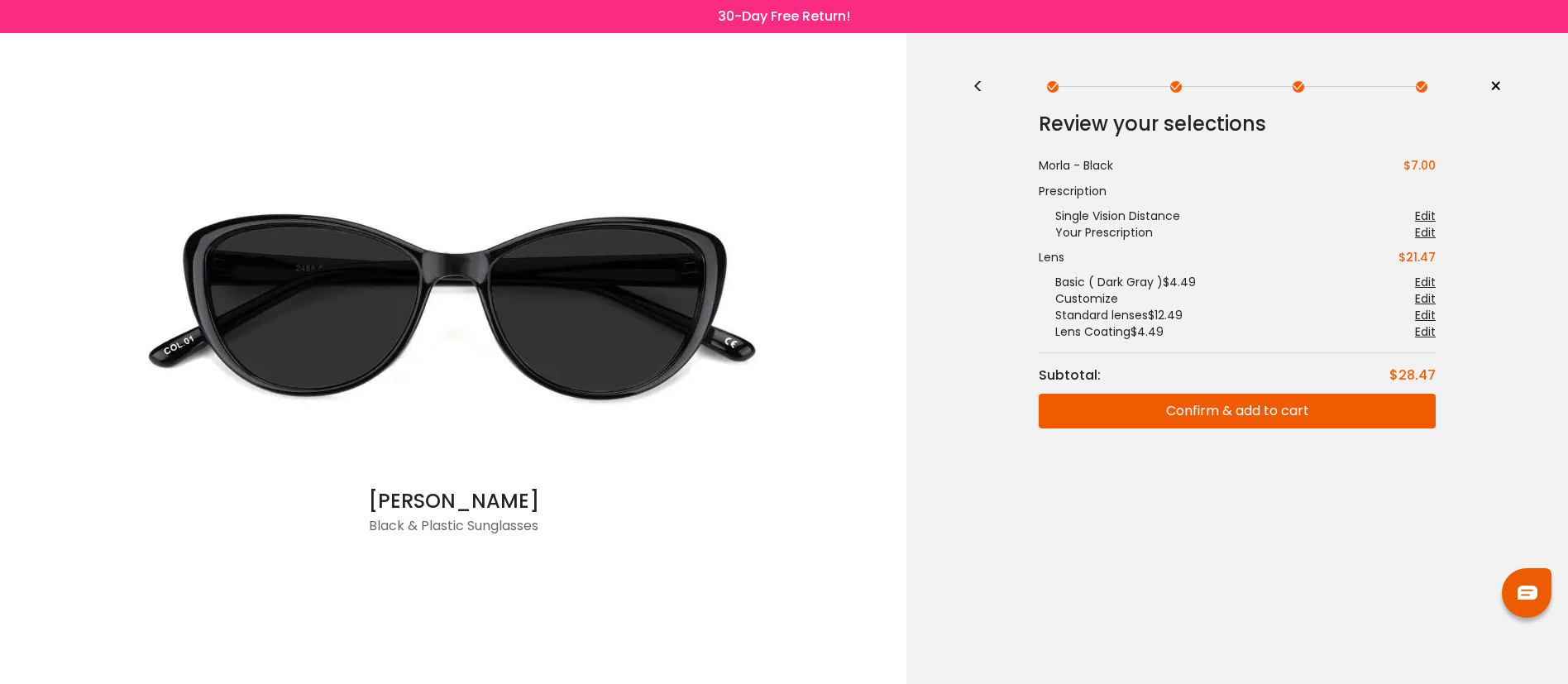
click at [979, 91] on div "<" at bounding box center [985, 87] width 25 height 13
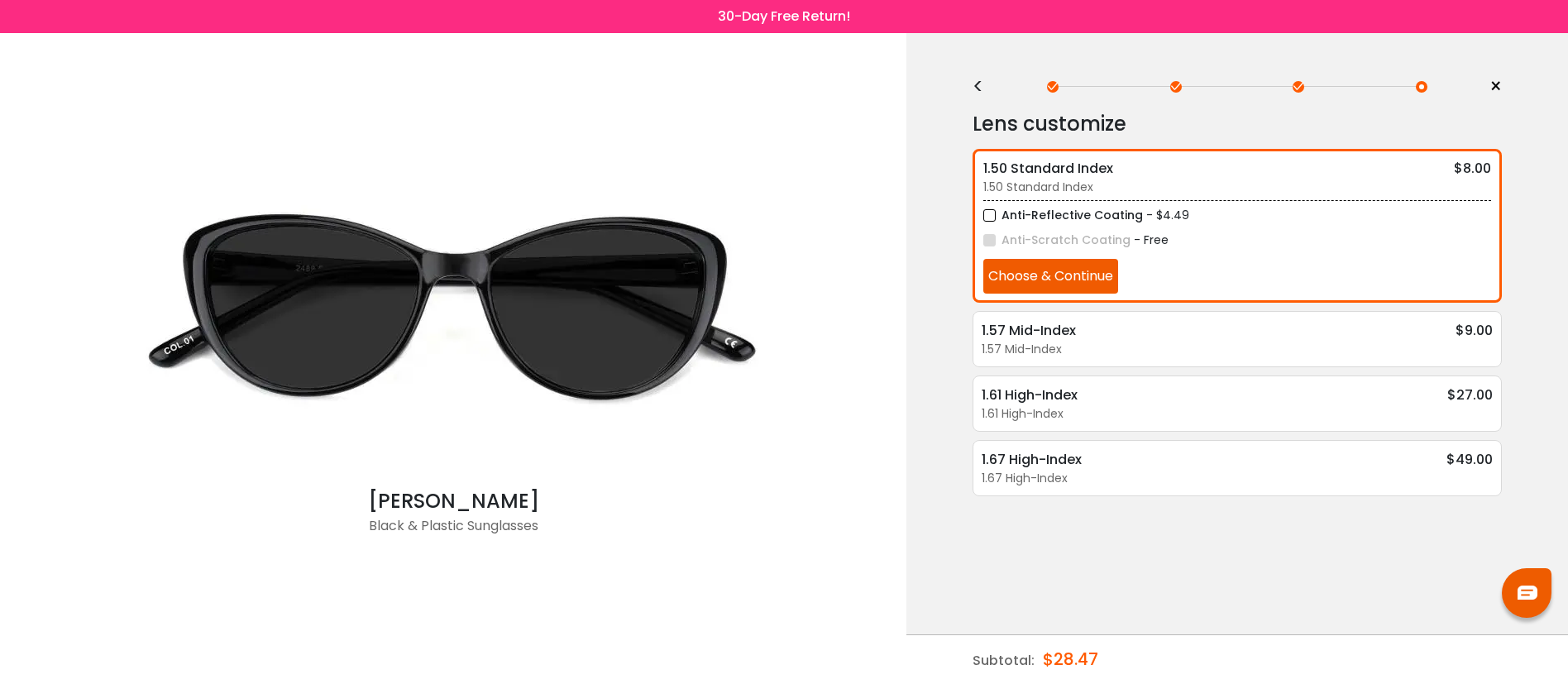
click at [978, 88] on div "<" at bounding box center [985, 87] width 25 height 13
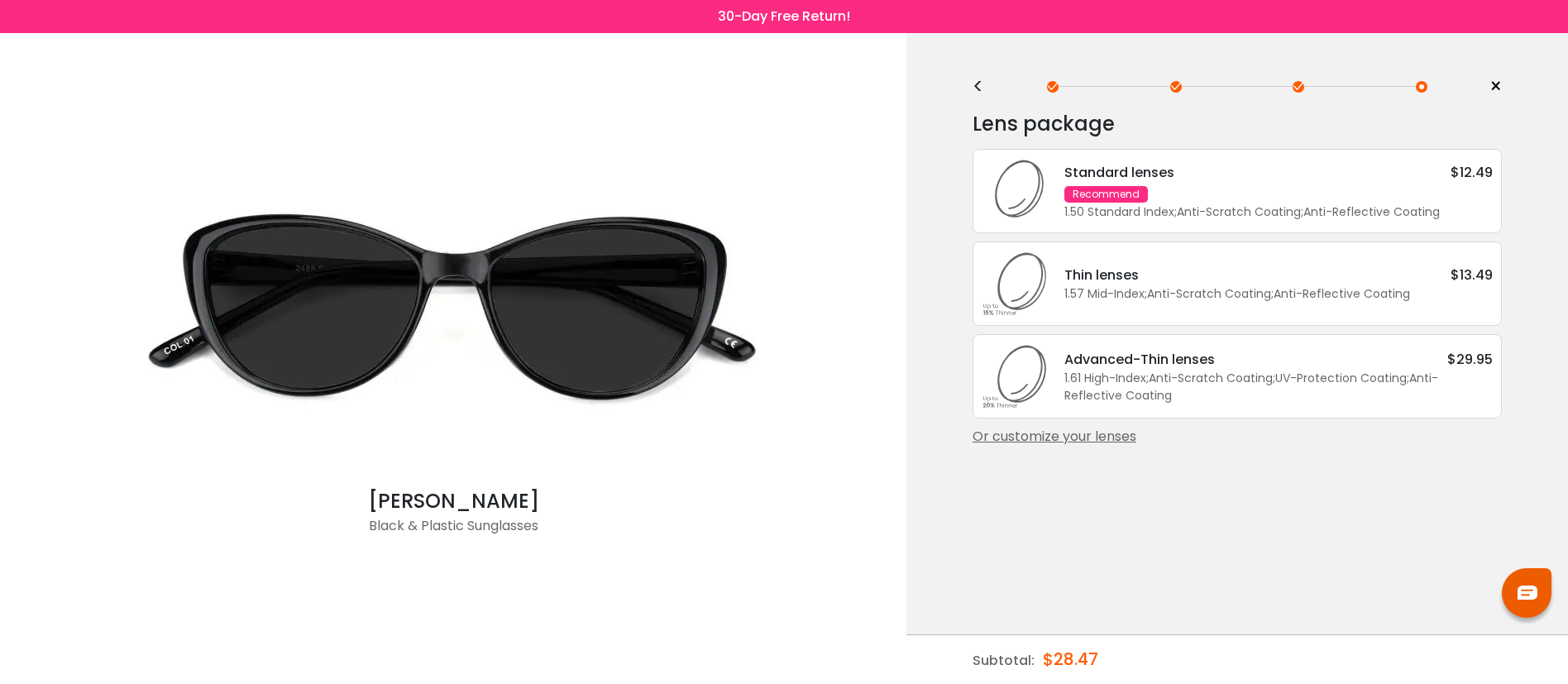
click at [1180, 188] on div "Standard lenses $12.49 Recommend 1.50 Standard Index ; Anti-Scratch Coating ; A…" at bounding box center [1270, 191] width 445 height 59
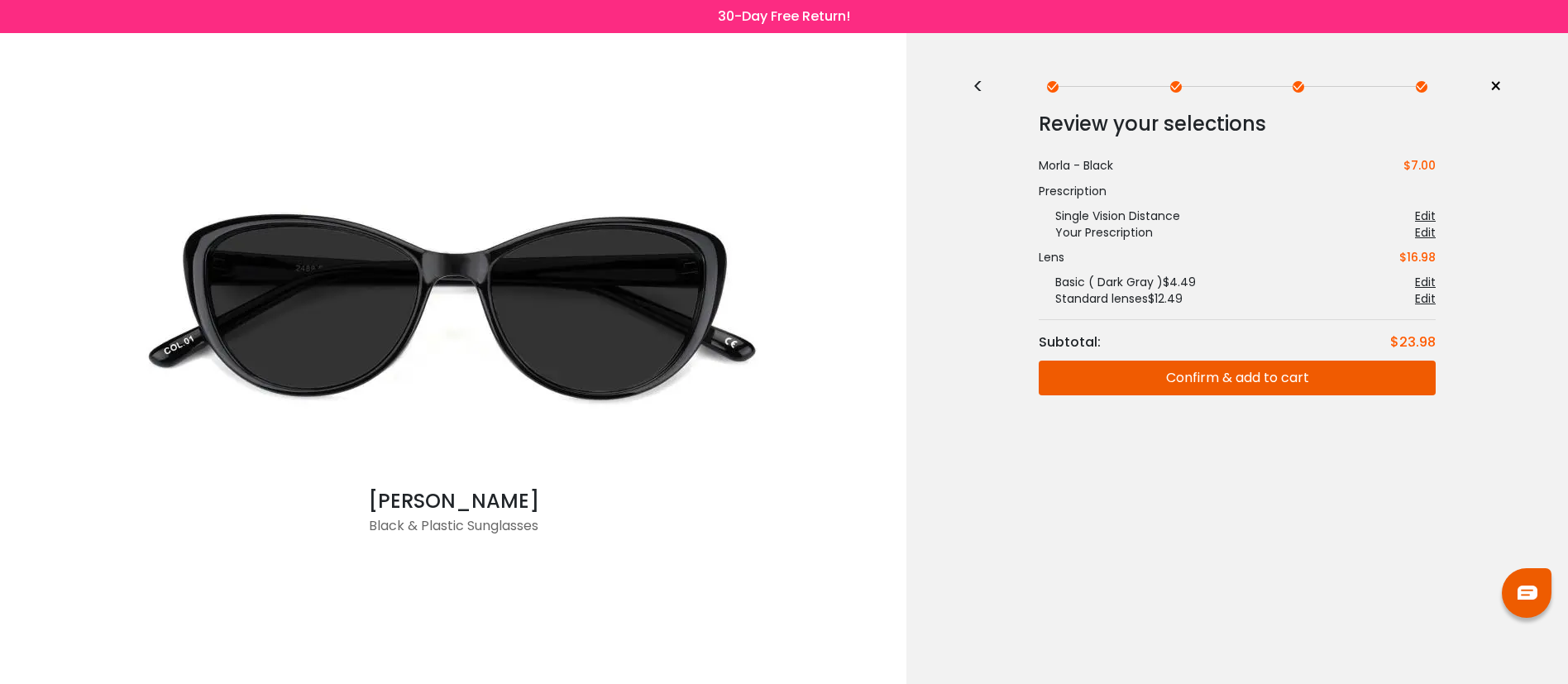
click at [1206, 375] on button "Confirm & add to cart" at bounding box center [1237, 378] width 397 height 34
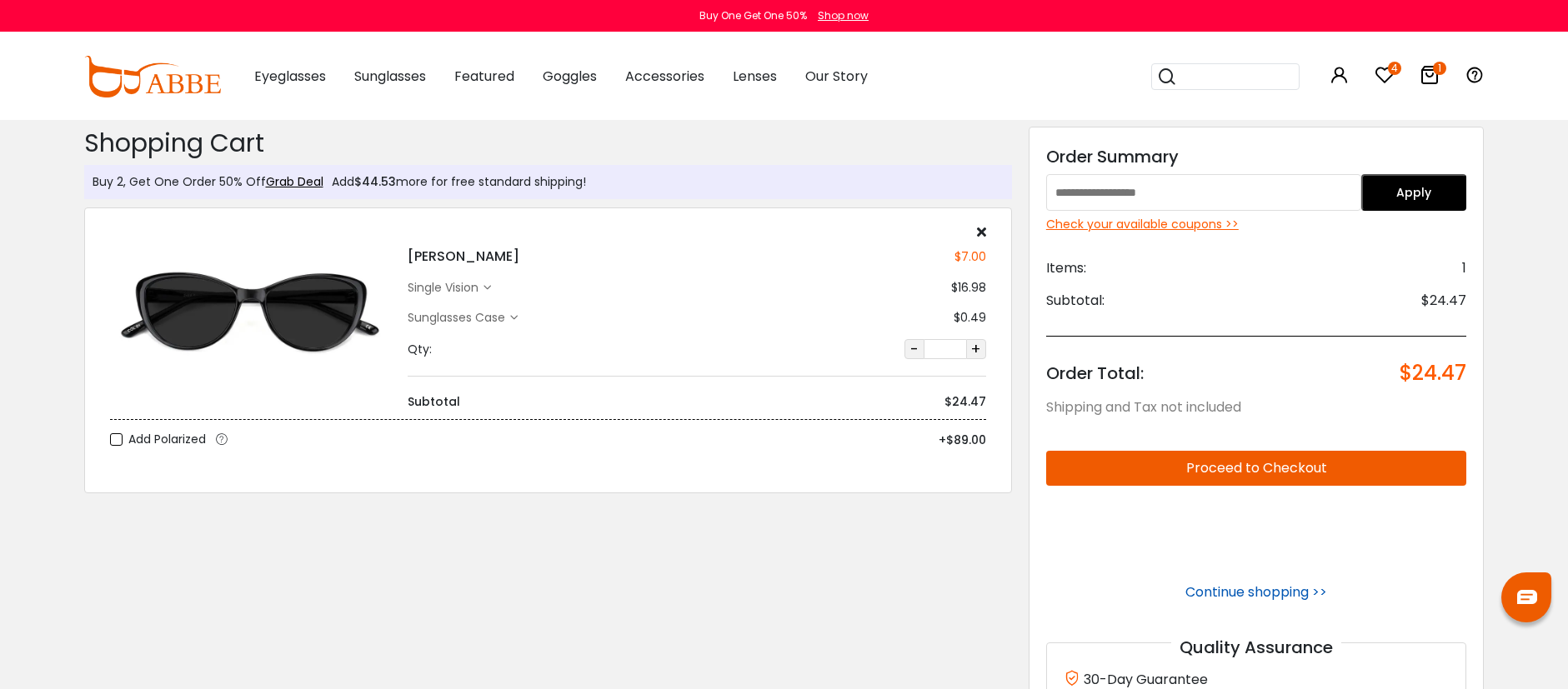
scroll to position [339, 0]
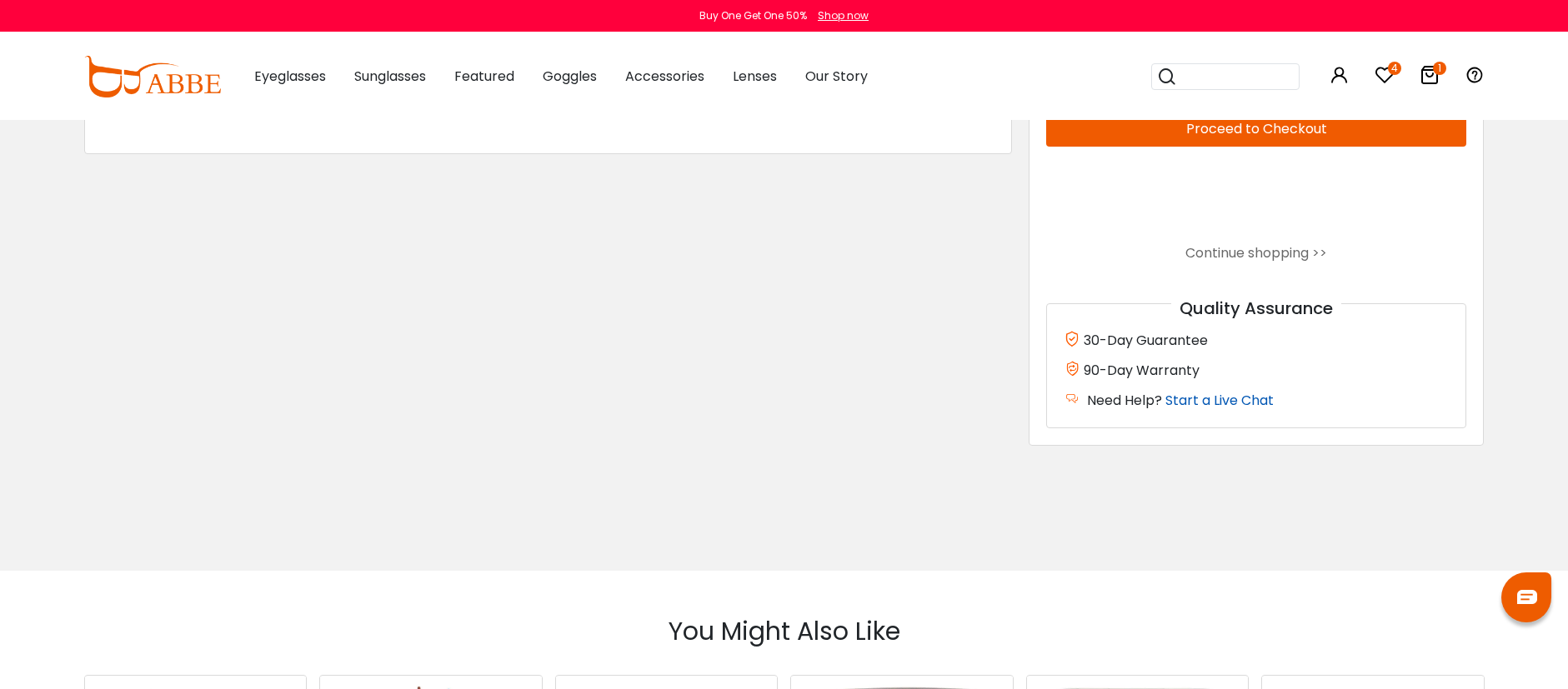
click at [1254, 396] on link "Start a Live Chat" at bounding box center [1220, 400] width 108 height 19
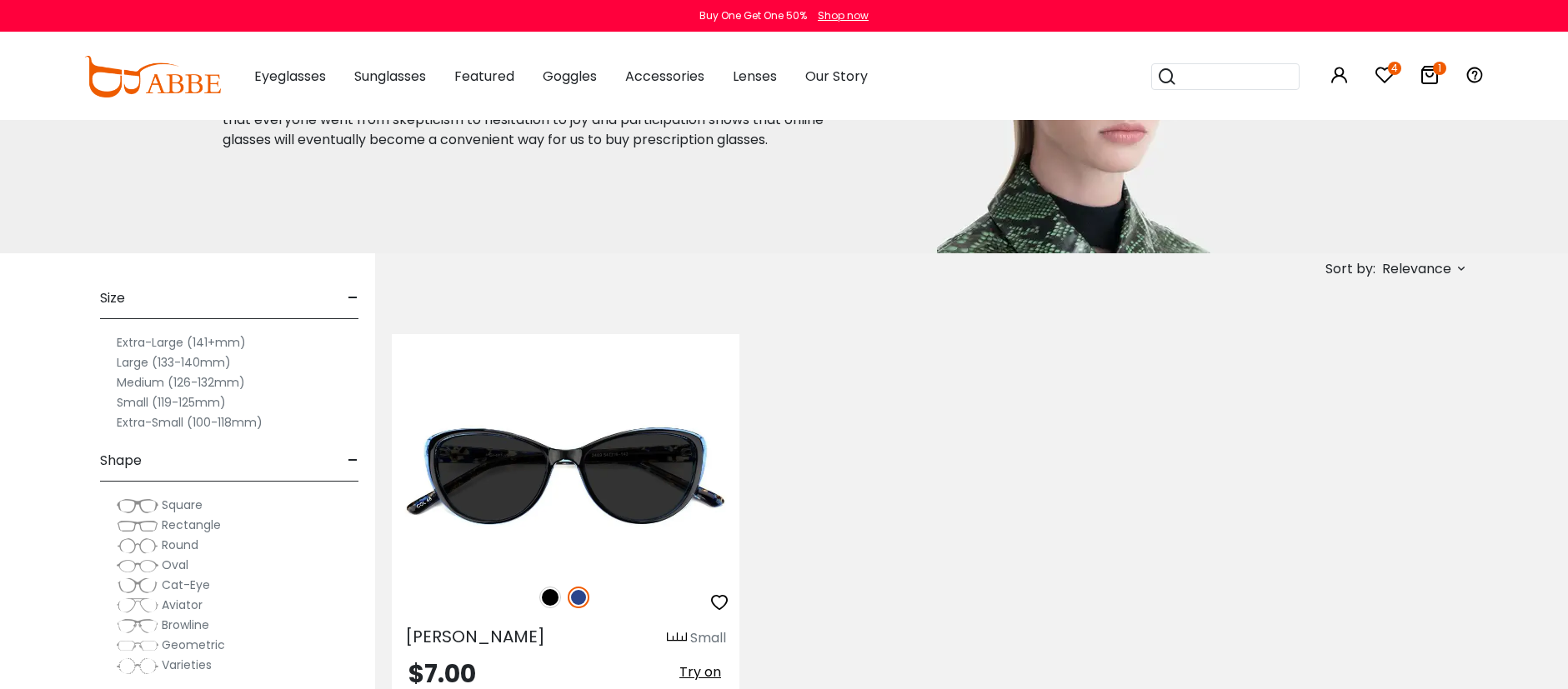
scroll to position [344, 0]
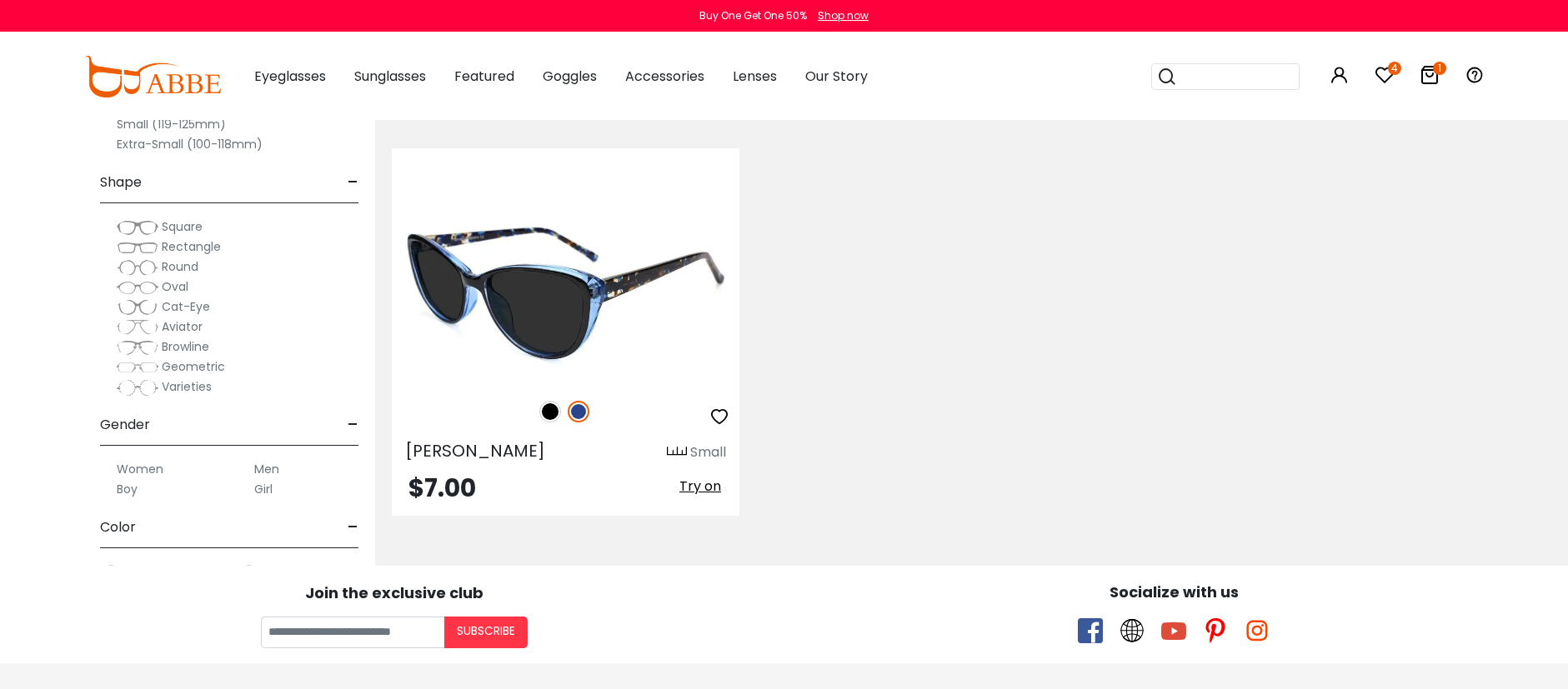
click at [615, 286] on img at bounding box center [565, 295] width 348 height 174
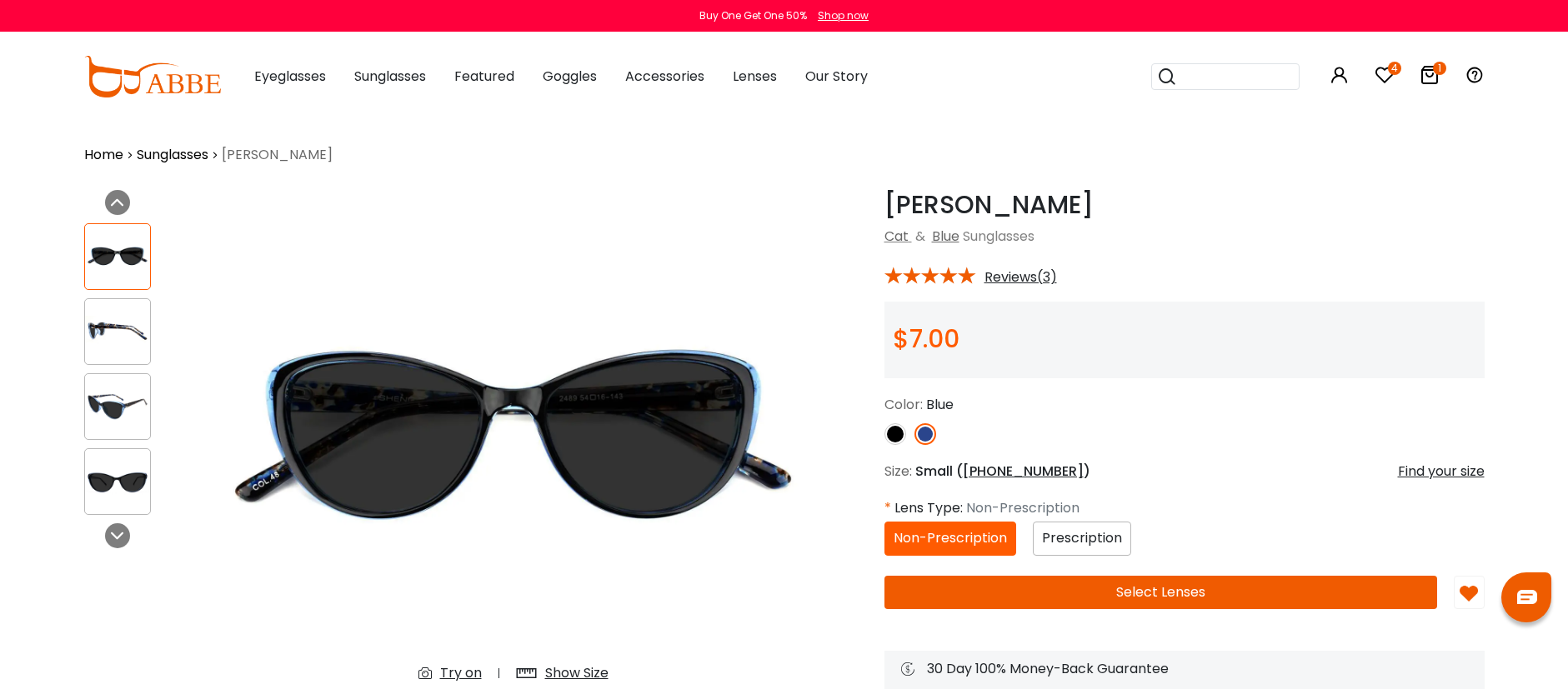
click at [1077, 542] on span "Prescription" at bounding box center [1082, 538] width 80 height 19
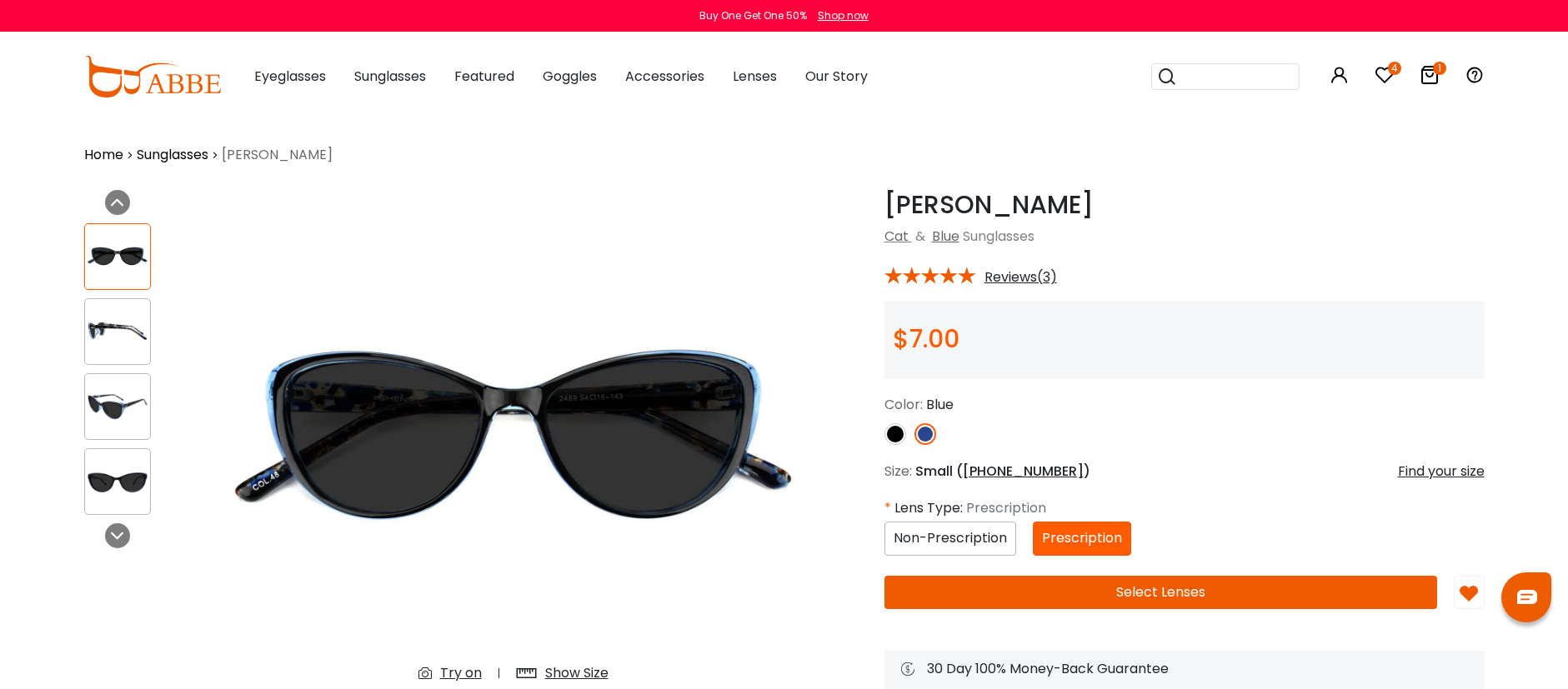
click at [1123, 589] on button "Select Lenses" at bounding box center [1161, 592] width 553 height 33
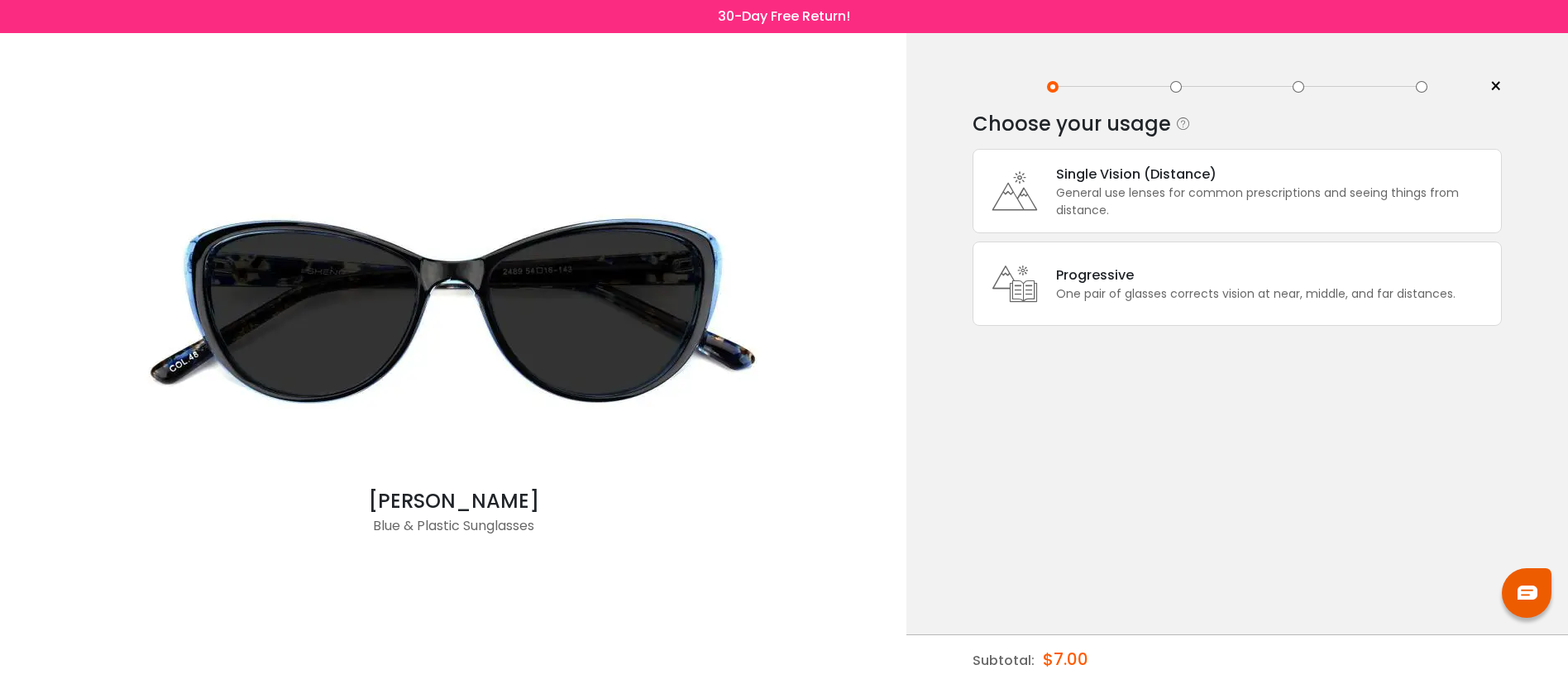
click at [1110, 175] on div "Single Vision (Distance)" at bounding box center [1274, 174] width 436 height 21
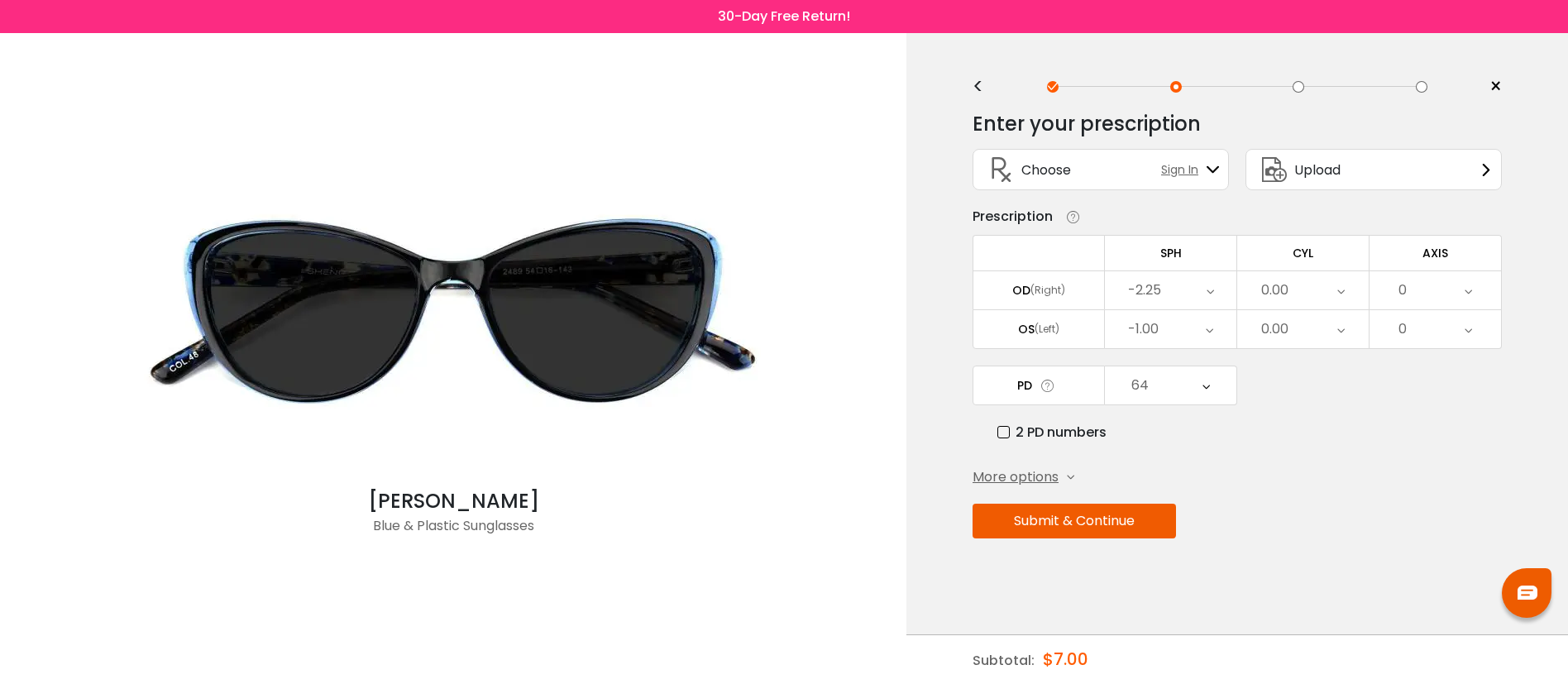
click at [1071, 525] on button "Submit & Continue" at bounding box center [1074, 520] width 203 height 34
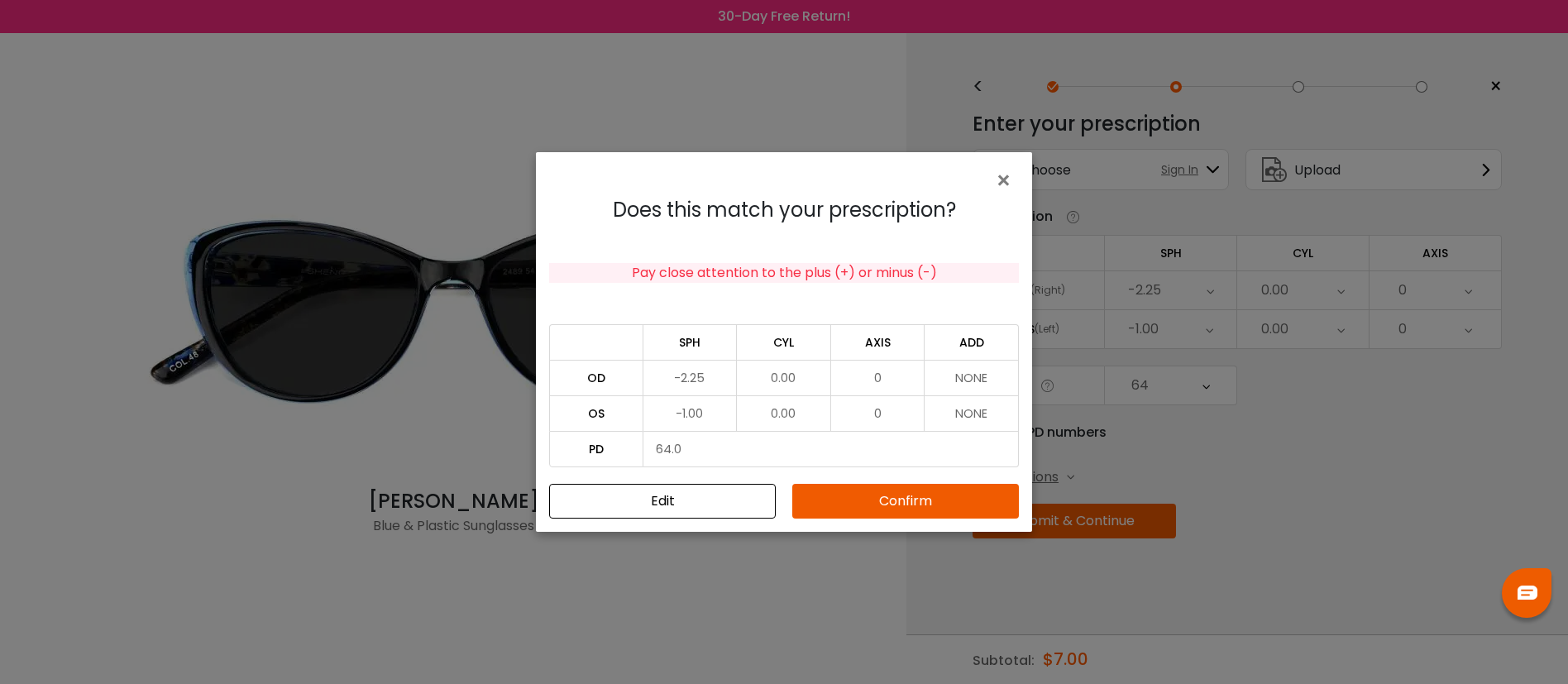
click at [943, 492] on button "Confirm" at bounding box center [905, 501] width 227 height 34
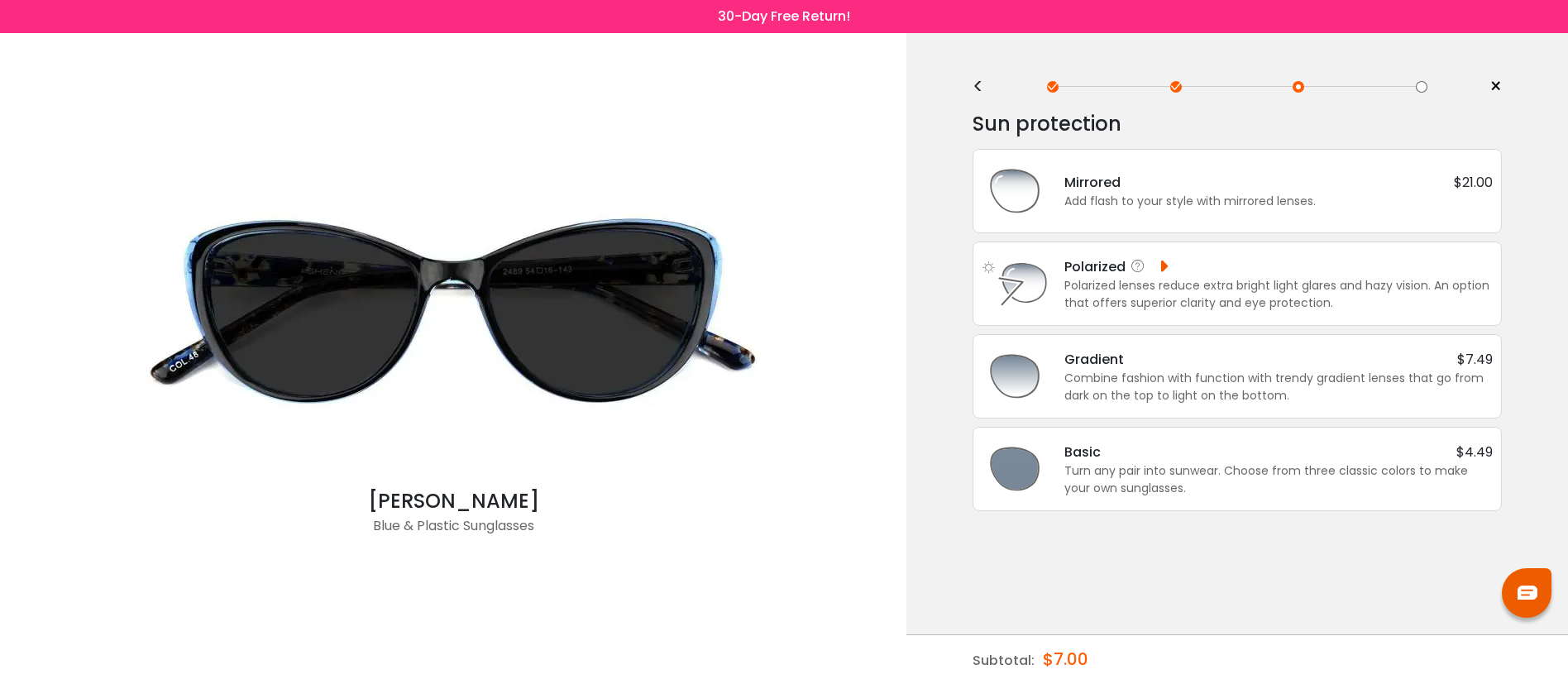
click at [1190, 285] on div "Polarized lenses reduce extra bright light glares and hazy vision. An option th…" at bounding box center [1279, 294] width 429 height 34
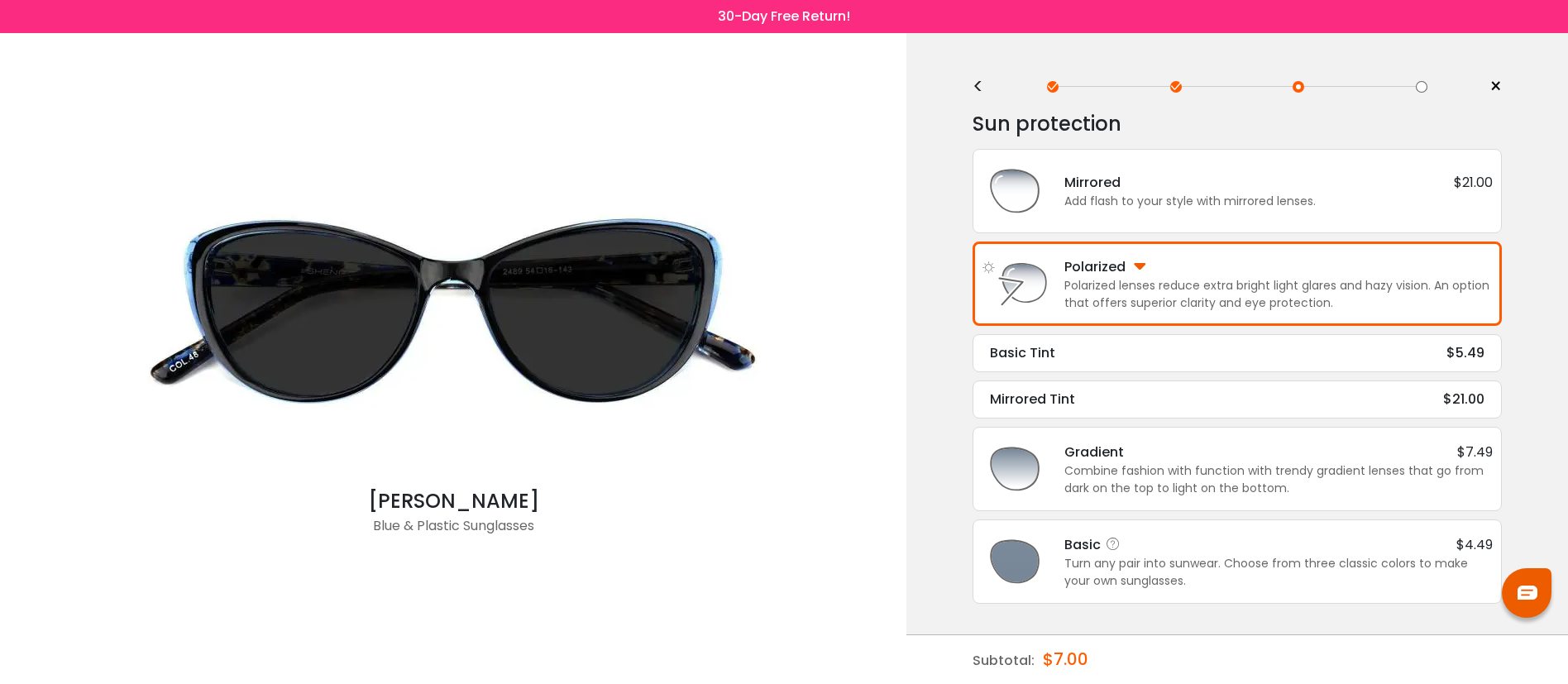
click at [1170, 569] on div "Turn any pair into sunwear. Choose from three classic colors to make your own s…" at bounding box center [1279, 572] width 429 height 34
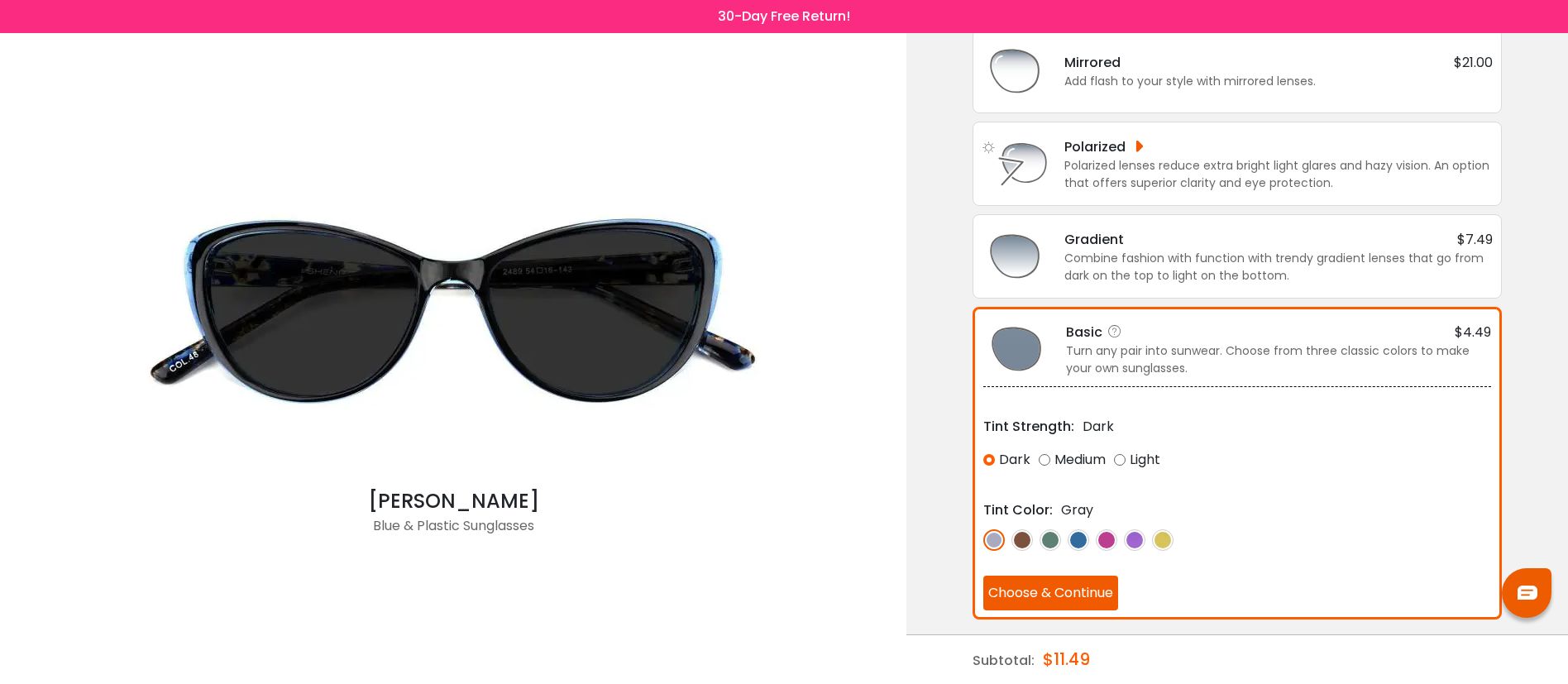
scroll to position [122, 0]
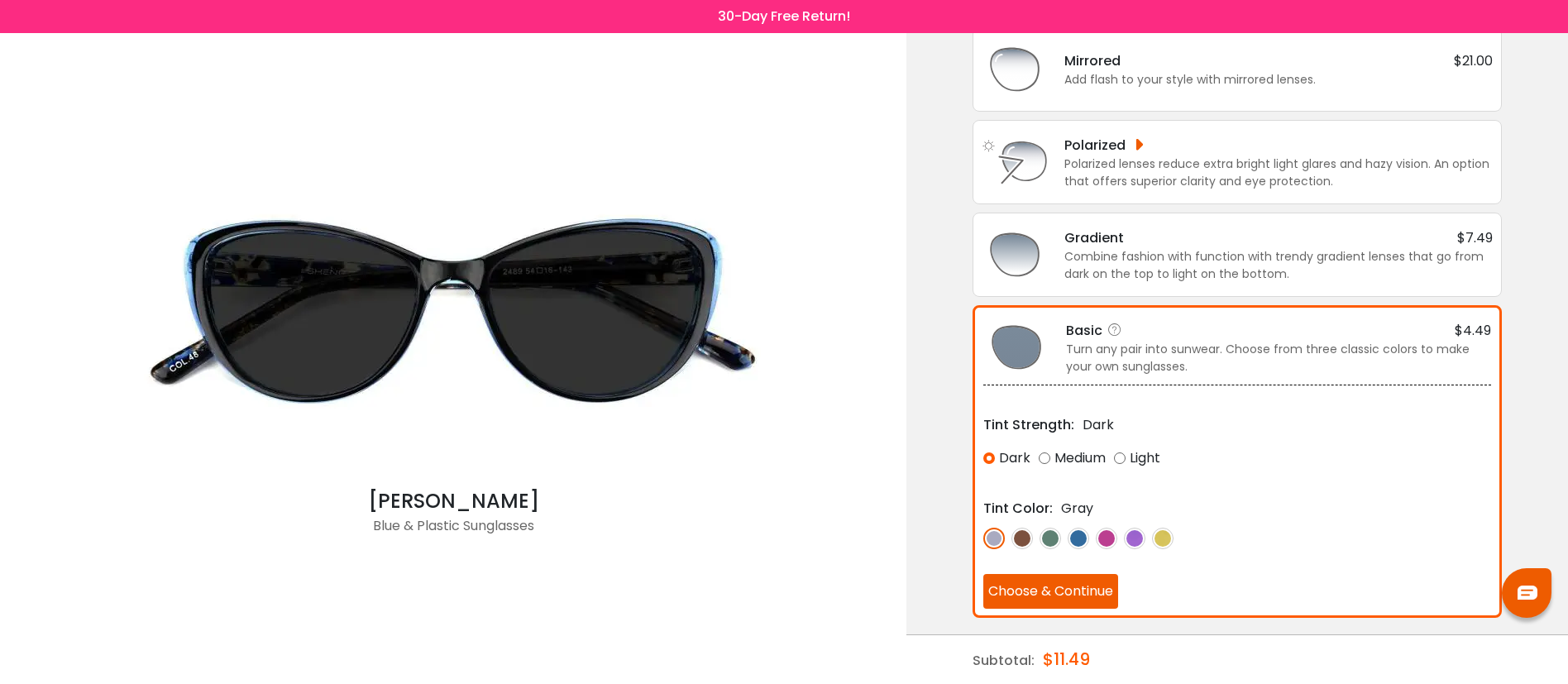
click at [1039, 593] on button "Choose & Continue" at bounding box center [1050, 591] width 135 height 34
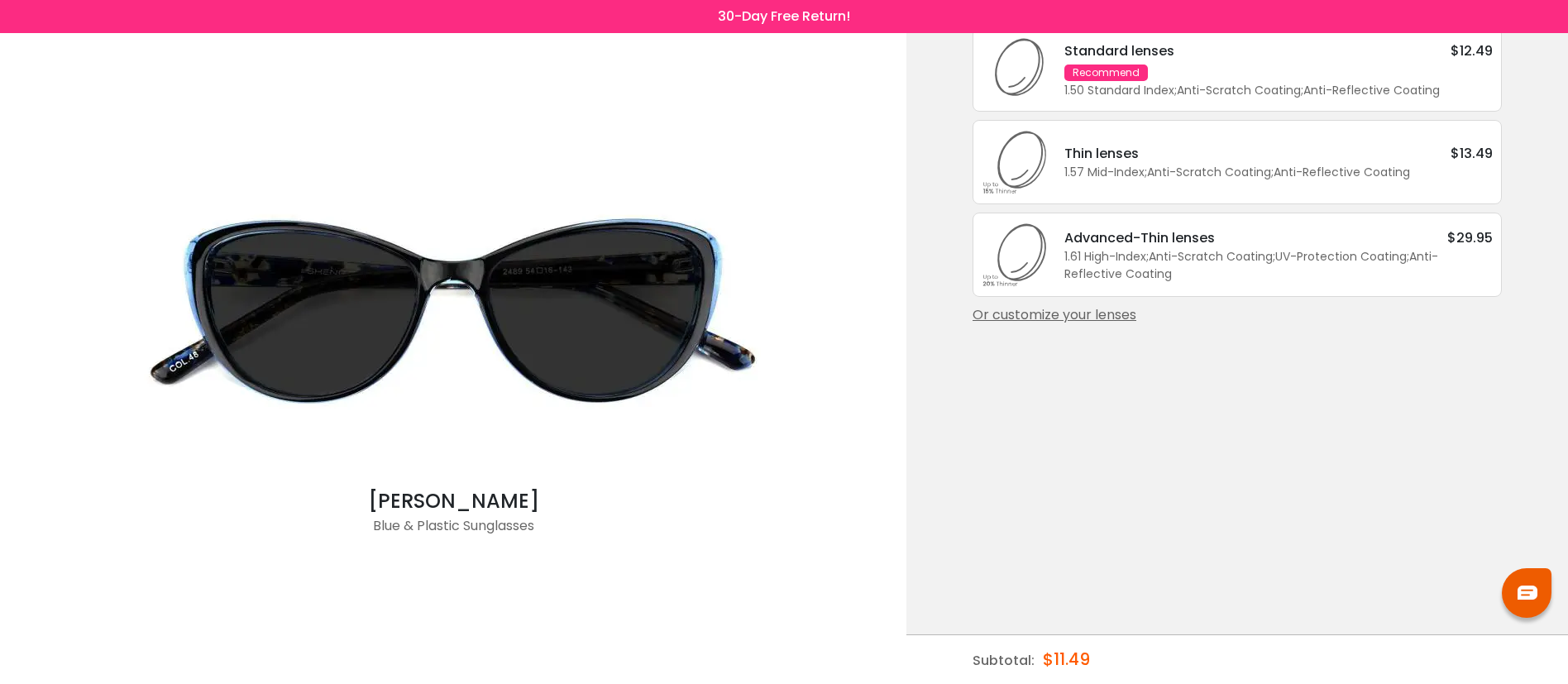
scroll to position [0, 0]
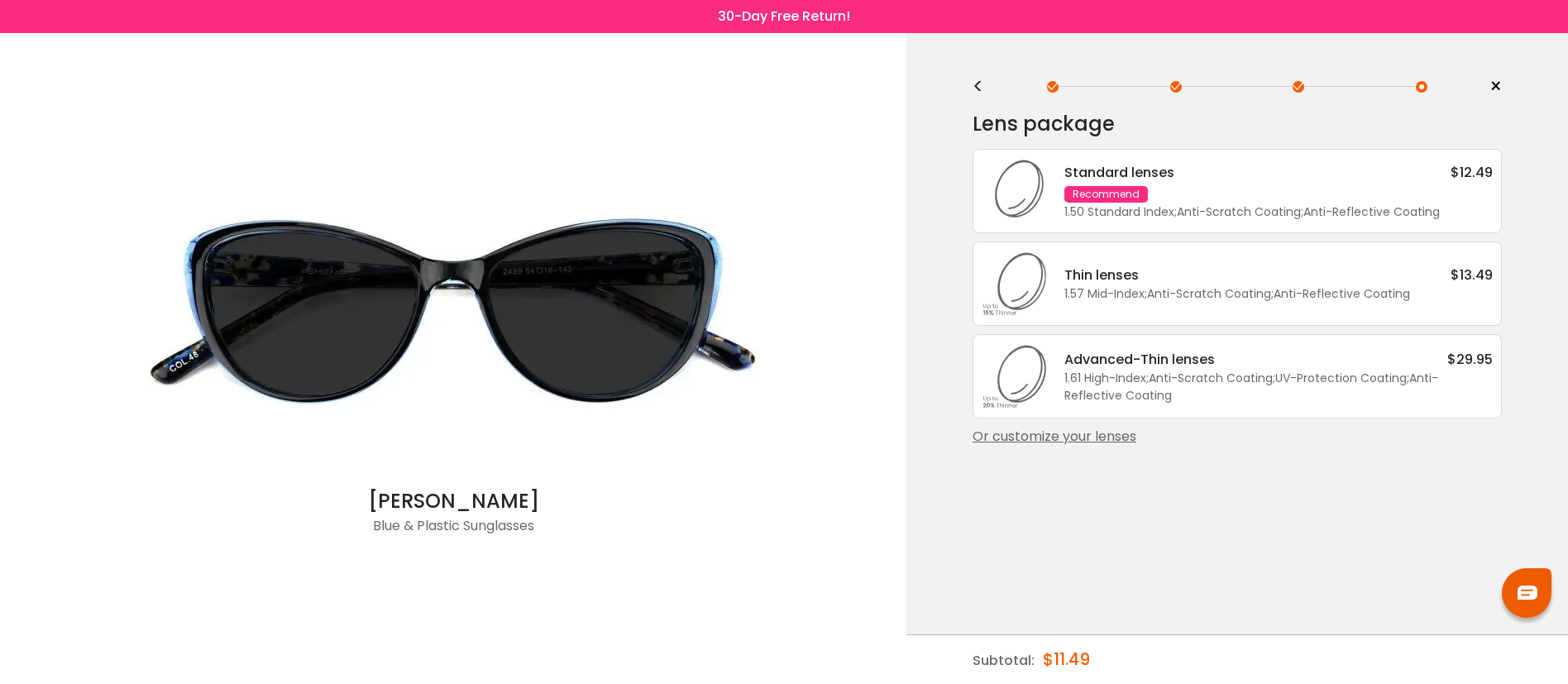
click at [1159, 204] on div "Standard lenses $12.49 Recommend 1.50 Standard Index ; Anti-Scratch Coating ; A…" at bounding box center [1270, 191] width 445 height 59
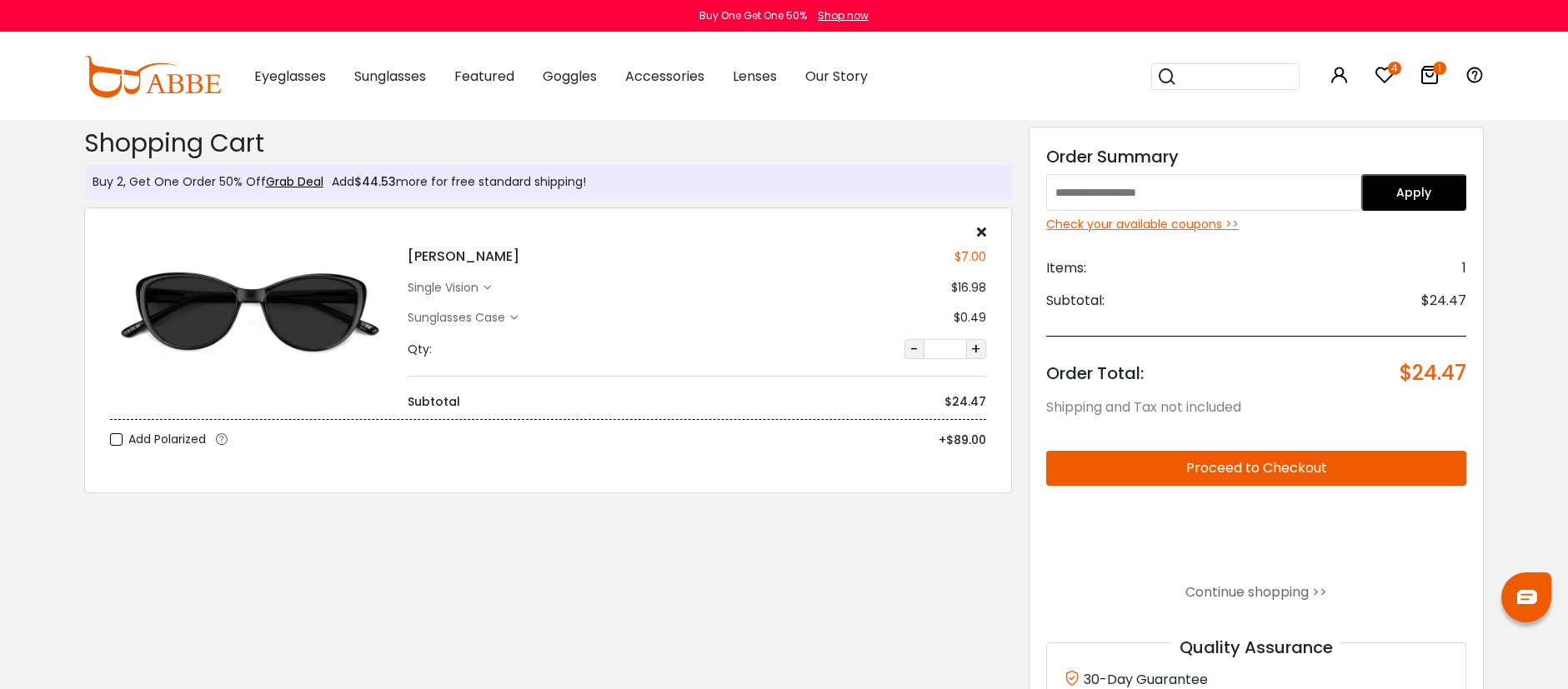
click at [1193, 226] on div "Check your available coupons >>" at bounding box center [1257, 224] width 421 height 18
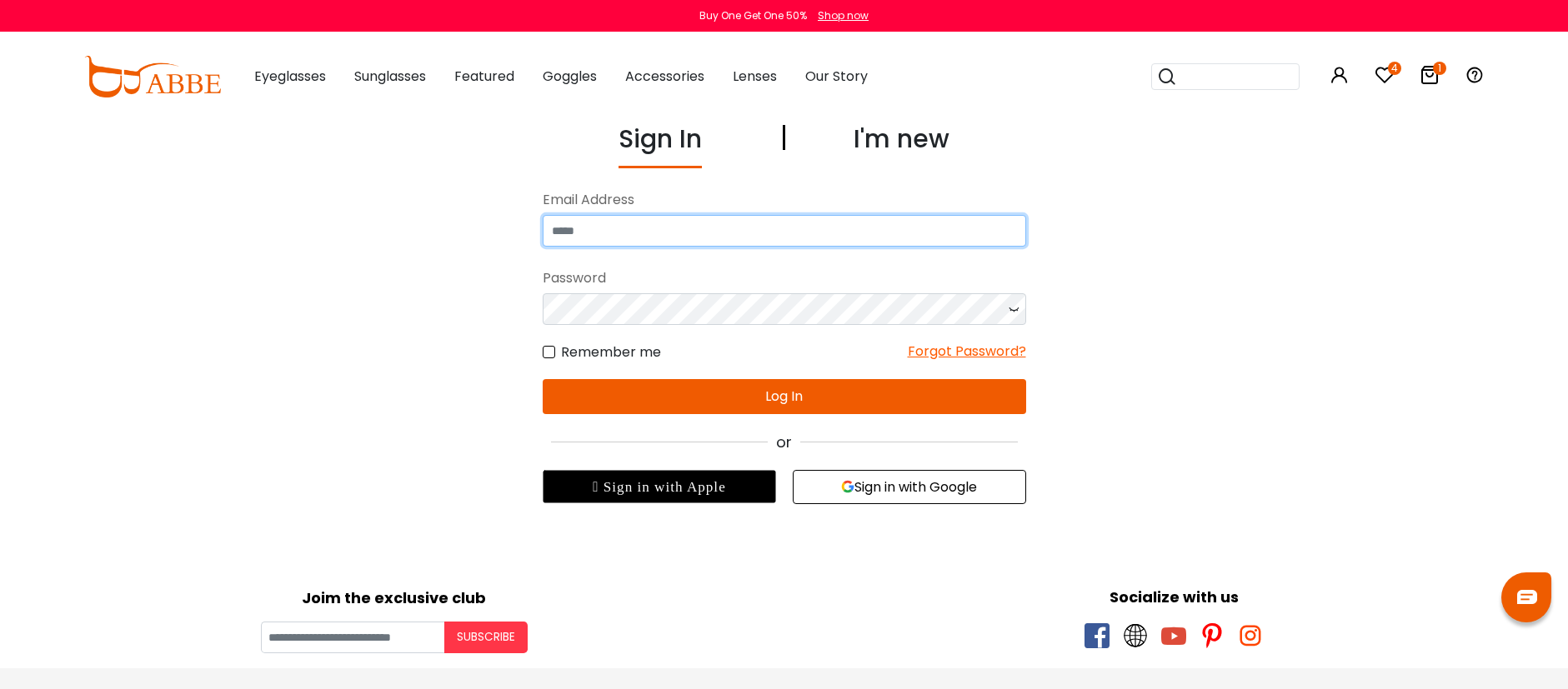
click at [860, 231] on input "email" at bounding box center [785, 230] width 484 height 31
type input "**********"
click at [929, 350] on div "Forgot Password?" at bounding box center [967, 352] width 118 height 21
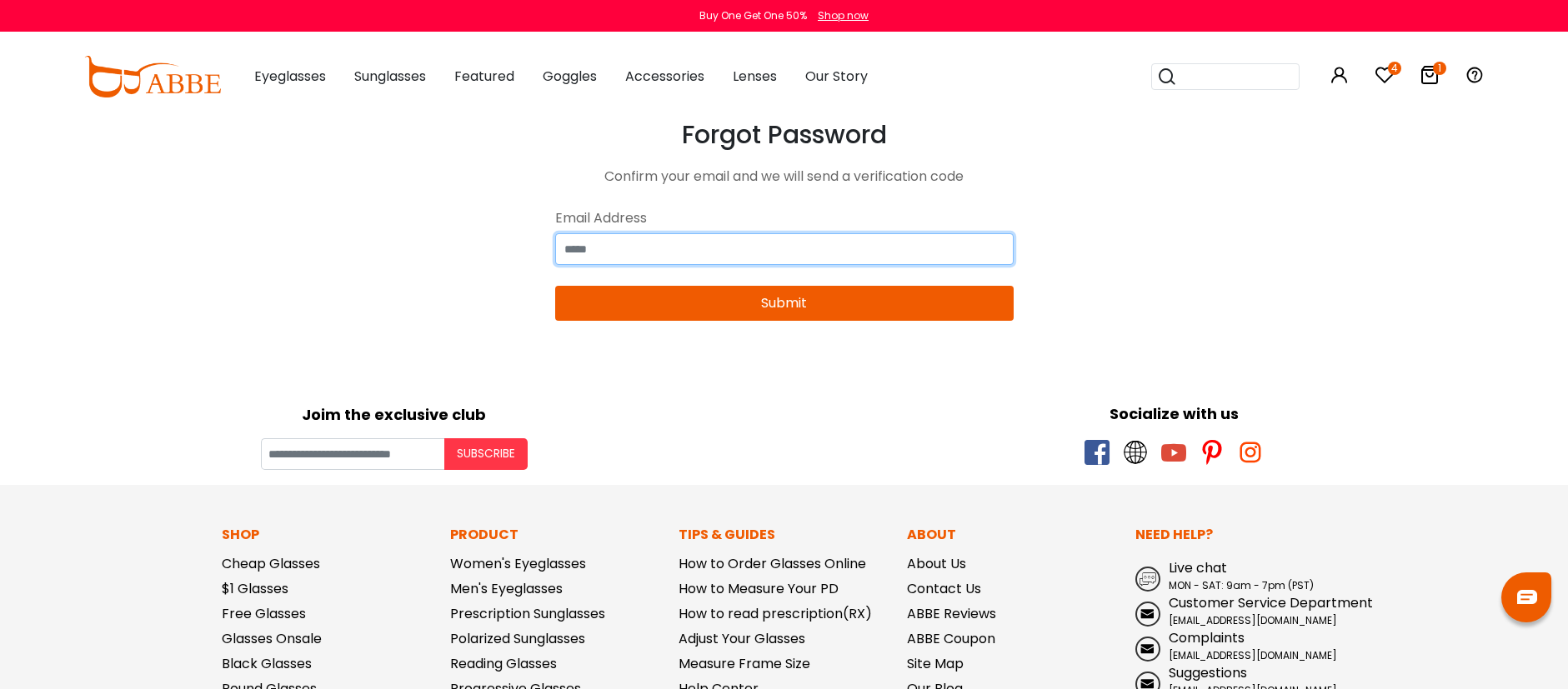
click at [873, 243] on input "email" at bounding box center [785, 249] width 458 height 31
type input "**********"
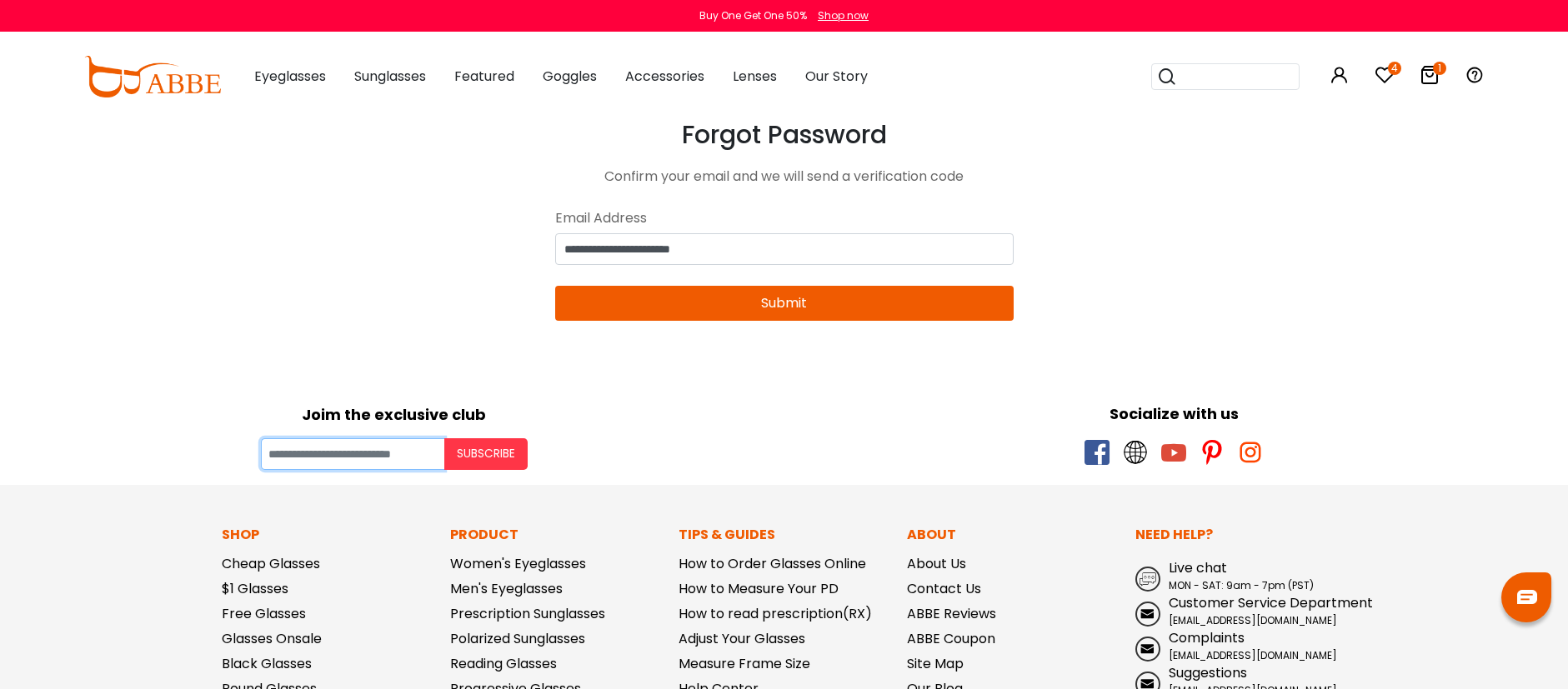
type input "**********"
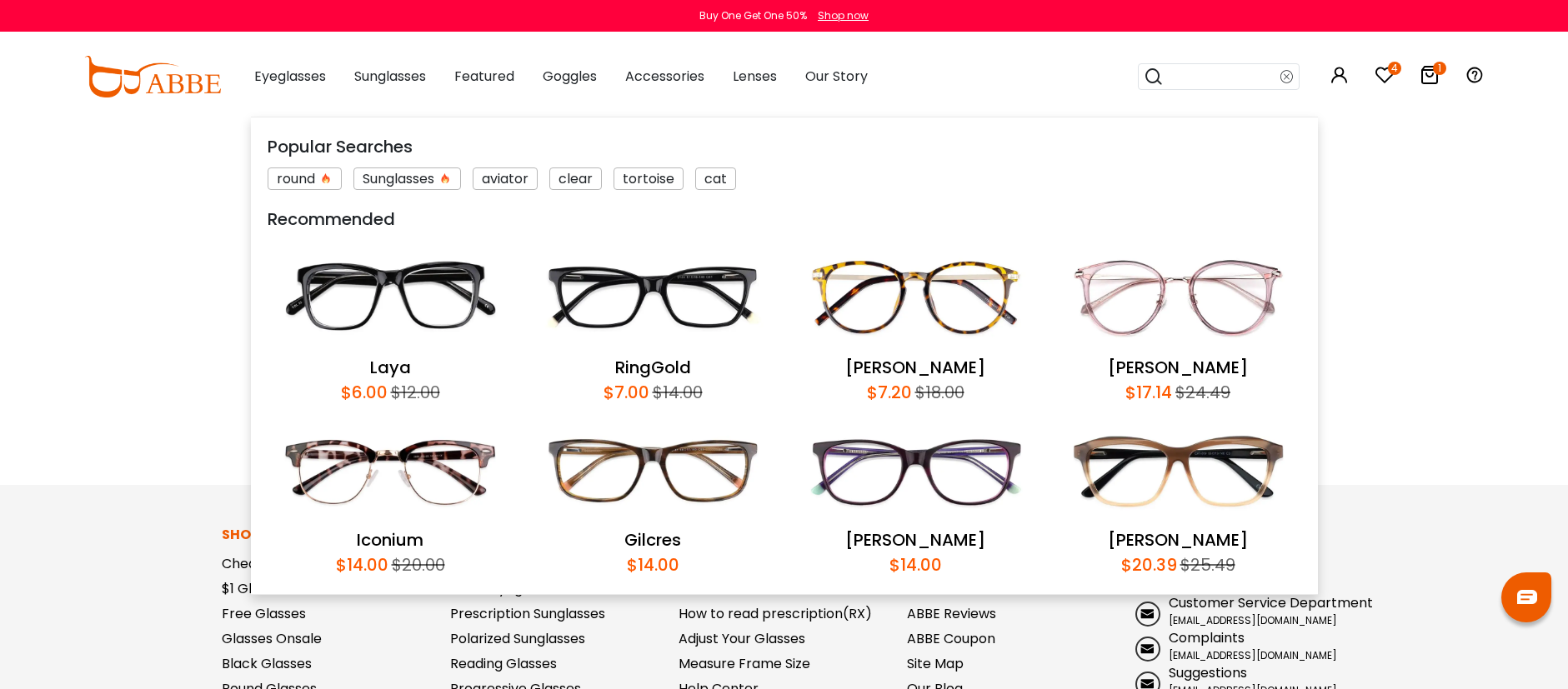
click at [1343, 285] on body "Eyeglasses Thanks for your subscription Please use coupon code " NEWCOMER " to …" at bounding box center [784, 599] width 1568 height 958
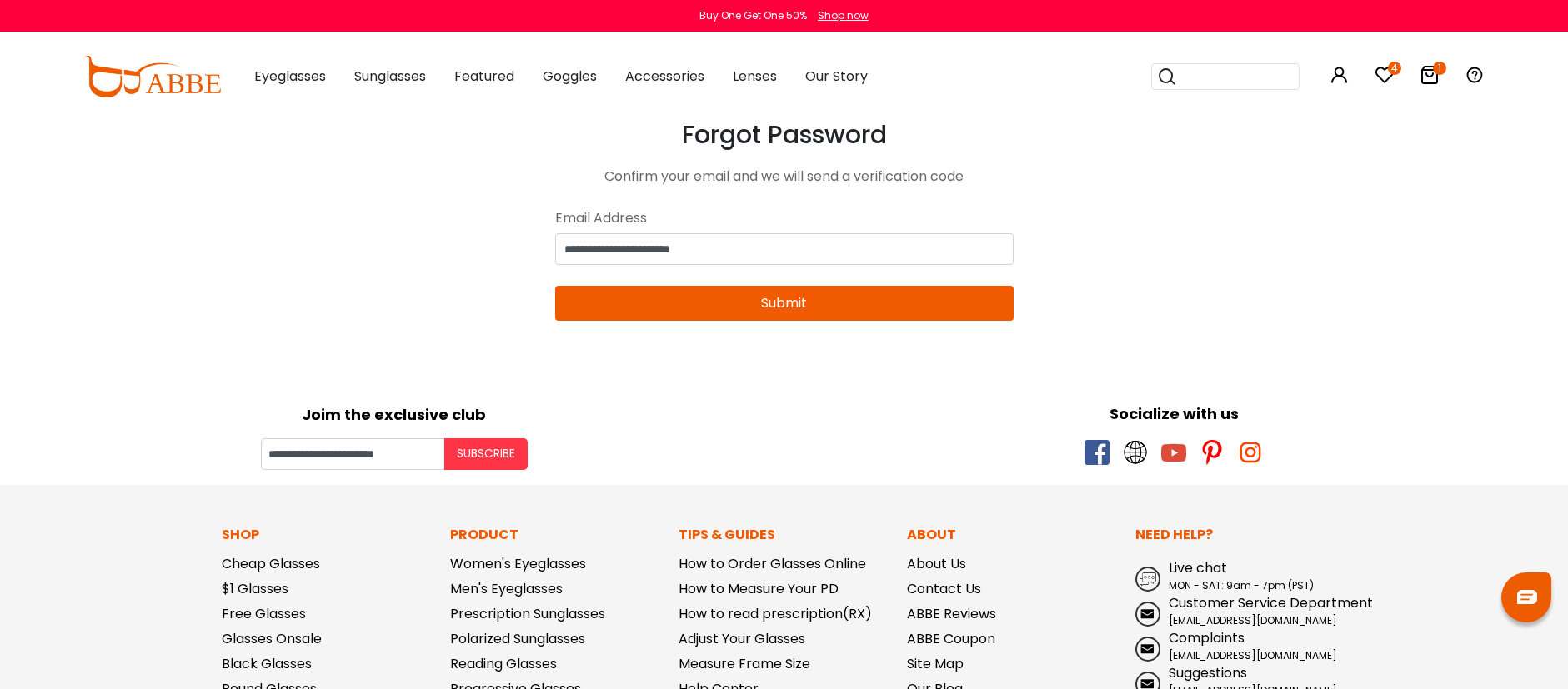
click at [800, 309] on button "Submit" at bounding box center [785, 303] width 458 height 35
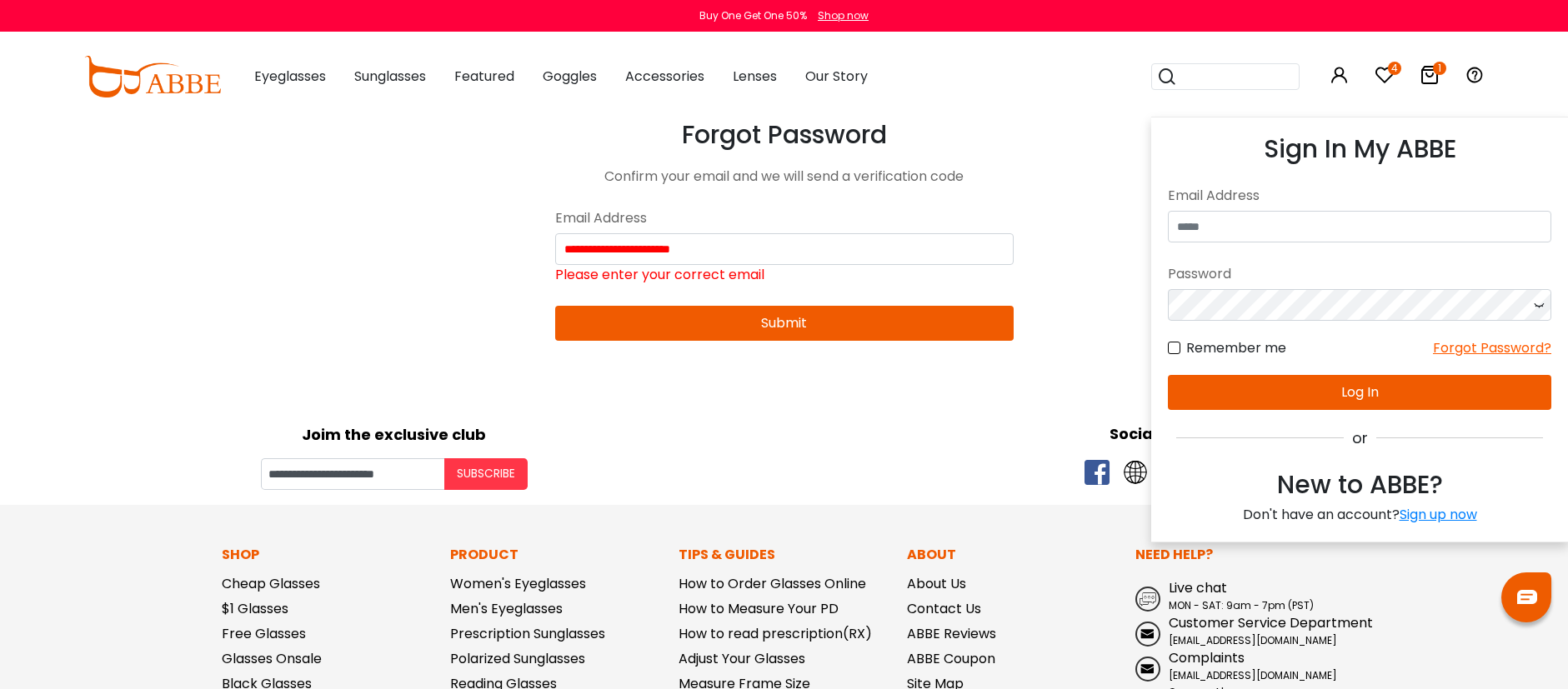
click at [1340, 76] on icon at bounding box center [1340, 75] width 20 height 20
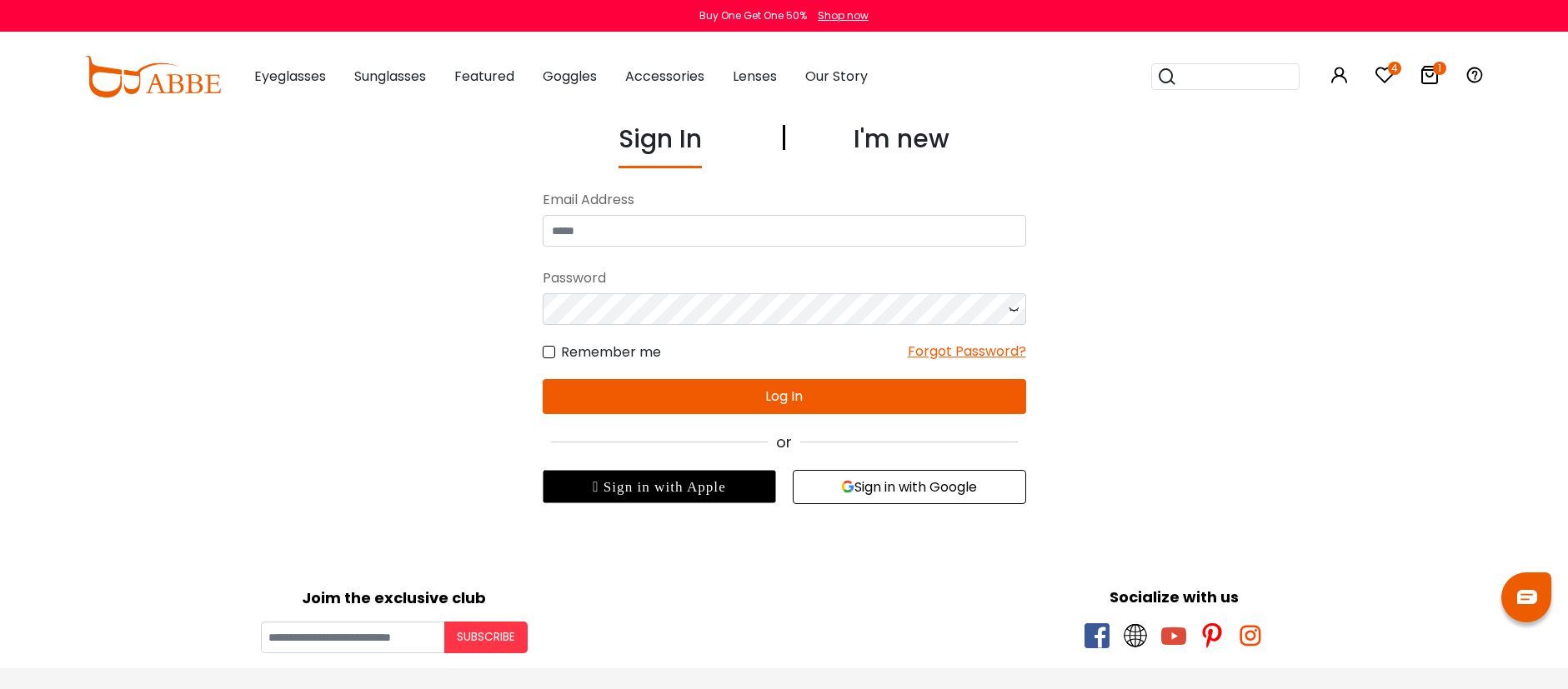
click at [1384, 79] on icon at bounding box center [1384, 75] width 20 height 20
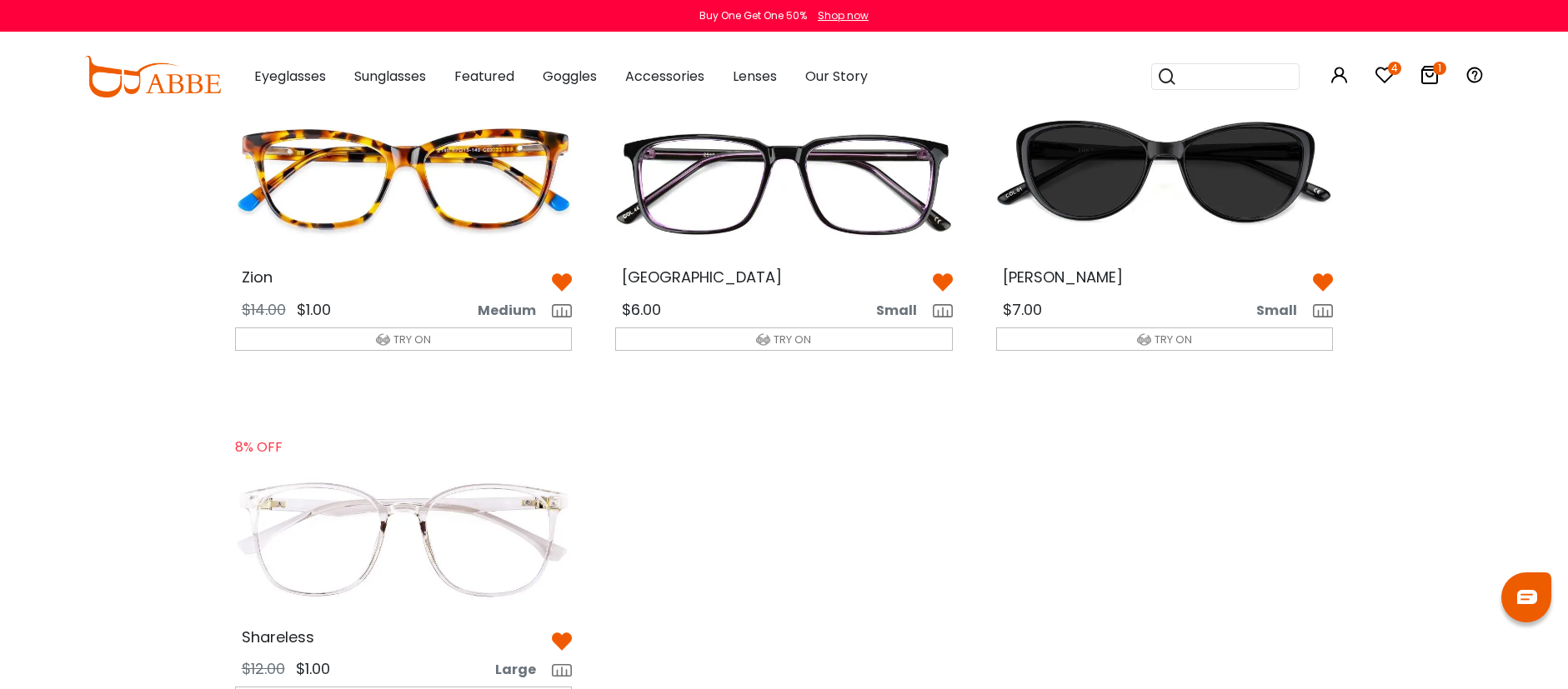
scroll to position [145, 0]
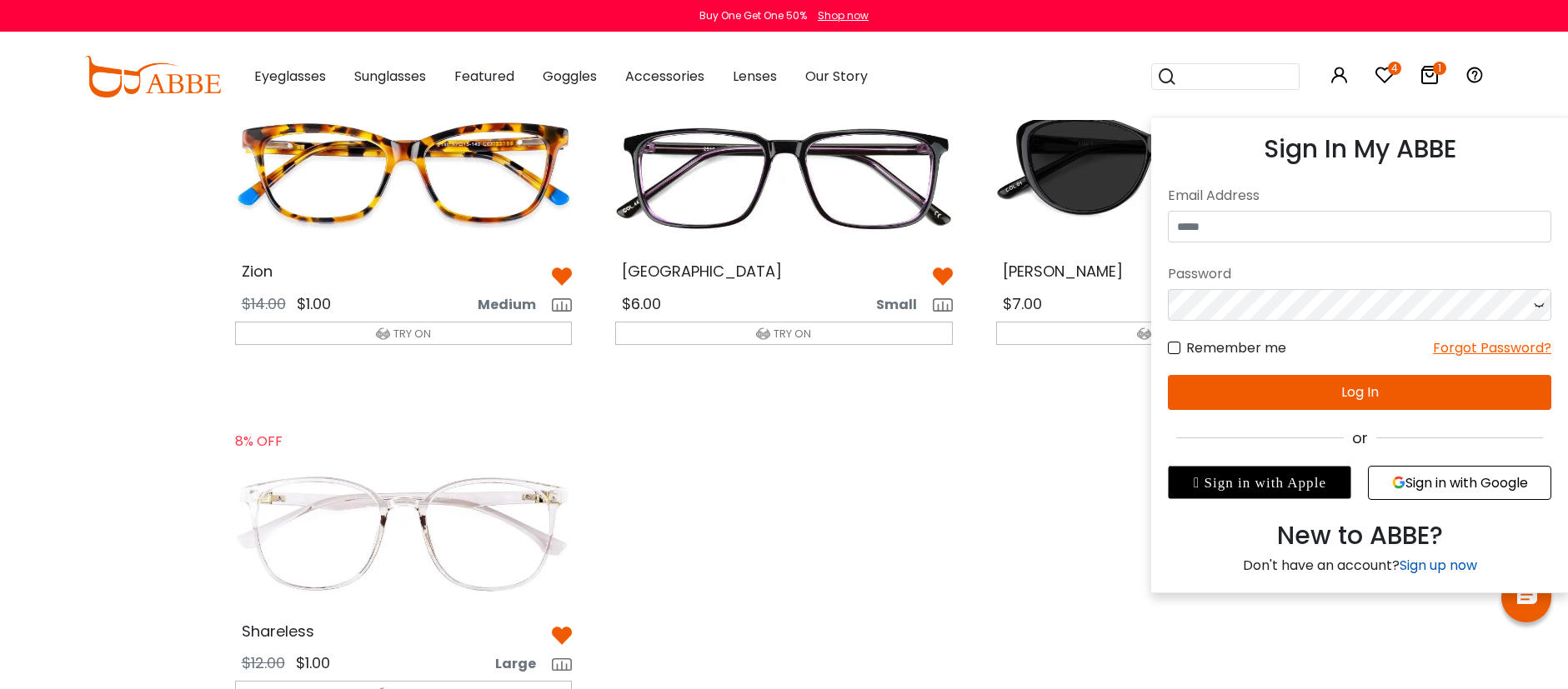
click at [1433, 565] on link "Sign up now" at bounding box center [1439, 565] width 78 height 19
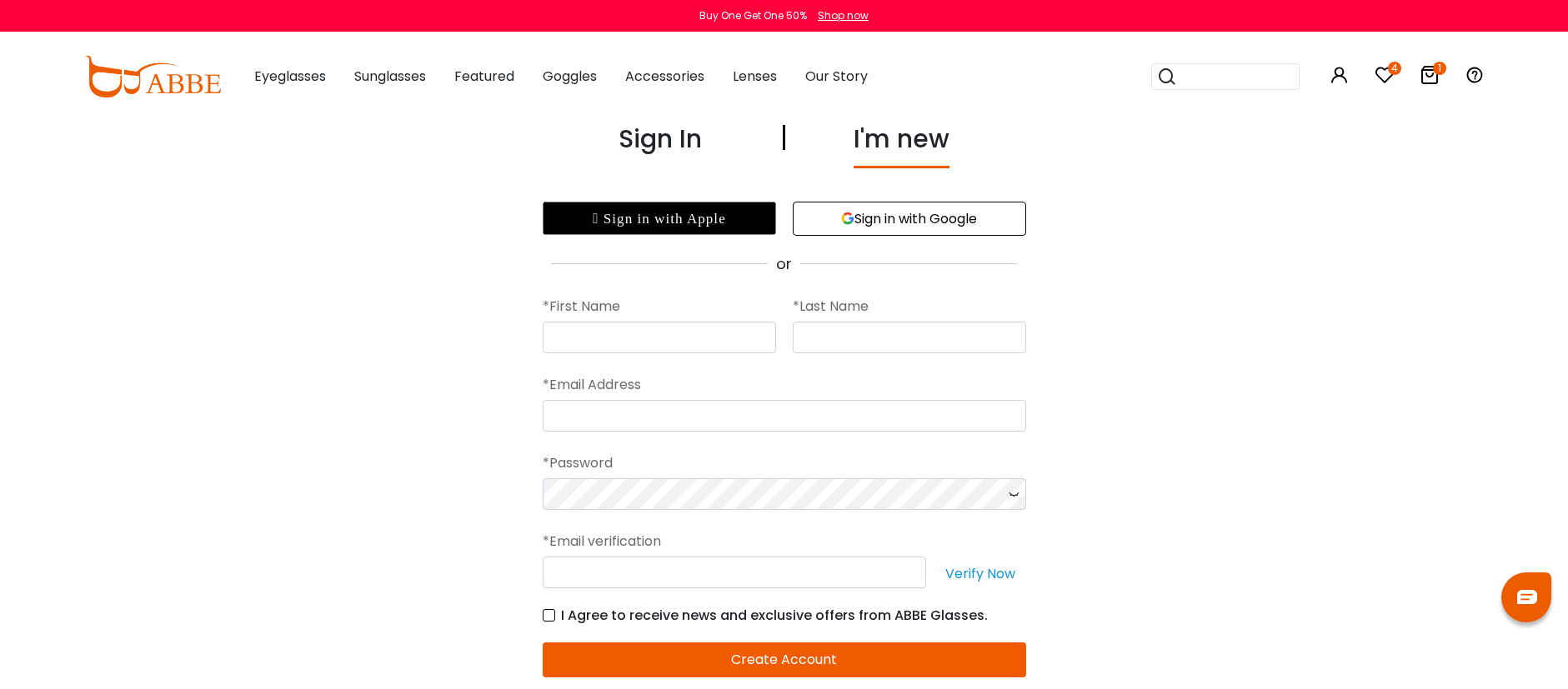
click at [907, 234] on button "Sign in with Google" at bounding box center [909, 219] width 233 height 34
click at [974, 223] on button "Sign in with Google" at bounding box center [909, 219] width 233 height 34
click at [926, 221] on button "Sign in with Google" at bounding box center [909, 219] width 233 height 34
click at [888, 214] on button "Sign in with Google" at bounding box center [909, 219] width 233 height 34
click at [688, 343] on input "text" at bounding box center [660, 336] width 233 height 31
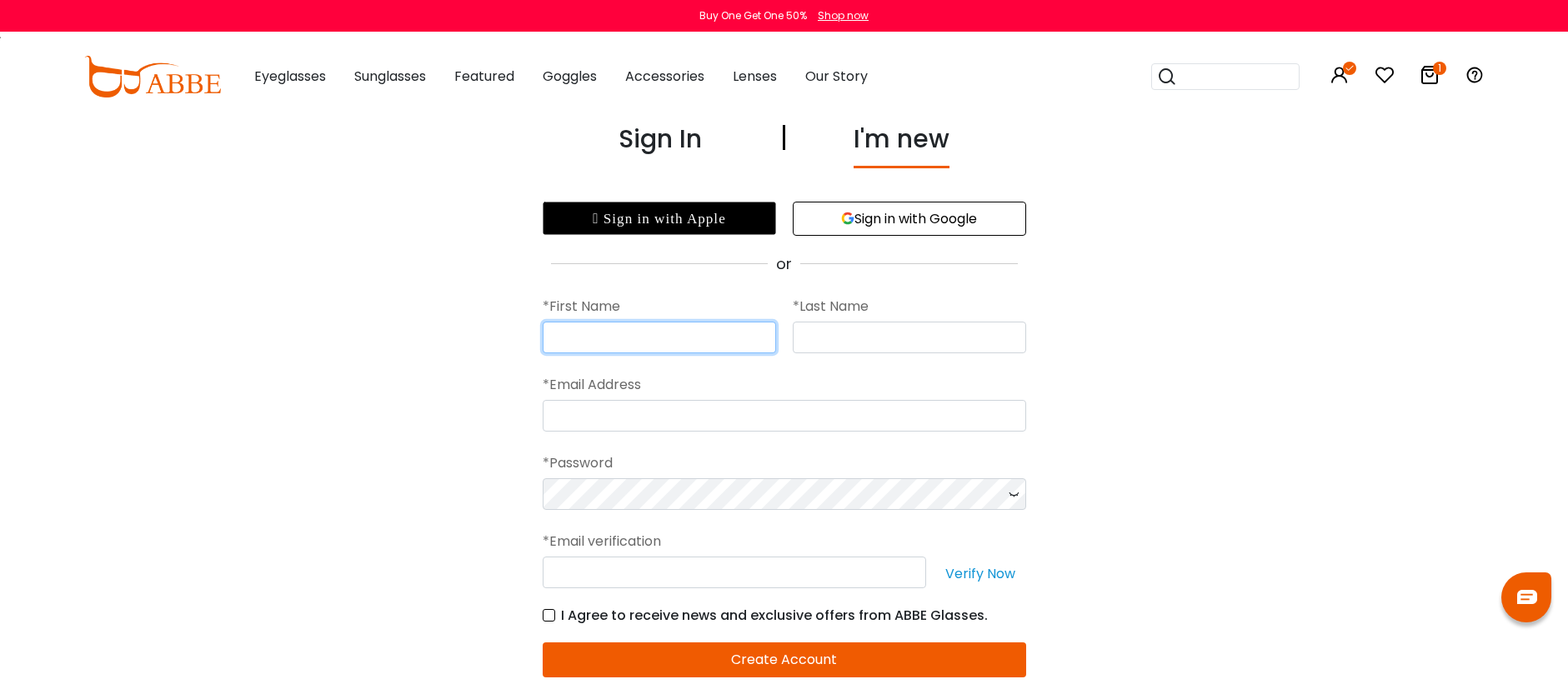
type input "*******"
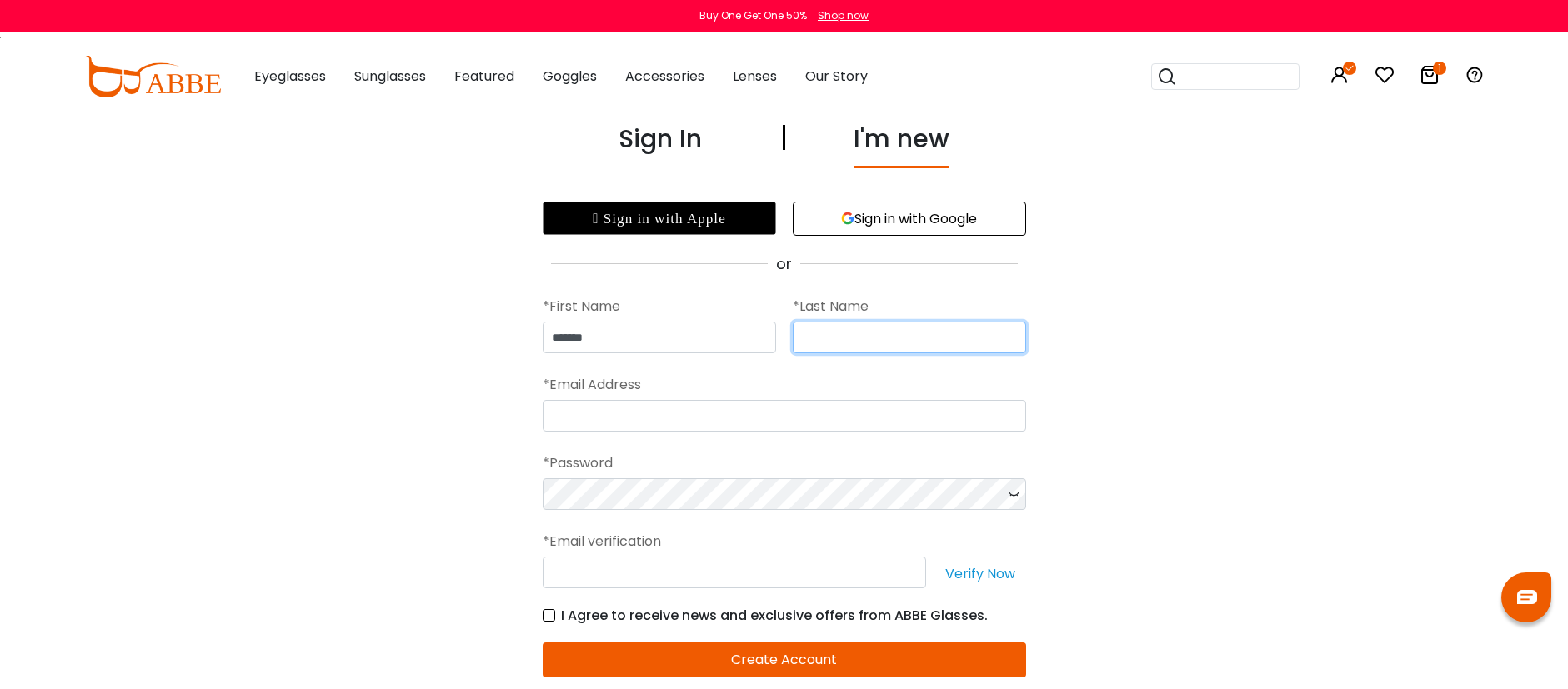
type input "*******"
type input "**********"
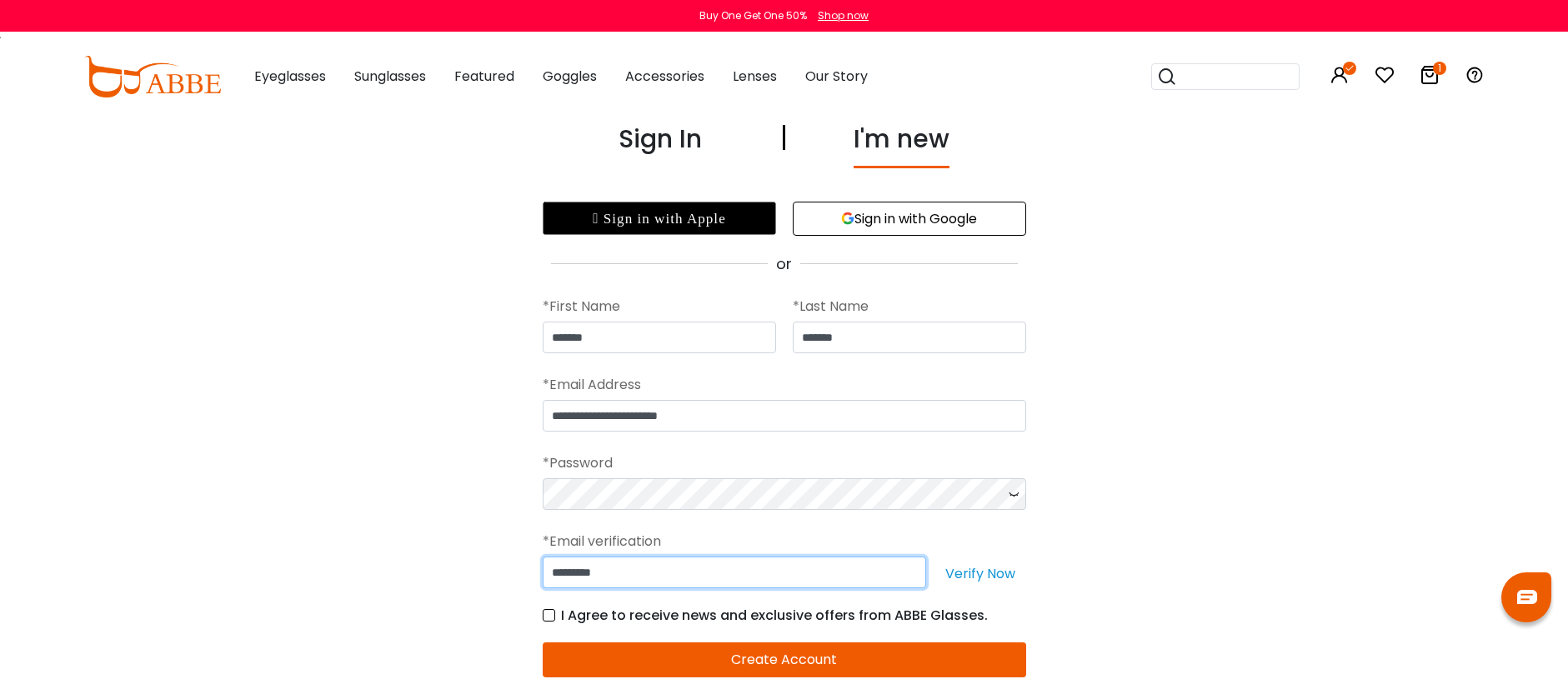
drag, startPoint x: 643, startPoint y: 583, endPoint x: 518, endPoint y: 583, distance: 125.0
click at [518, 583] on div "**********" at bounding box center [784, 414] width 1568 height 589
drag, startPoint x: 634, startPoint y: 578, endPoint x: 546, endPoint y: 571, distance: 88.3
click at [546, 571] on input "*********" at bounding box center [734, 571] width 383 height 31
click at [554, 614] on label "I Agree to receive news and exclusive offers from ABBE Glasses." at bounding box center [765, 615] width 445 height 21
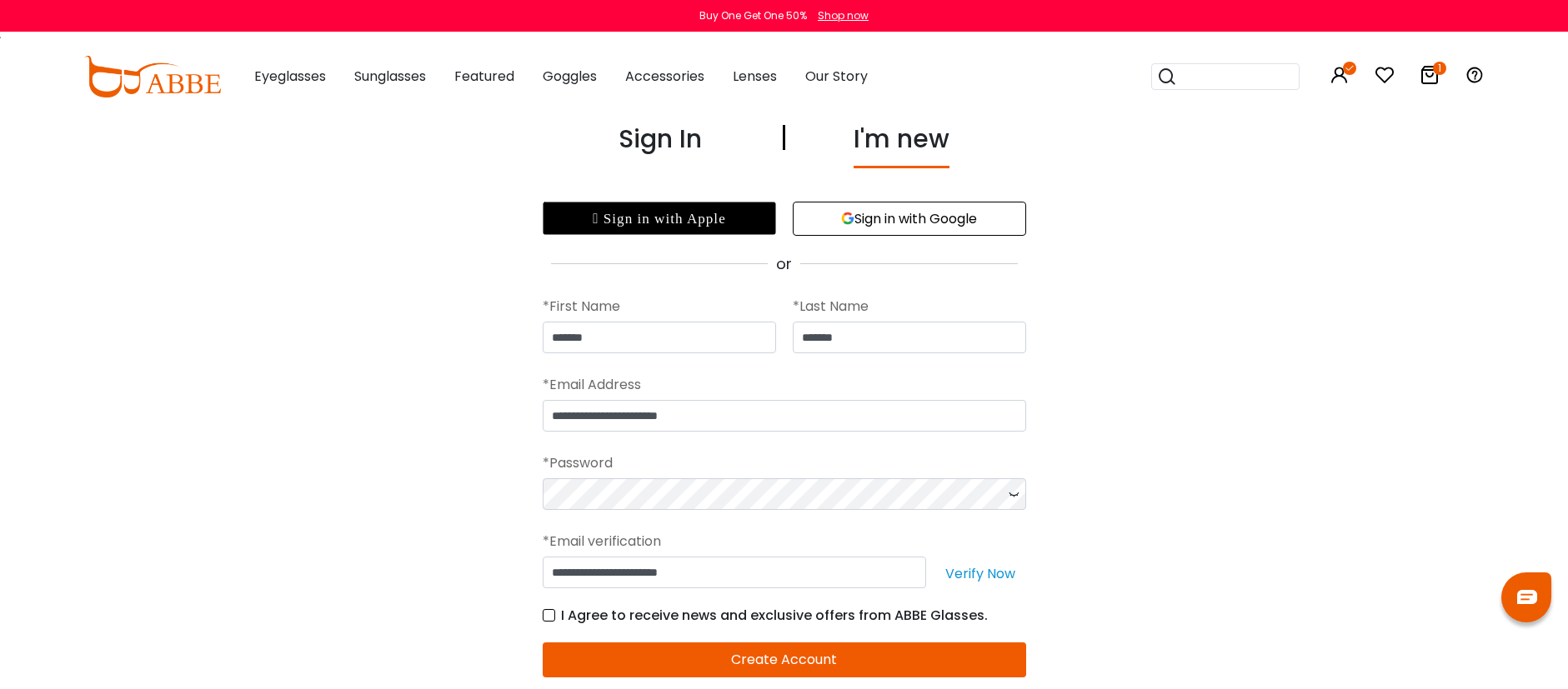
click at [809, 654] on button "Create Account" at bounding box center [785, 659] width 484 height 35
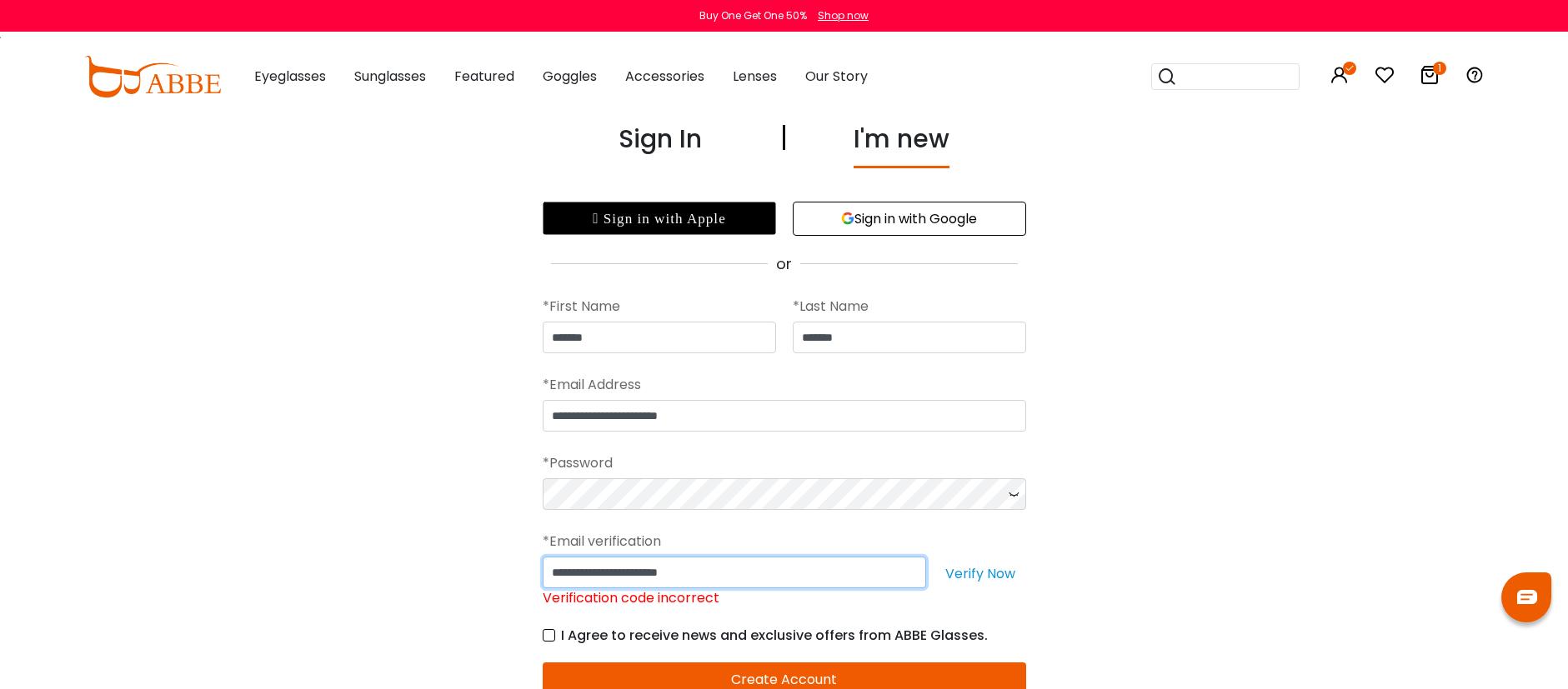
click at [752, 566] on input "**********" at bounding box center [734, 571] width 383 height 31
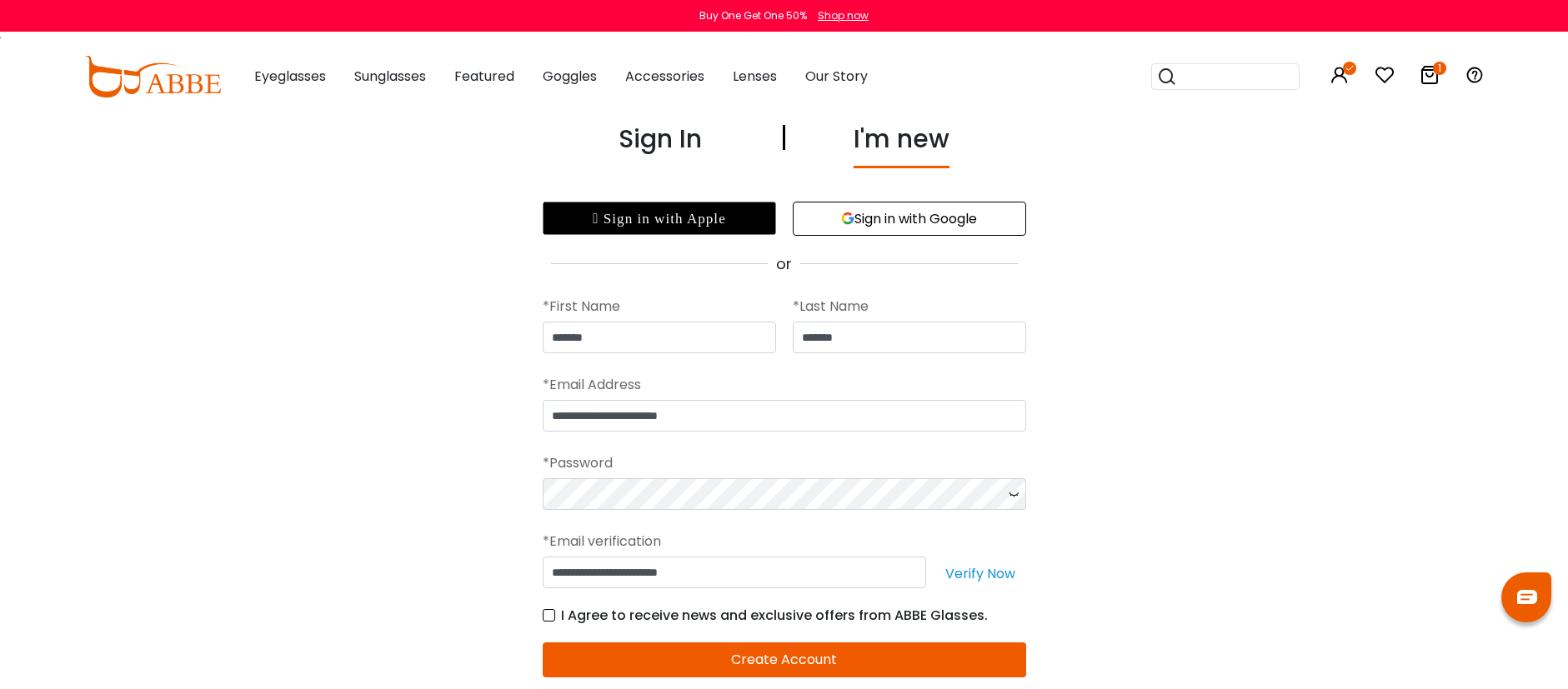
click at [970, 577] on button "Verify Now" at bounding box center [980, 571] width 91 height 31
drag, startPoint x: 743, startPoint y: 575, endPoint x: 438, endPoint y: 566, distance: 305.1
click at [438, 566] on div "**********" at bounding box center [784, 414] width 1568 height 589
type input "******"
click at [765, 661] on button "Create Account" at bounding box center [785, 659] width 484 height 35
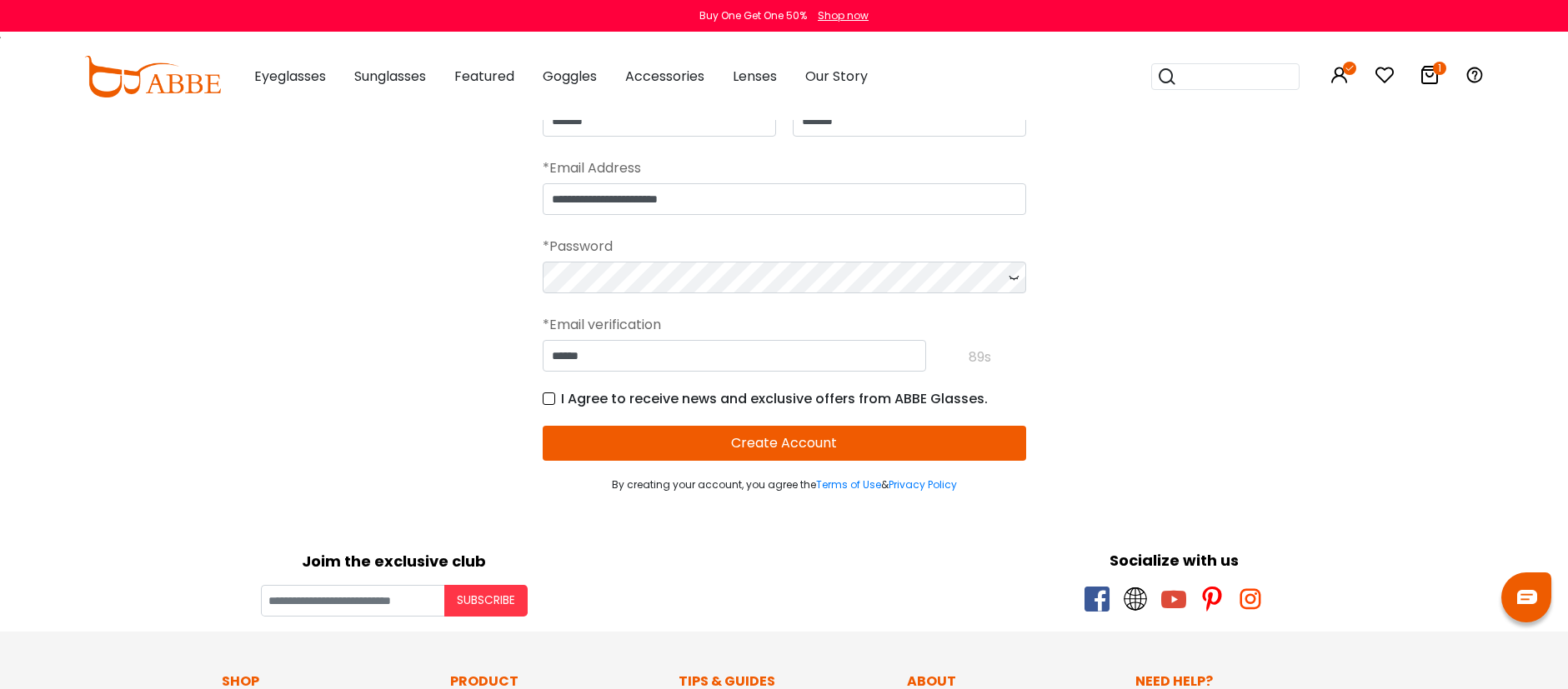
scroll to position [173, 0]
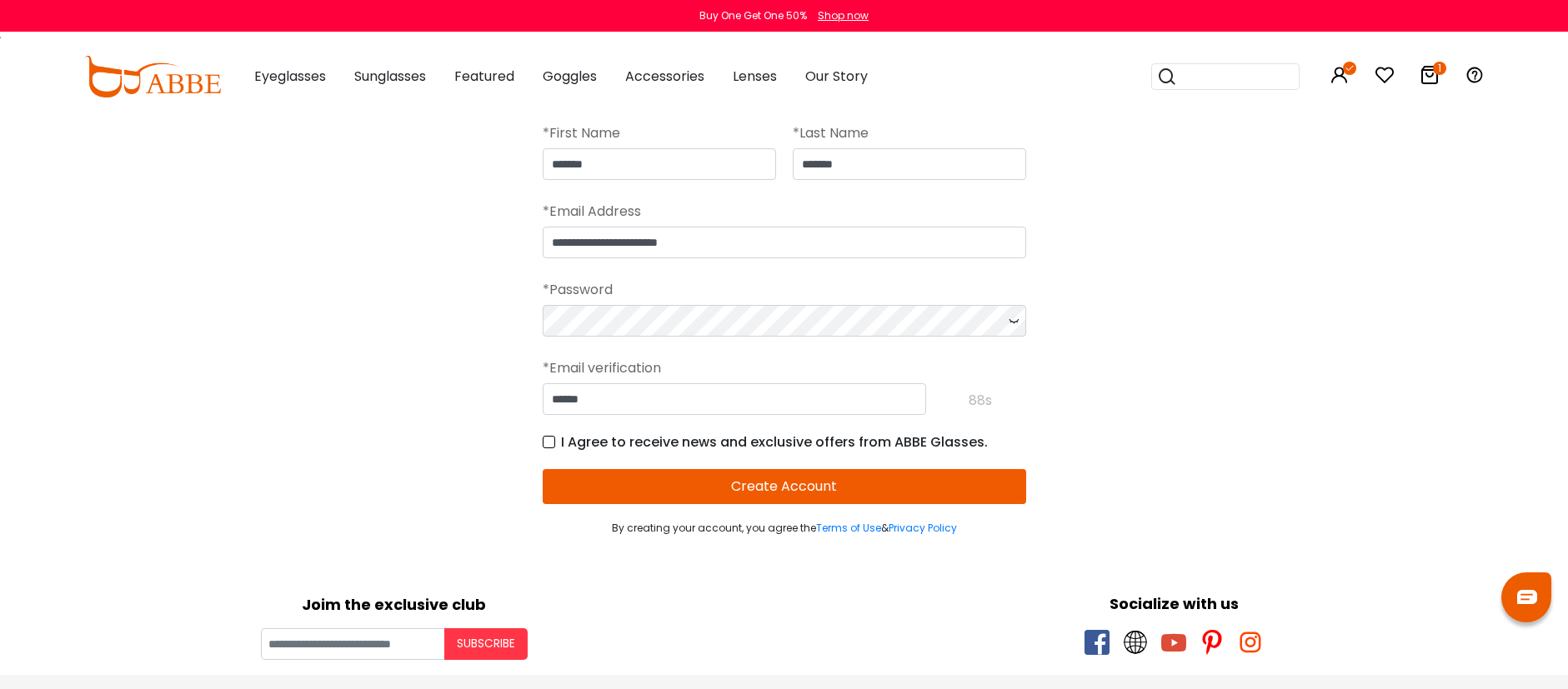
click at [798, 484] on button "Create Account" at bounding box center [785, 486] width 484 height 35
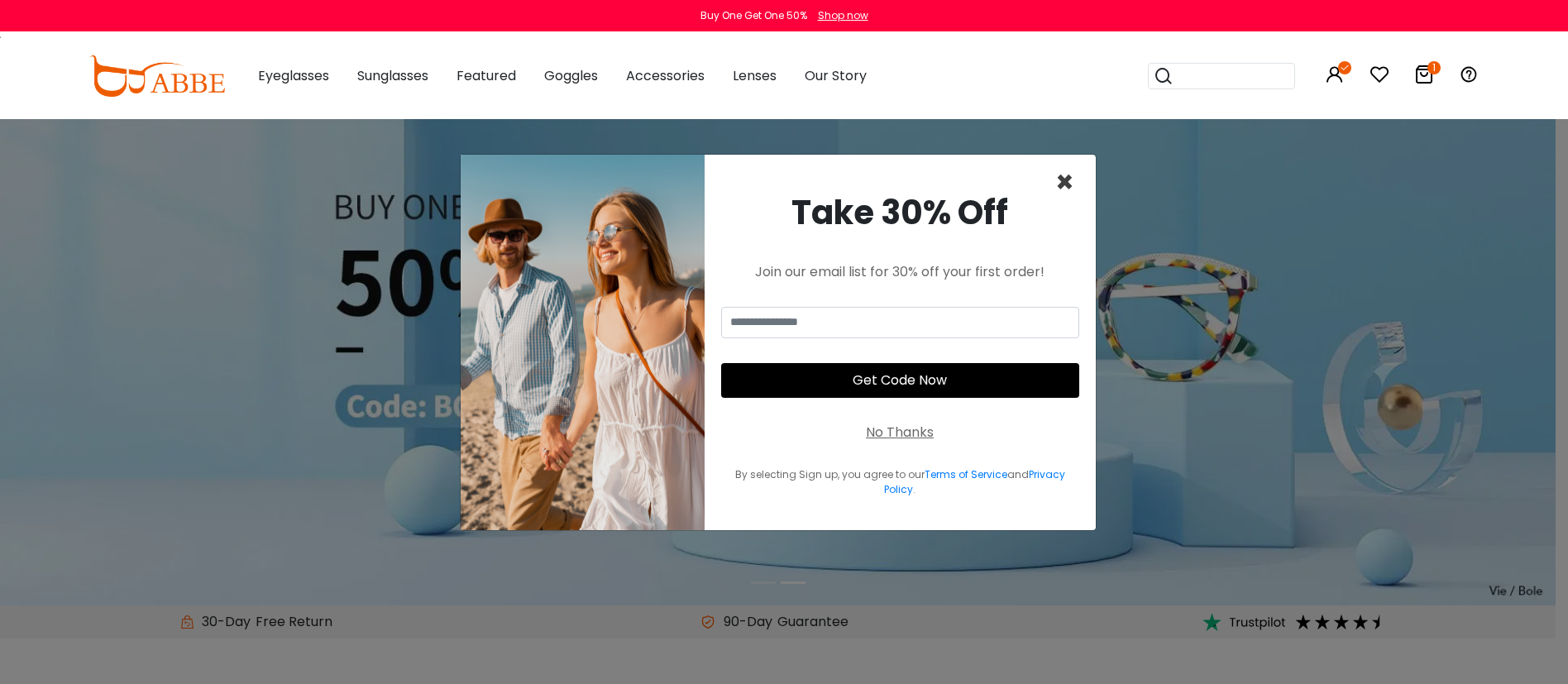
click at [1063, 181] on span "×" at bounding box center [1065, 182] width 19 height 42
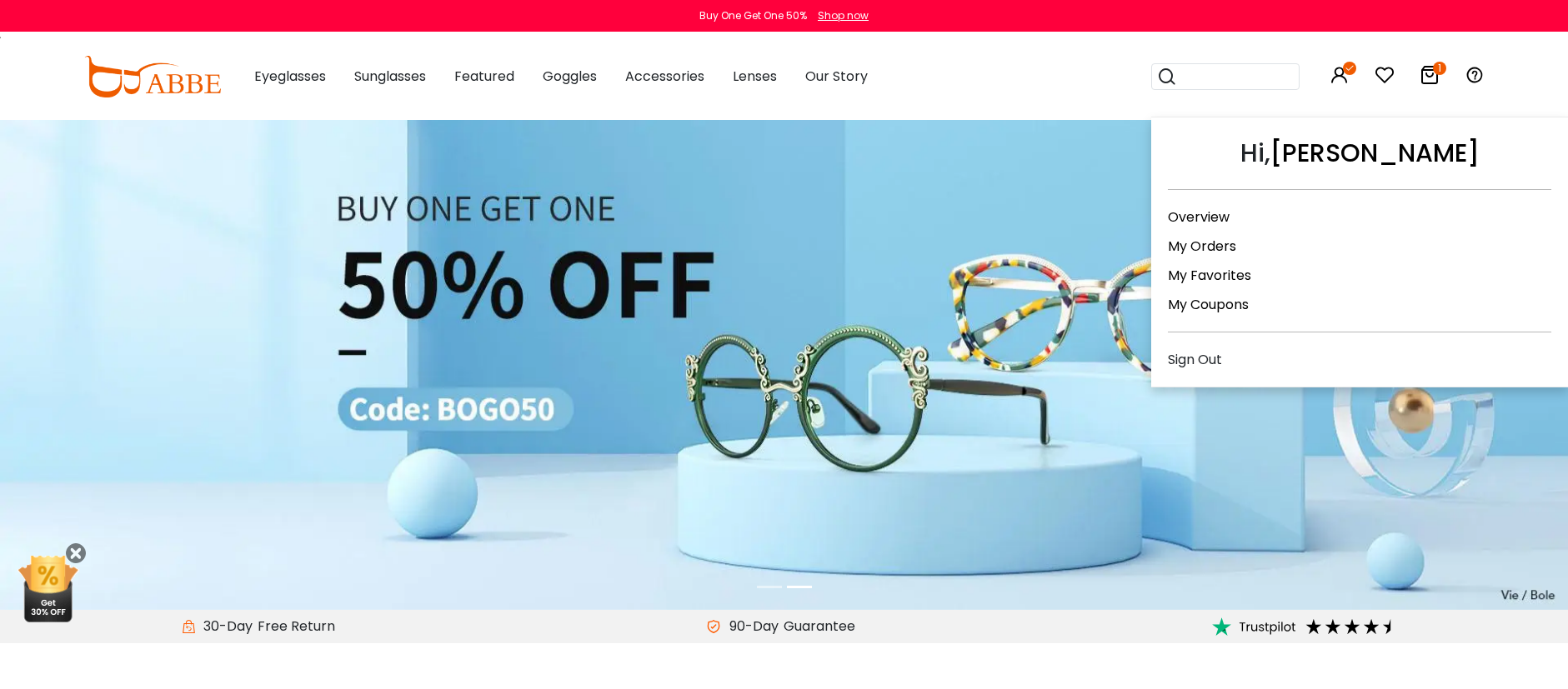
click at [1339, 76] on icon at bounding box center [1340, 75] width 20 height 20
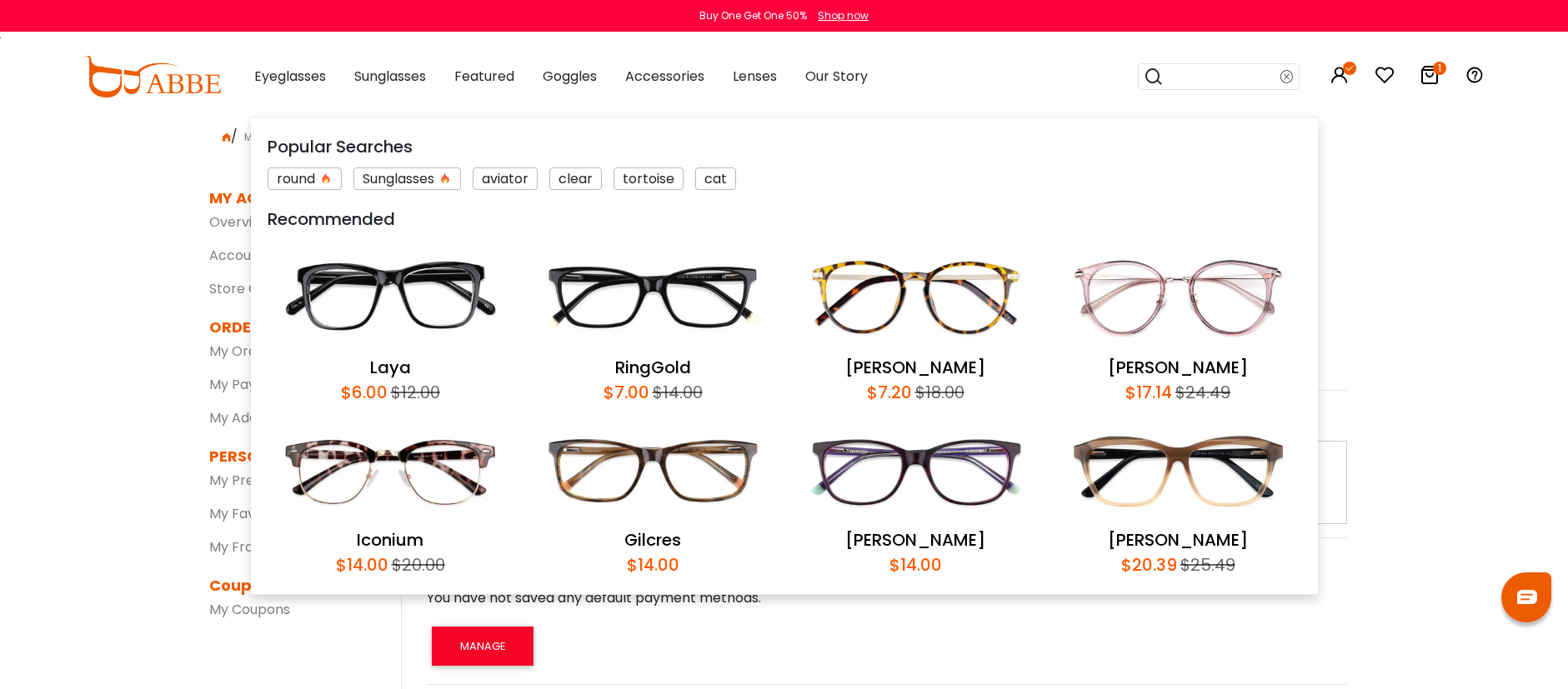
click at [1229, 85] on input "search" at bounding box center [1222, 77] width 117 height 25
type input "**********"
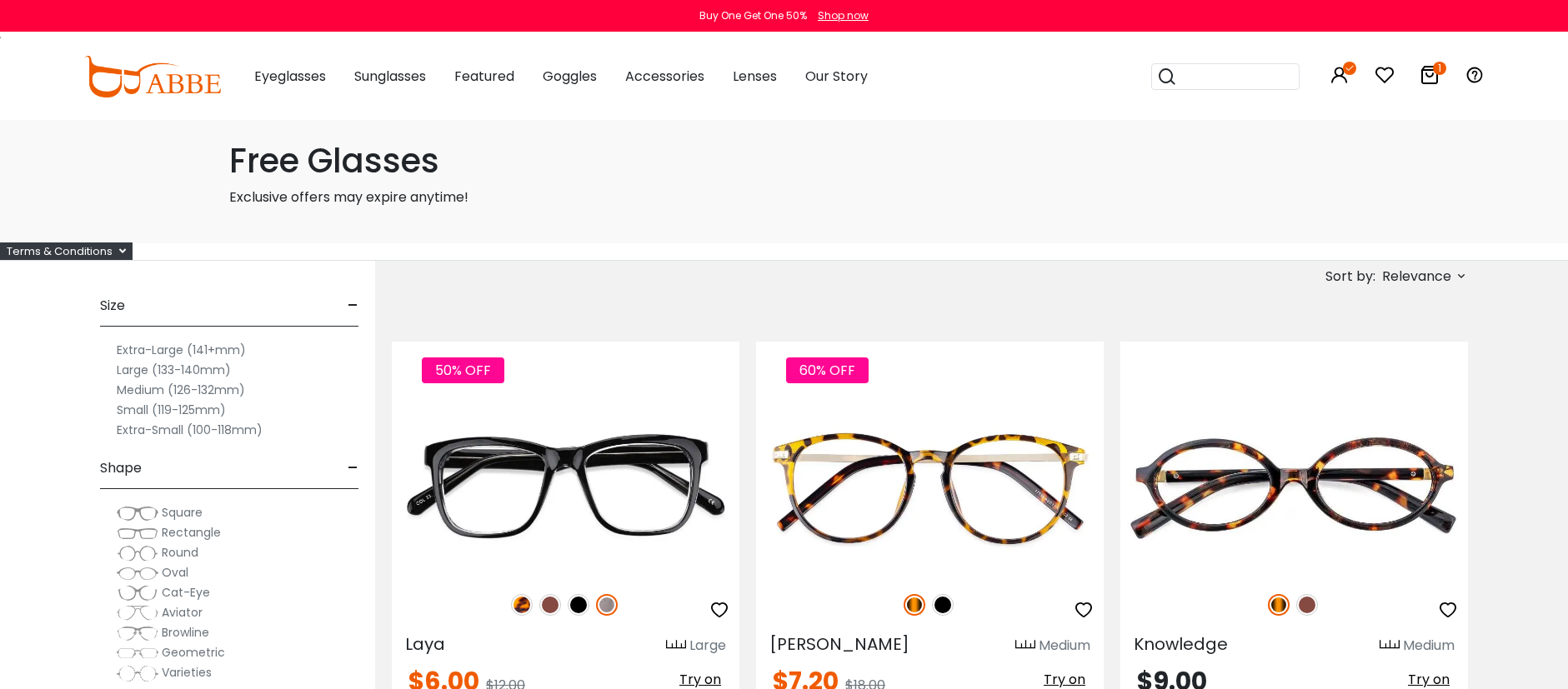
click at [1430, 272] on span "Relevance" at bounding box center [1417, 276] width 69 height 30
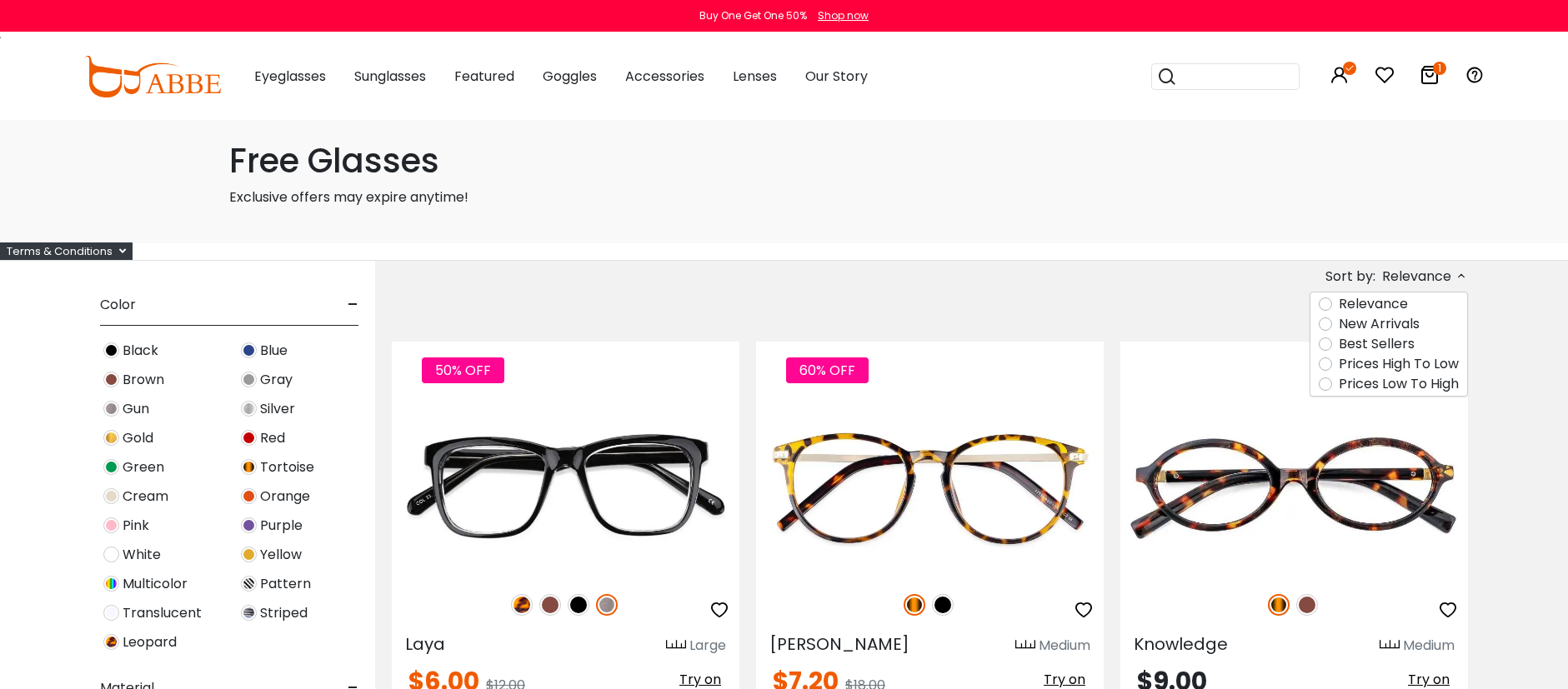
scroll to position [555, 0]
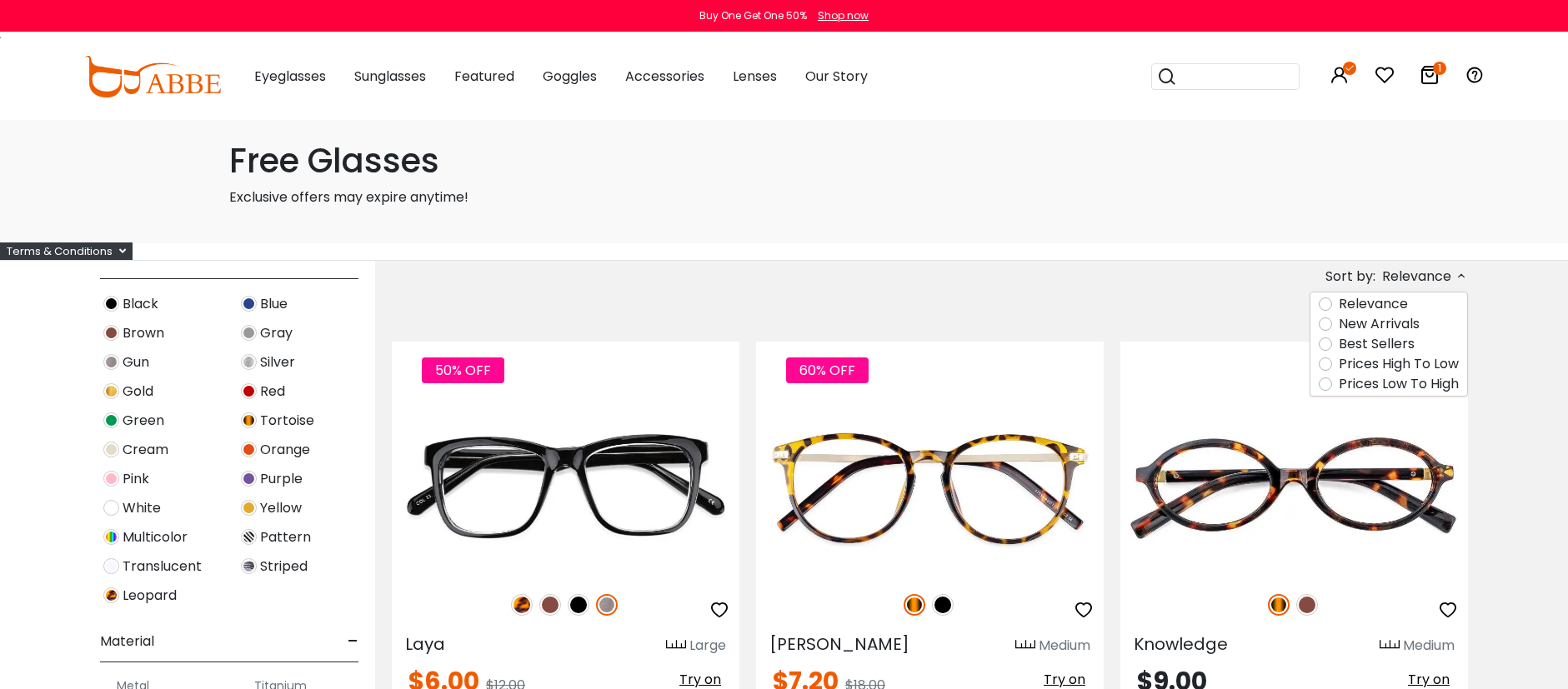
click at [146, 303] on span "Black" at bounding box center [140, 304] width 36 height 20
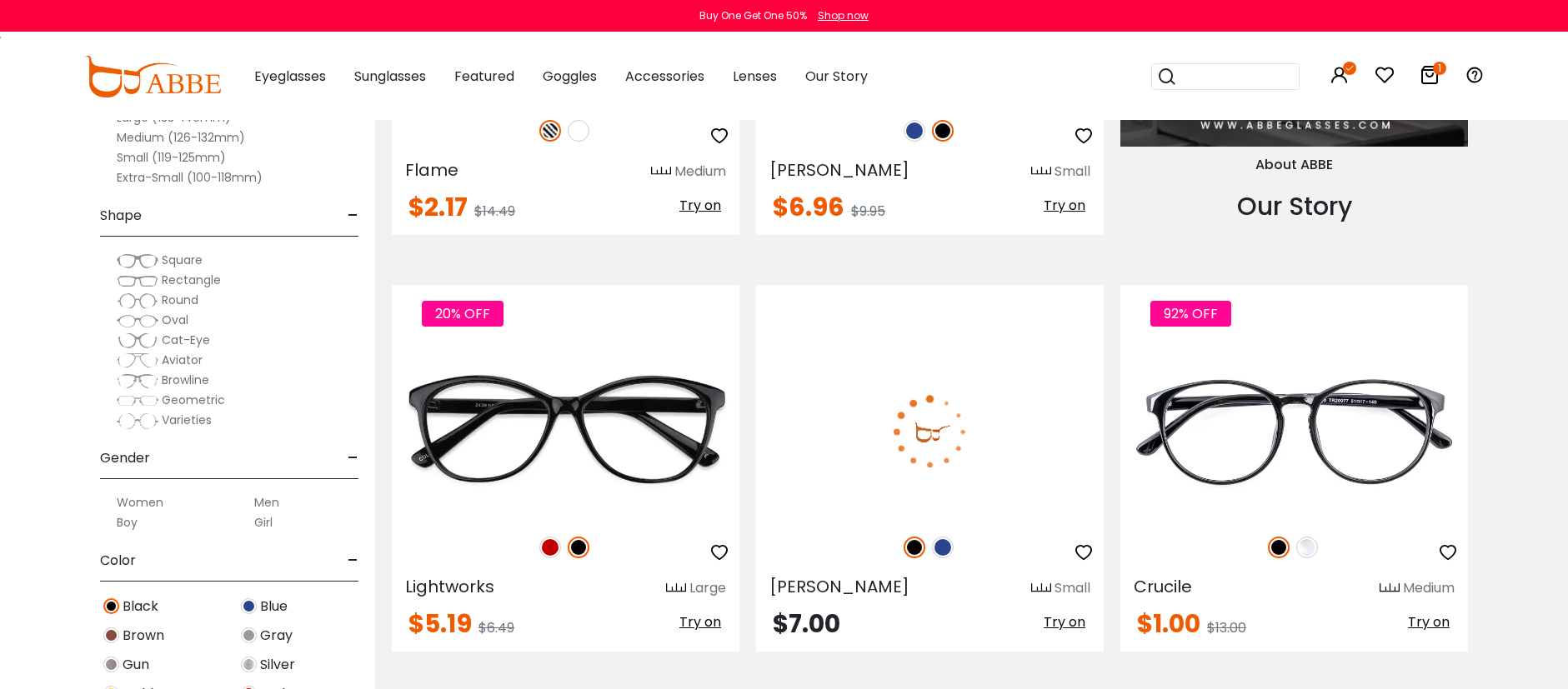
scroll to position [1801, 0]
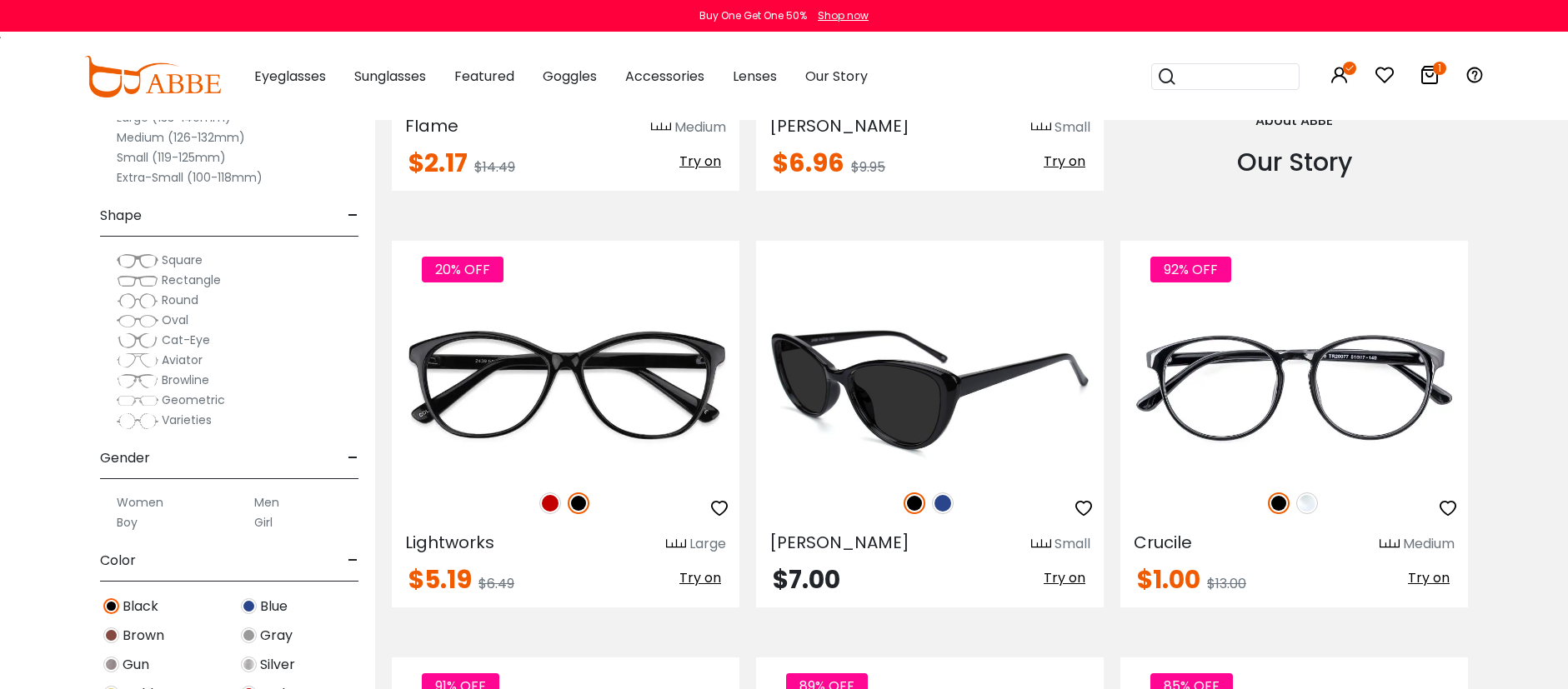
click at [957, 380] on img at bounding box center [929, 388] width 348 height 174
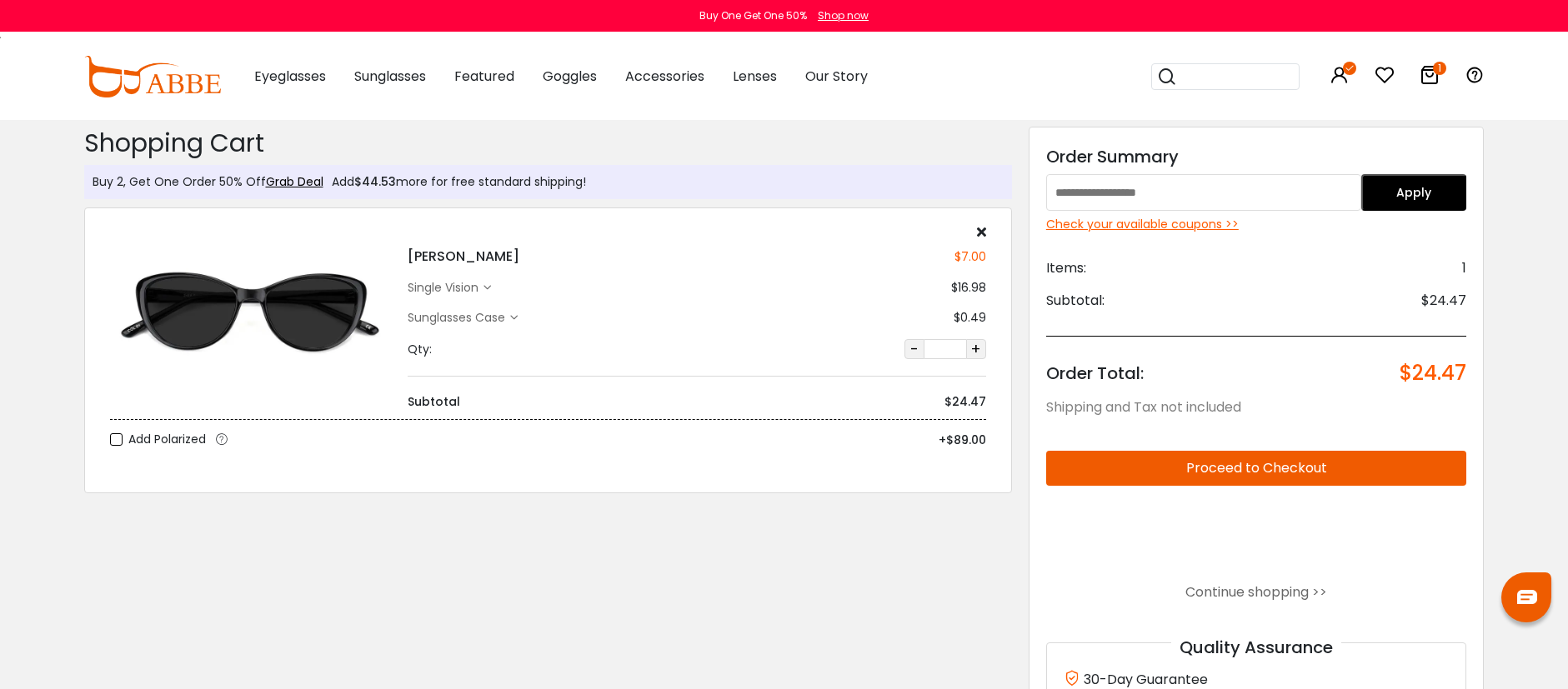
click at [1178, 195] on input "text" at bounding box center [1203, 192] width 315 height 36
type input "********"
click at [1406, 197] on button "Apply" at bounding box center [1414, 192] width 105 height 36
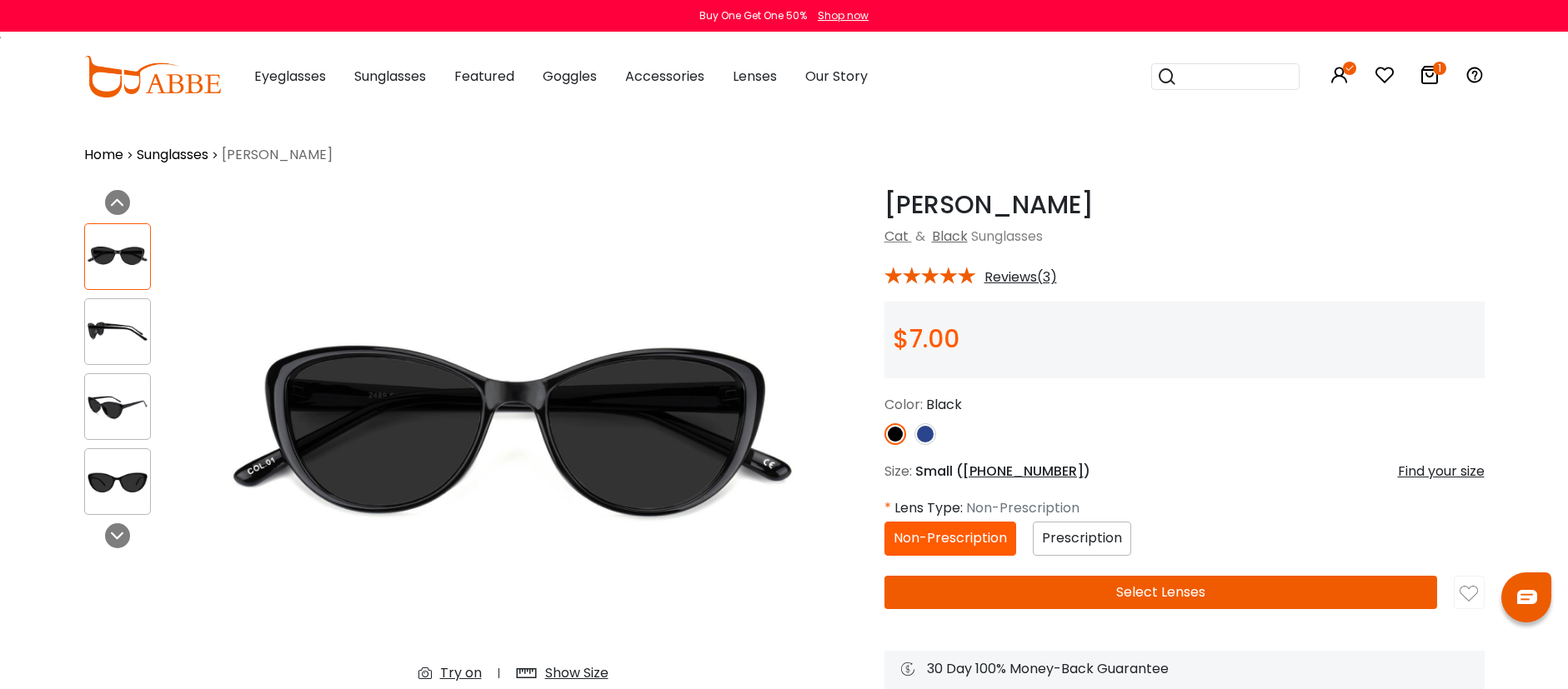
click at [1060, 542] on span "Prescription" at bounding box center [1082, 538] width 80 height 19
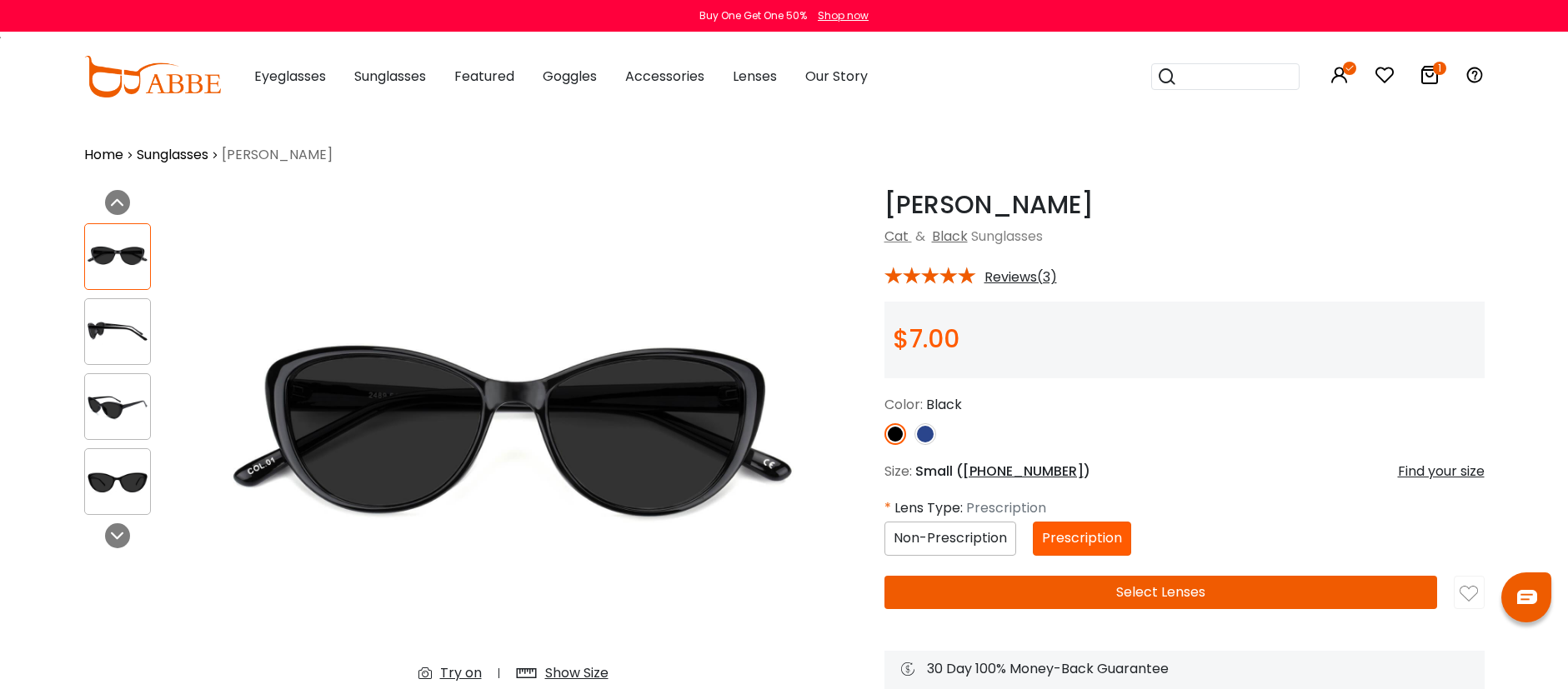
click at [1165, 590] on button "Select Lenses" at bounding box center [1161, 592] width 553 height 33
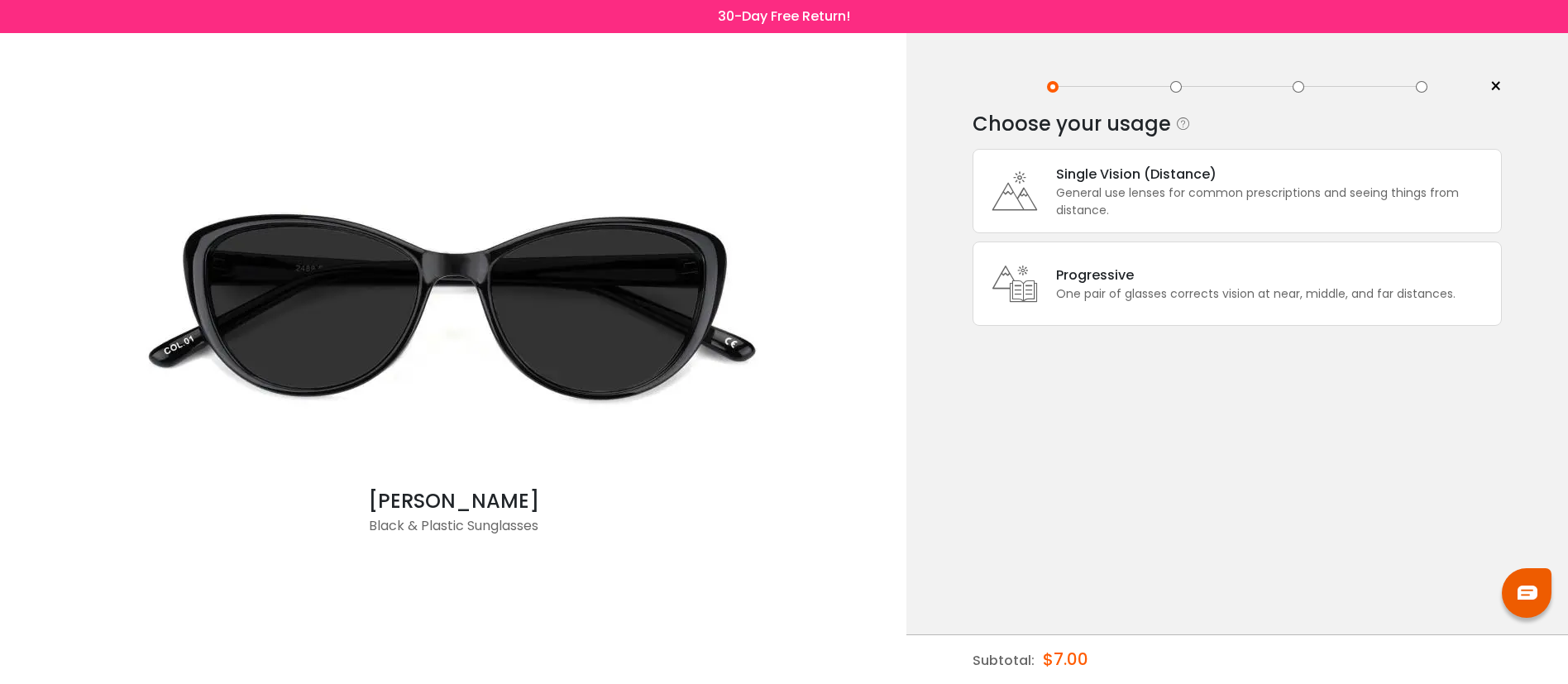
click at [1159, 175] on div "Single Vision (Distance)" at bounding box center [1274, 174] width 436 height 21
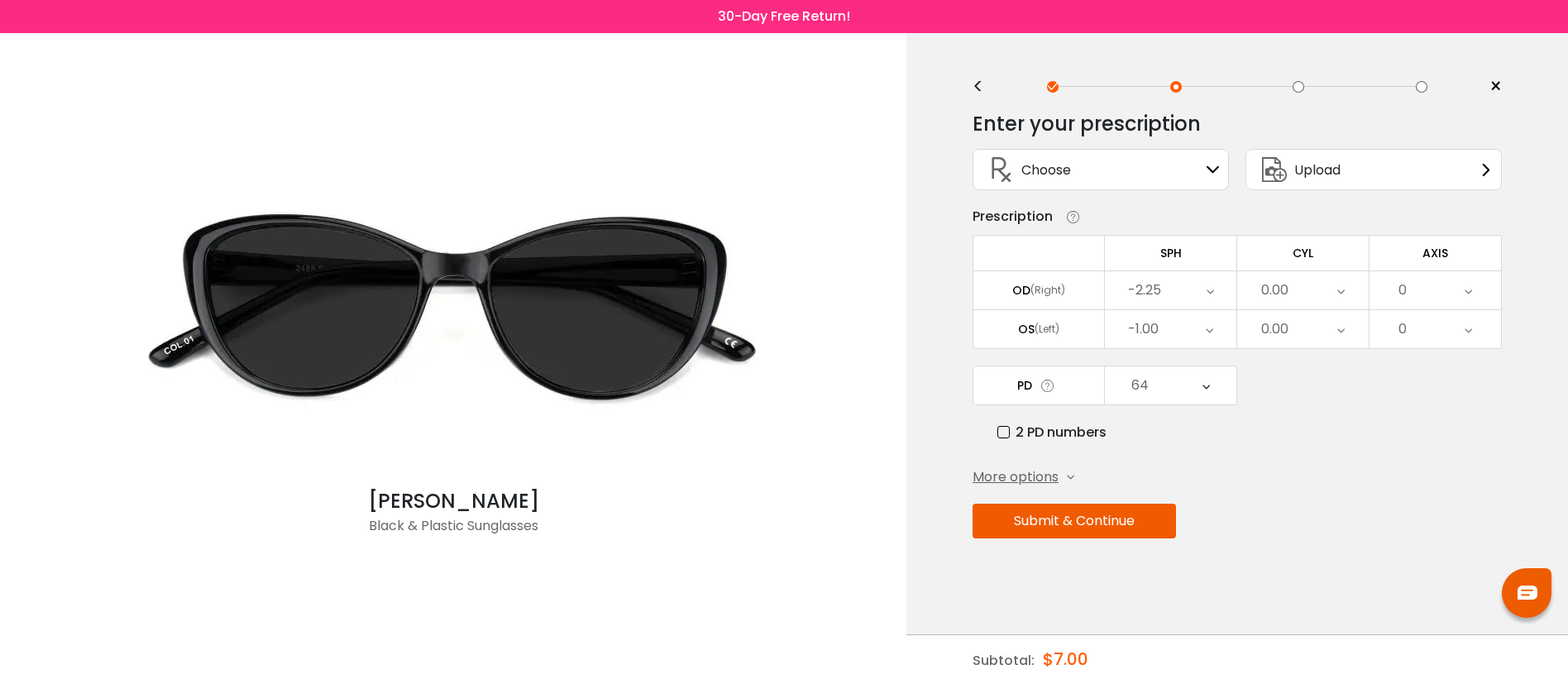
click at [1089, 526] on button "Submit & Continue" at bounding box center [1074, 520] width 203 height 34
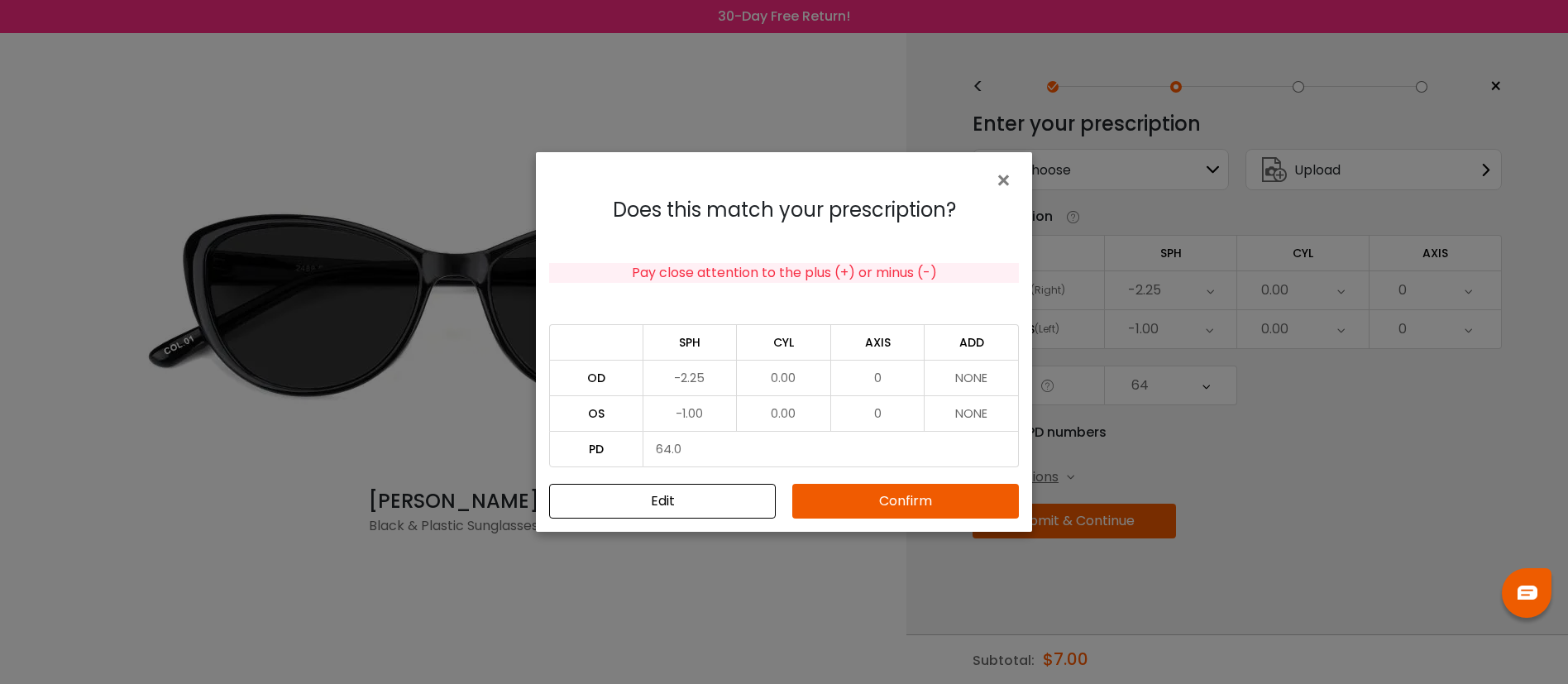
click at [927, 508] on button "Confirm" at bounding box center [905, 501] width 227 height 34
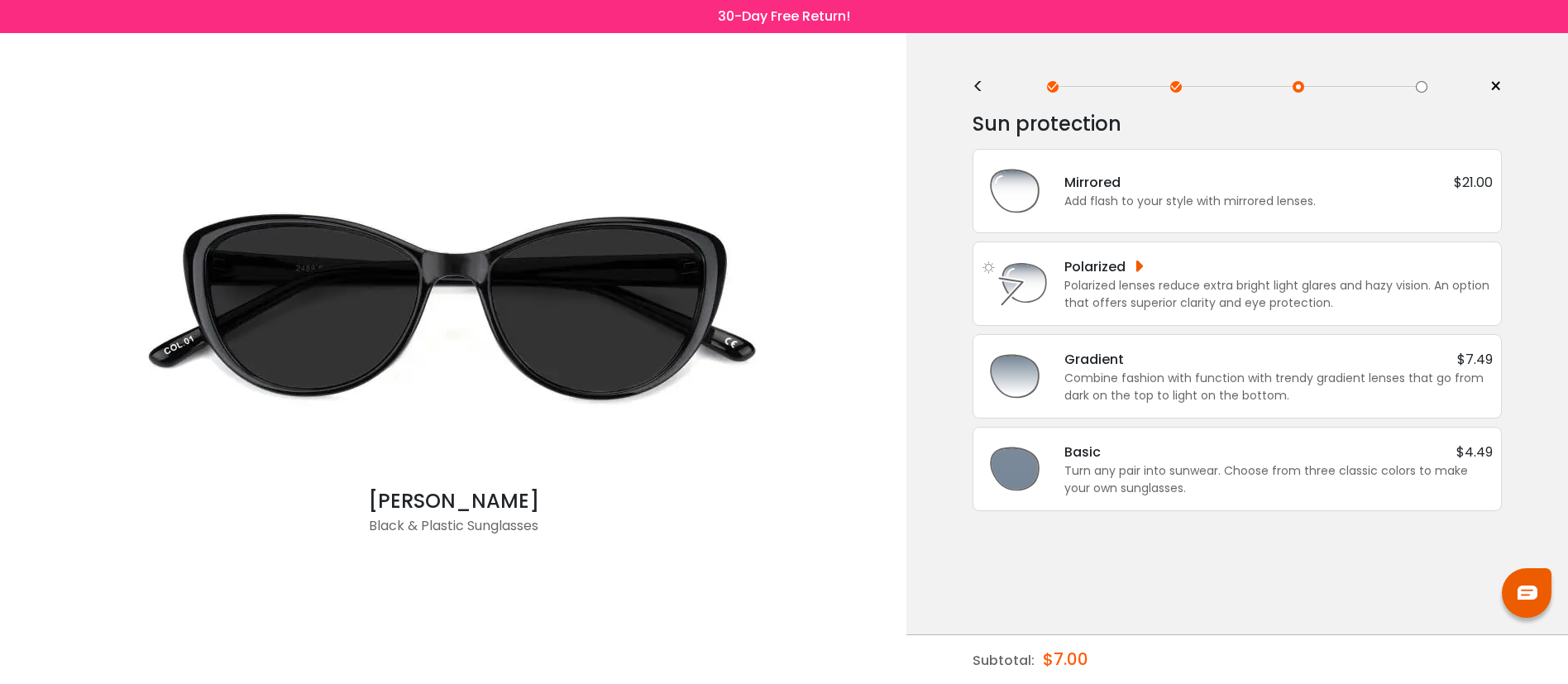
click at [1420, 86] on div at bounding box center [1422, 87] width 12 height 12
click at [1247, 480] on div "Turn any pair into sunwear. Choose from three classic colors to make your own s…" at bounding box center [1279, 479] width 429 height 34
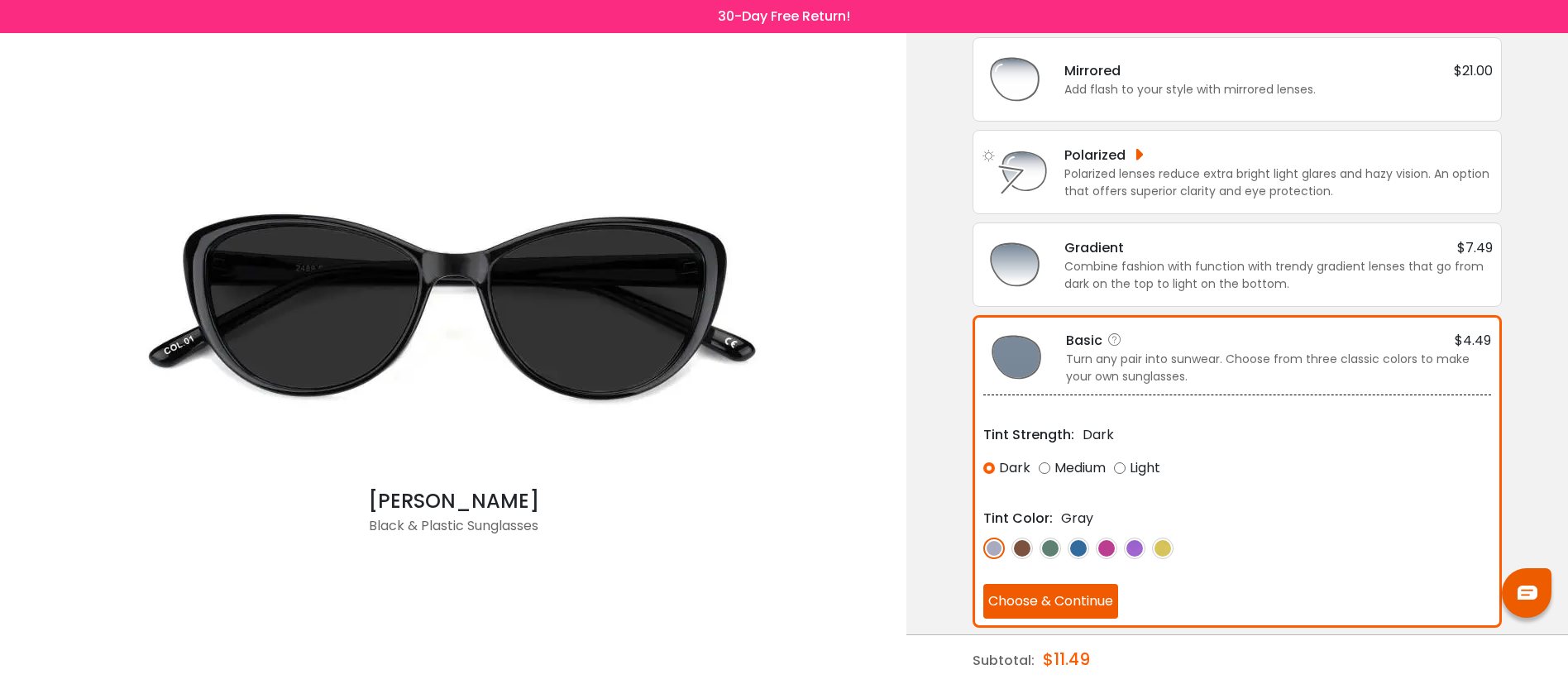
scroll to position [122, 0]
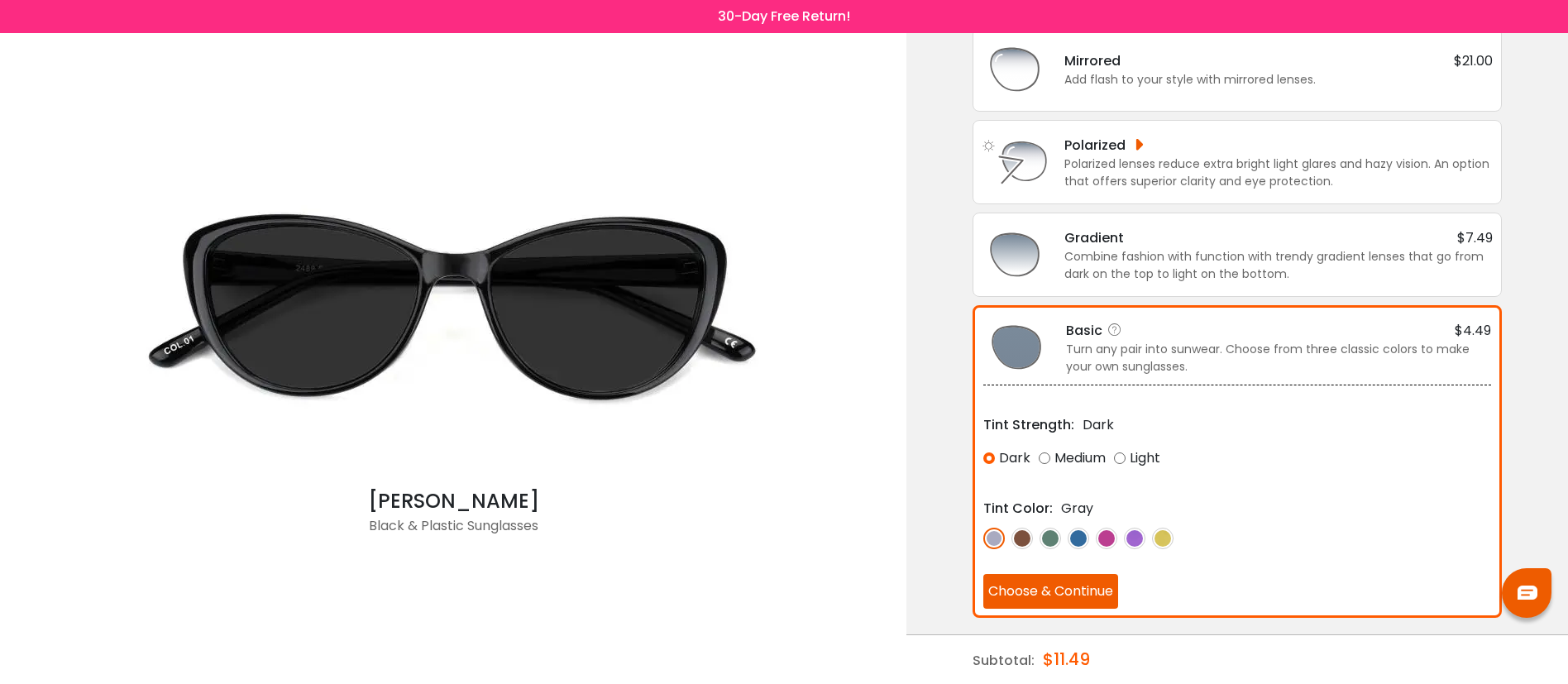
click at [1027, 587] on button "Choose & Continue" at bounding box center [1050, 591] width 135 height 34
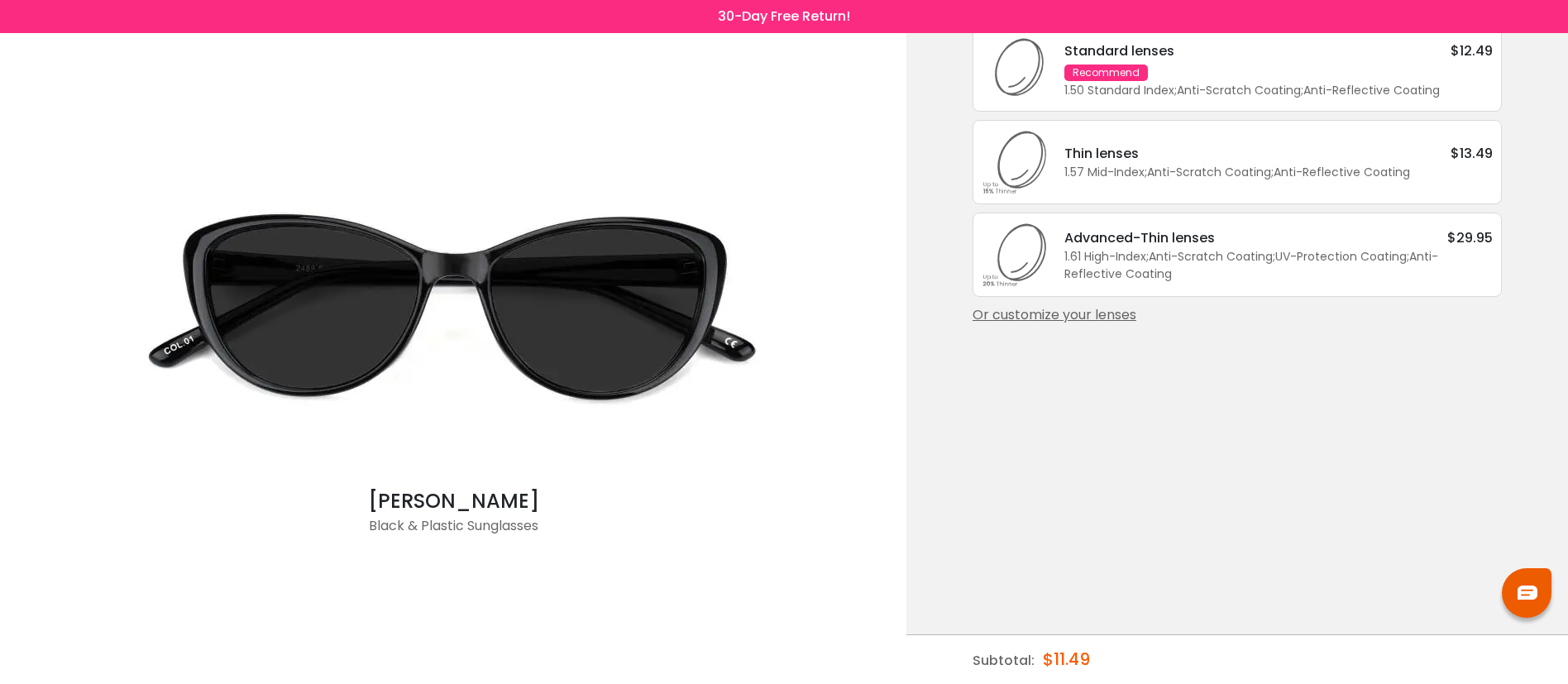
scroll to position [0, 0]
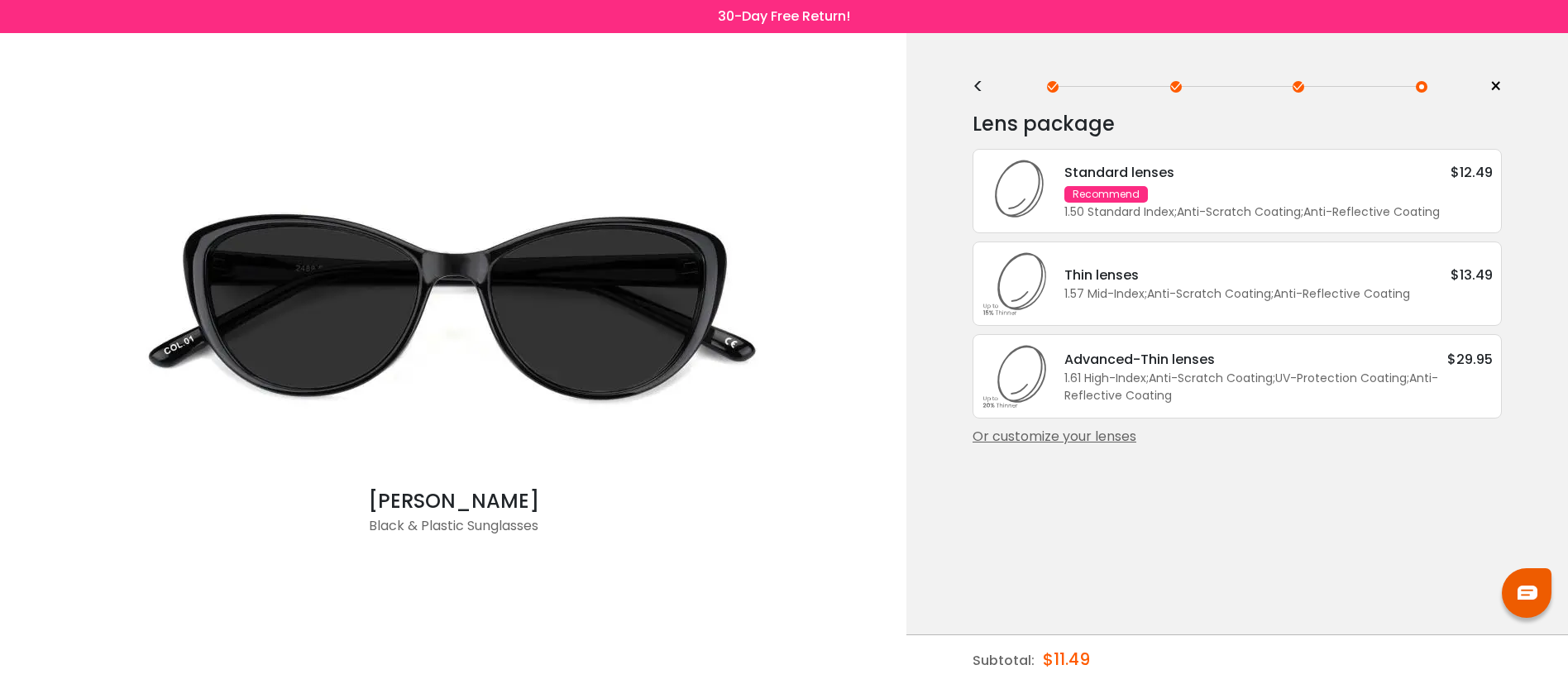
click at [1270, 187] on div "Standard lenses $12.49 Recommend 1.50 Standard Index ; Anti-Scratch Coating ; A…" at bounding box center [1270, 191] width 445 height 59
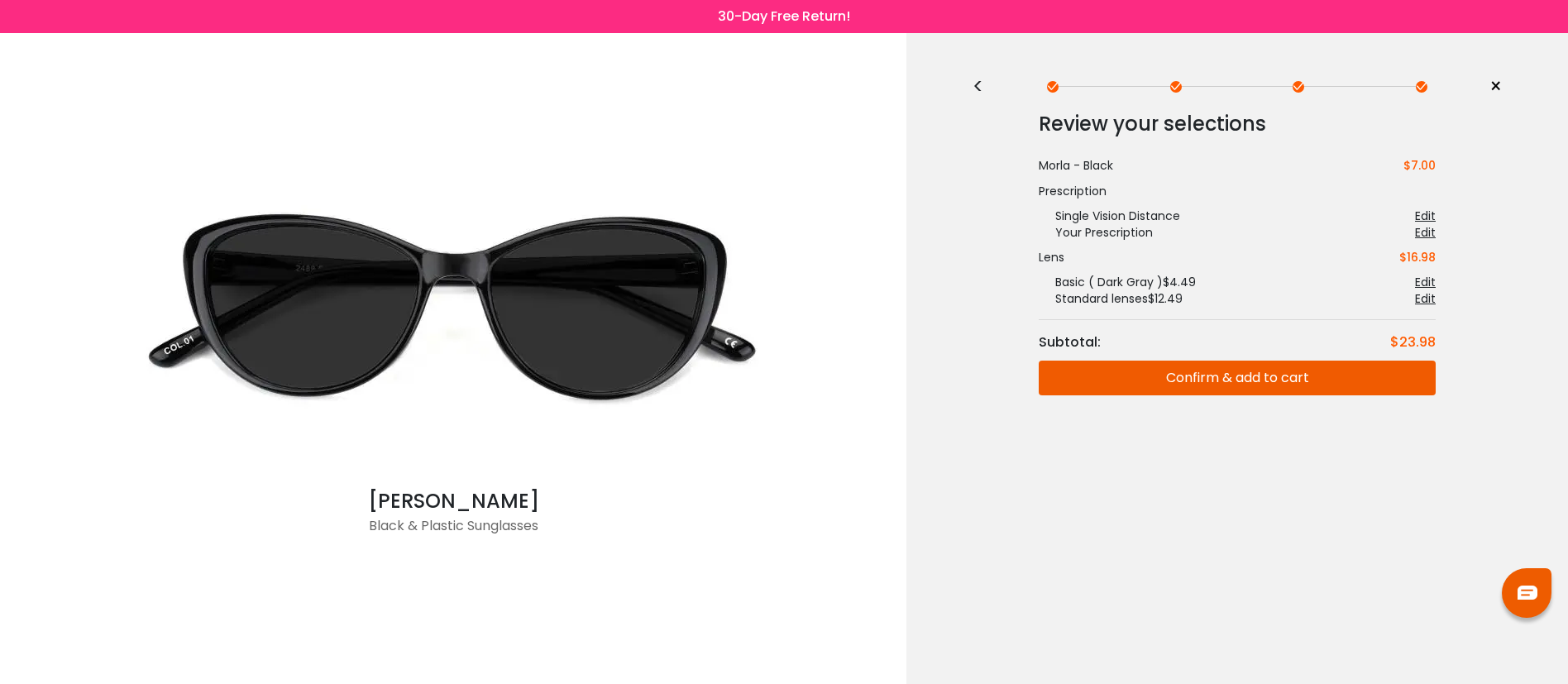
click at [1295, 377] on button "Confirm & add to cart" at bounding box center [1237, 378] width 397 height 34
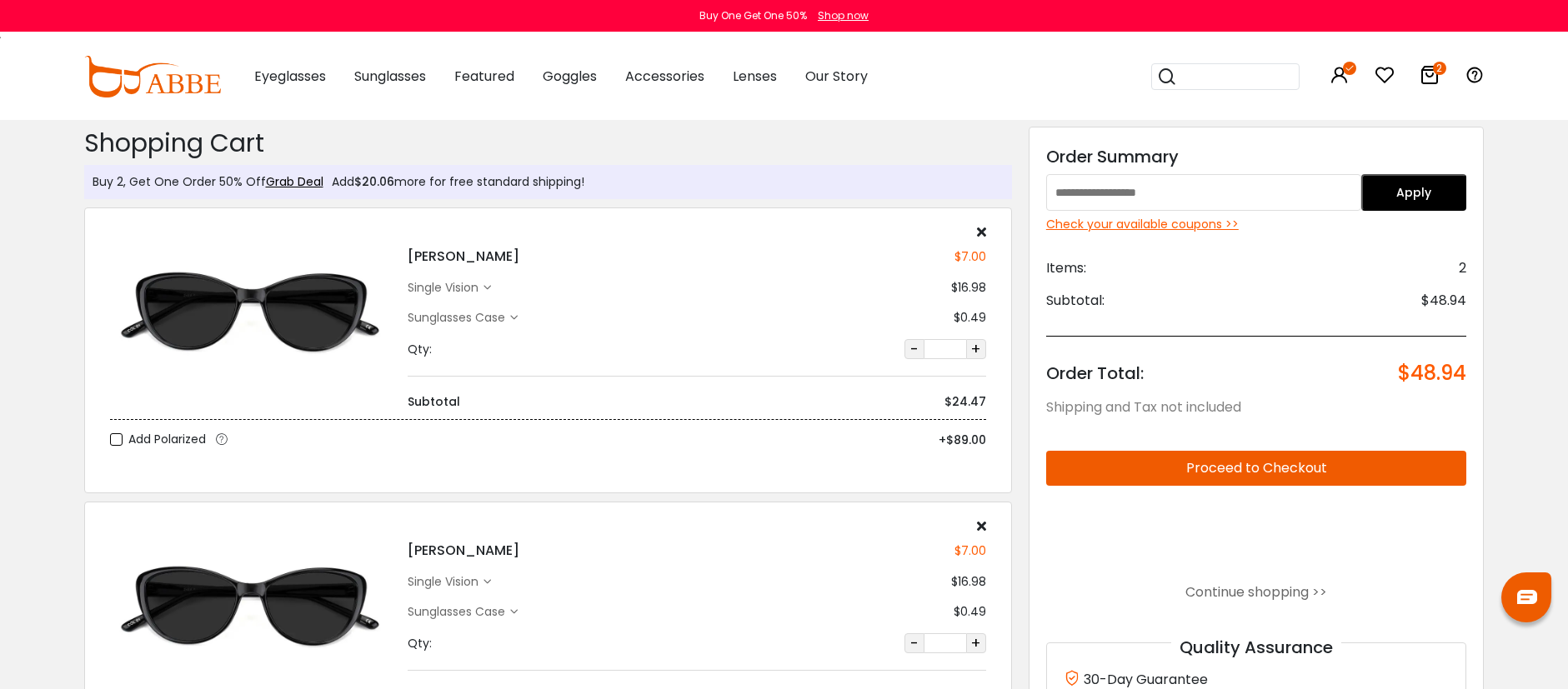
click at [189, 85] on img at bounding box center [153, 76] width 137 height 41
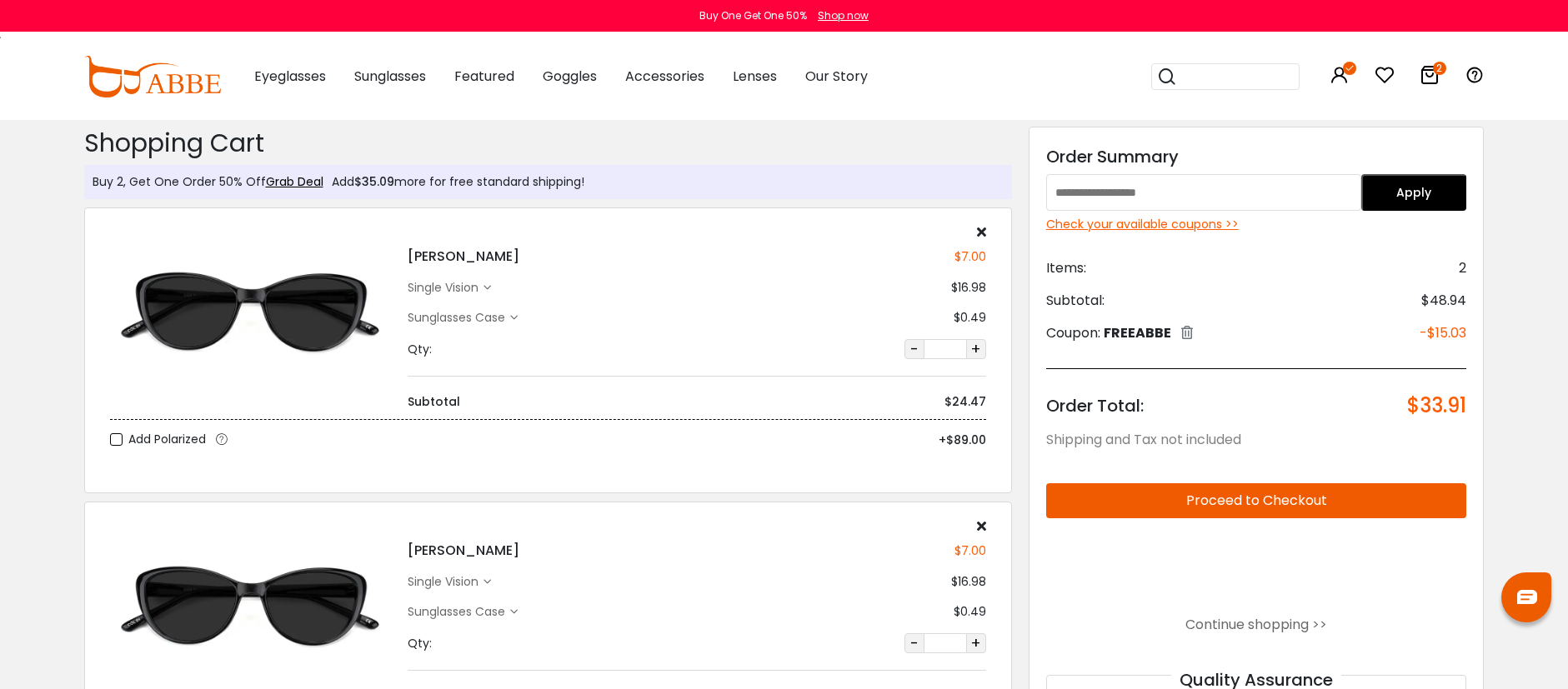
click at [983, 520] on icon at bounding box center [981, 526] width 9 height 14
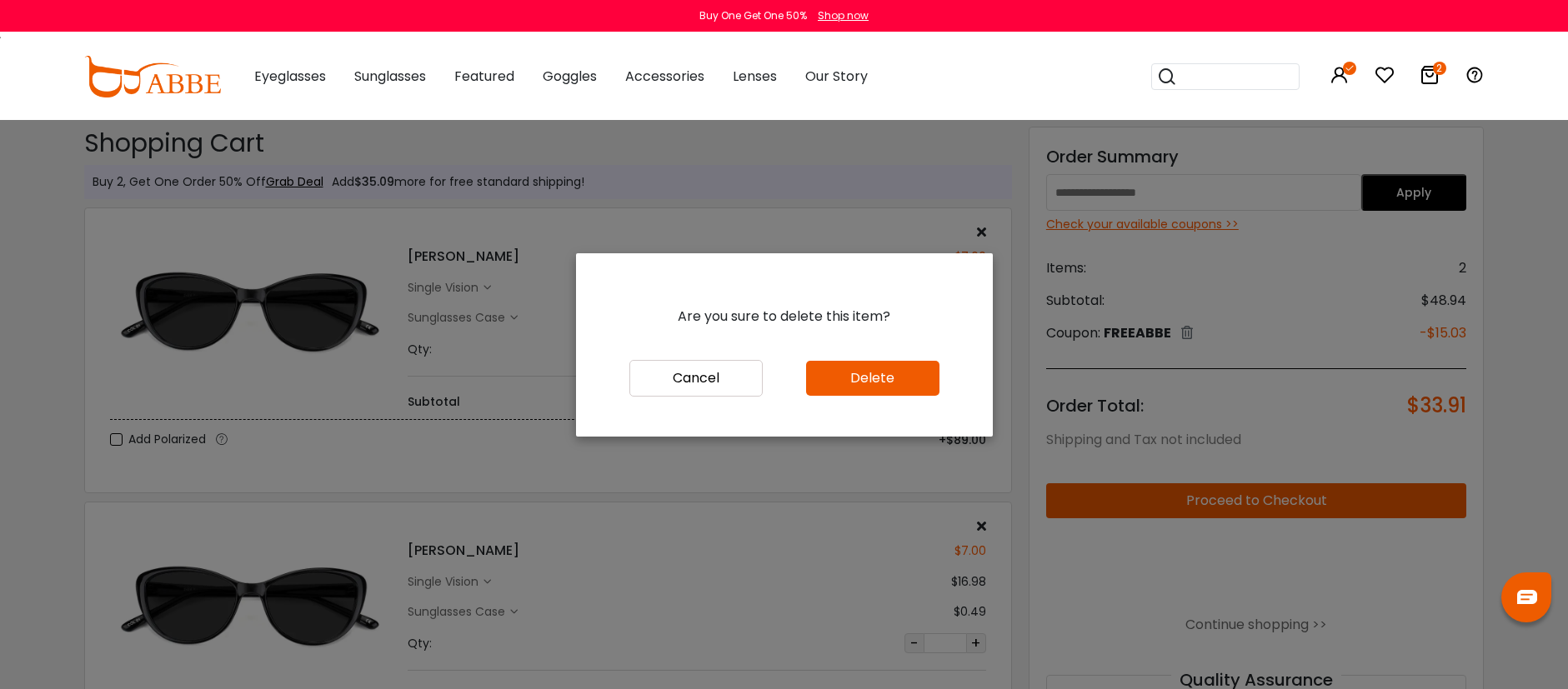
click at [899, 378] on button "Delete" at bounding box center [873, 378] width 134 height 35
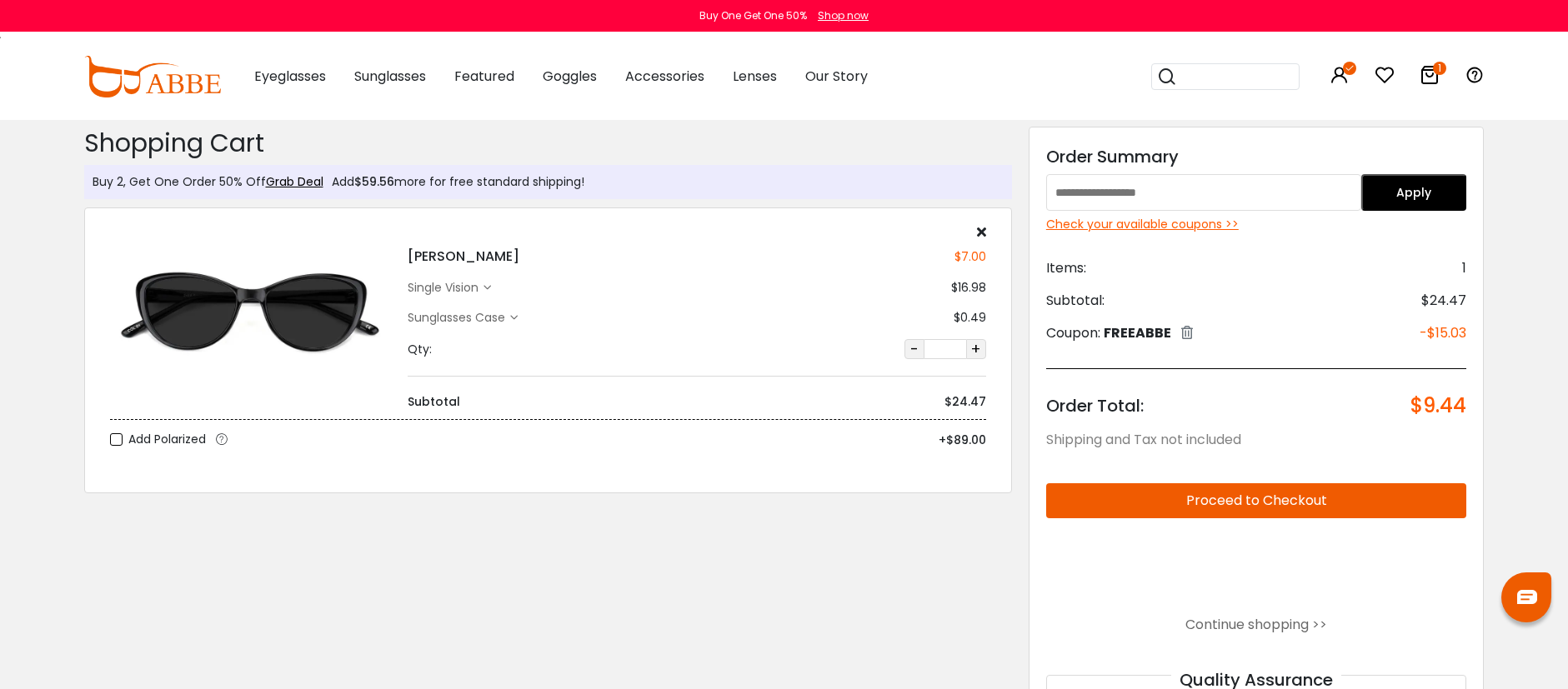
click at [468, 289] on div "single vision" at bounding box center [446, 287] width 76 height 18
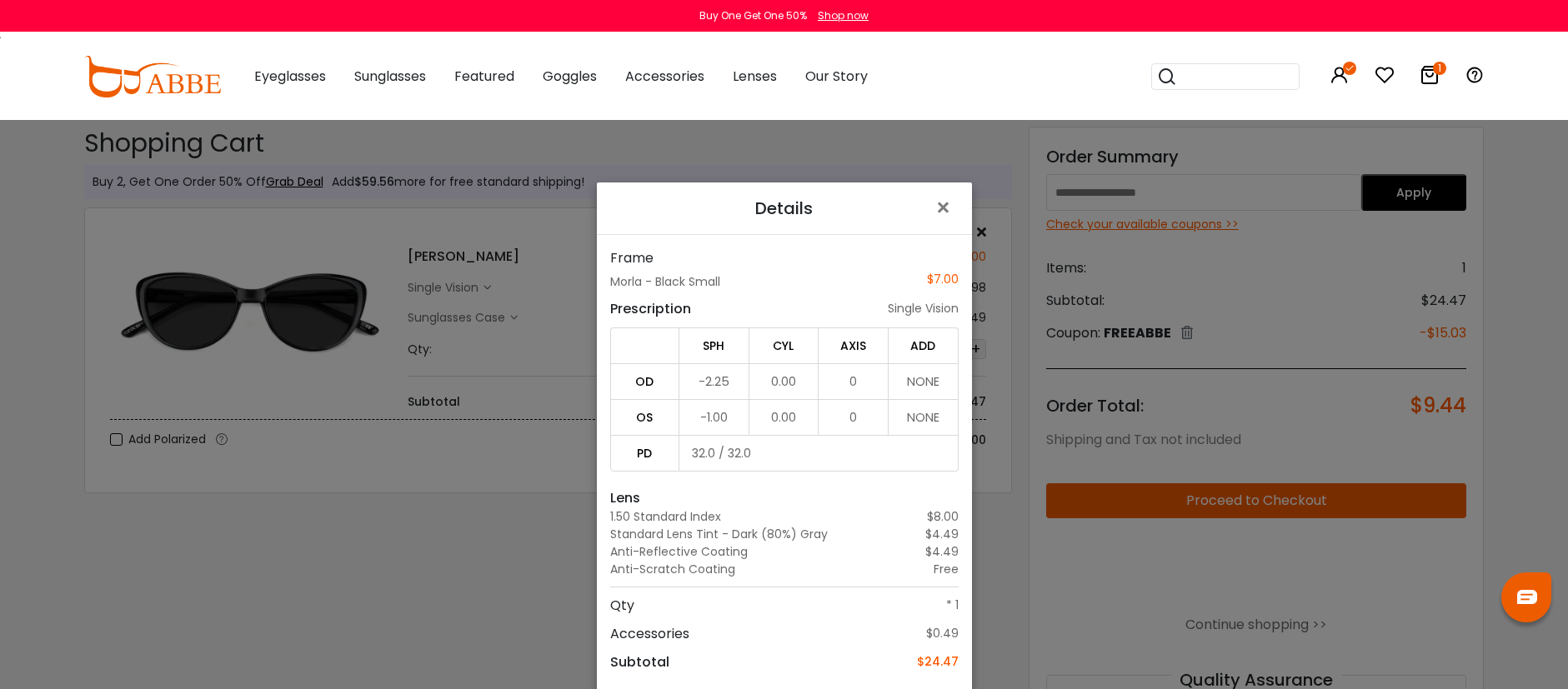
click at [529, 550] on div "Details × Frame Morla - Black Small $7.00 Prescription single vision SPH CYL AX…" at bounding box center [784, 344] width 1568 height 689
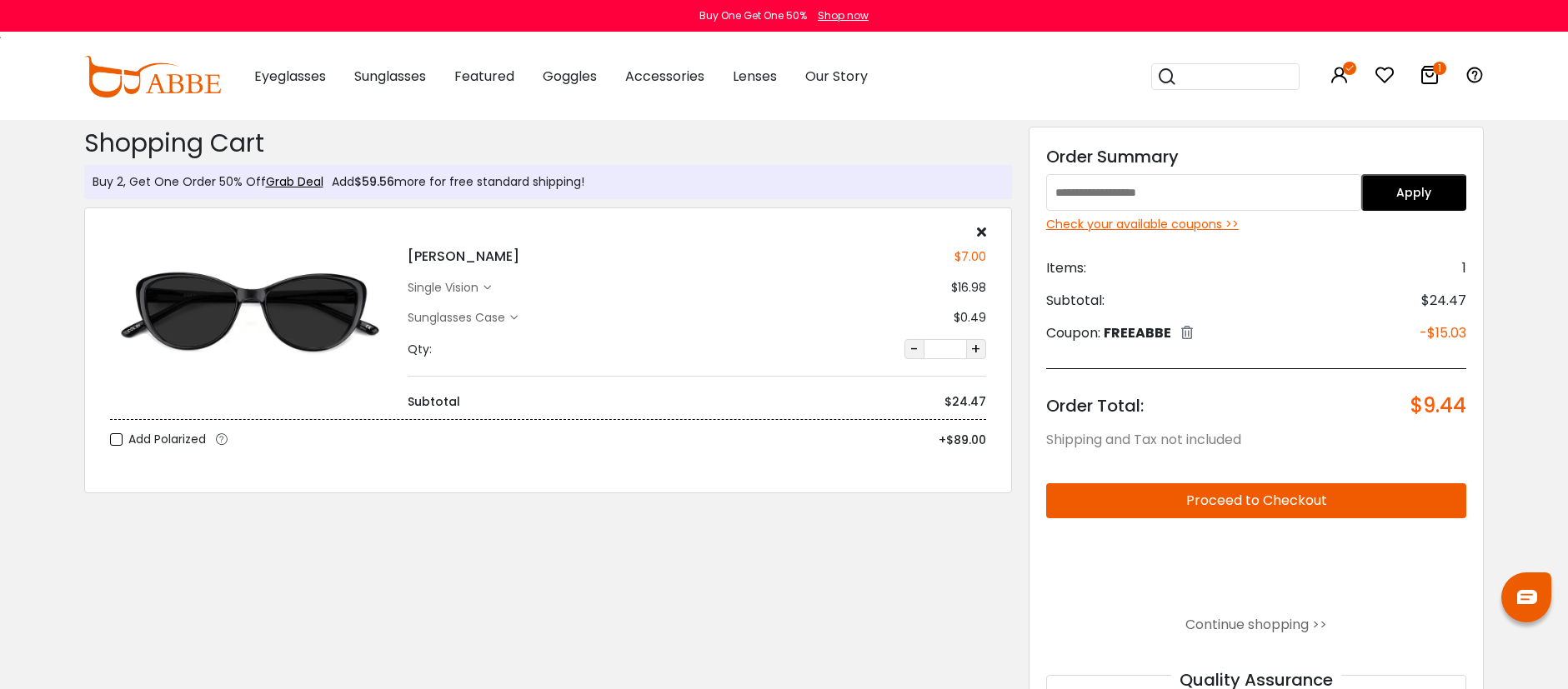
click at [1316, 499] on button "Proceed to Checkout" at bounding box center [1257, 500] width 421 height 35
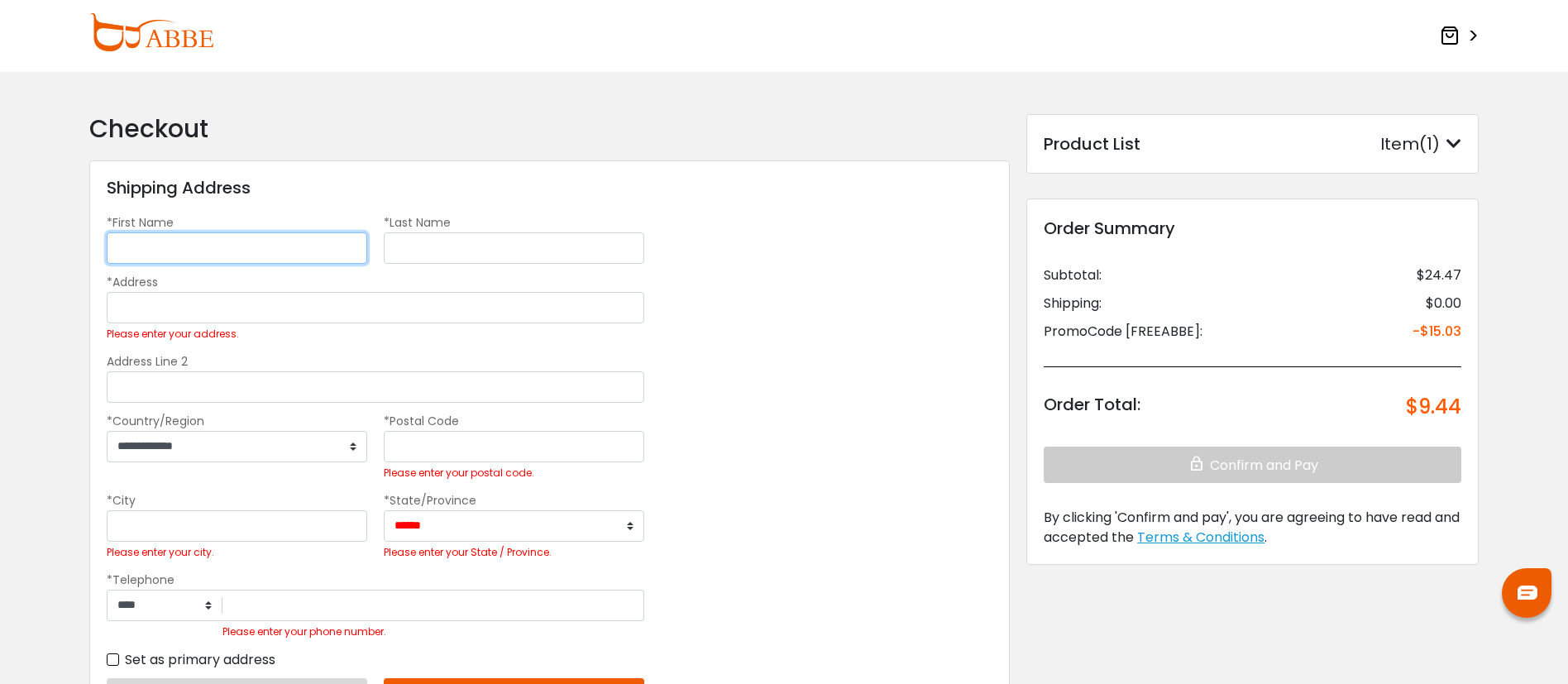
click at [228, 245] on input "*First Name" at bounding box center [237, 248] width 261 height 31
type input "*******"
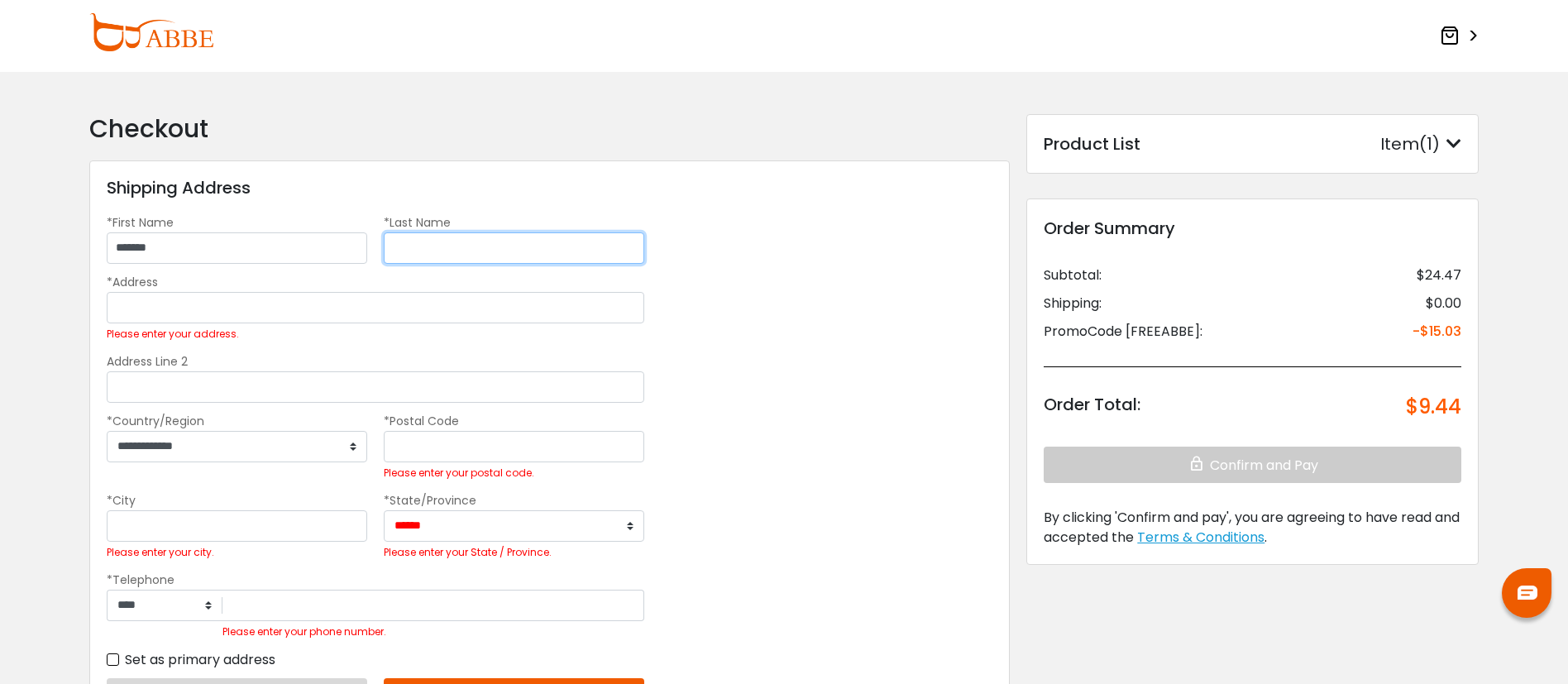
type input "*******"
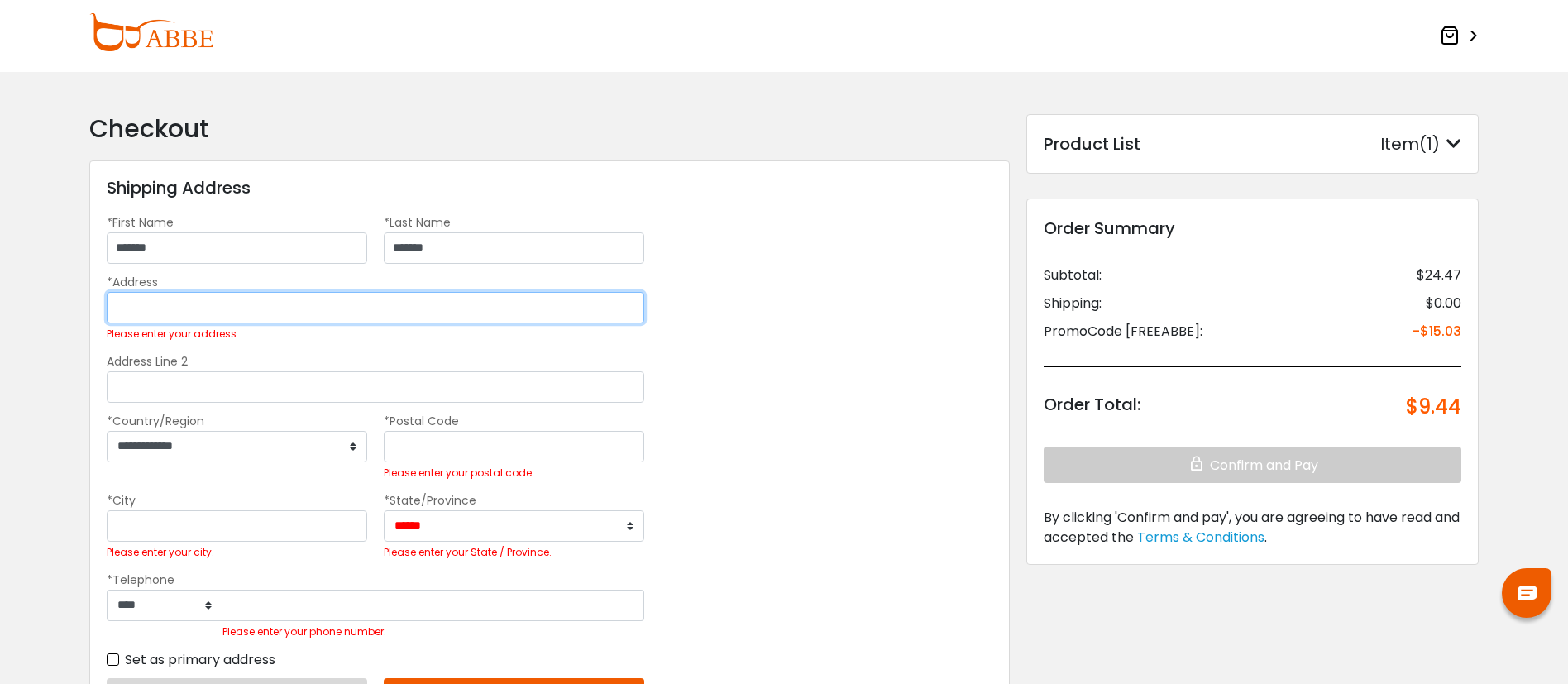
type input "**********"
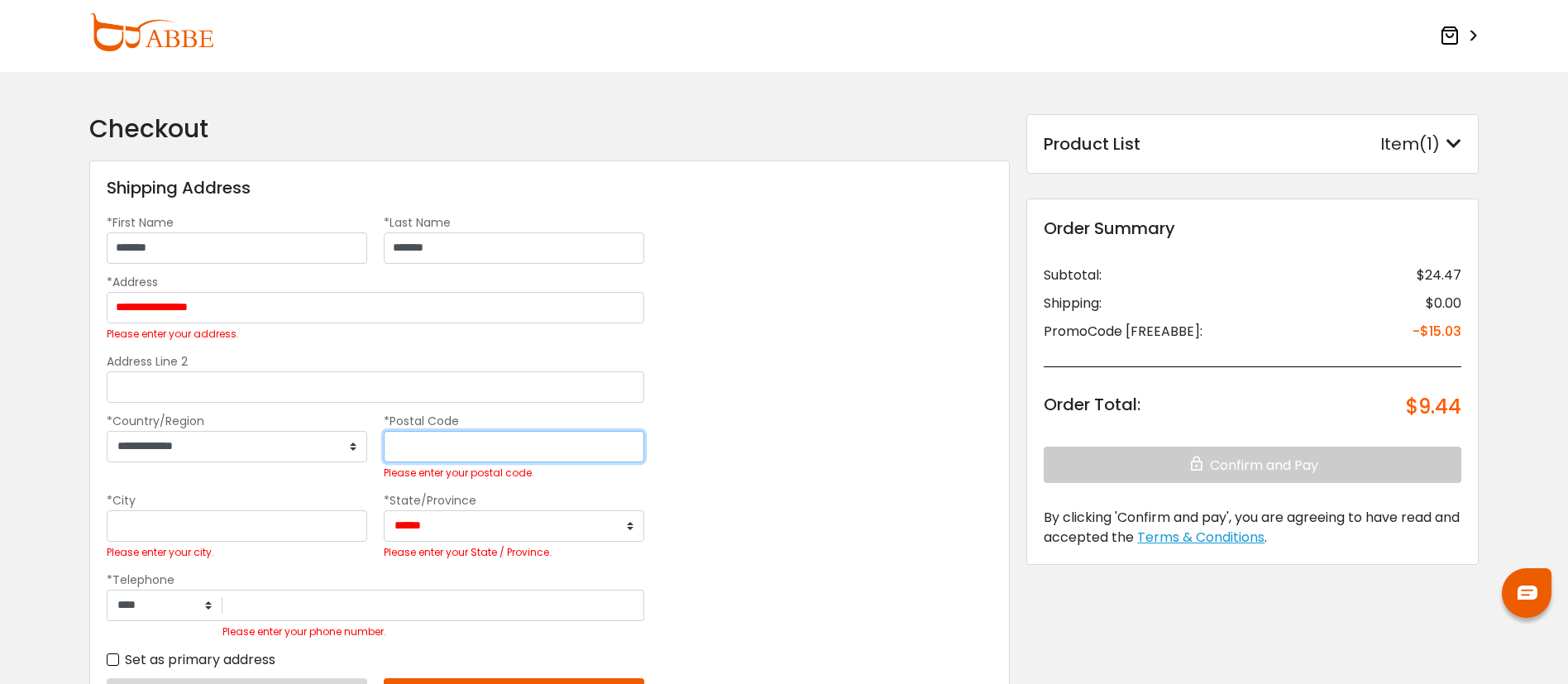
type input "*****"
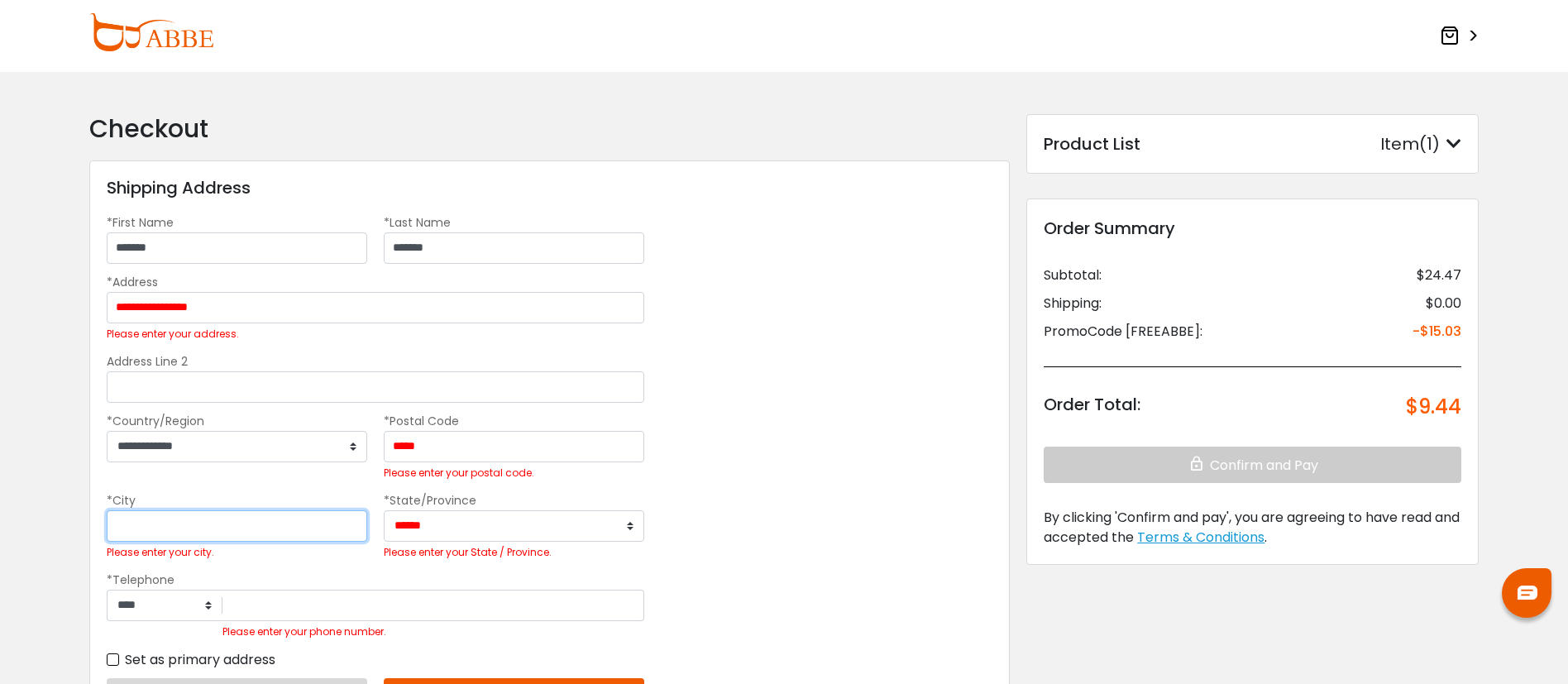
type input "**********"
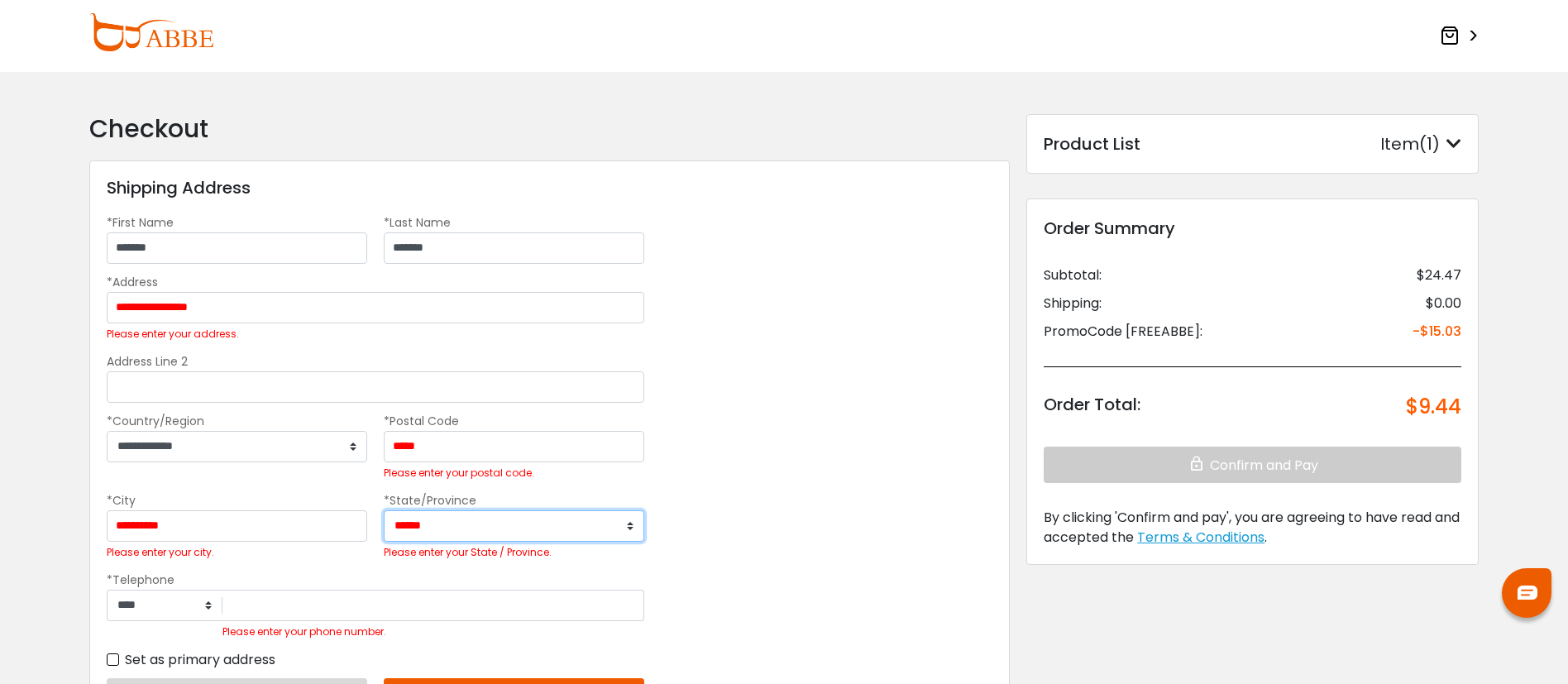
select select "**"
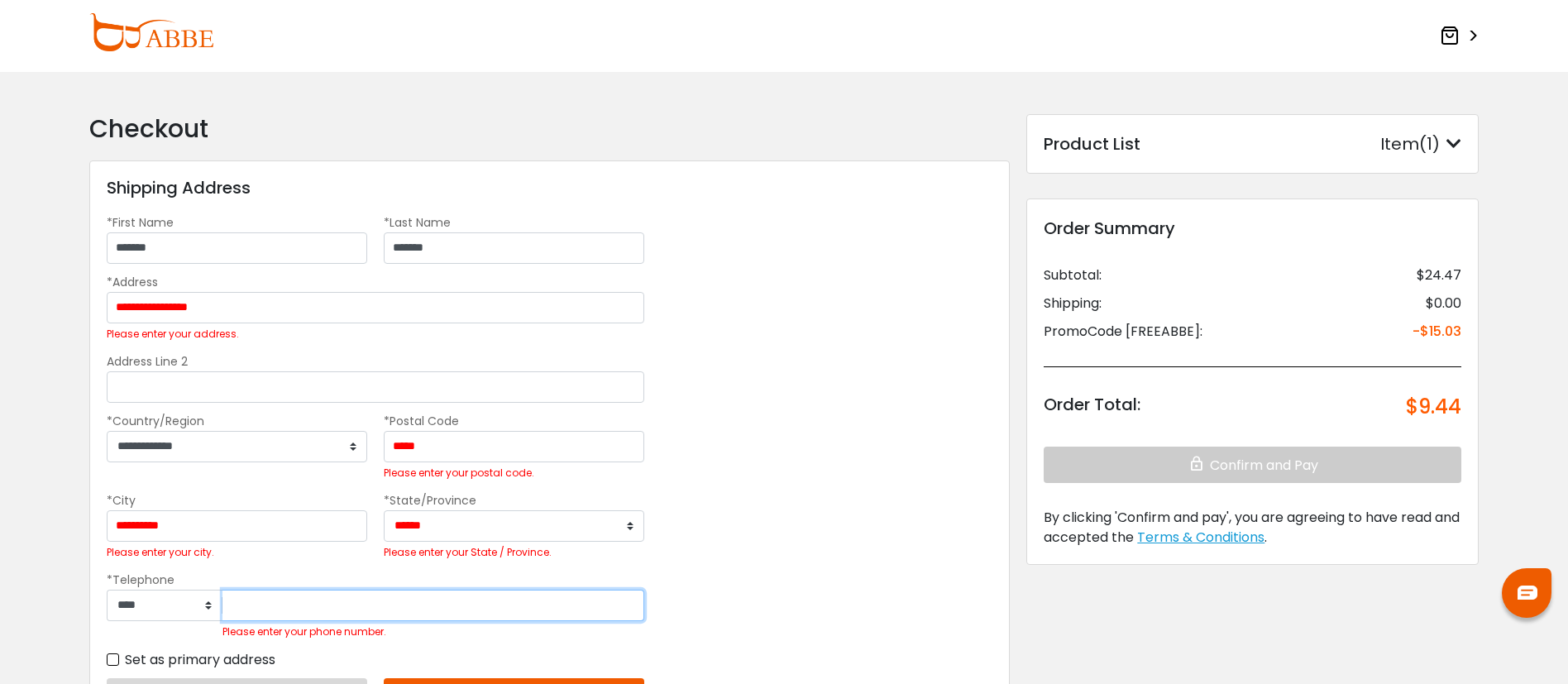
type input "**********"
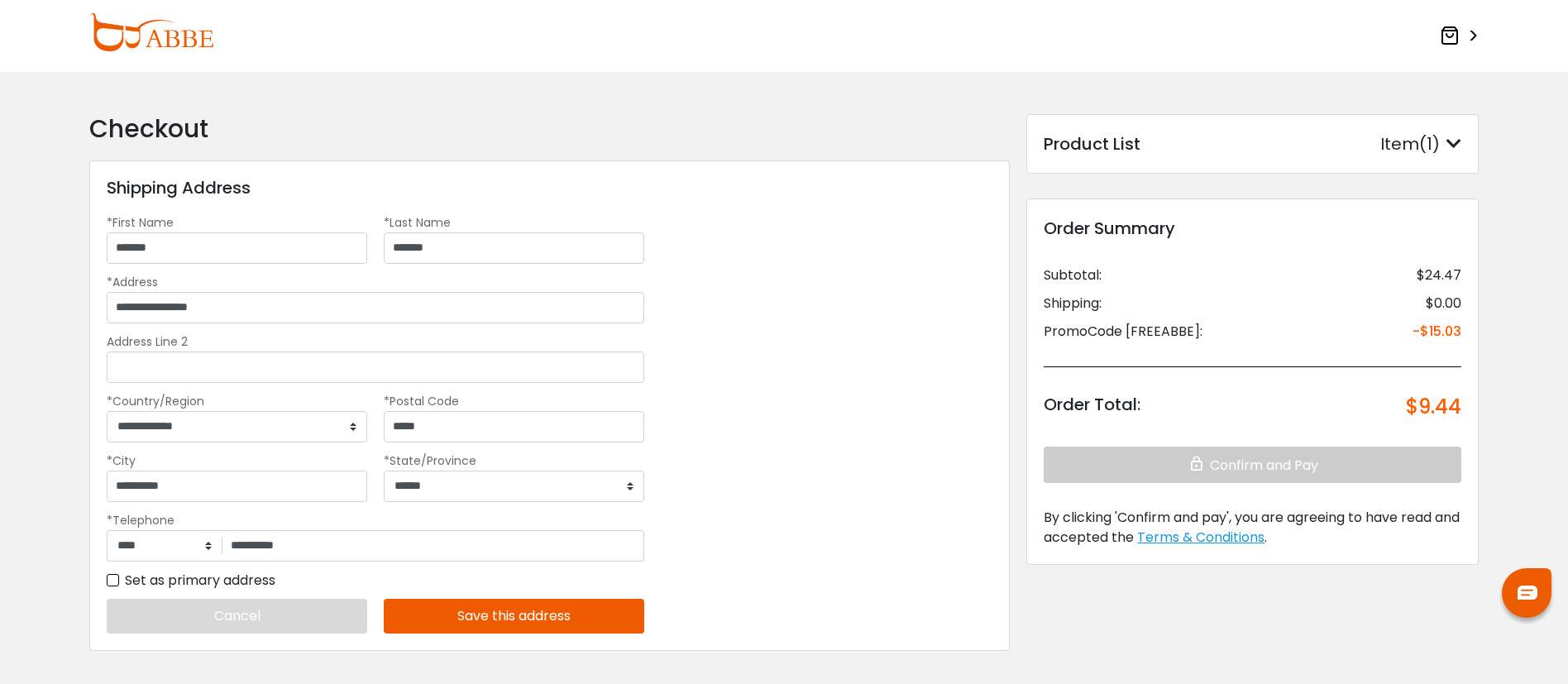
click at [593, 620] on button "Save this address" at bounding box center [513, 616] width 261 height 34
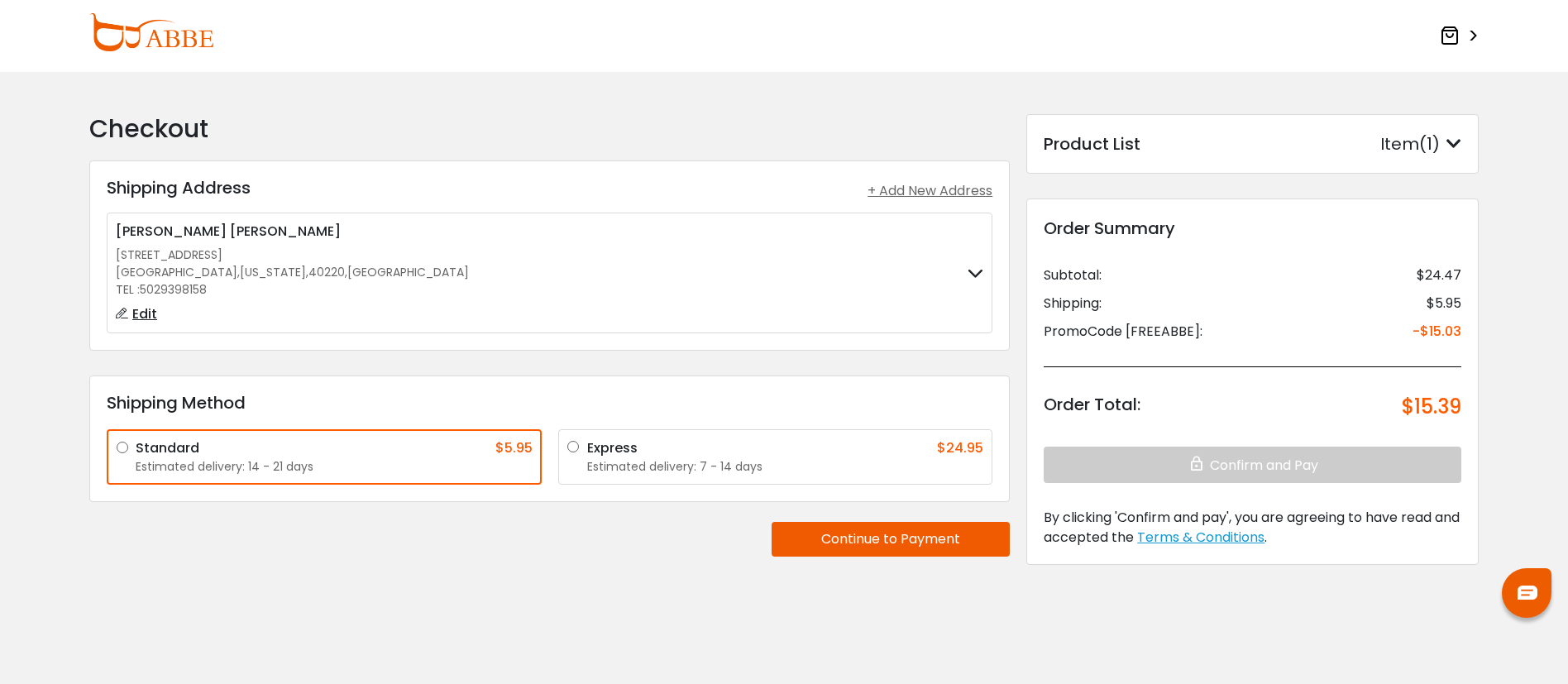
click at [843, 533] on button "Continue to Payment" at bounding box center [891, 539] width 238 height 34
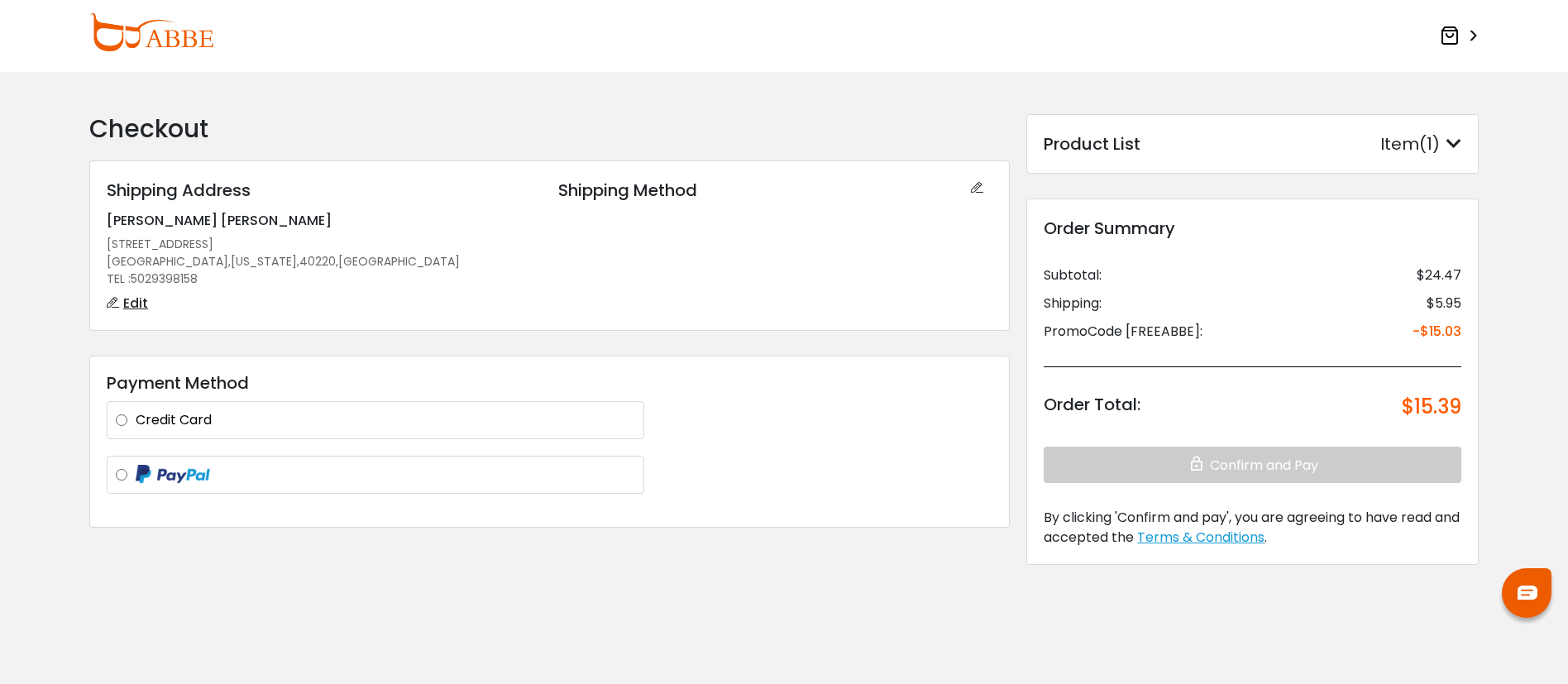
click at [298, 429] on label "Credit Card" at bounding box center [385, 420] width 499 height 20
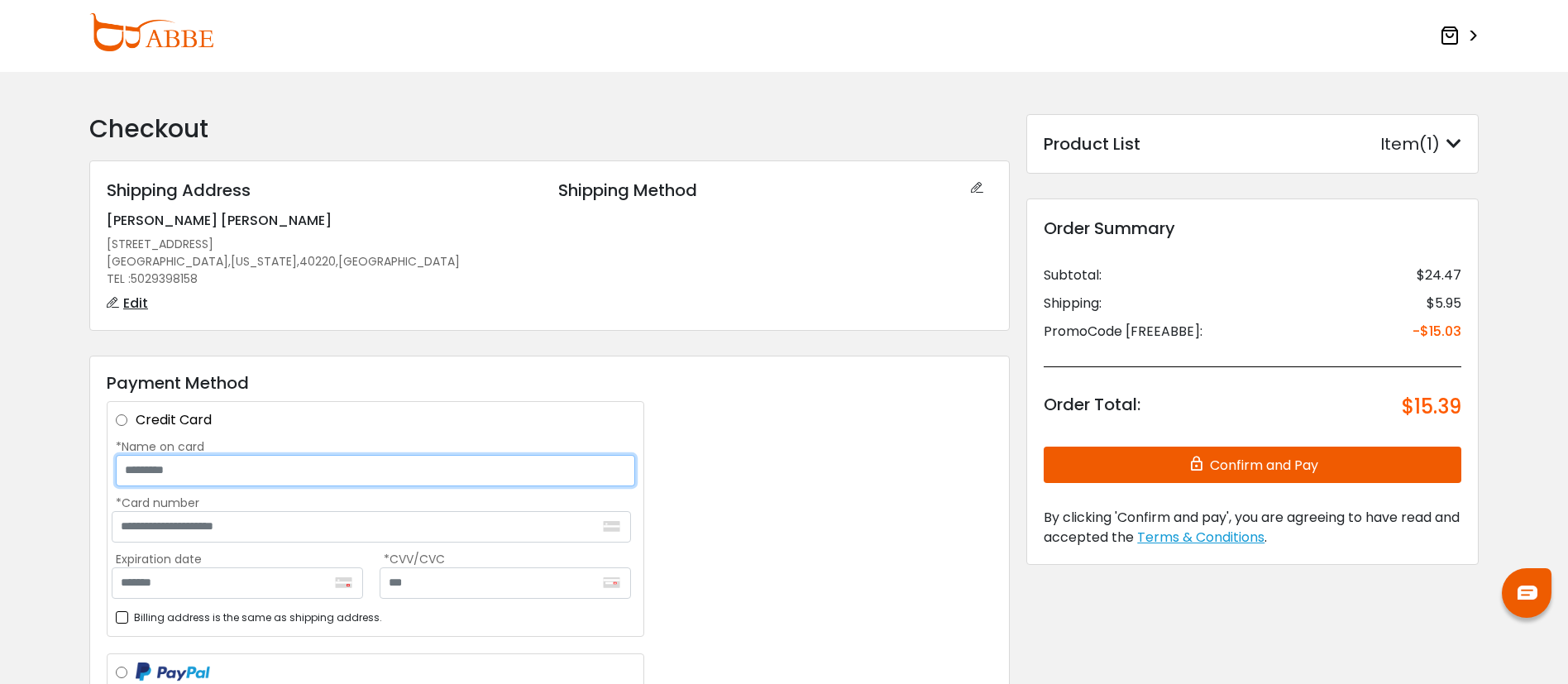
click at [298, 461] on input "*Name on card" at bounding box center [375, 470] width 519 height 31
type input "**********"
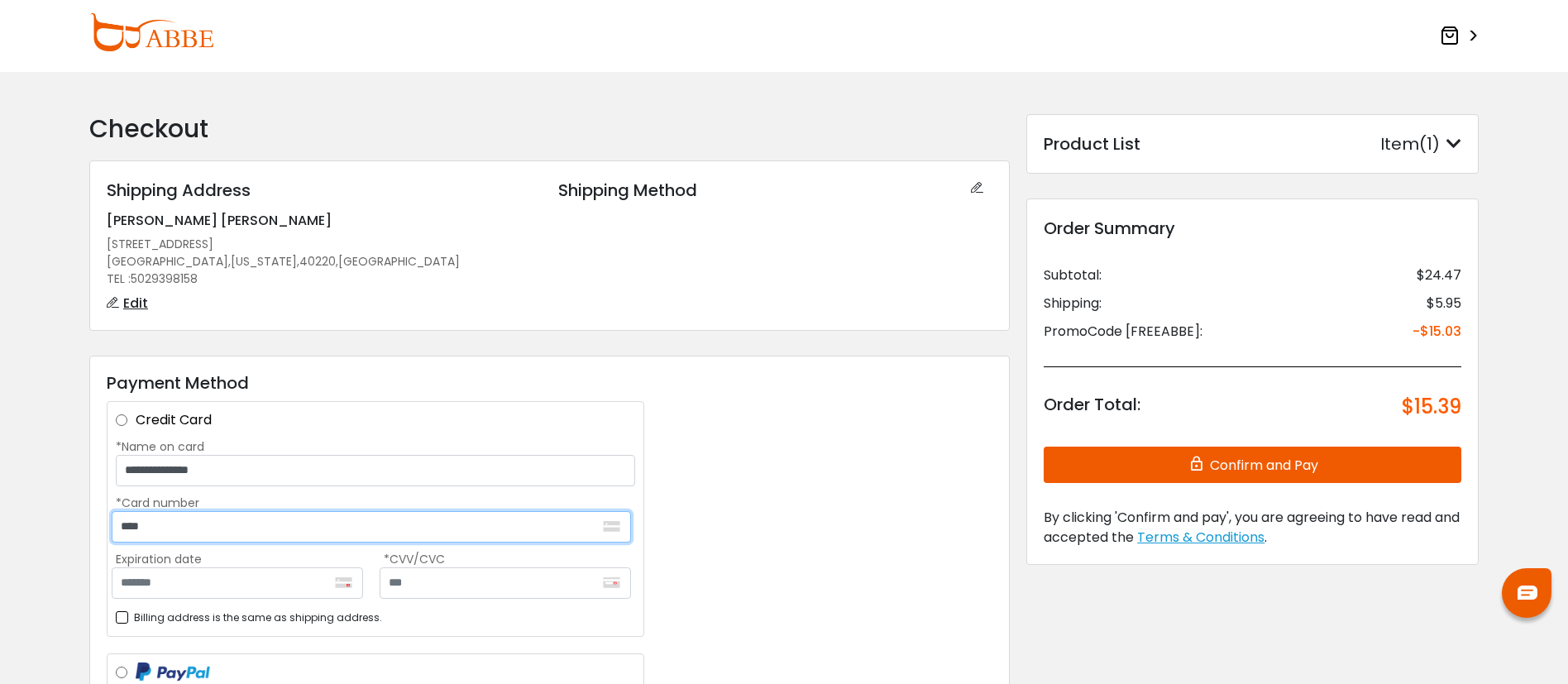
click at [407, 540] on input "****" at bounding box center [371, 526] width 519 height 31
type input "**********"
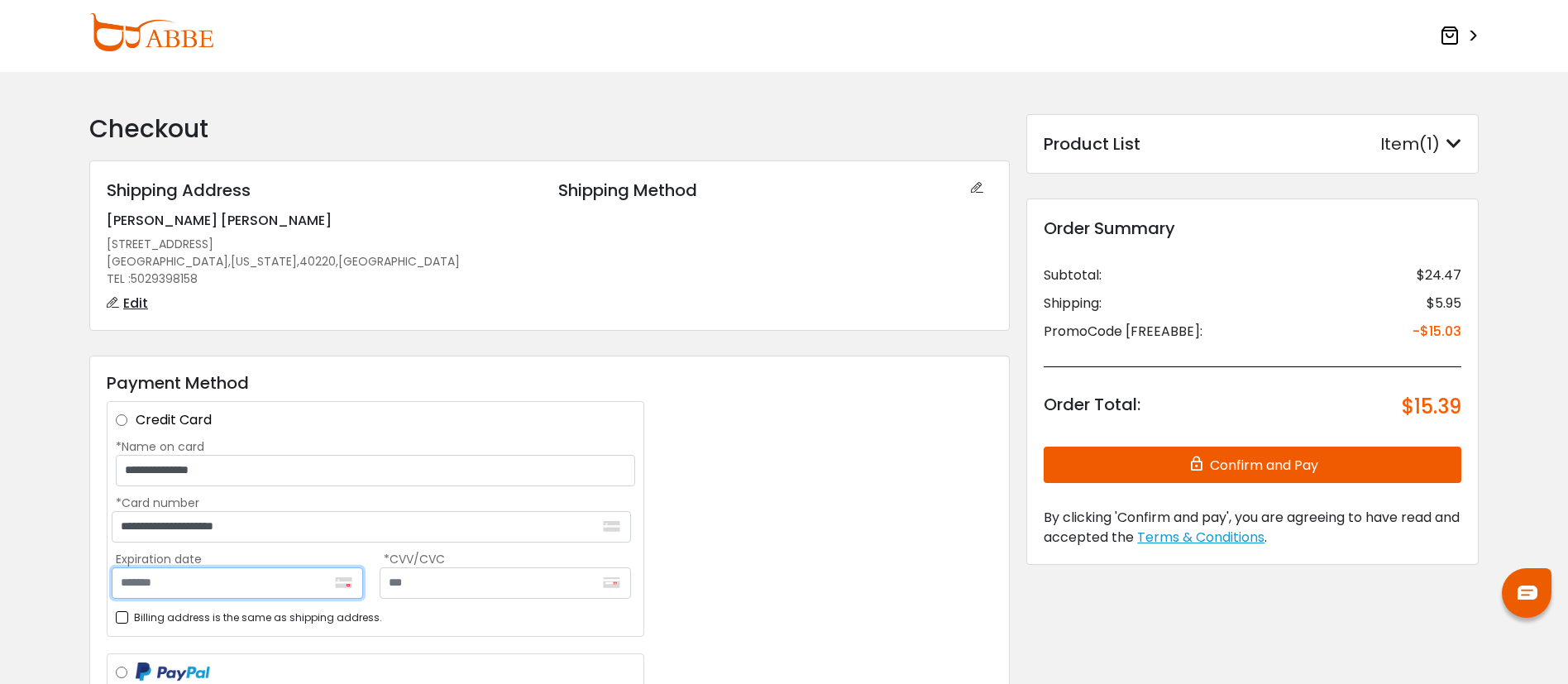
type input "*******"
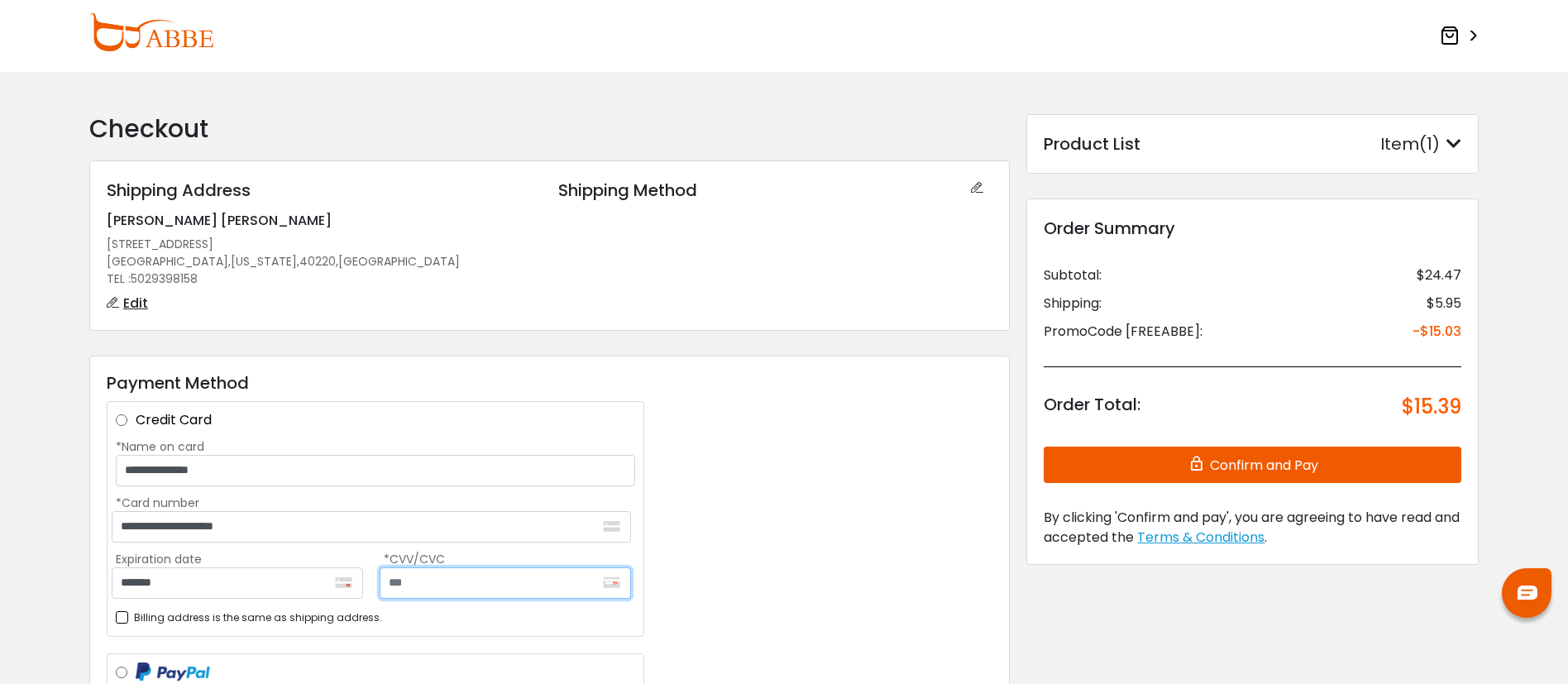
type input "***"
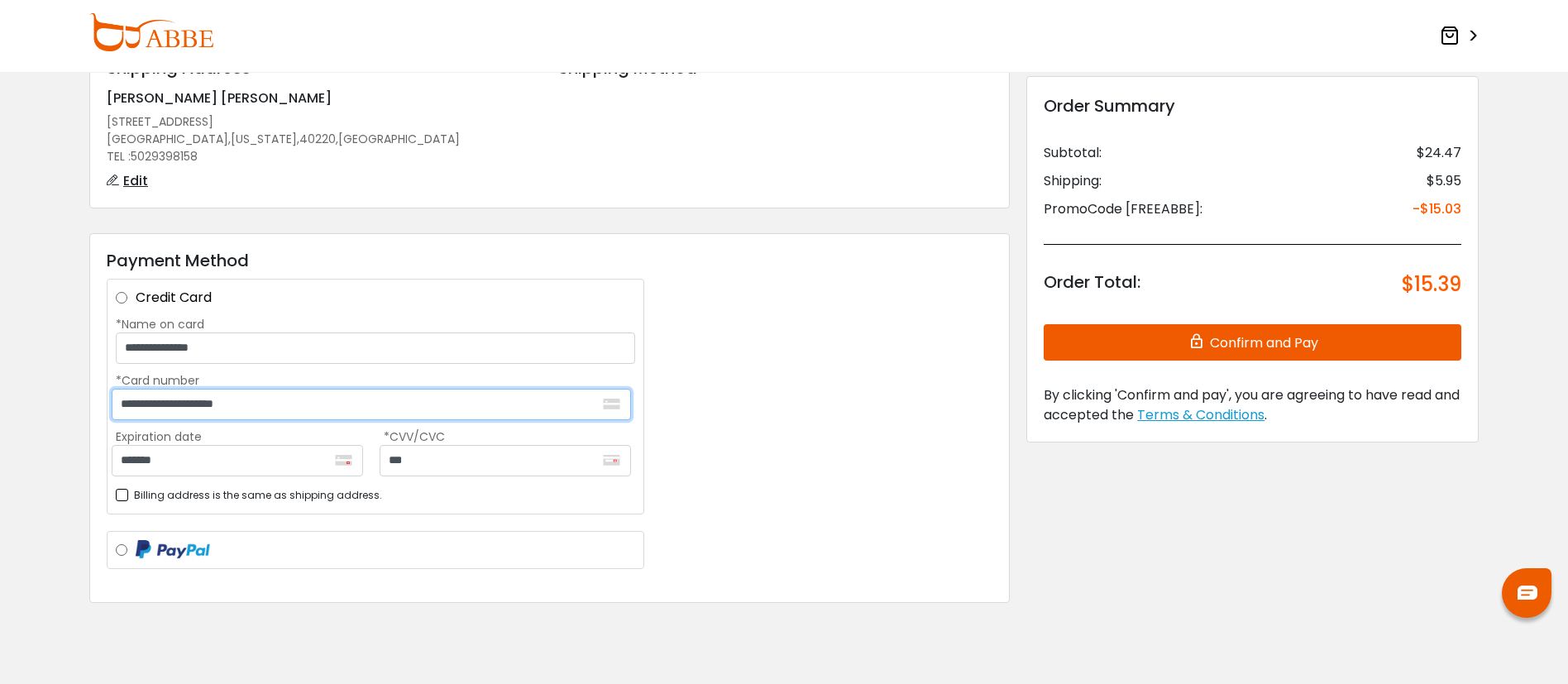
scroll to position [164, 0]
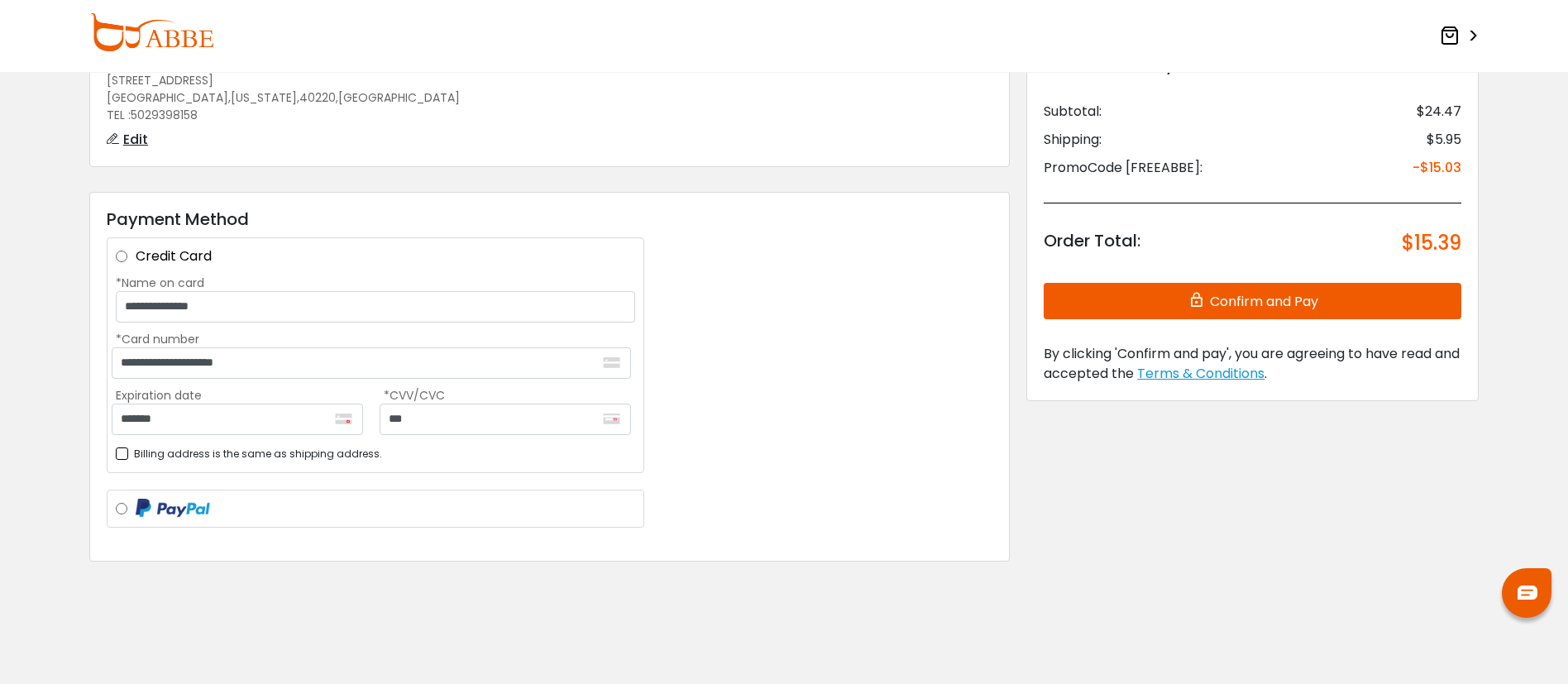
click at [1285, 305] on button "Confirm and Pay" at bounding box center [1253, 300] width 418 height 36
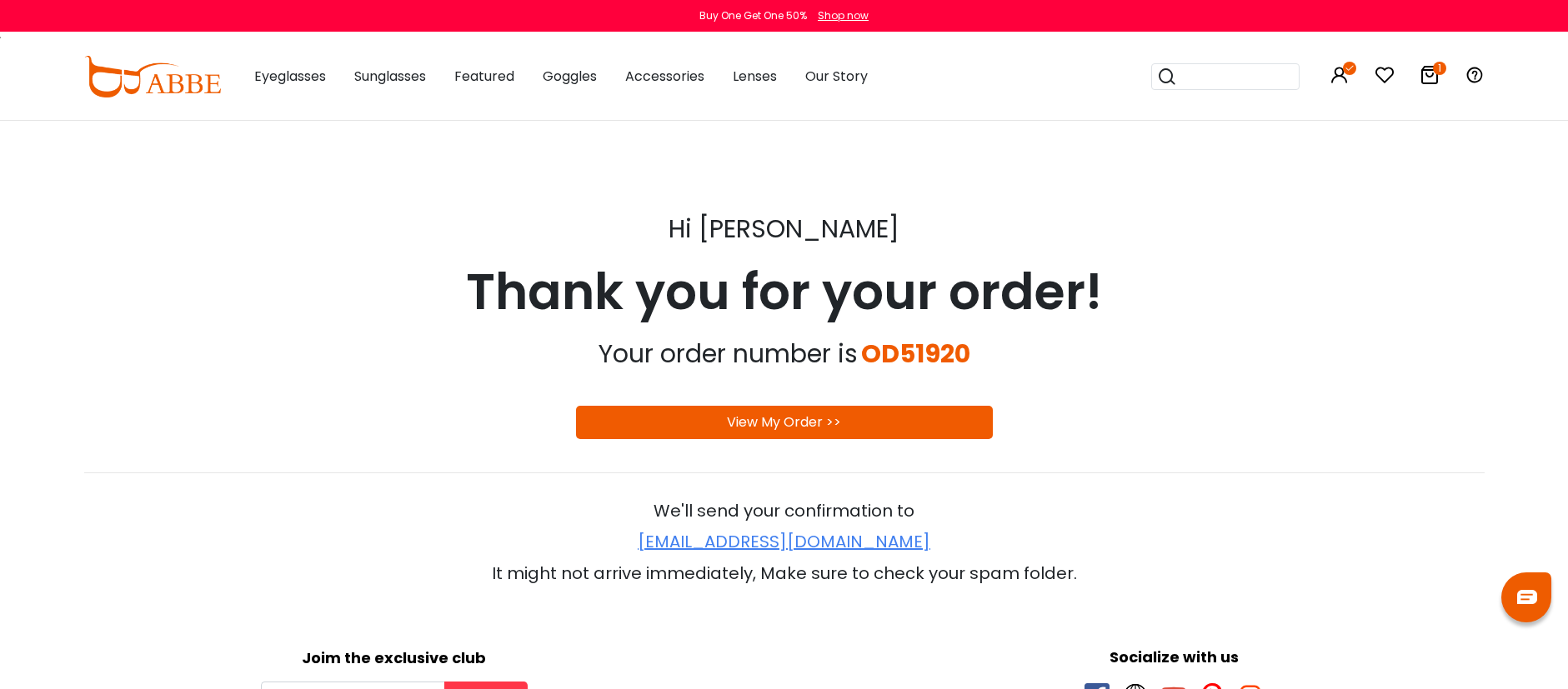
click at [801, 413] on link "View My Order >>" at bounding box center [784, 422] width 114 height 19
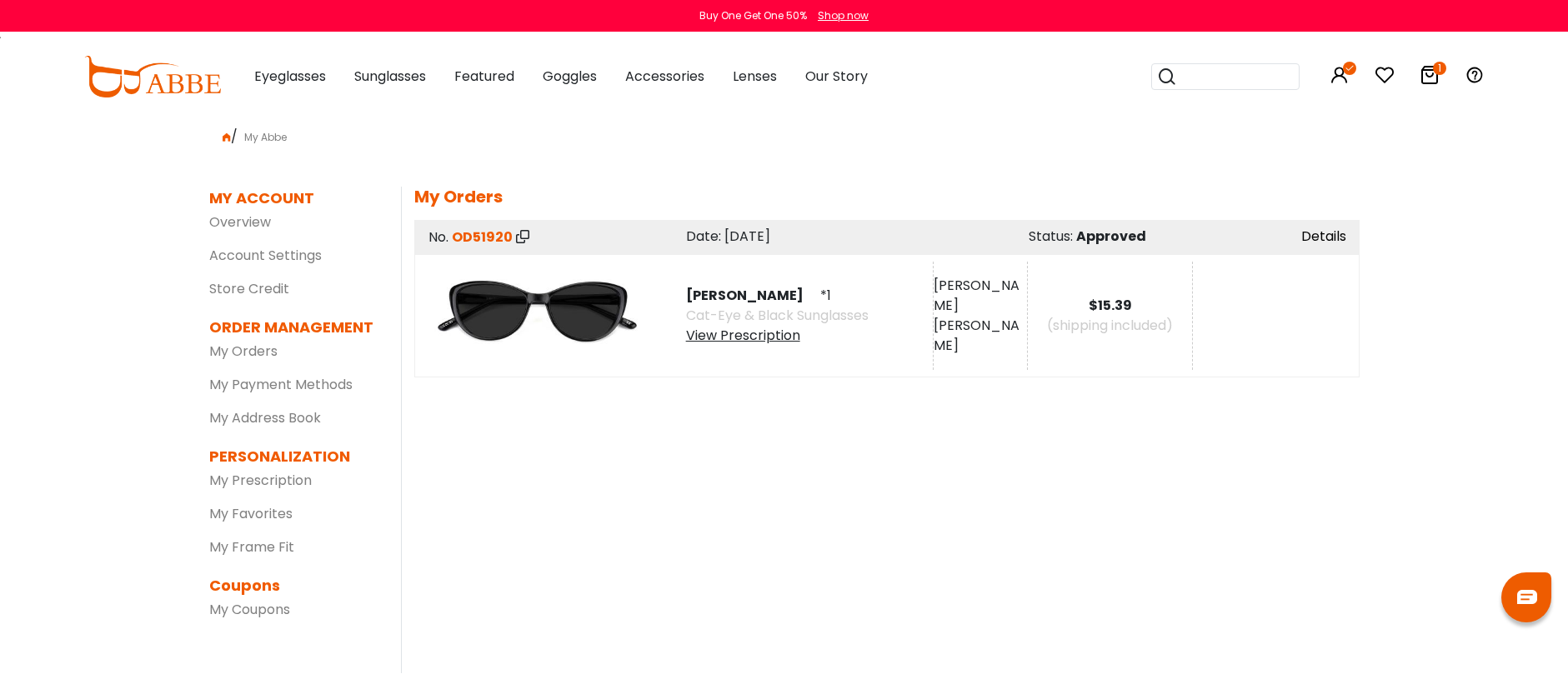
click at [1309, 233] on link "Details" at bounding box center [1324, 236] width 45 height 19
